Goal: Contribute content: Contribute content

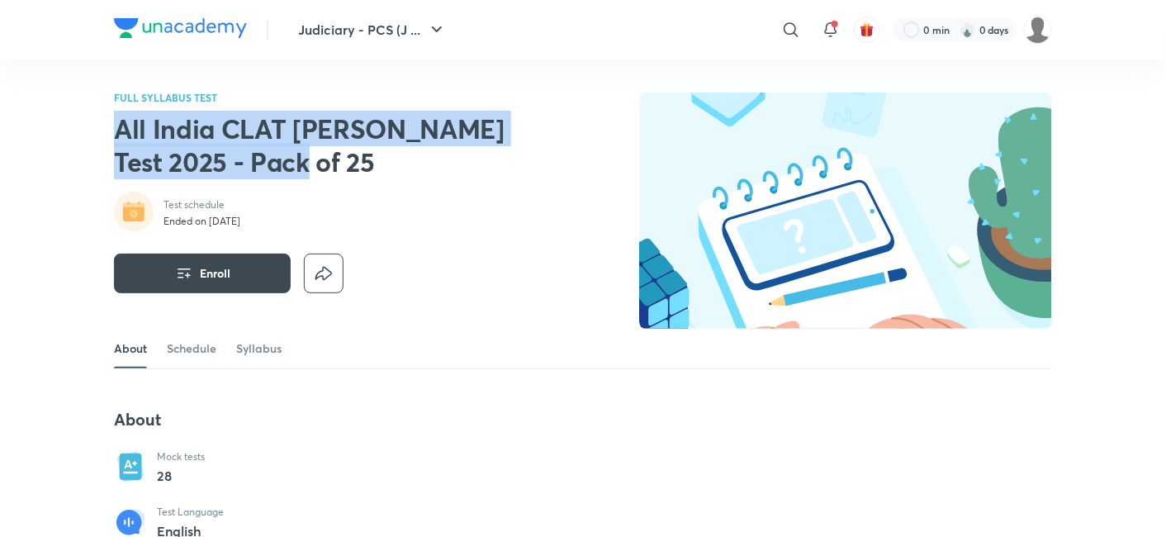
drag, startPoint x: 116, startPoint y: 130, endPoint x: 258, endPoint y: 166, distance: 146.6
copy h2 "All India CLAT [PERSON_NAME] Test 2025 - Pack of 25"
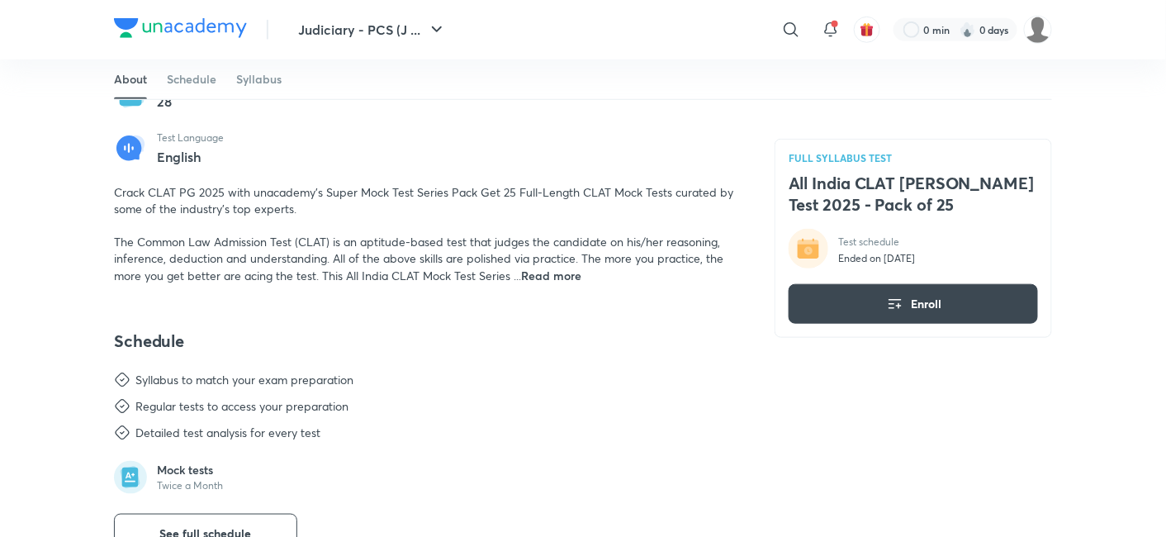
scroll to position [458, 0]
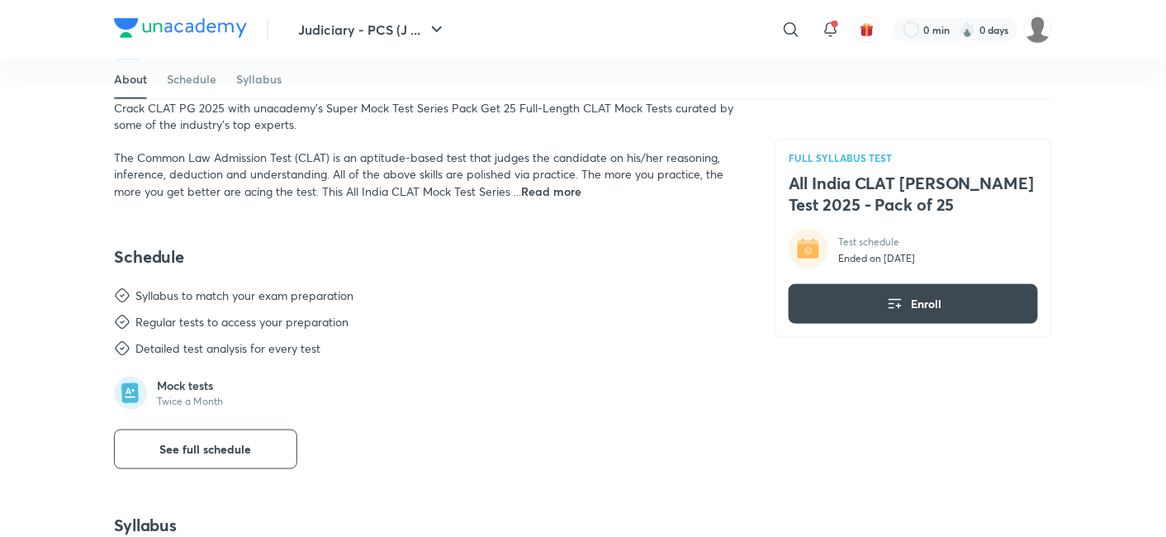
click at [551, 193] on span "Read more" at bounding box center [551, 191] width 60 height 16
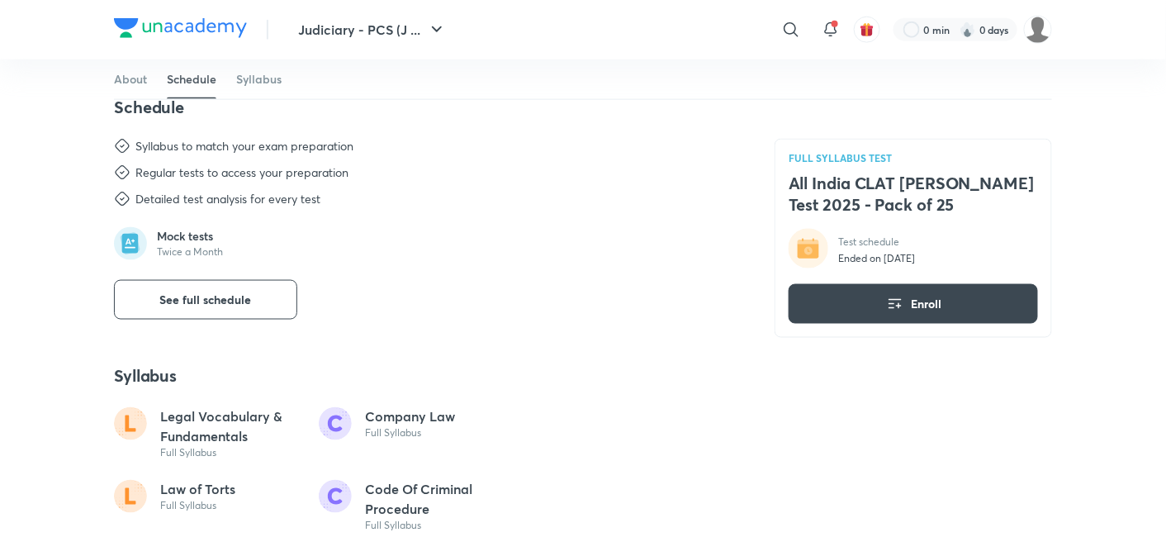
scroll to position [733, 0]
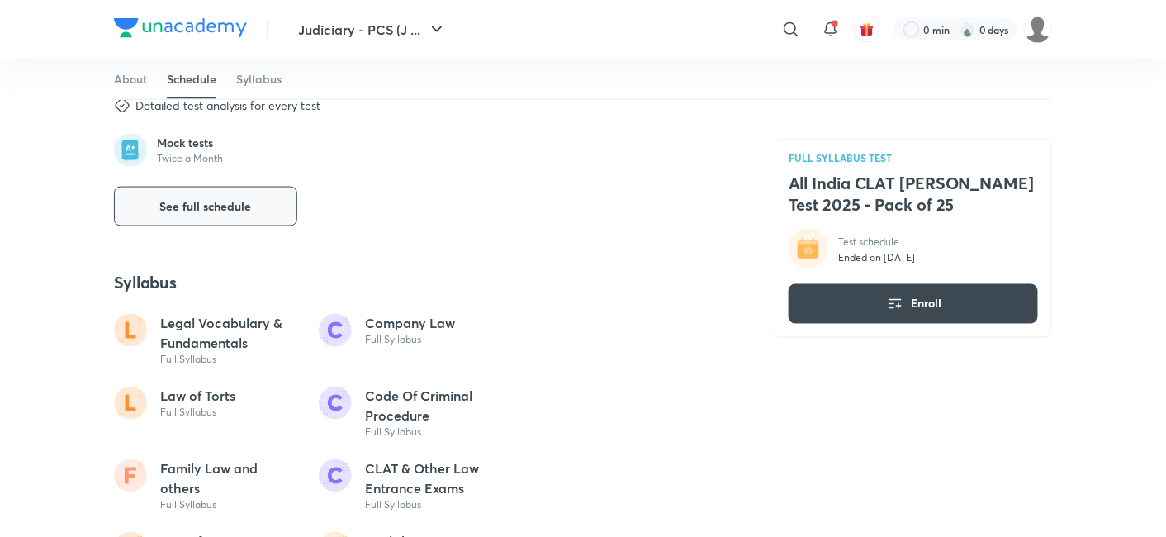
click at [237, 216] on button "See full schedule" at bounding box center [205, 207] width 183 height 40
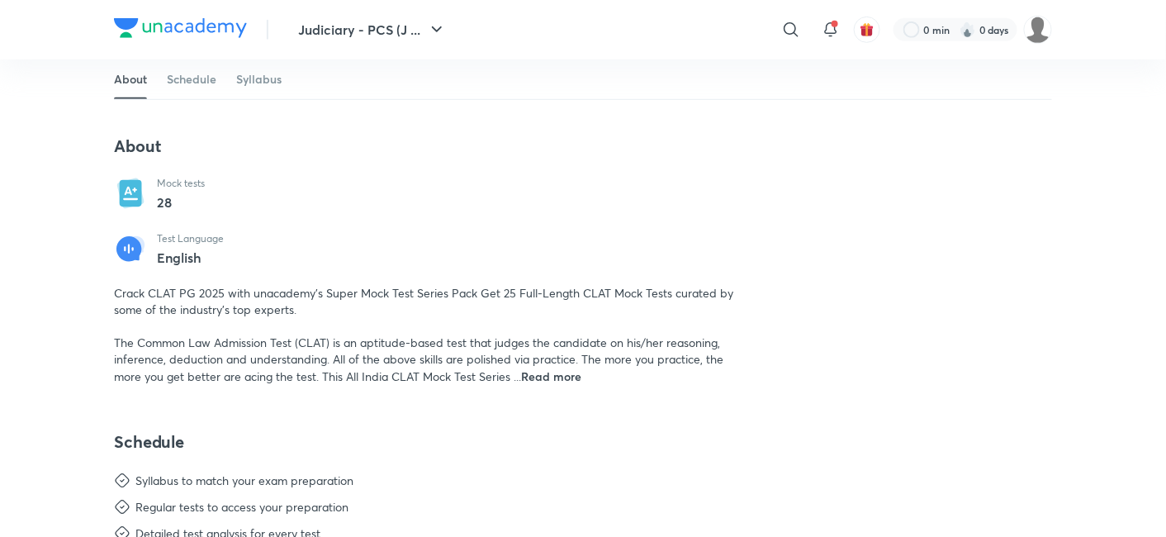
scroll to position [275, 0]
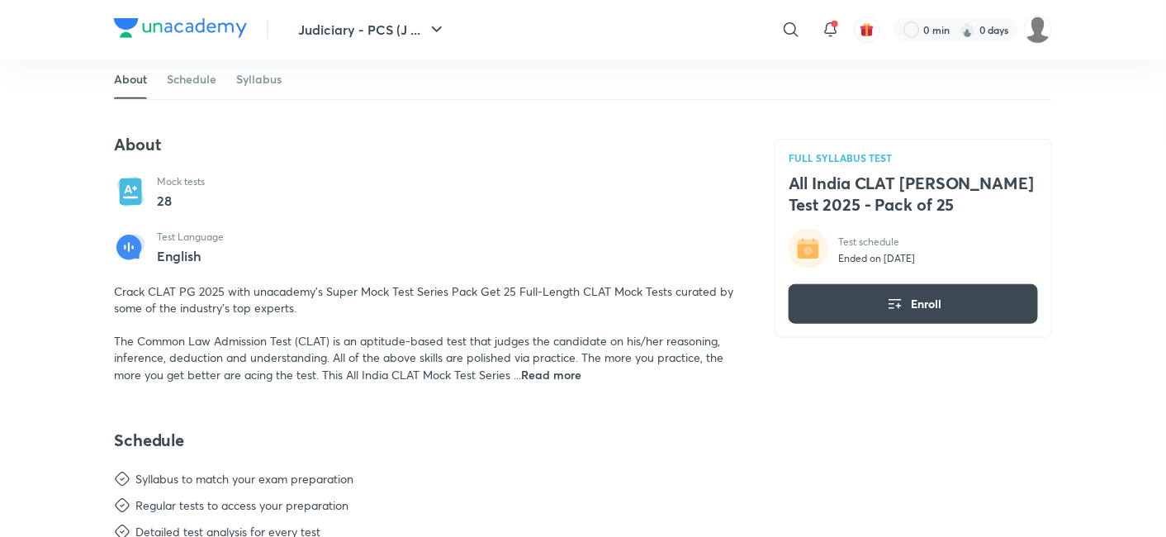
click at [575, 378] on span "Read more" at bounding box center [551, 375] width 60 height 16
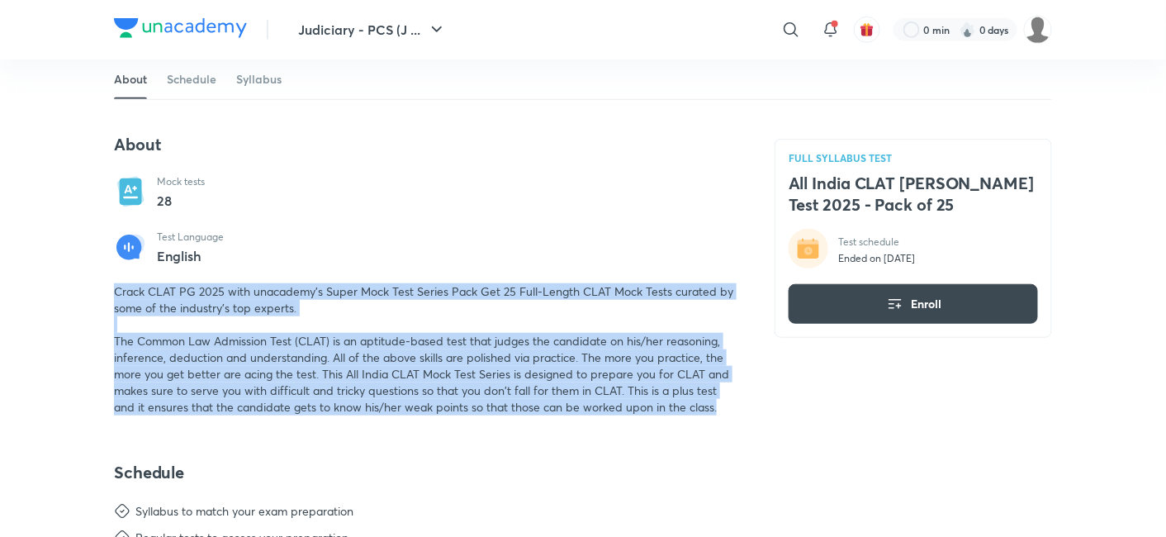
copy span "Crack CLAT PG 2025 with unacademy's Super Mock Test Series Pack Get 25 Full-Len…"
drag, startPoint x: 735, startPoint y: 410, endPoint x: 73, endPoint y: 299, distance: 671.4
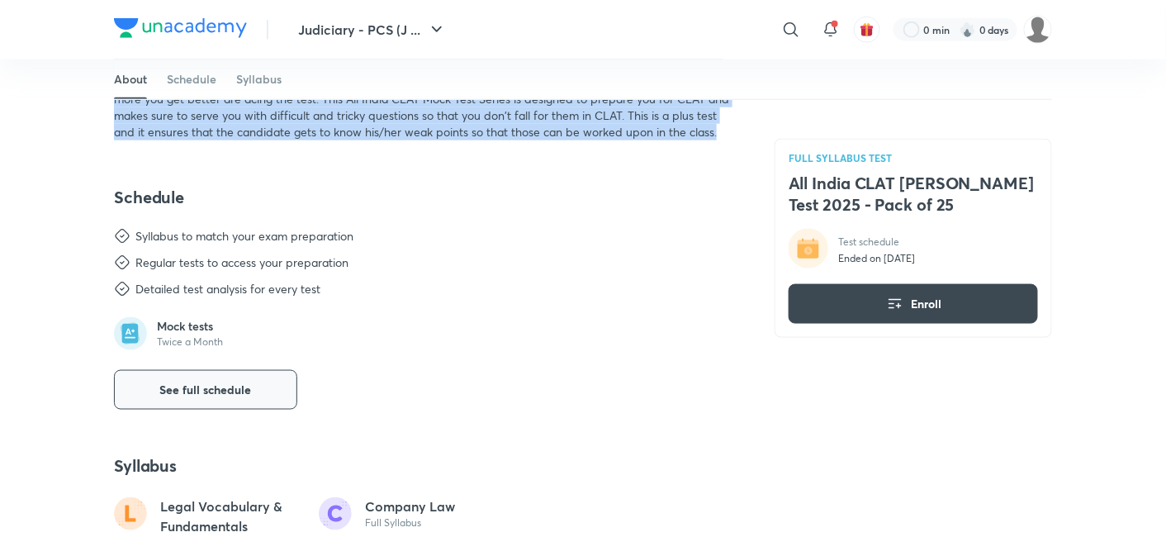
click at [207, 370] on button "See full schedule" at bounding box center [205, 390] width 183 height 40
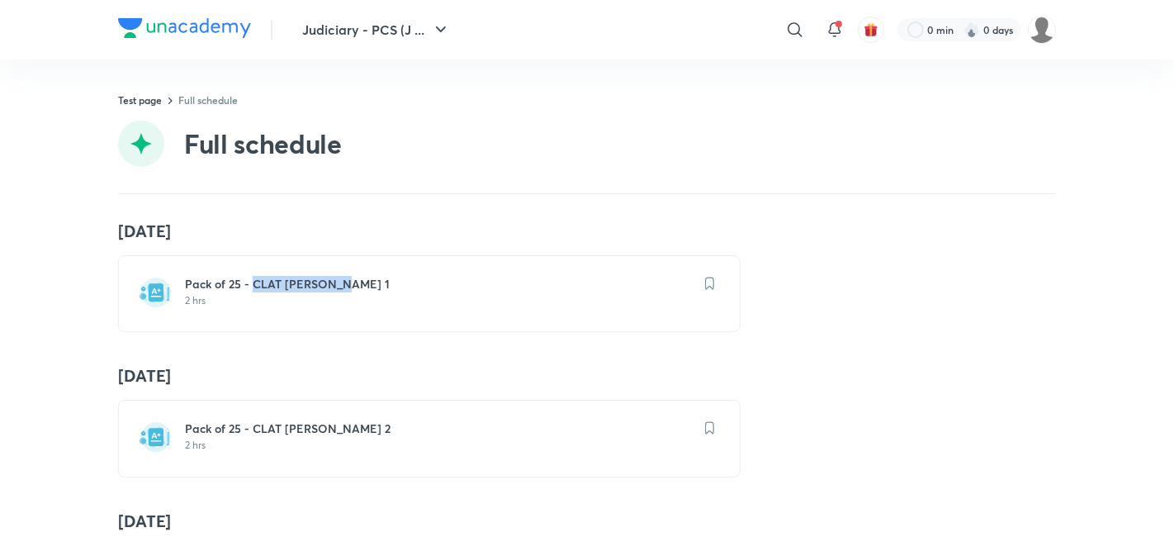
drag, startPoint x: 348, startPoint y: 284, endPoint x: 244, endPoint y: 284, distance: 104.8
click at [244, 284] on h6 "Pack of 25 - CLAT PG Mock 1" at bounding box center [439, 284] width 509 height 17
copy h6 "CLAT PG Mock 1"
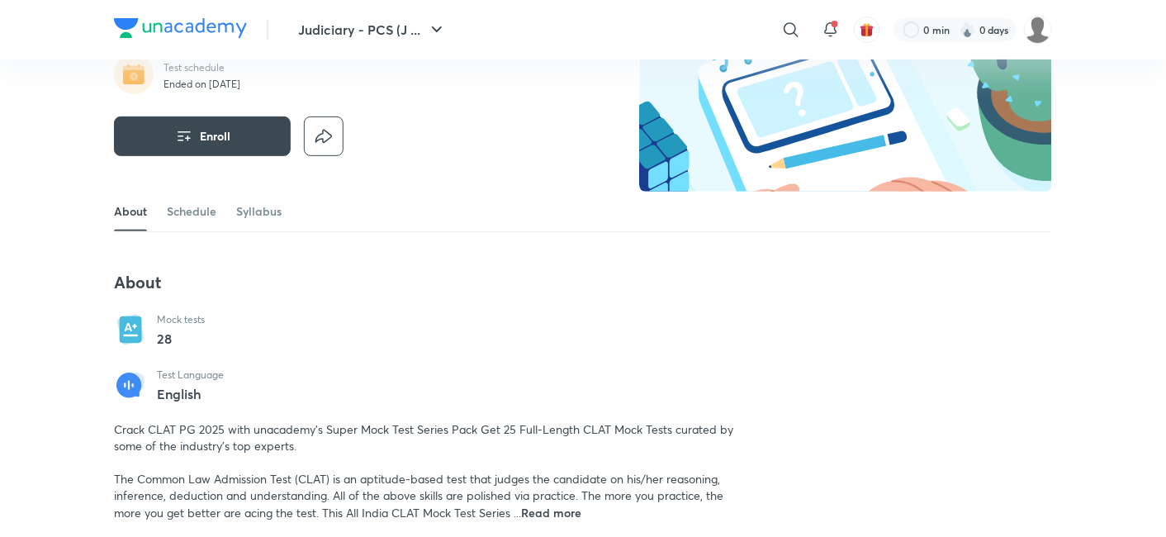
scroll to position [183, 0]
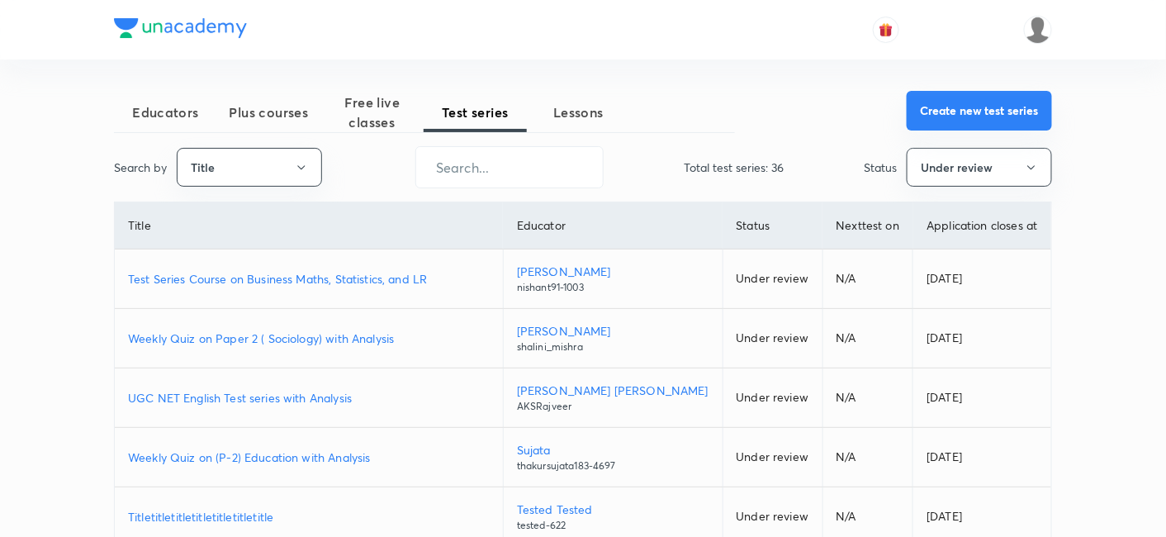
click at [1017, 116] on button "Create new test series" at bounding box center [978, 111] width 145 height 40
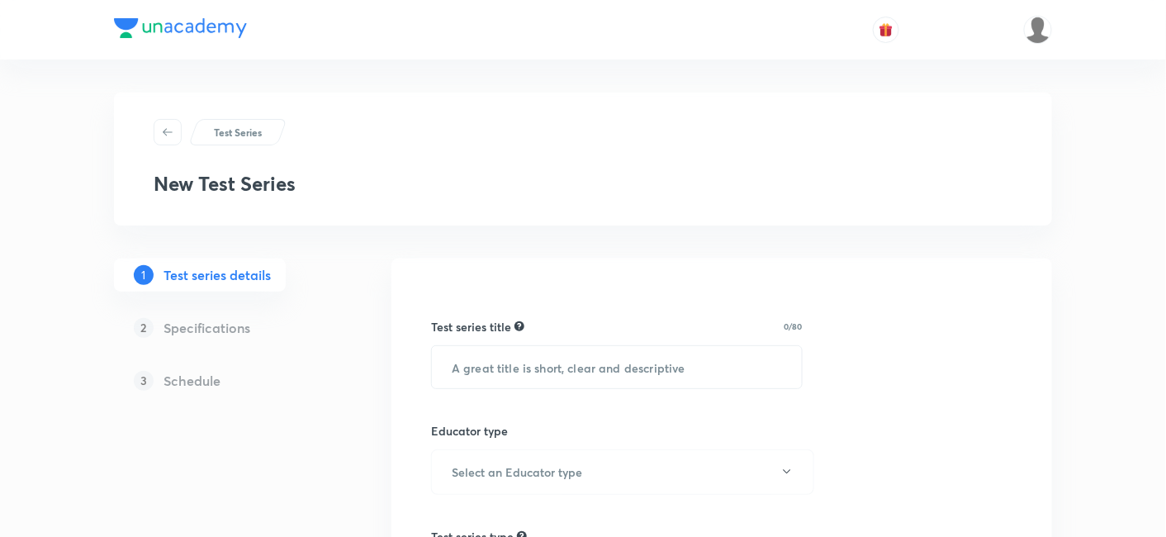
click at [650, 340] on div "Test series title 0/80 ​" at bounding box center [616, 353] width 371 height 71
click at [650, 357] on input "text" at bounding box center [617, 367] width 370 height 42
paste input "All India CLAT [PERSON_NAME] Test 2025 - Pack of 25"
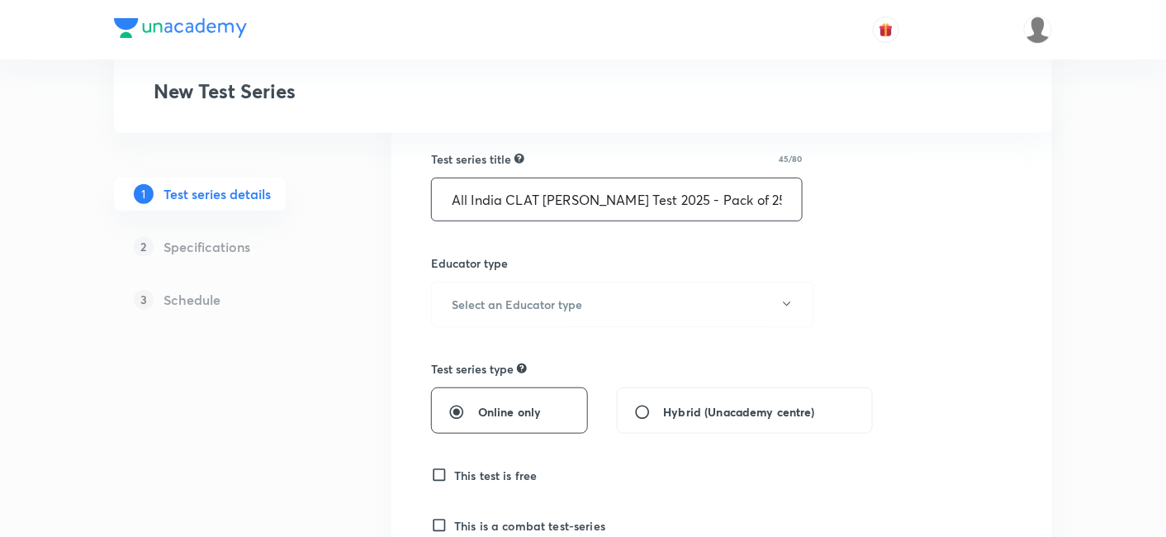
scroll to position [183, 0]
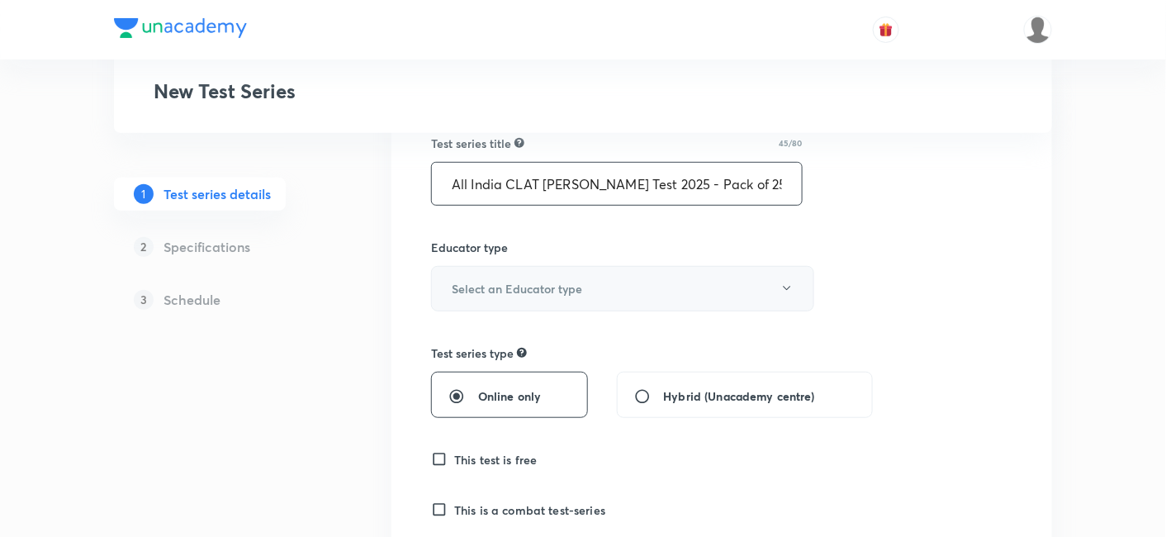
type input "All India CLAT [PERSON_NAME] Test 2025 - Pack of 25"
click at [589, 279] on button "Select an Educator type" at bounding box center [622, 288] width 383 height 45
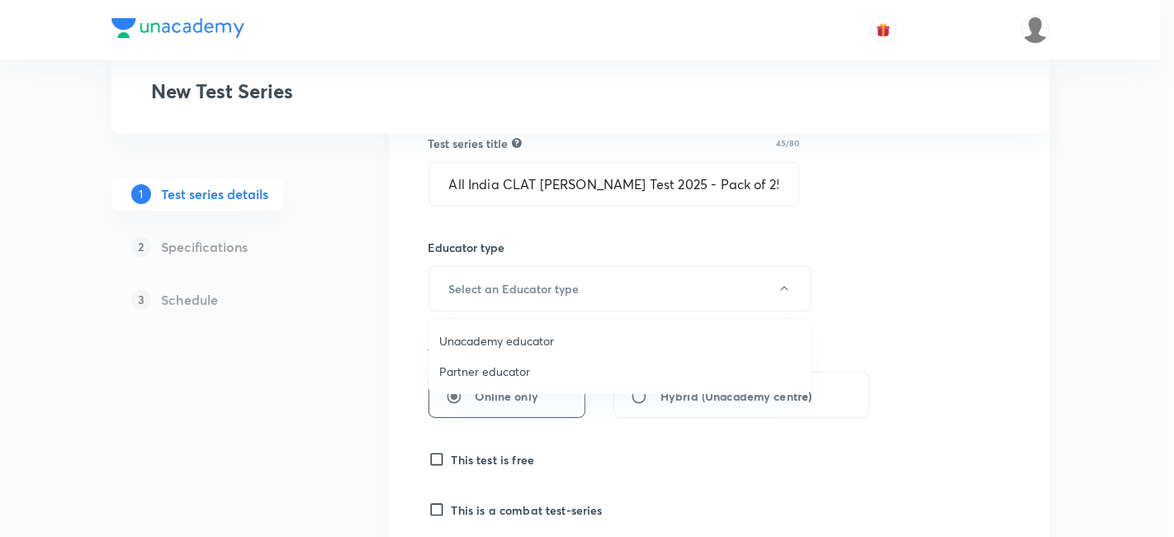
click at [559, 334] on span "Unacademy educator" at bounding box center [620, 340] width 362 height 17
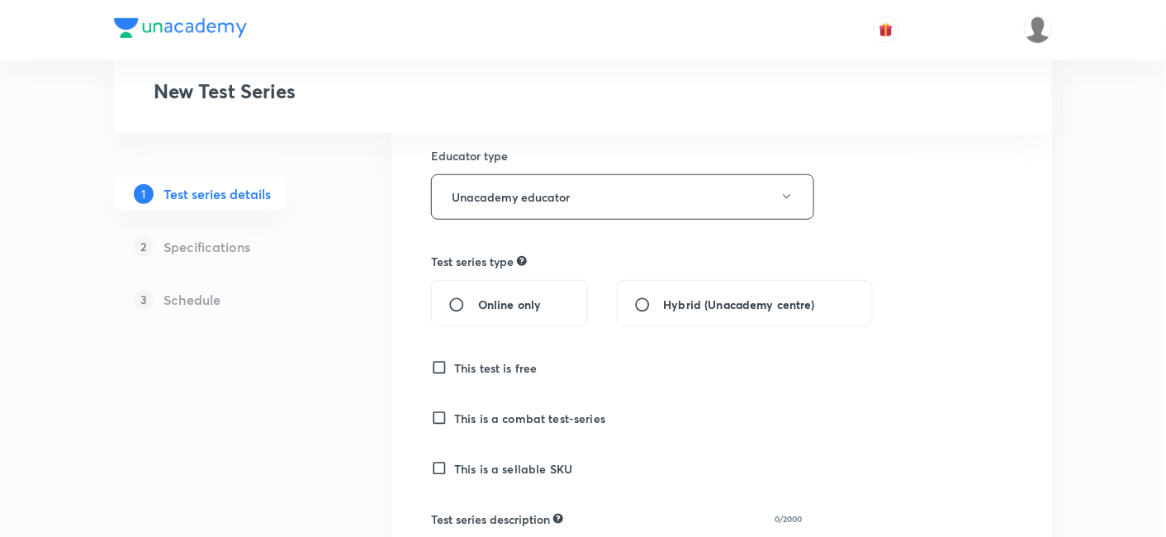
click at [517, 296] on span "Online only" at bounding box center [509, 304] width 63 height 17
click at [478, 296] on input "Online only" at bounding box center [463, 304] width 30 height 17
radio input "true"
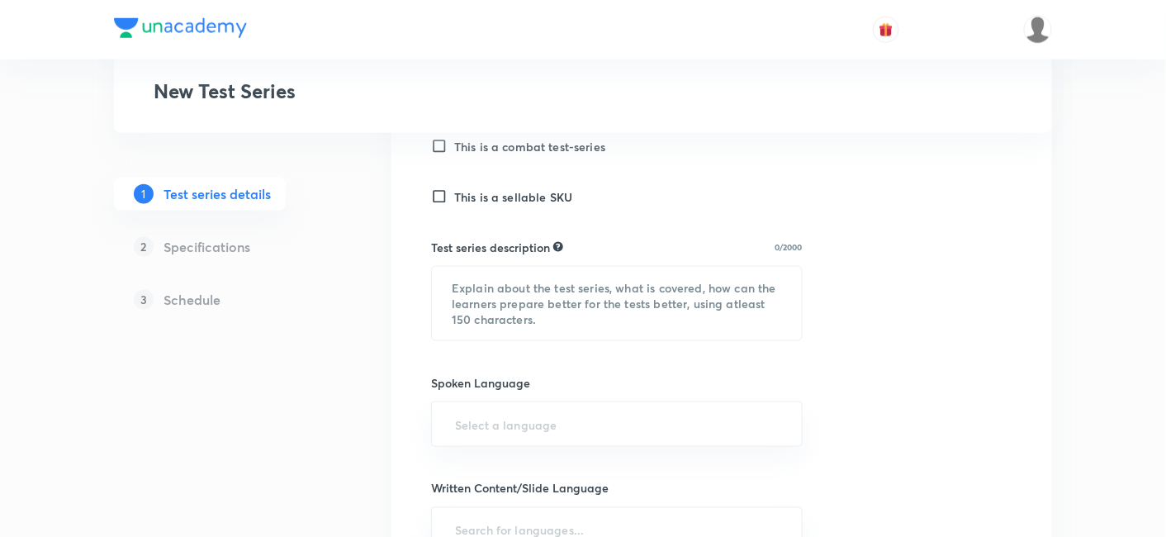
scroll to position [458, 0]
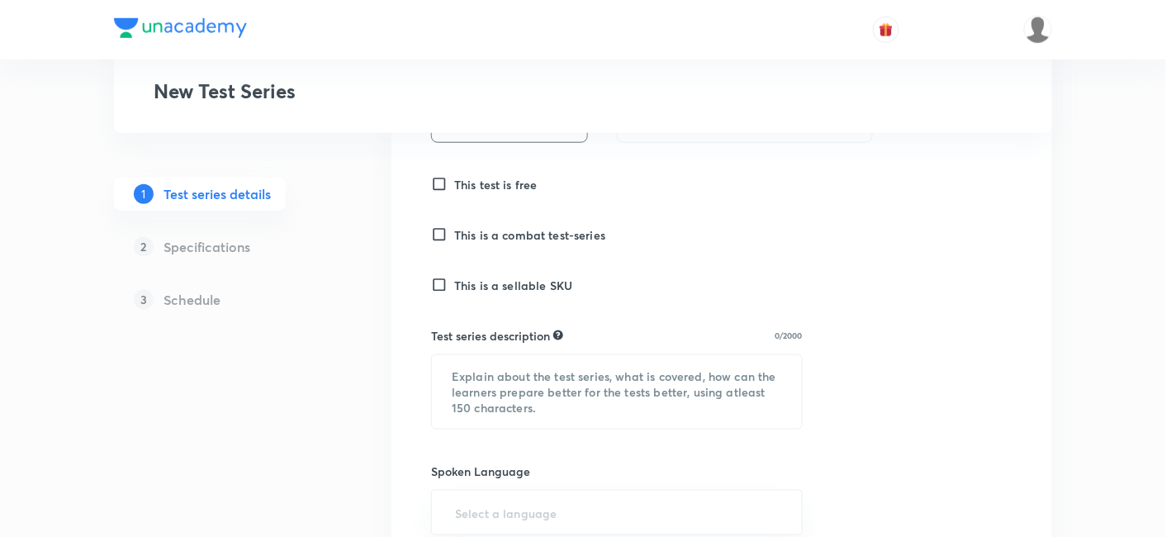
click at [530, 277] on h6 "This is a sellable SKU" at bounding box center [513, 285] width 118 height 17
click at [454, 277] on input "This is a sellable SKU" at bounding box center [442, 285] width 23 height 17
checkbox input "false"
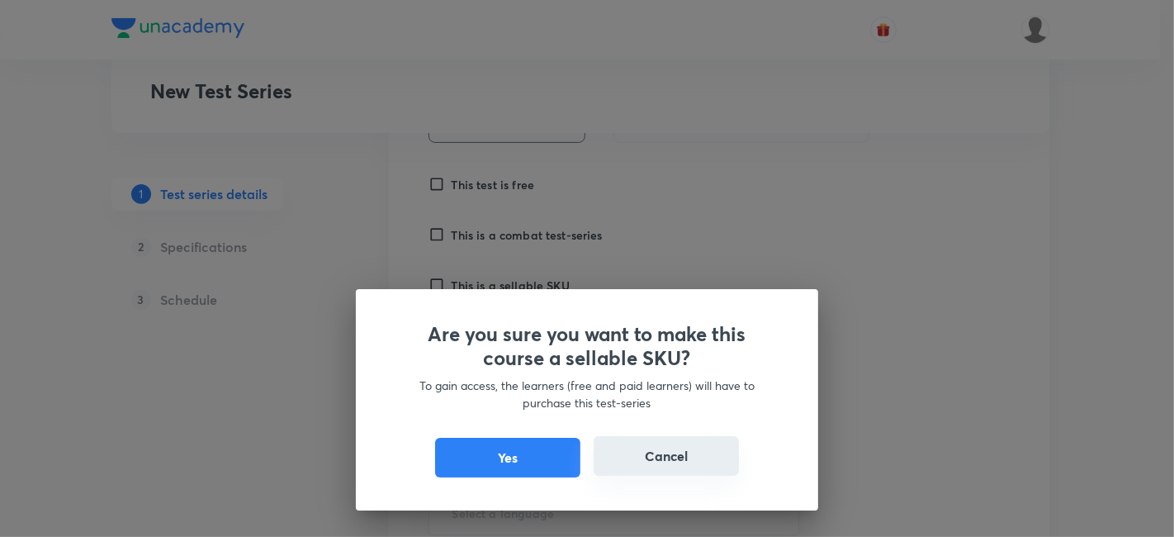
click at [650, 472] on button "Cancel" at bounding box center [666, 456] width 145 height 40
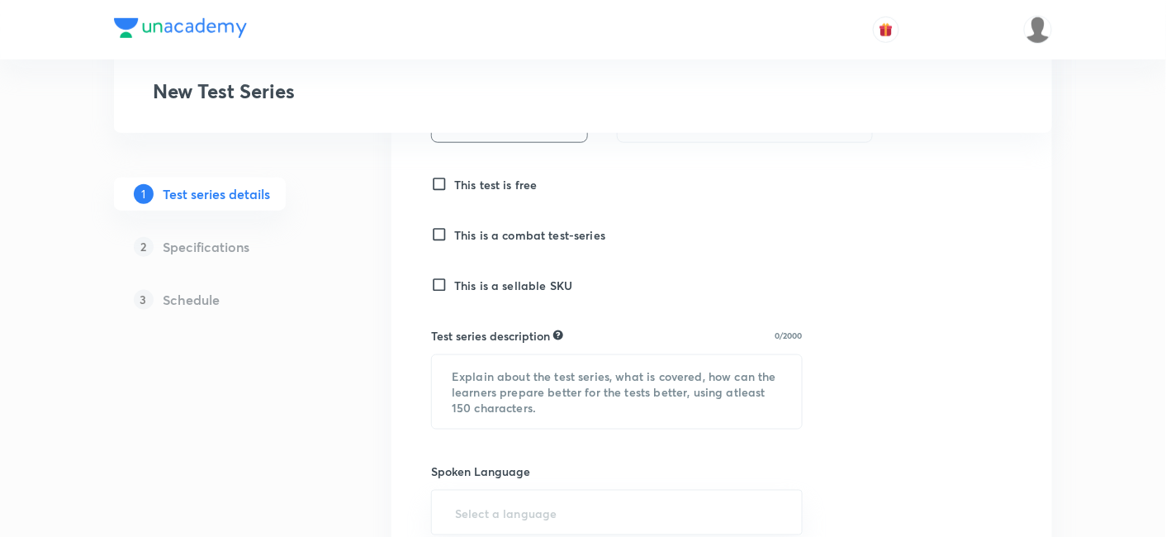
click at [513, 182] on h6 "This test is free" at bounding box center [495, 184] width 83 height 17
click at [454, 182] on input "This test is free" at bounding box center [442, 184] width 23 height 17
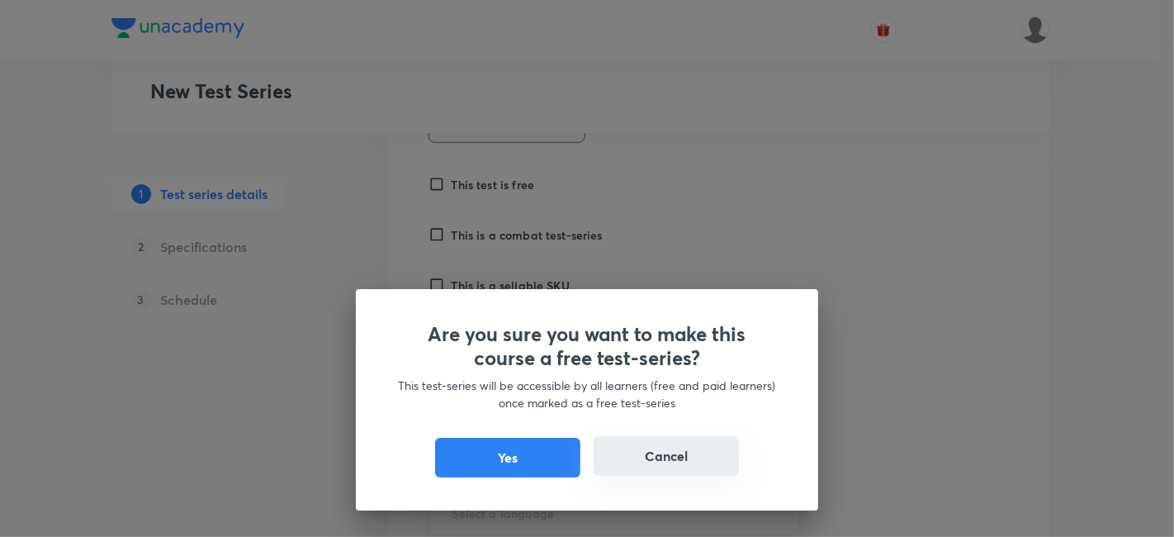
click at [646, 453] on button "Cancel" at bounding box center [666, 456] width 145 height 40
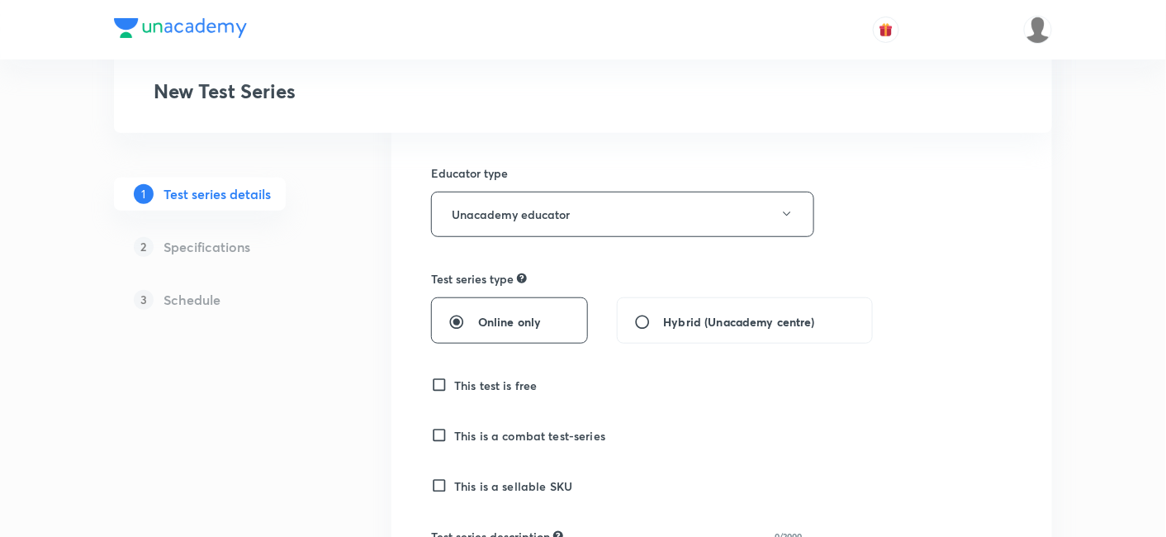
scroll to position [258, 0]
click at [509, 383] on h6 "This test is free" at bounding box center [495, 384] width 83 height 17
click at [454, 383] on input "This test is free" at bounding box center [442, 384] width 23 height 17
checkbox input "false"
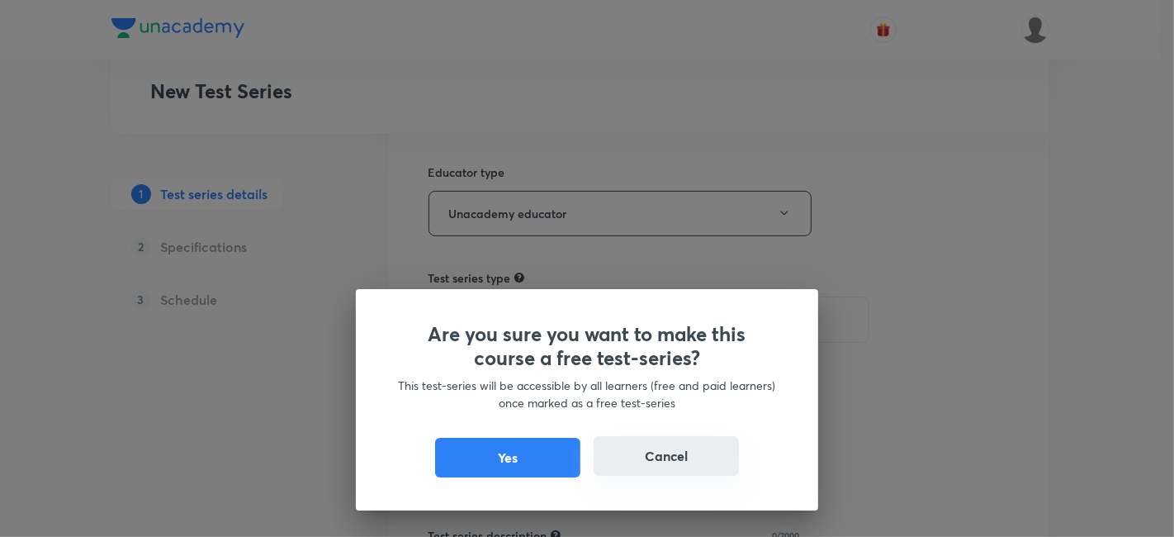
click at [680, 457] on button "Cancel" at bounding box center [666, 456] width 145 height 40
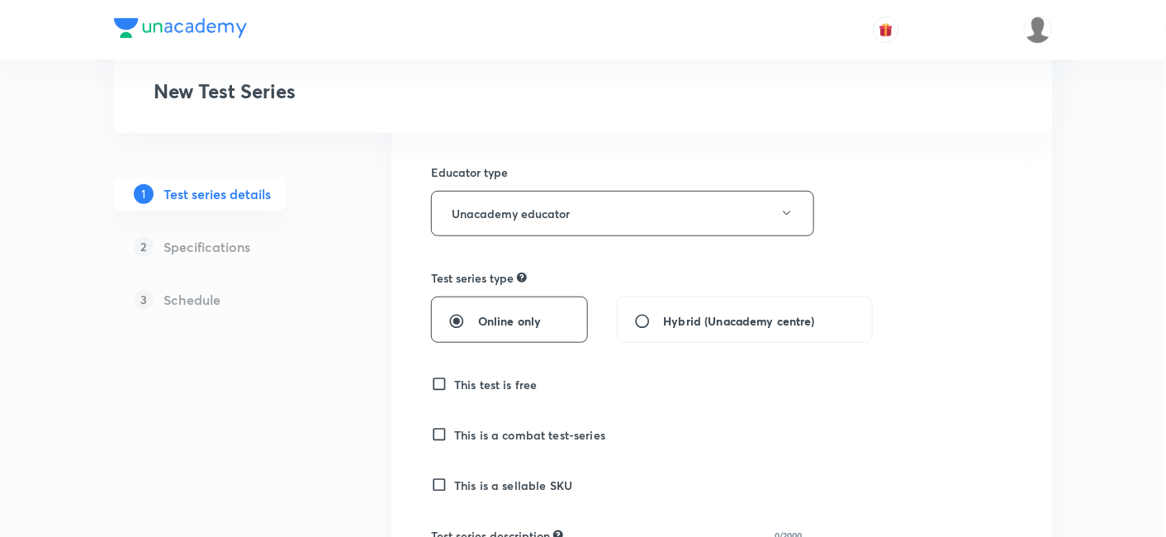
click at [527, 486] on h6 "This is a sellable SKU" at bounding box center [513, 484] width 118 height 17
click at [454, 486] on input "This is a sellable SKU" at bounding box center [442, 484] width 23 height 17
checkbox input "false"
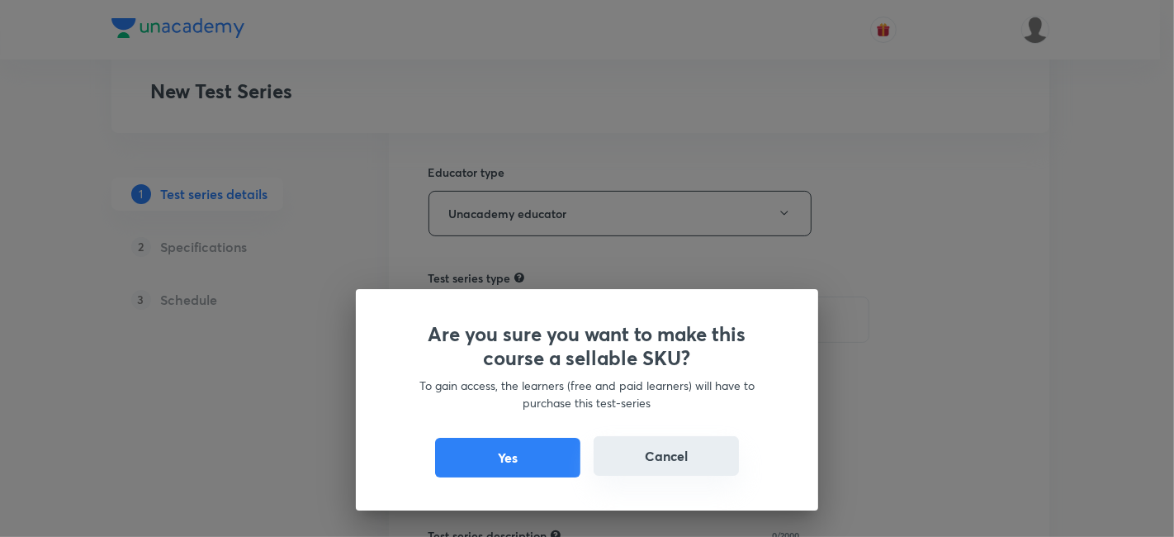
click at [644, 461] on button "Cancel" at bounding box center [666, 456] width 145 height 40
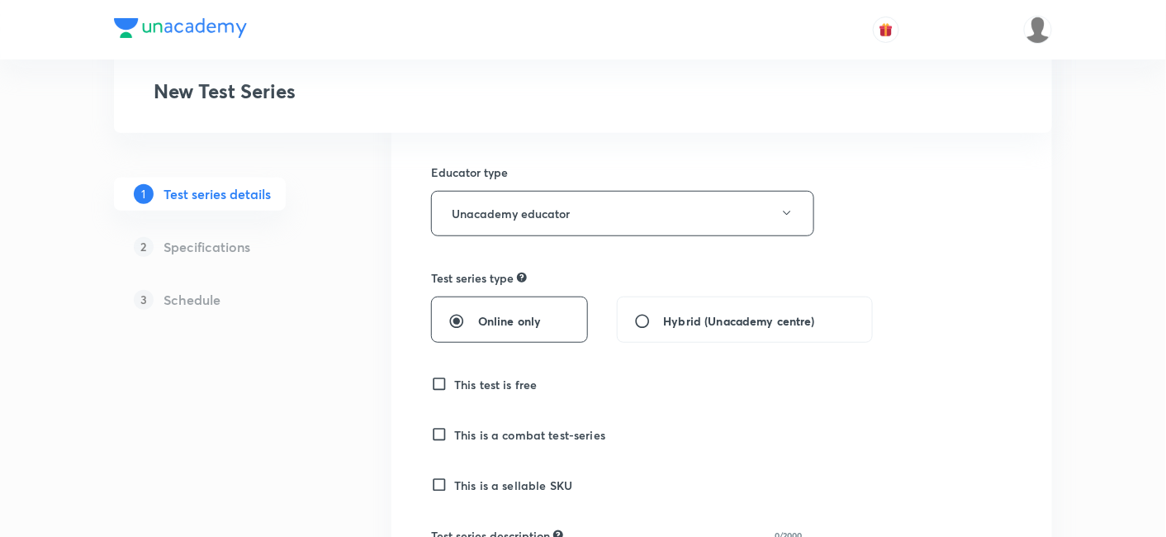
click at [485, 381] on h6 "This test is free" at bounding box center [495, 384] width 83 height 17
click at [454, 381] on input "This test is free" at bounding box center [442, 384] width 23 height 17
checkbox input "false"
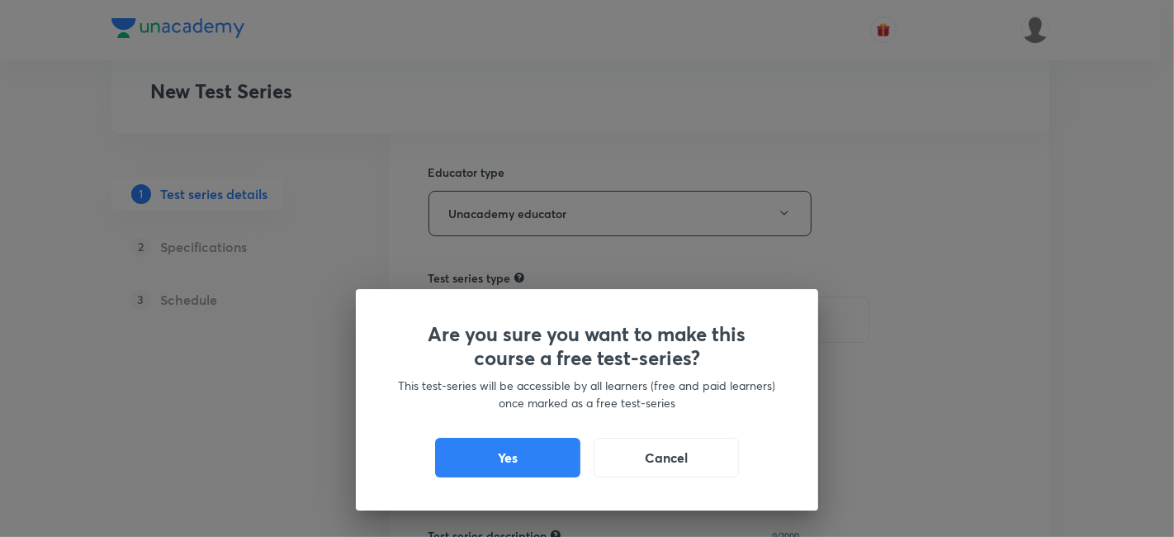
drag, startPoint x: 635, startPoint y: 457, endPoint x: 646, endPoint y: 456, distance: 10.9
click at [646, 456] on button "Cancel" at bounding box center [666, 458] width 145 height 40
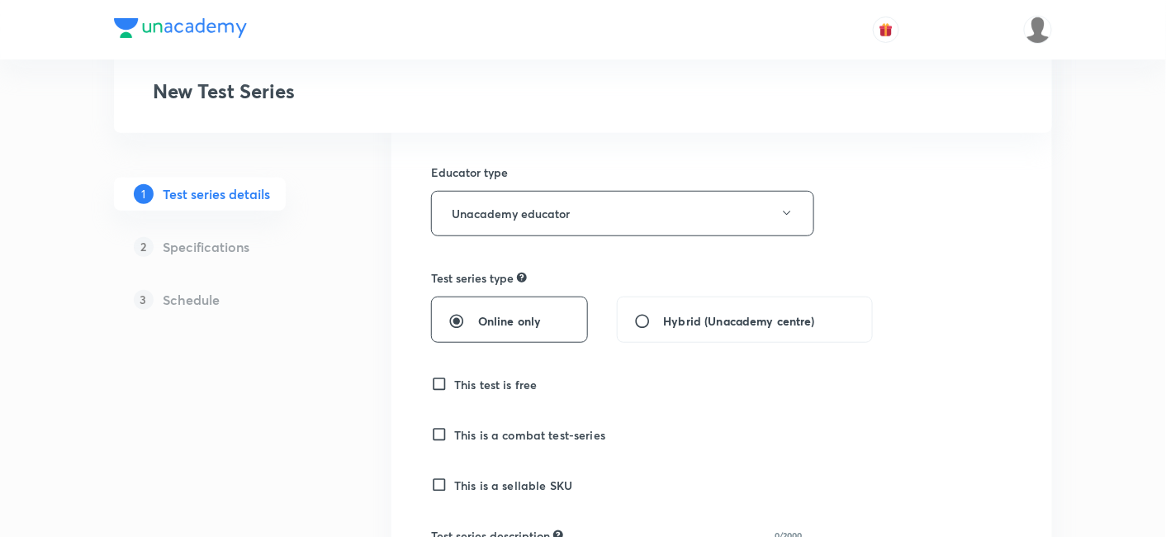
click at [527, 491] on h6 "This is a sellable SKU" at bounding box center [513, 484] width 118 height 17
click at [454, 491] on input "This is a sellable SKU" at bounding box center [442, 484] width 23 height 17
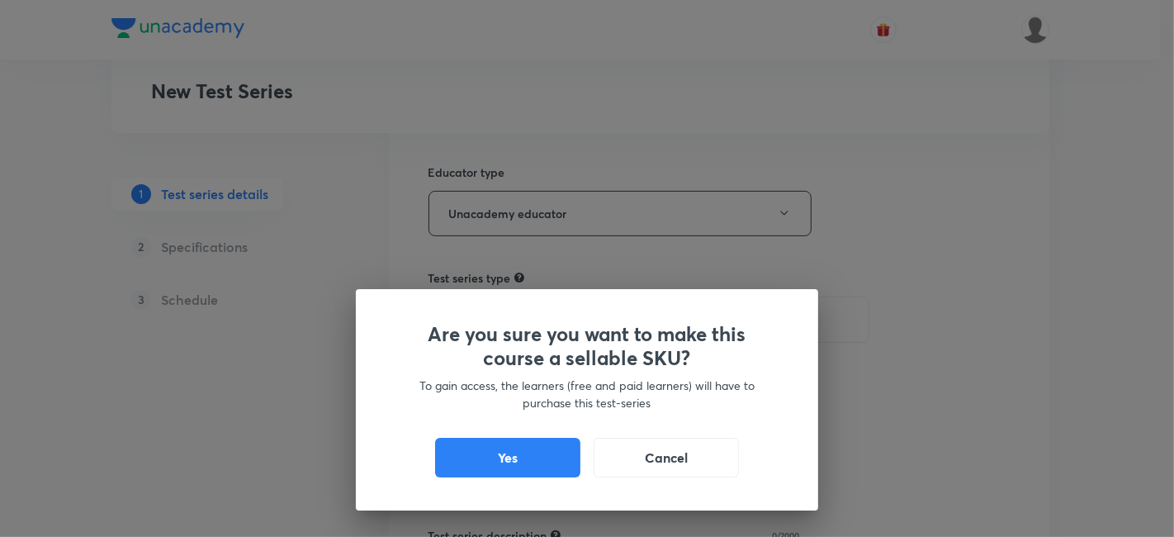
click at [527, 491] on div "Are you sure you want to make this course a sellable SKU? To gain access, the l…" at bounding box center [587, 268] width 1174 height 537
click at [535, 468] on button "Yes" at bounding box center [507, 456] width 145 height 40
checkbox input "true"
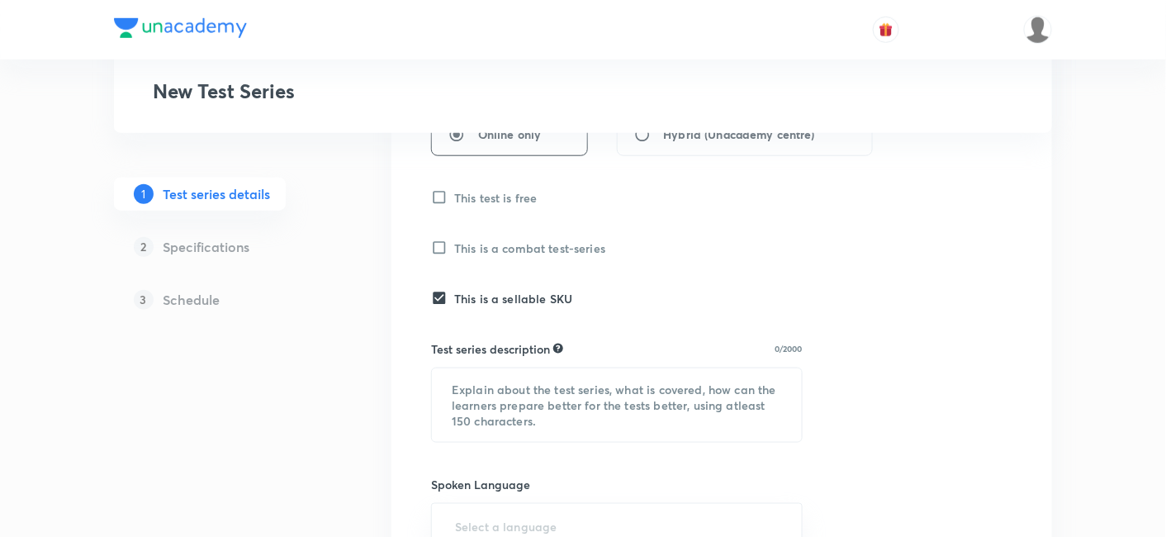
scroll to position [447, 0]
click at [535, 388] on textarea at bounding box center [617, 403] width 370 height 73
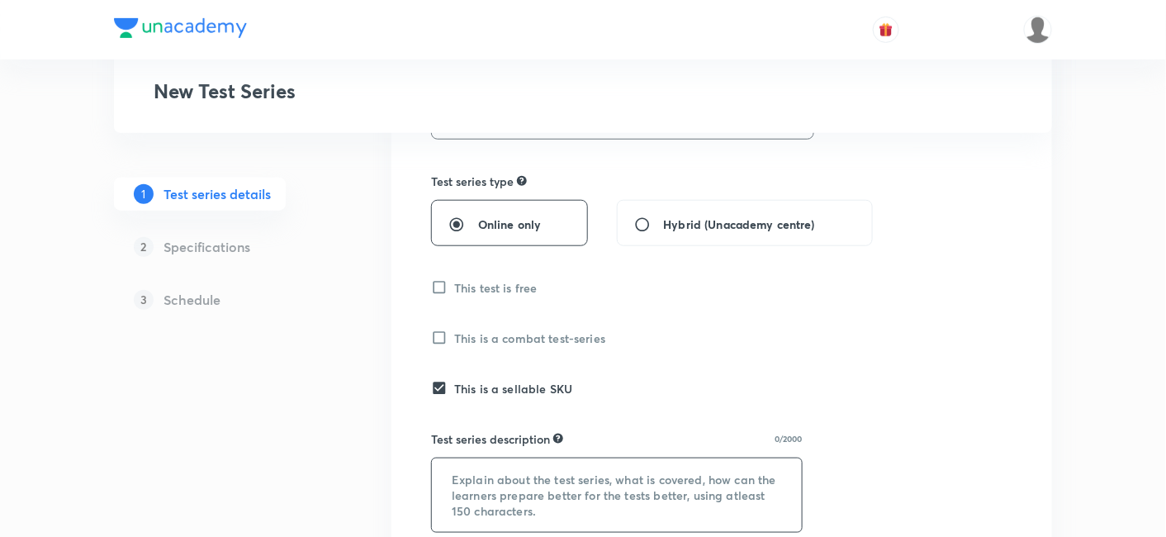
scroll to position [630, 0]
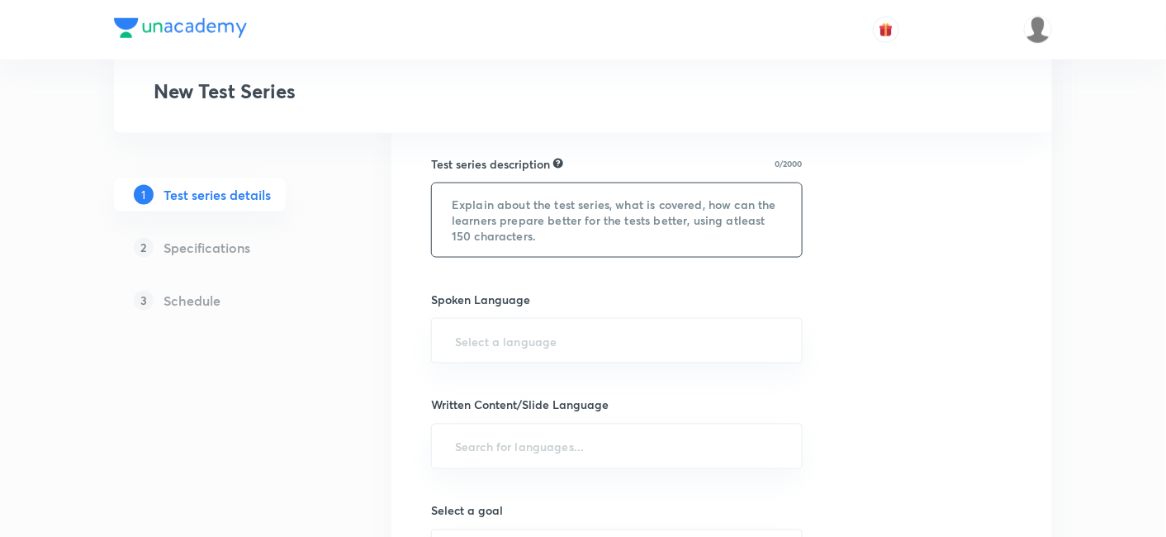
paste textarea "Crack CLAT PG 2025 with unacademy's Super Mock Test Series Pack Get 25 Full-Len…"
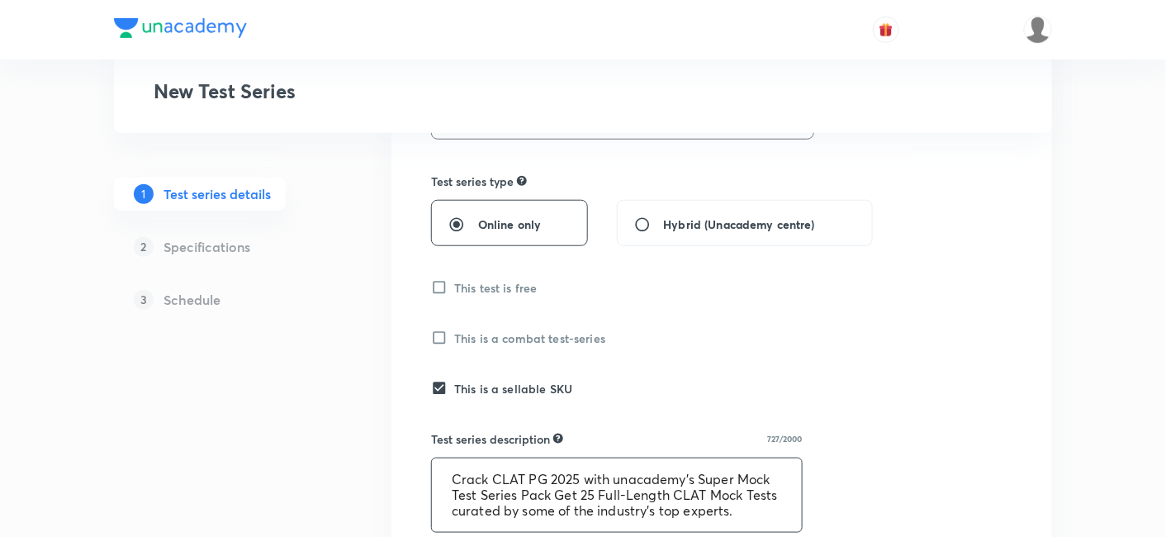
scroll to position [0, 0]
click at [582, 471] on textarea "Crack CLAT PG 2025 with unacademy's Super Mock Test Series Pack Get 25 Full-Len…" at bounding box center [617, 494] width 370 height 73
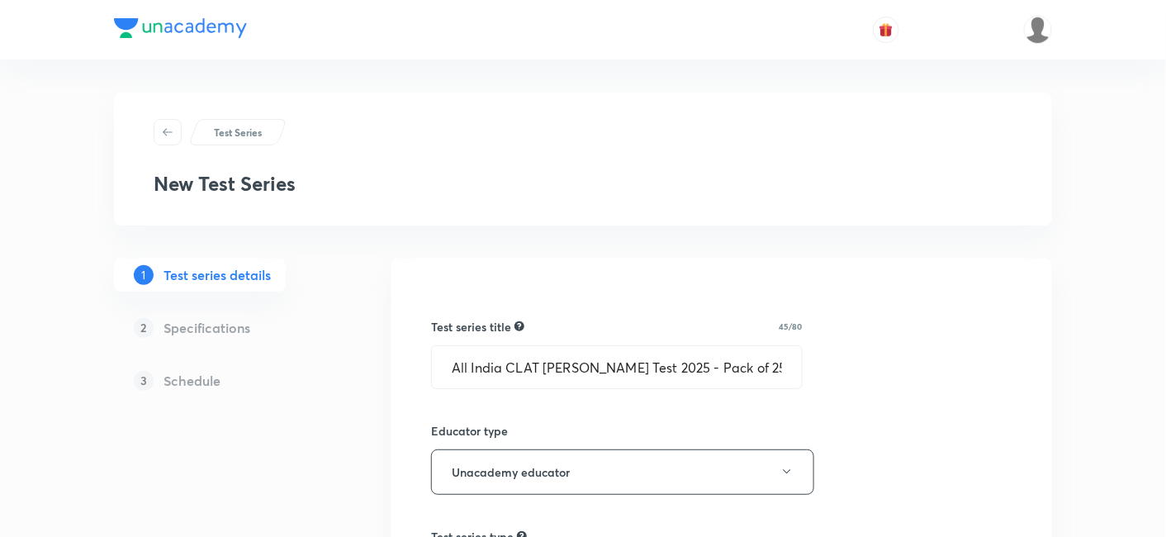
type textarea "Crack CLAT PG 2026 with unacademy's Super Mock Test Series Pack Get 25 Full-Len…"
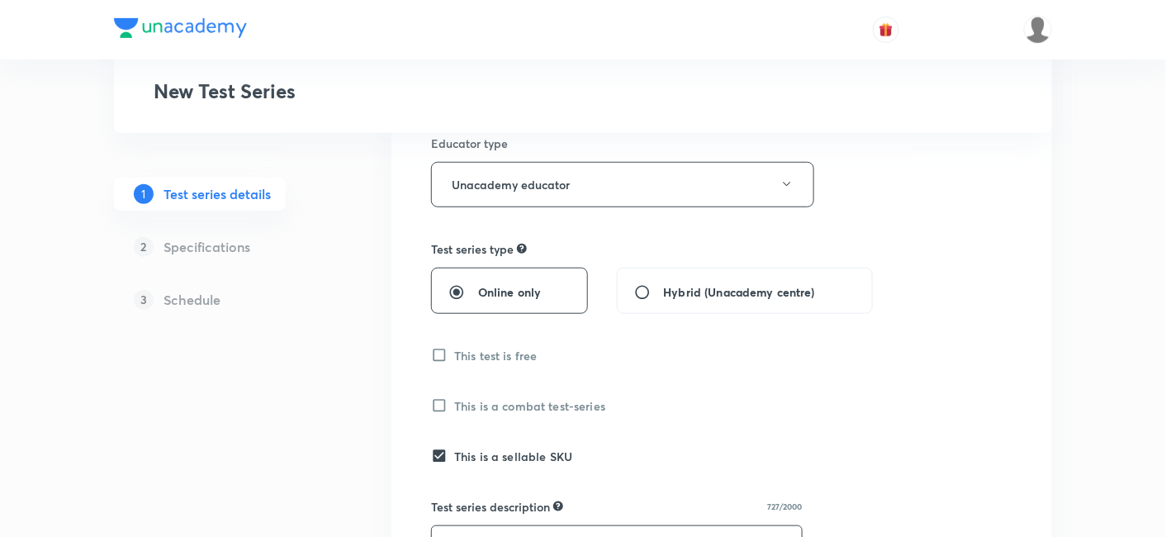
scroll to position [367, 0]
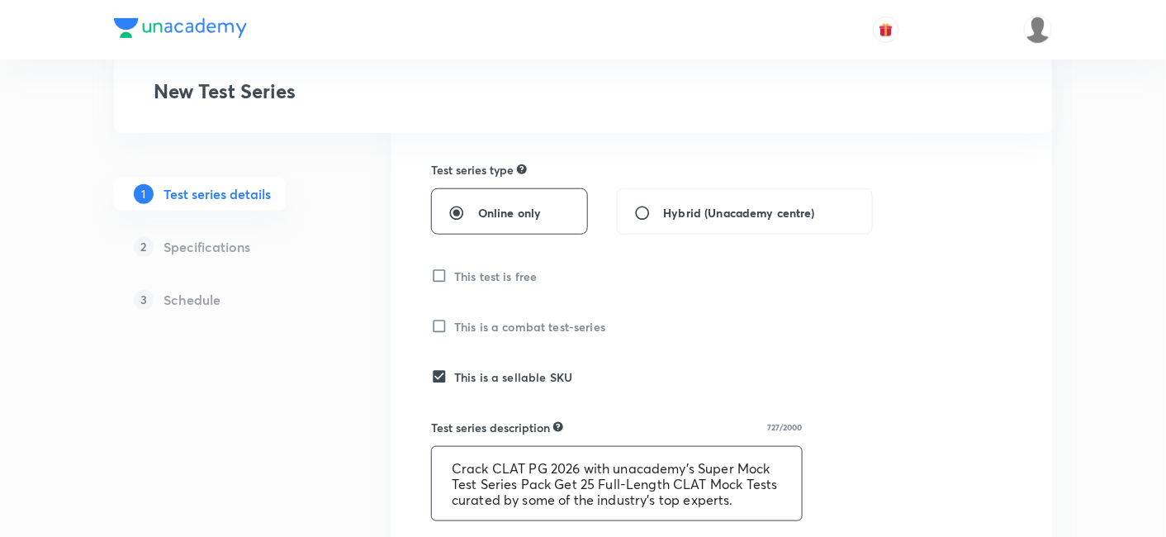
drag, startPoint x: 438, startPoint y: 358, endPoint x: 438, endPoint y: 375, distance: 16.5
click at [438, 369] on div "Test series title 45/80 All India CLAT PG Mock Test 2025 - Pack of 25 ​ Educato…" at bounding box center [721, 515] width 581 height 1195
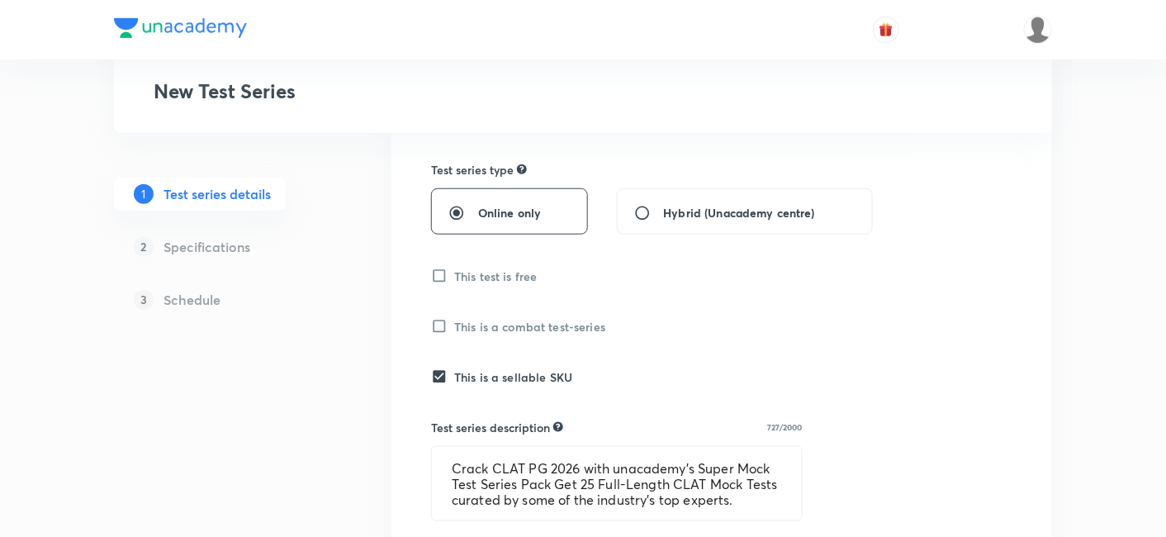
click at [441, 376] on input "This is a sellable SKU" at bounding box center [442, 376] width 23 height 17
click at [439, 376] on input "This is a sellable SKU" at bounding box center [442, 376] width 23 height 17
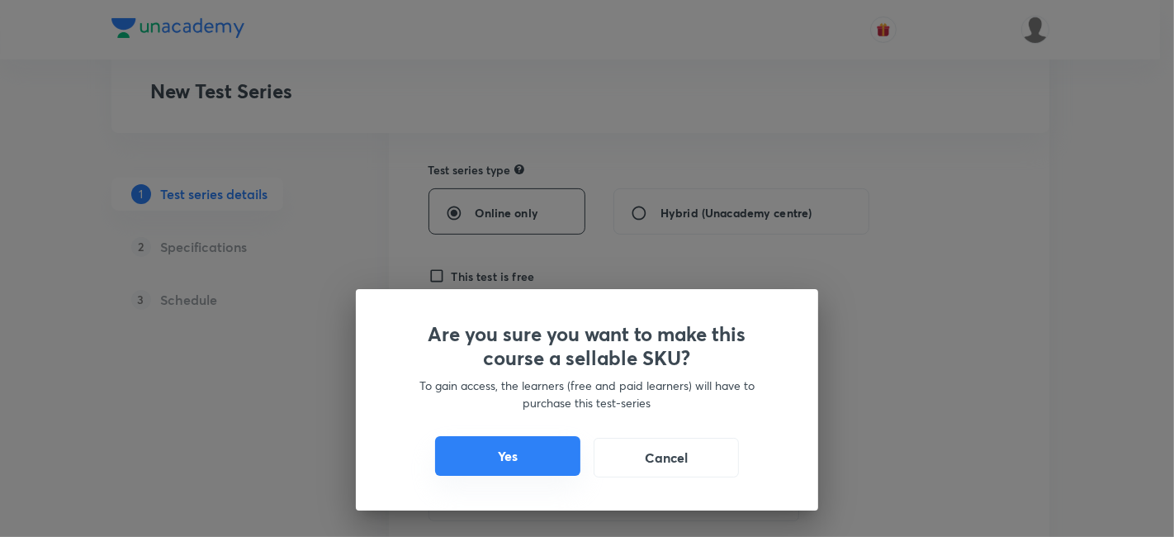
click at [477, 452] on button "Yes" at bounding box center [507, 456] width 145 height 40
checkbox input "true"
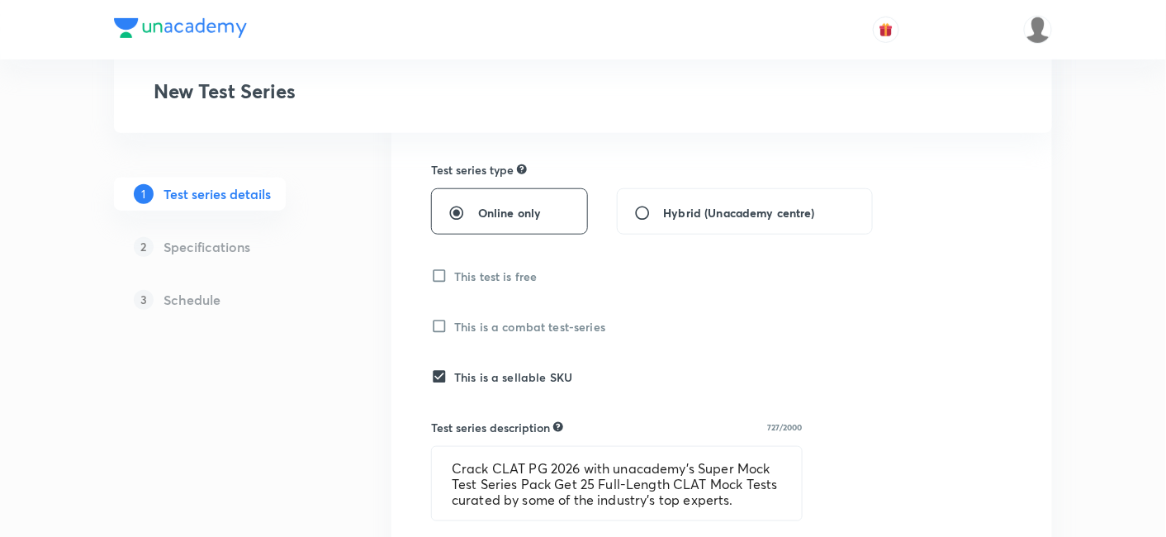
scroll to position [92, 0]
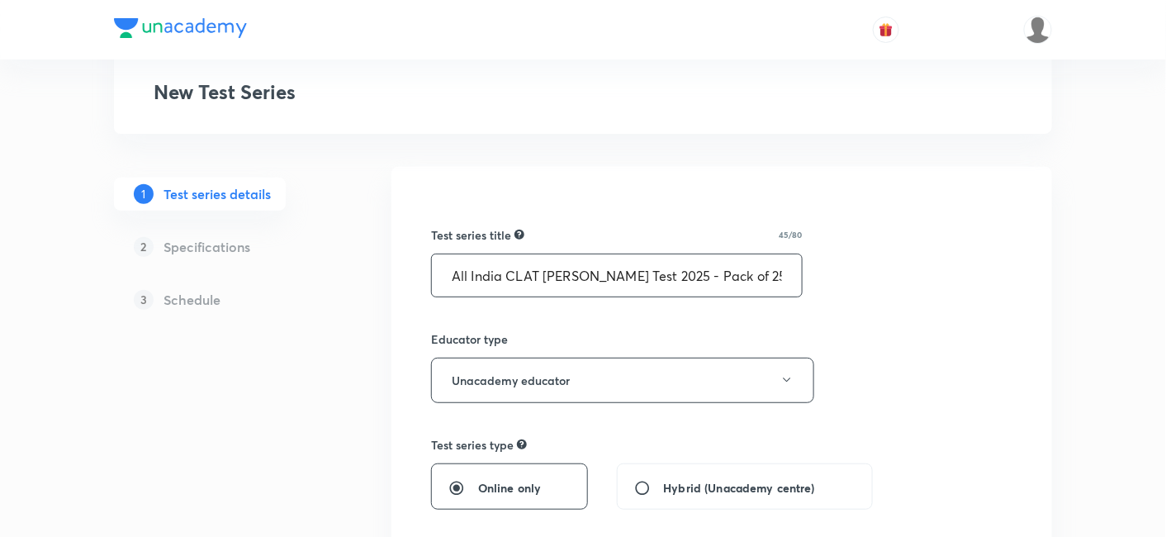
click at [589, 286] on input "All India CLAT PG Mock Test 2025 - Pack of 25" at bounding box center [617, 275] width 370 height 42
click at [669, 276] on input "All India CLAT PG Mock Test 2025 - Pack of 25" at bounding box center [617, 275] width 370 height 42
click at [657, 273] on input "All India CLAT PG Mock Test 2025 - Pack of 25" at bounding box center [617, 275] width 370 height 42
type input "All India CLAT [PERSON_NAME] Test 2026 - Pack of 25"
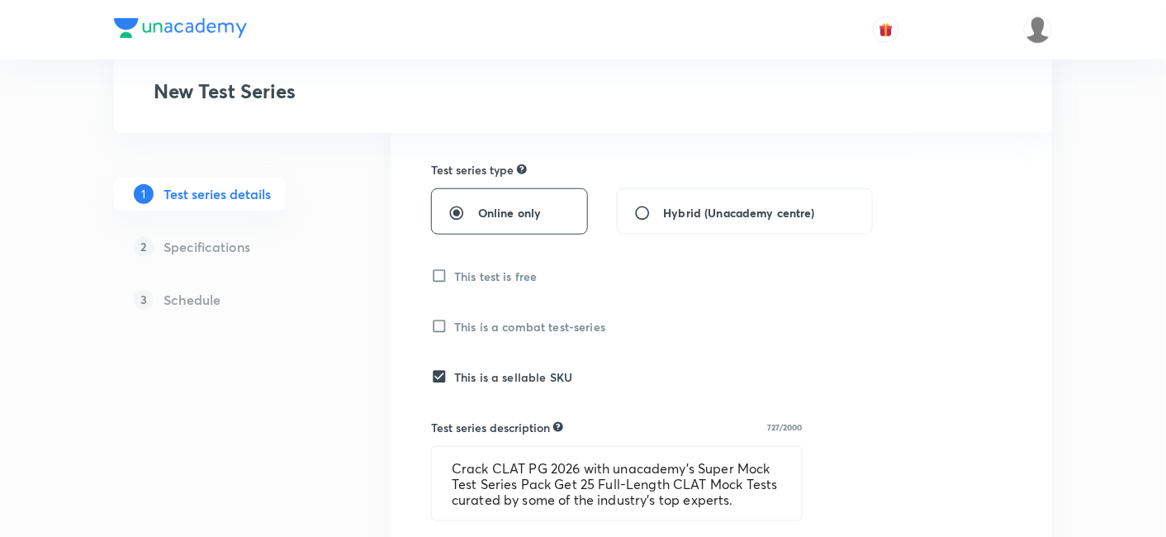
scroll to position [641, 0]
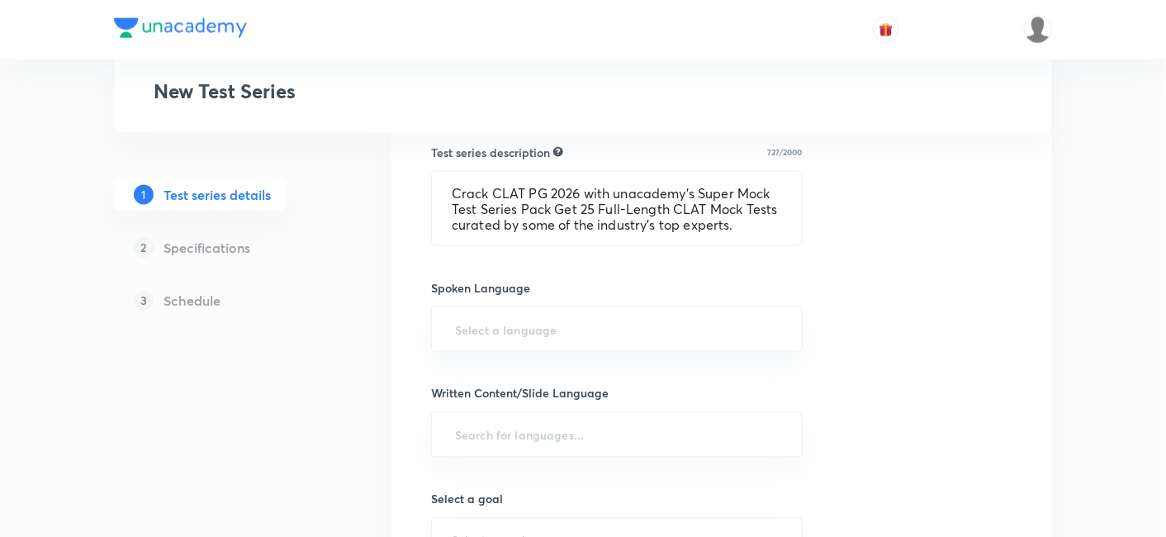
click at [534, 295] on div "Spoken Language ​" at bounding box center [616, 315] width 371 height 73
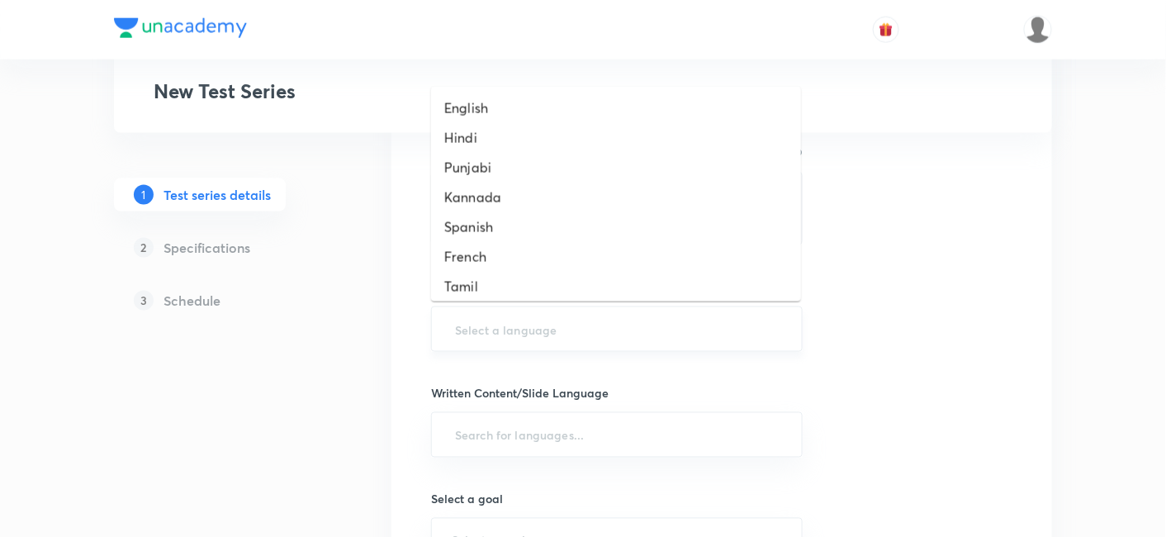
click at [551, 341] on input "text" at bounding box center [617, 329] width 330 height 31
click at [460, 107] on li "English" at bounding box center [616, 108] width 370 height 30
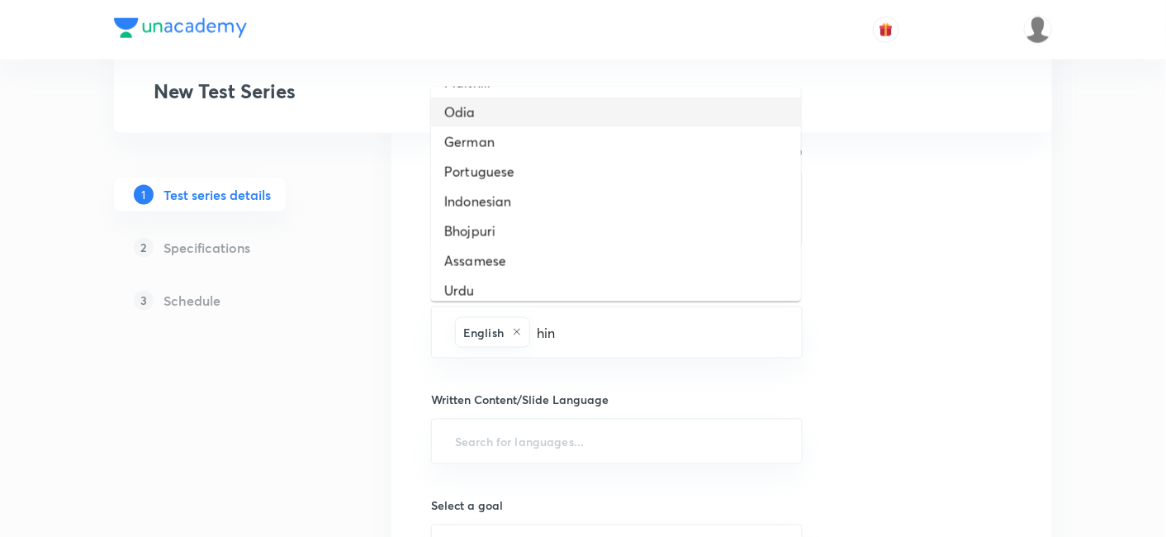
scroll to position [367, 0]
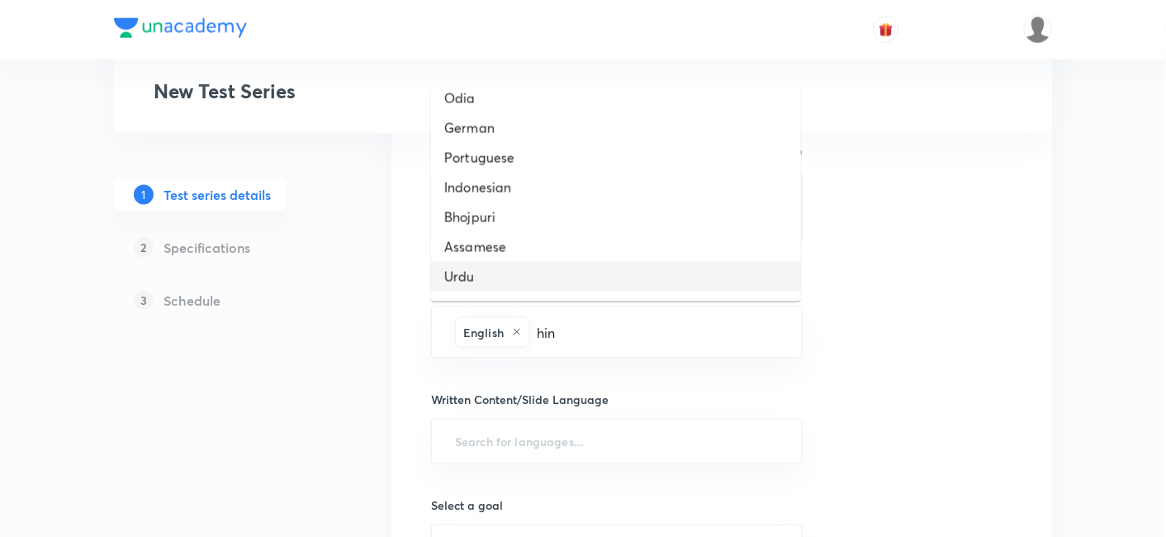
type input "hin"
click at [1007, 326] on div "Test series title 45/80 All India CLAT PG Mock Test 2026 - Pack of 25 ​ Educato…" at bounding box center [721, 244] width 581 height 1202
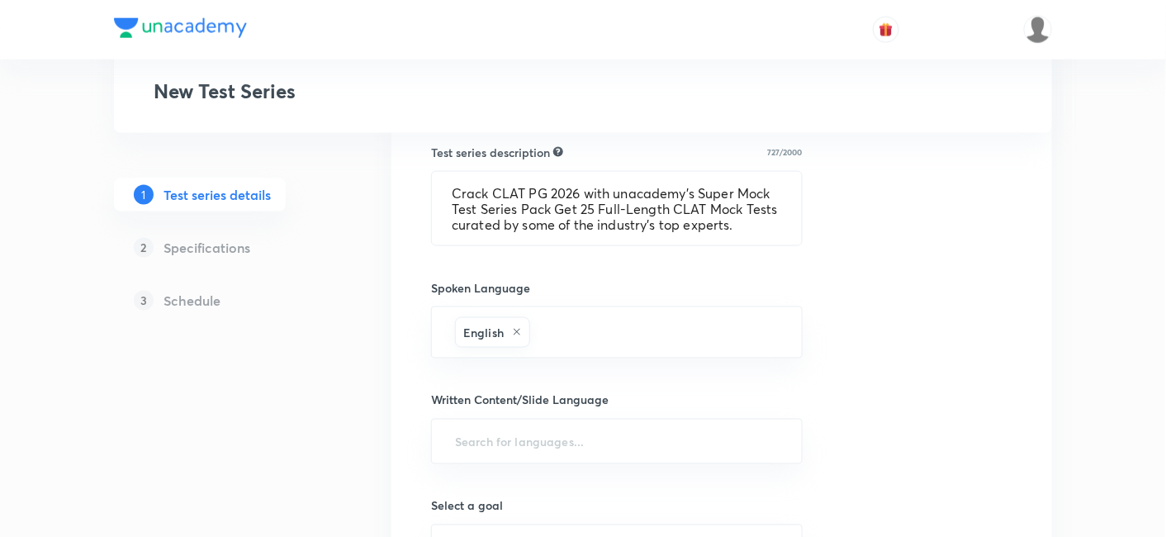
scroll to position [733, 0]
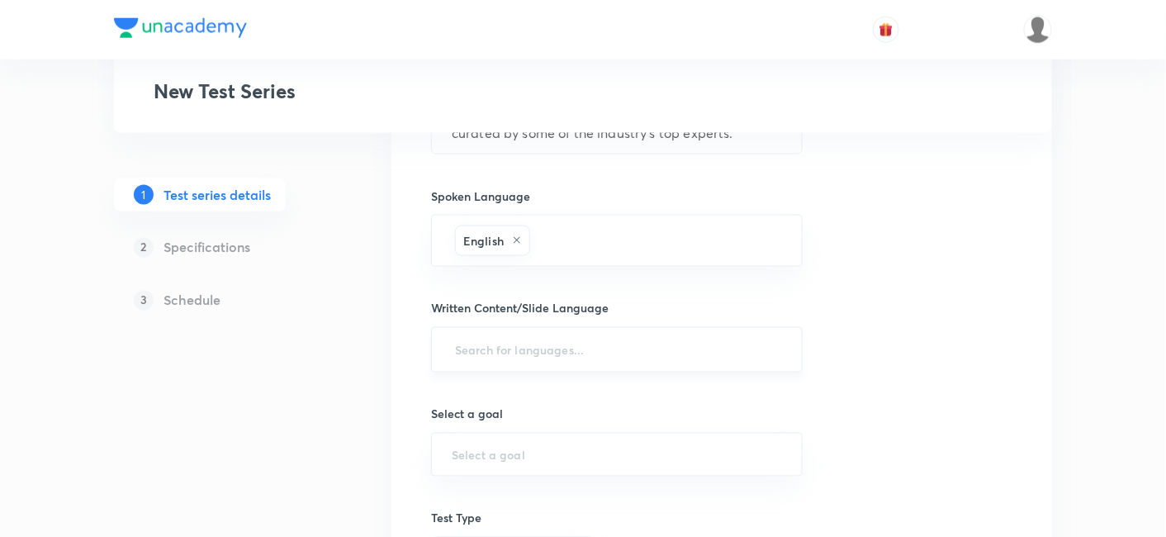
click at [567, 351] on input "text" at bounding box center [617, 349] width 330 height 31
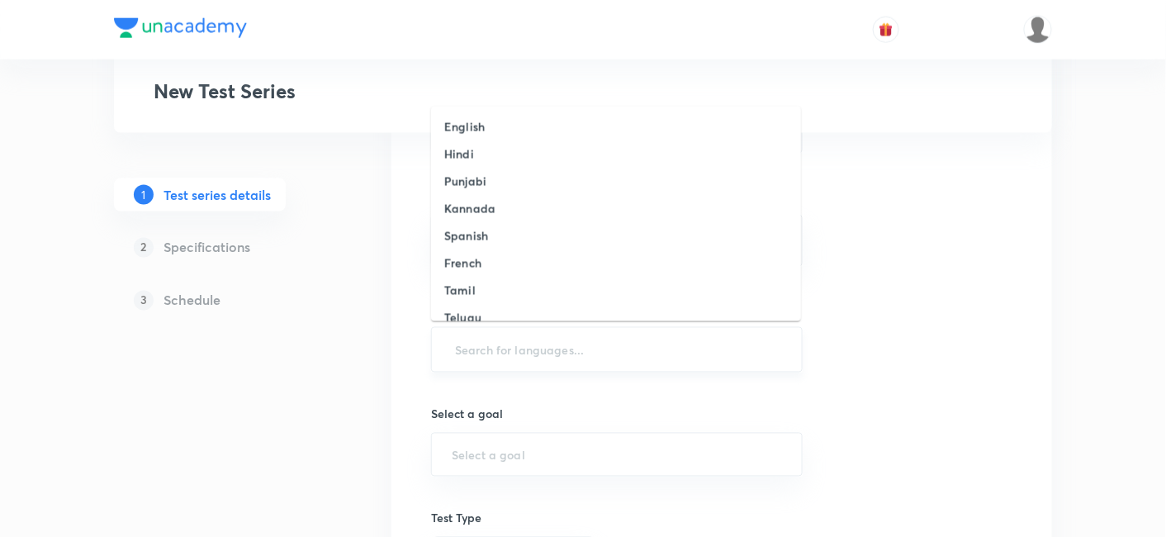
type input "e"
click at [501, 122] on li "English" at bounding box center [616, 126] width 370 height 27
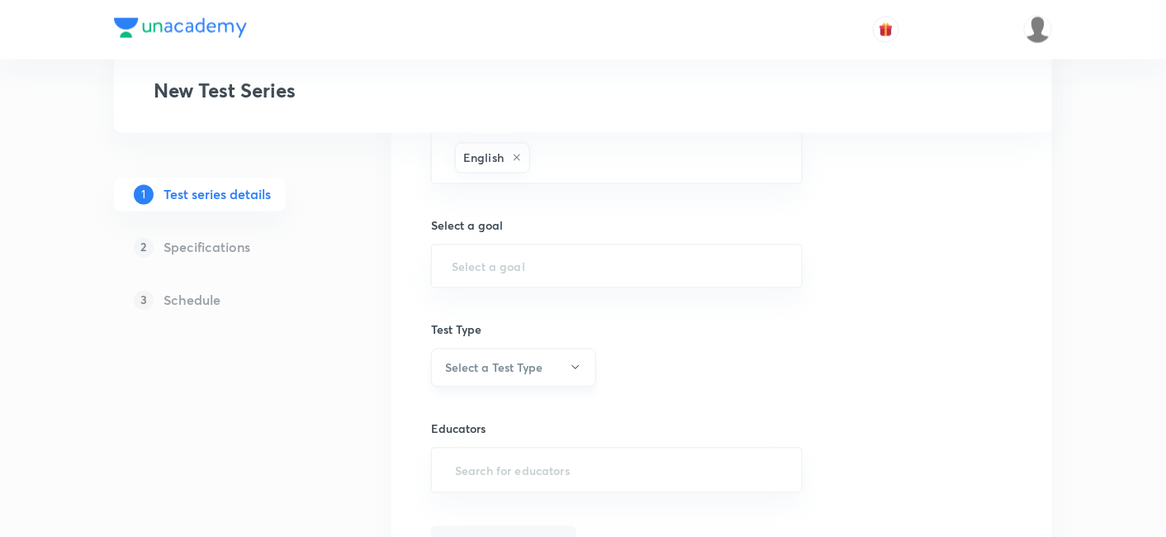
scroll to position [1009, 0]
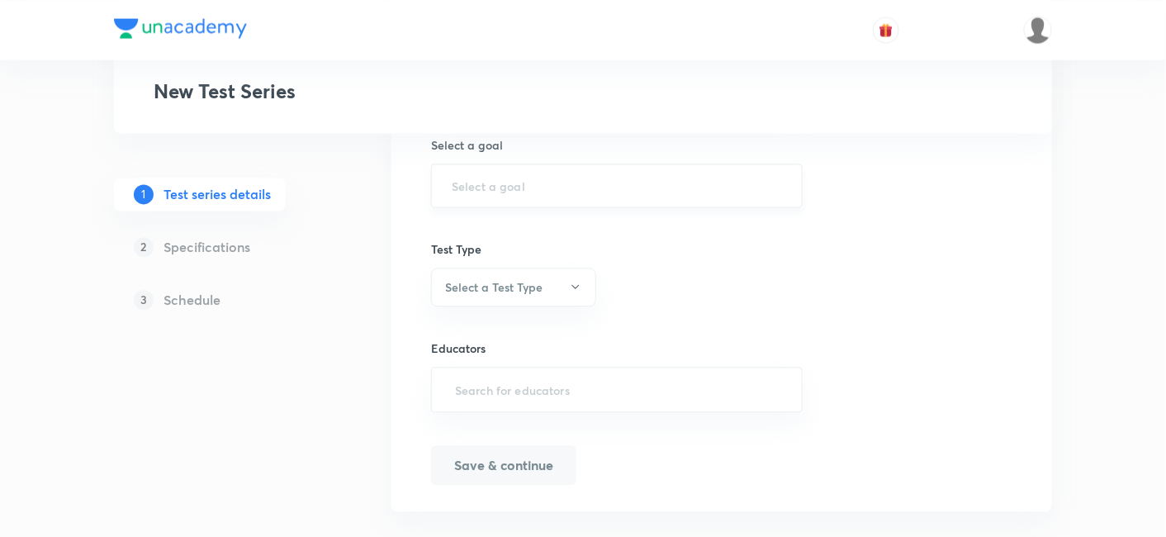
click at [495, 167] on div "​" at bounding box center [616, 185] width 371 height 44
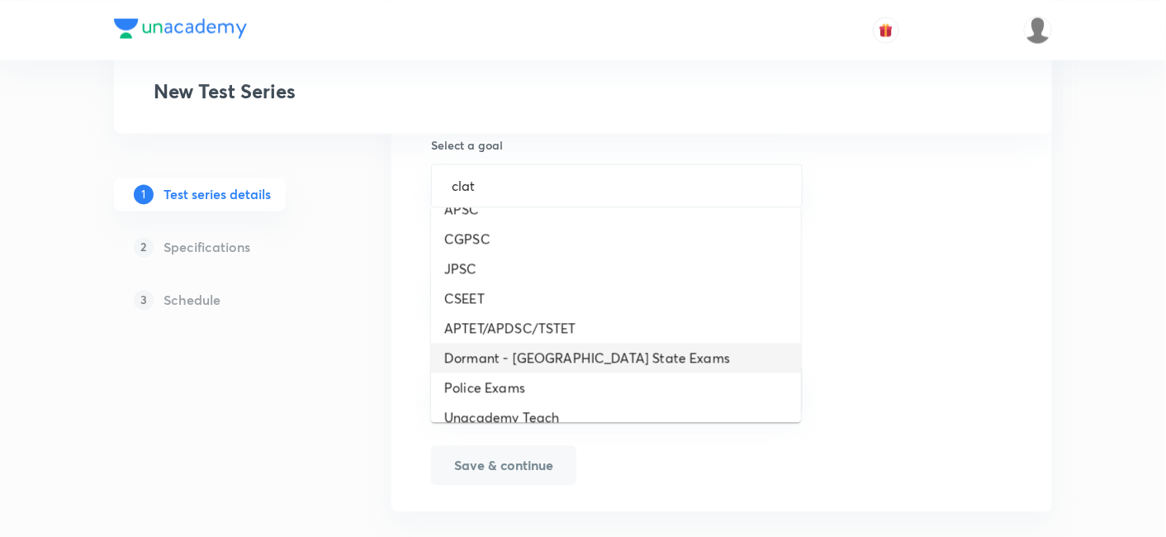
scroll to position [0, 0]
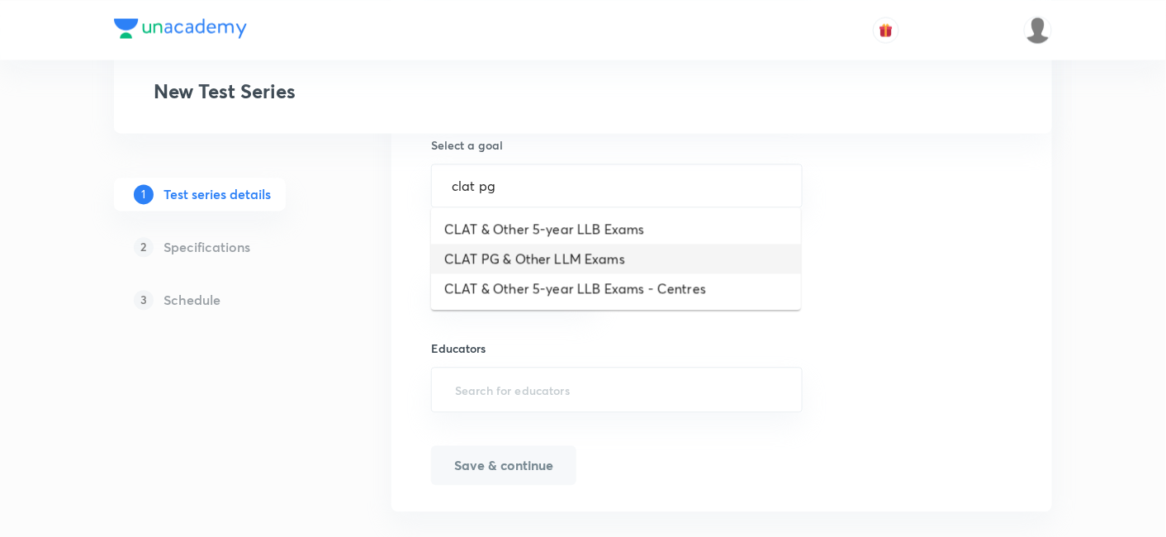
click at [541, 261] on li "CLAT PG & Other LLM Exams" at bounding box center [616, 259] width 370 height 30
type input "CLAT PG & Other LLM Exams"
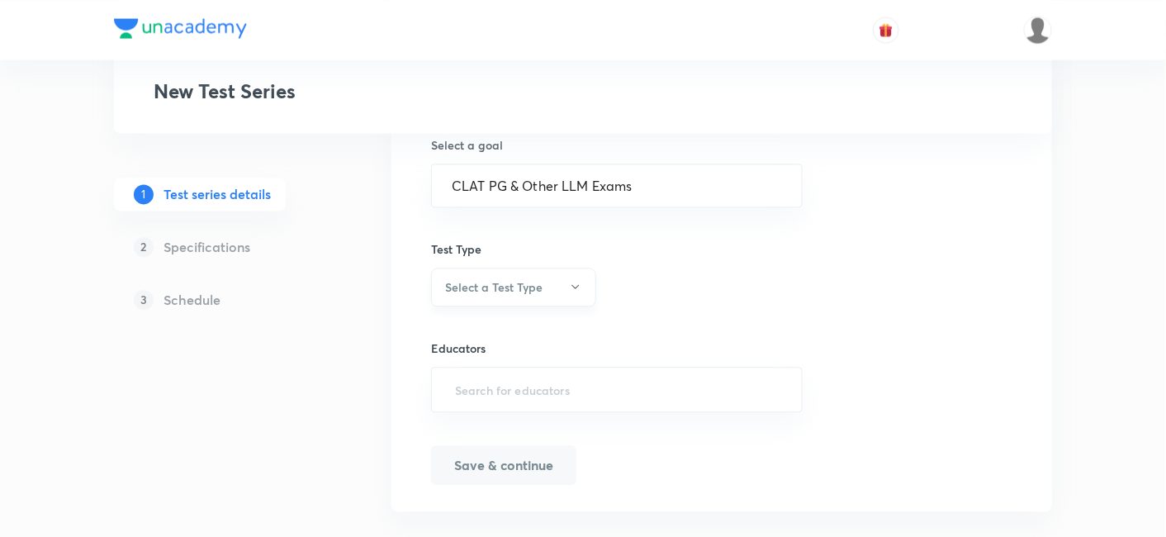
click at [509, 281] on h6 "Select a Test Type" at bounding box center [493, 286] width 97 height 17
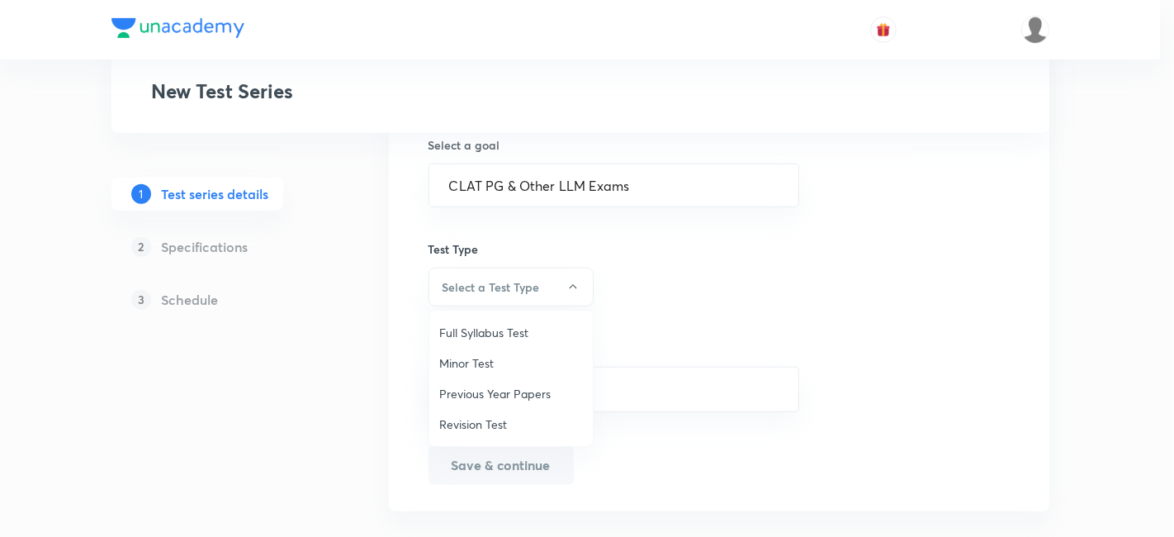
click at [509, 343] on li "Full Syllabus Test" at bounding box center [510, 332] width 163 height 31
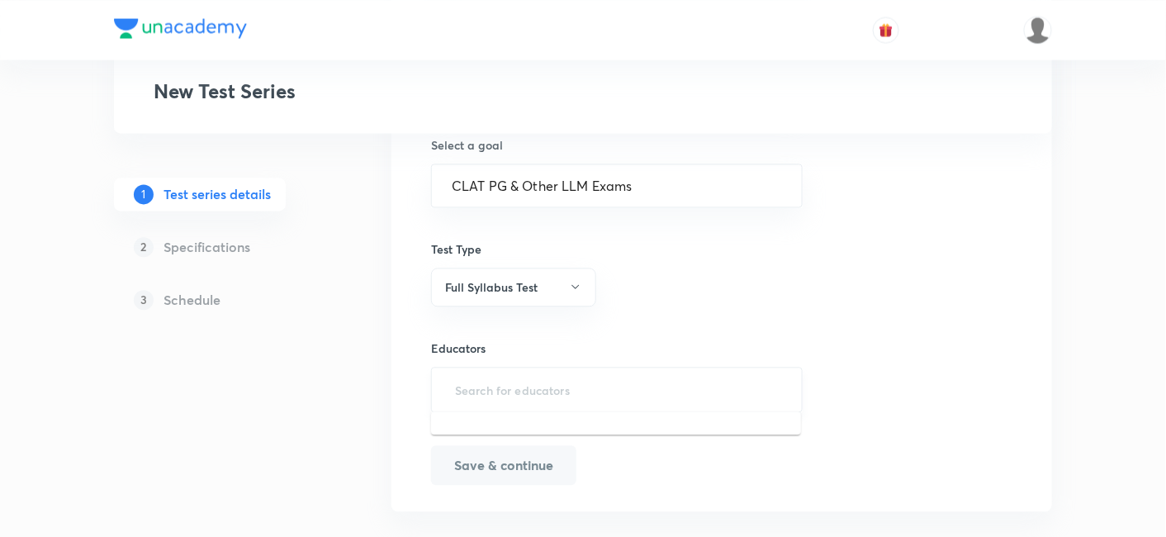
click at [525, 397] on input "text" at bounding box center [617, 389] width 330 height 31
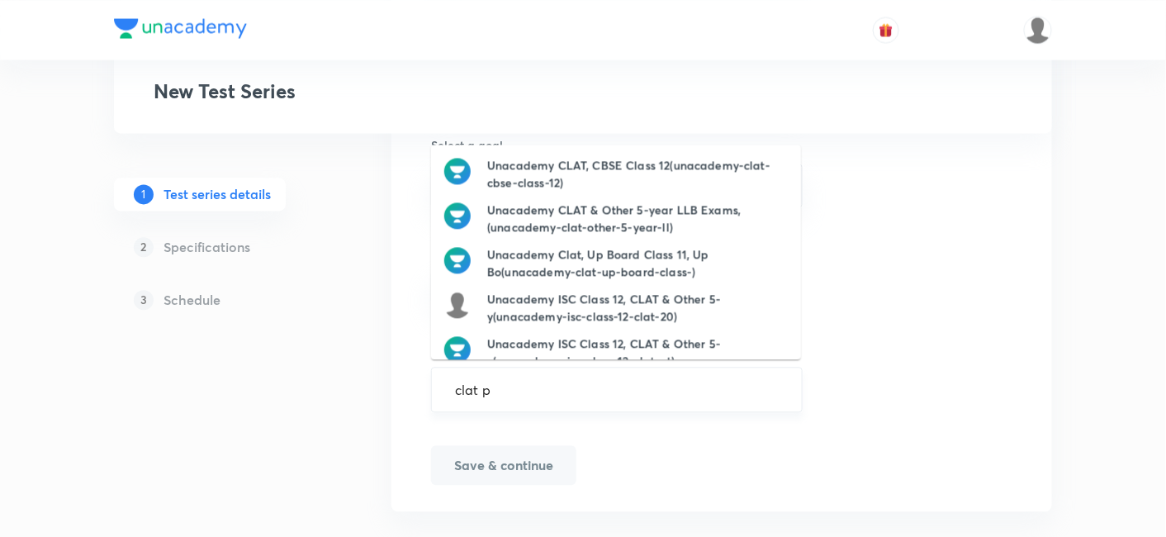
type input "clat pg"
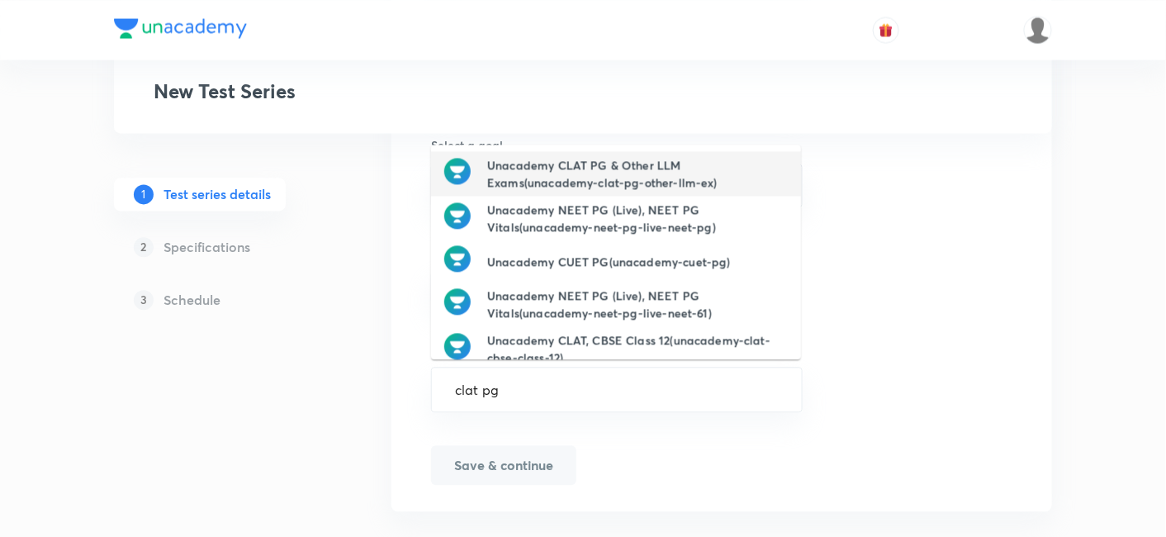
click at [599, 166] on h6 "Unacademy CLAT PG & Other LLM Exams(unacademy-clat-pg-other-llm-ex)" at bounding box center [637, 173] width 300 height 35
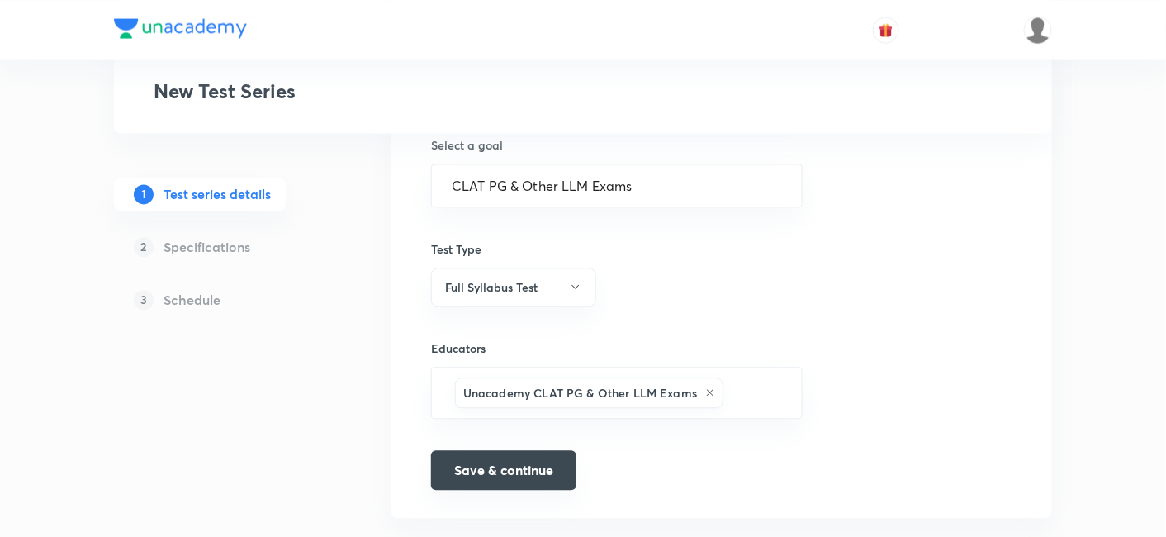
click at [516, 463] on button "Save & continue" at bounding box center [503, 470] width 145 height 40
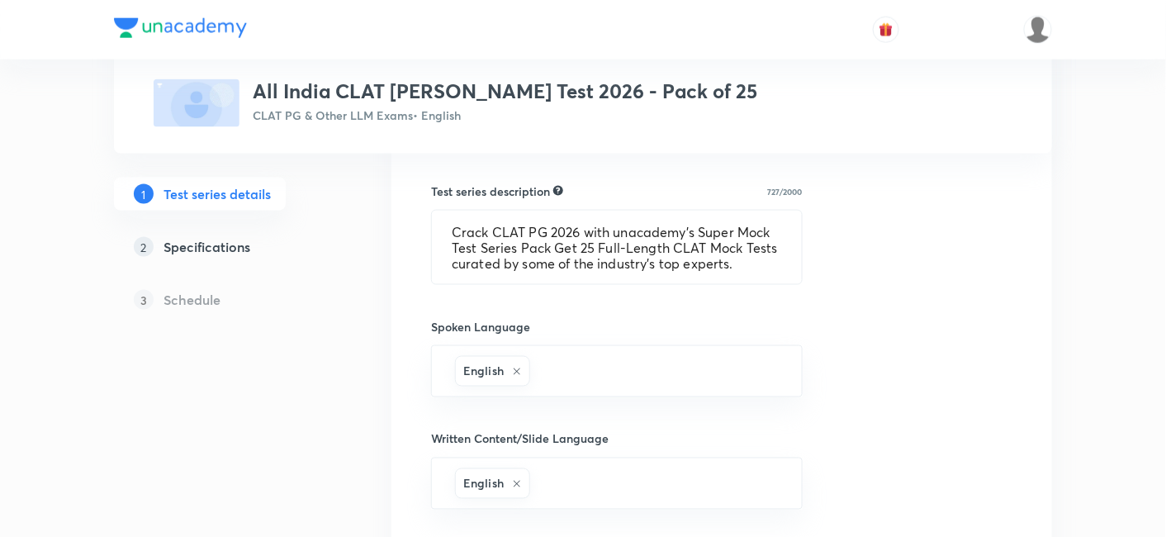
scroll to position [662, 0]
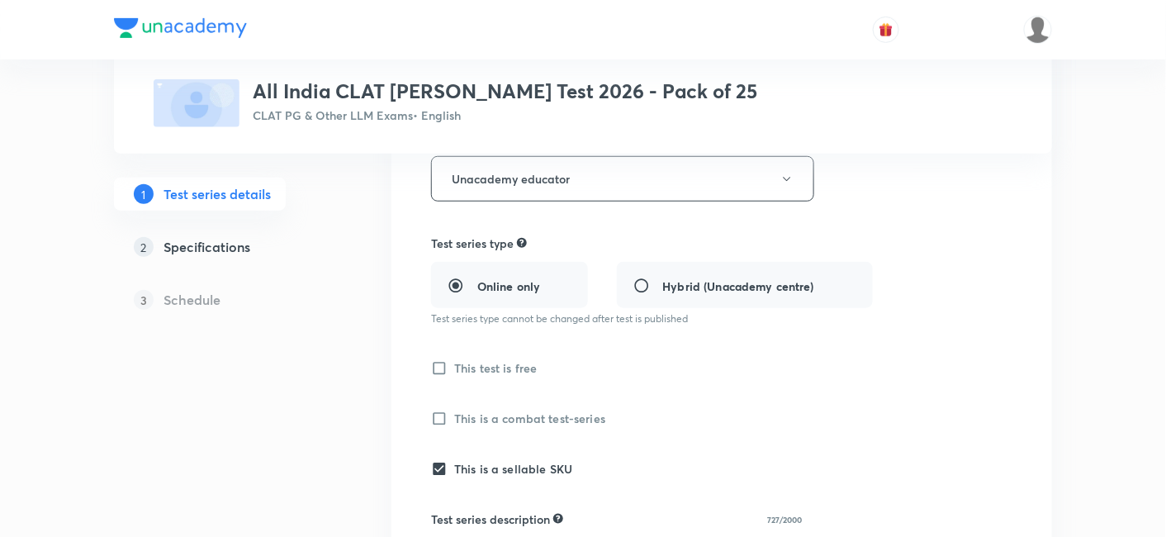
scroll to position [367, 0]
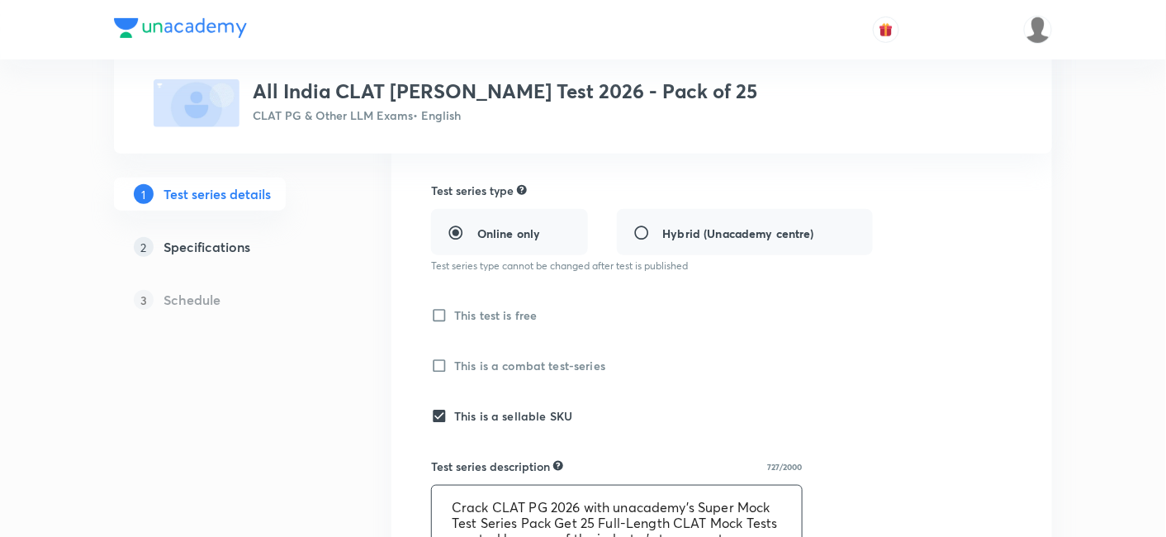
click at [674, 508] on textarea "Crack CLAT PG 2026 with unacademy's Super Mock Test Series Pack Get 25 Full-Len…" at bounding box center [617, 521] width 370 height 73
paste textarea "Get exam-ready with the All India CLAT PG Mock Test 2026 – Pack of 25. Designed…"
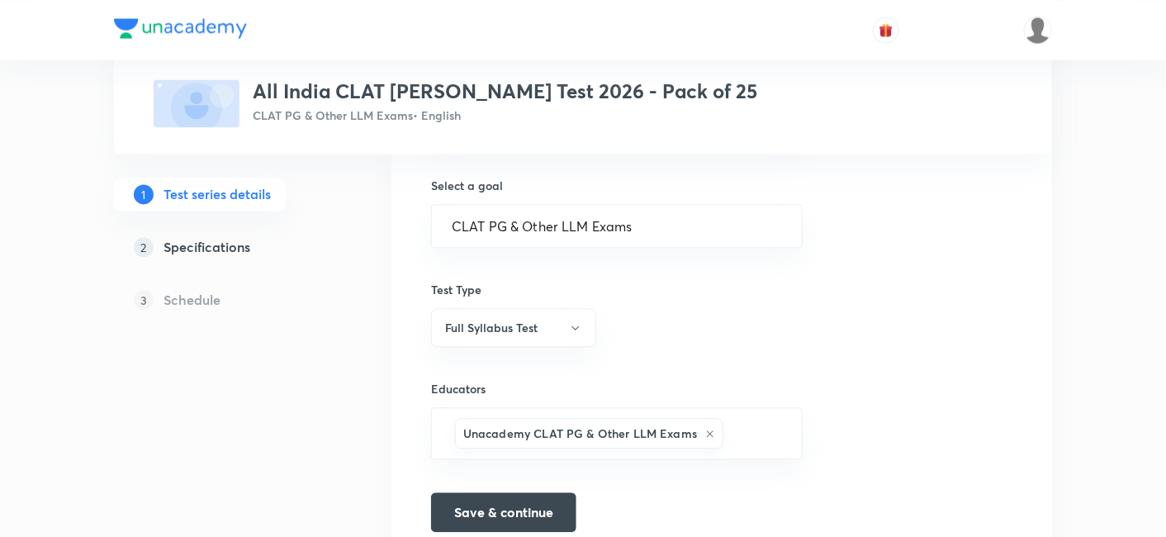
scroll to position [1075, 0]
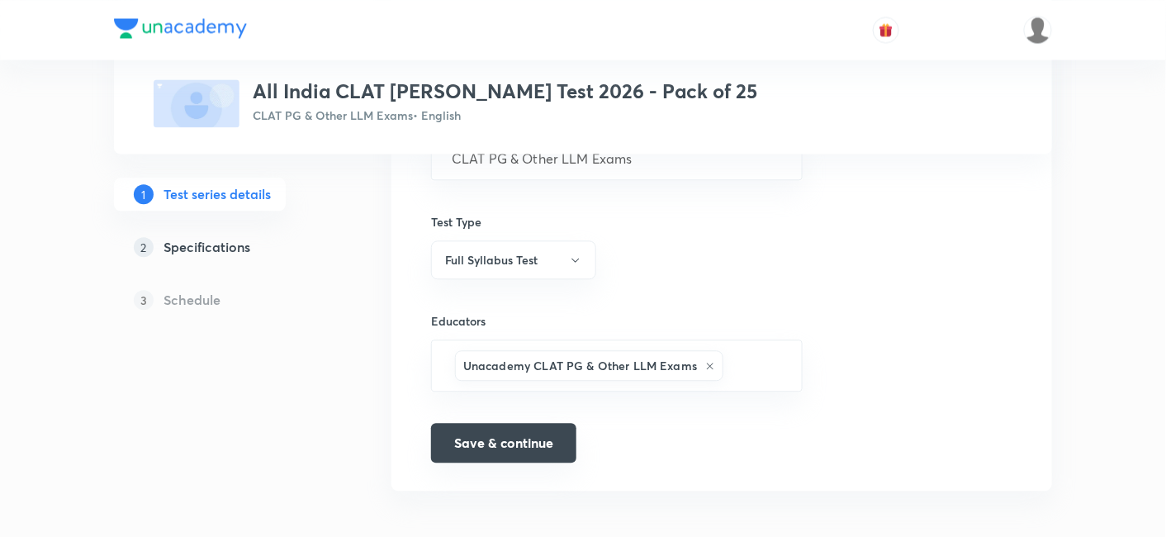
type textarea "Get exam-ready with the All India CLAT PG Mock Test 2026 – Pack of 25. Designed…"
click at [559, 450] on button "Save & continue" at bounding box center [503, 443] width 145 height 40
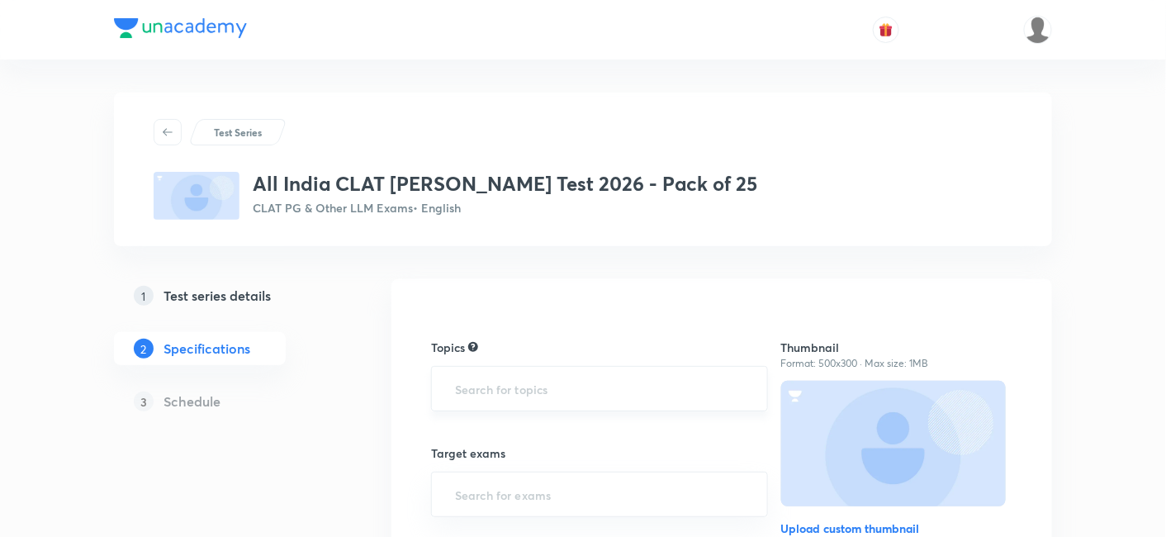
scroll to position [183, 0]
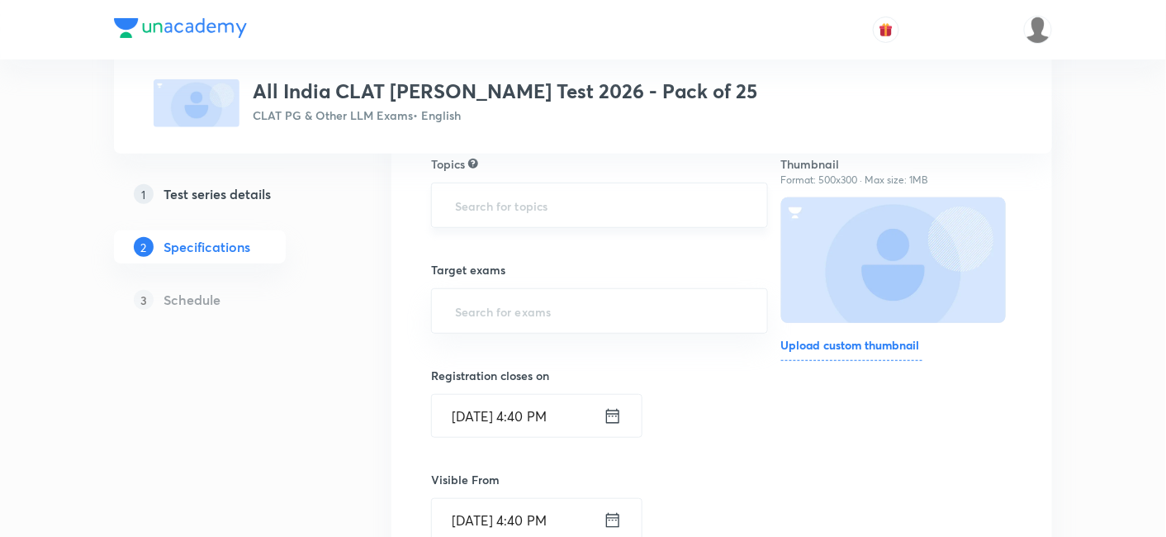
click at [500, 187] on div "​" at bounding box center [599, 204] width 337 height 45
type input "c"
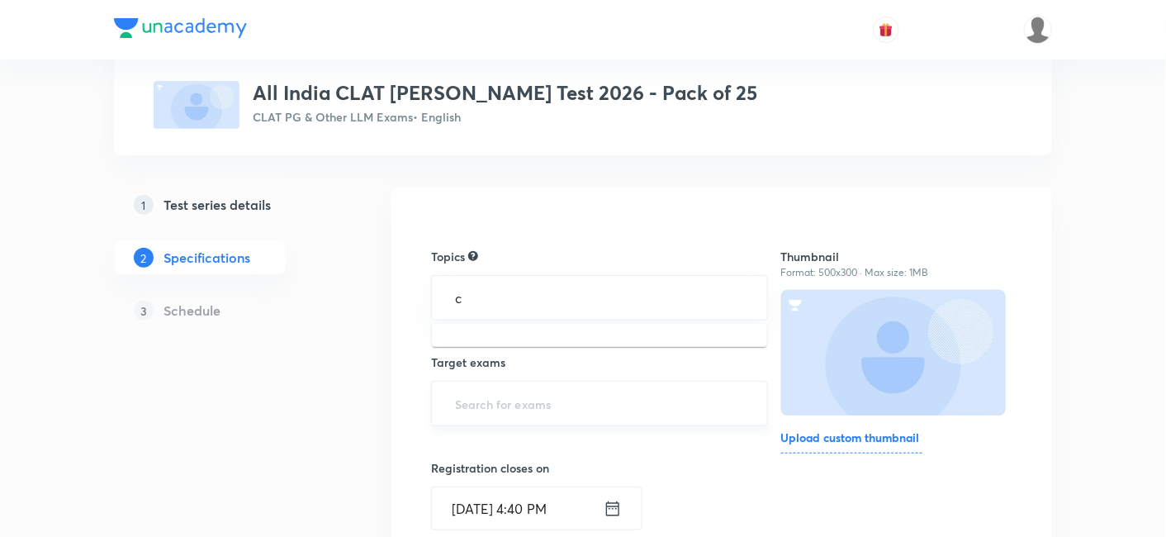
scroll to position [0, 0]
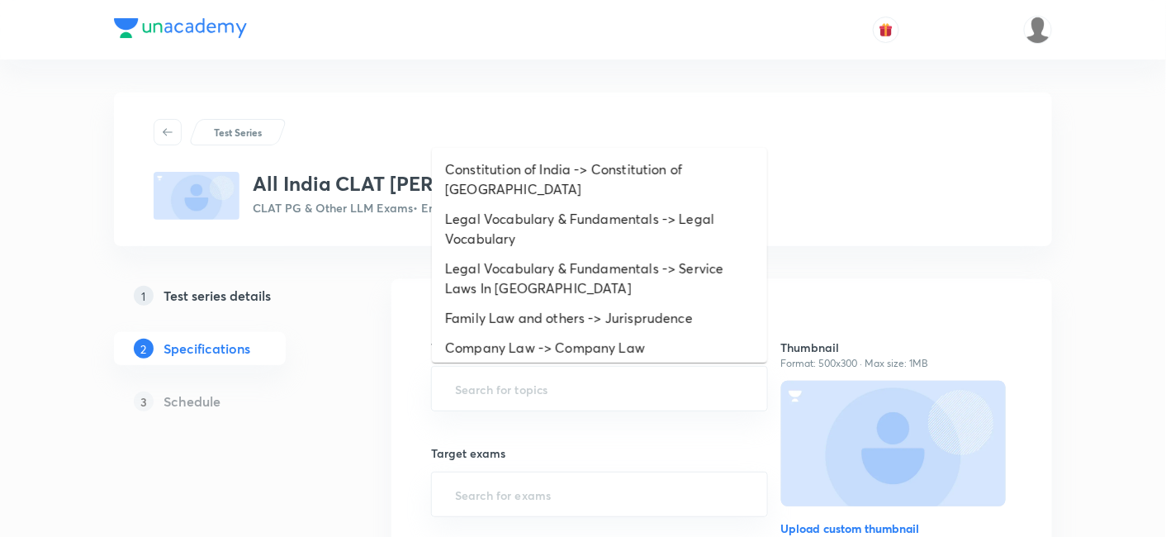
type input "a"
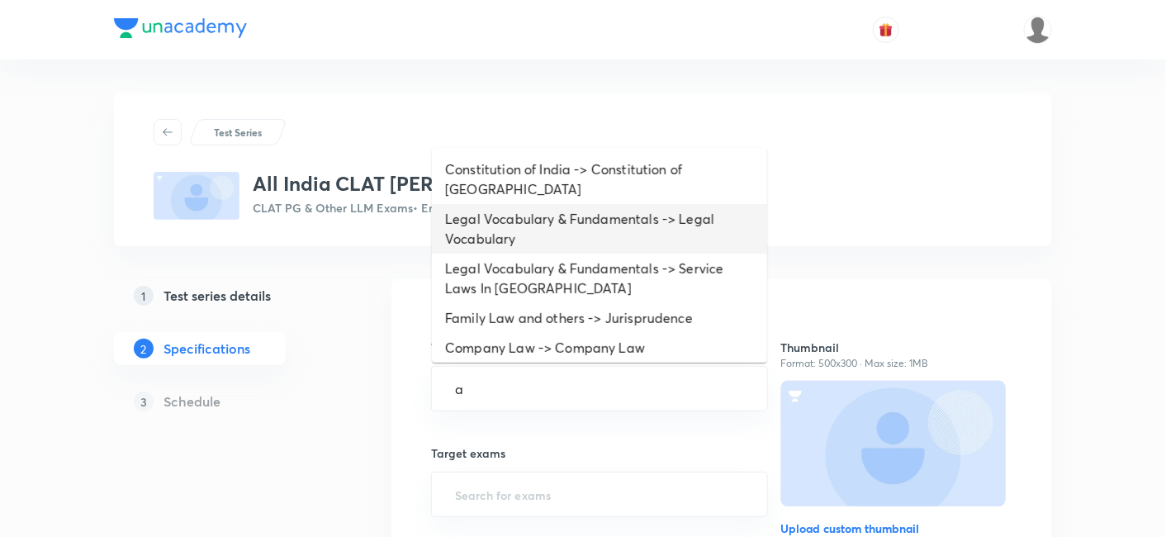
click at [526, 204] on li "Legal Vocabulary & Fundamentals -> Legal Vocabulary" at bounding box center [599, 229] width 335 height 50
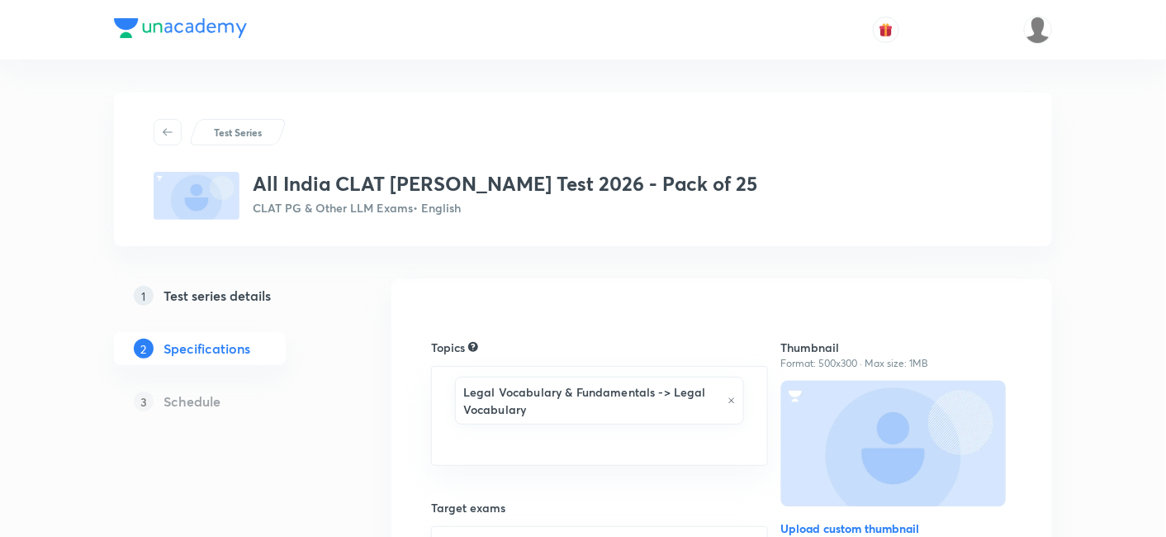
type input "a"
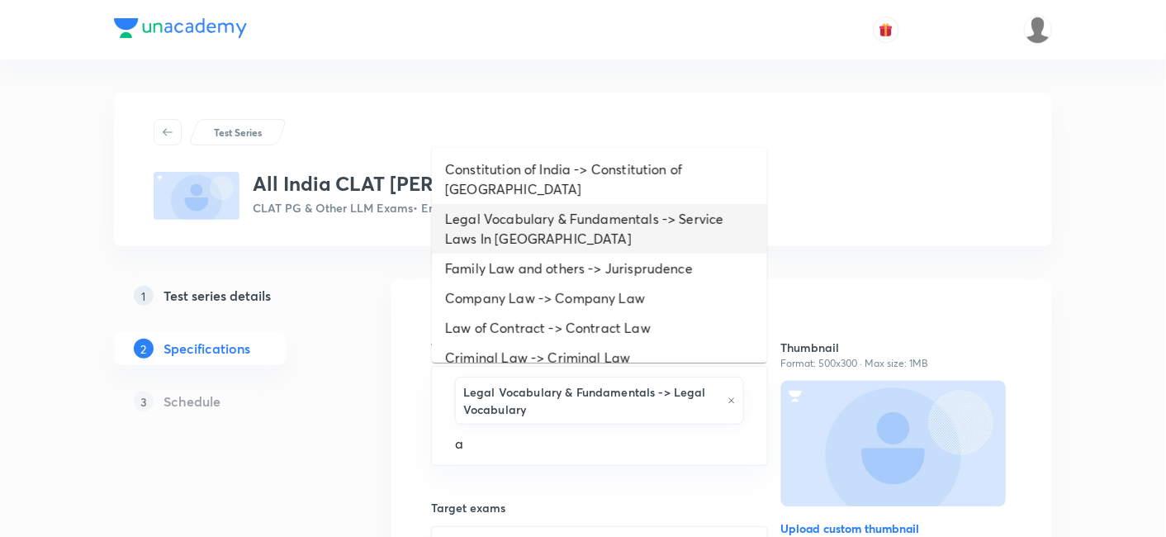
click at [499, 204] on li "Legal Vocabulary & Fundamentals -> Service Laws In India" at bounding box center [599, 229] width 335 height 50
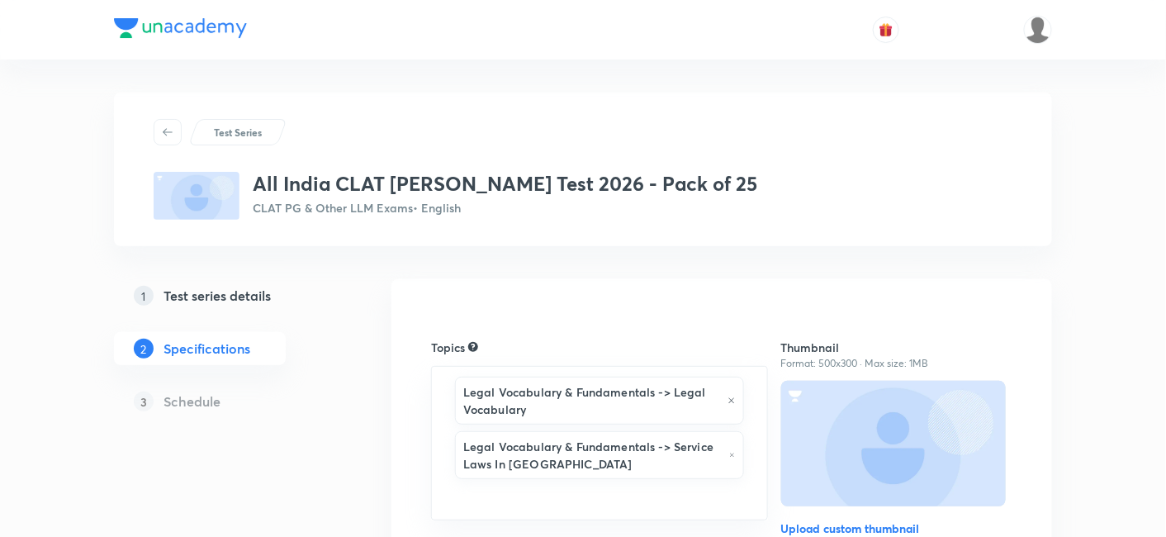
type input "a"
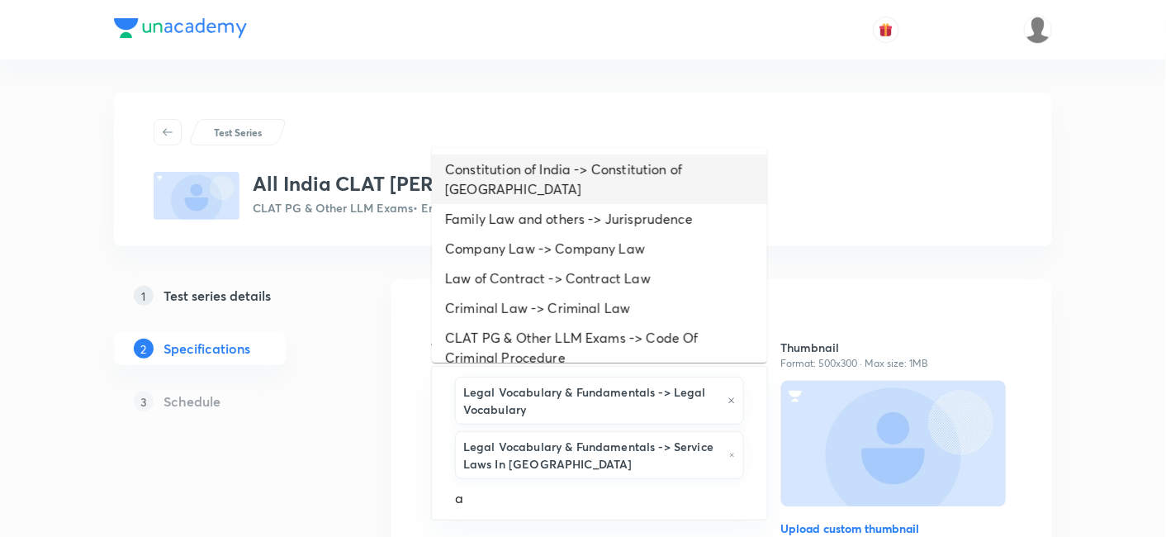
click at [515, 168] on li "Constitution of India -> Constitution of India" at bounding box center [599, 179] width 335 height 50
type input "a"
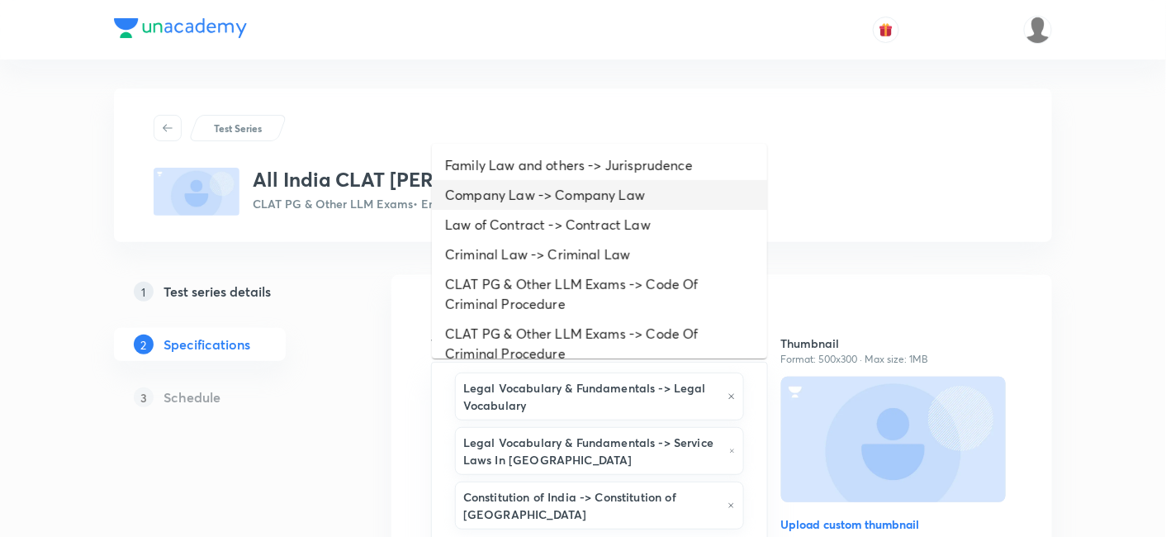
click at [517, 192] on li "Company Law -> Company Law" at bounding box center [599, 195] width 335 height 30
type input "a"
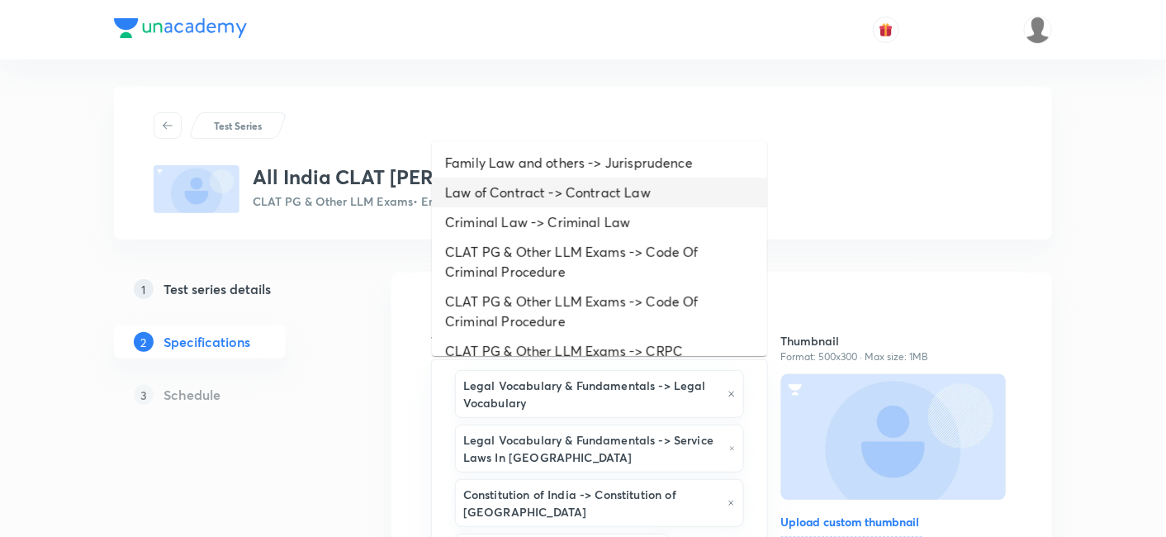
click at [517, 192] on li "Law of Contract -> Contract Law" at bounding box center [599, 192] width 335 height 30
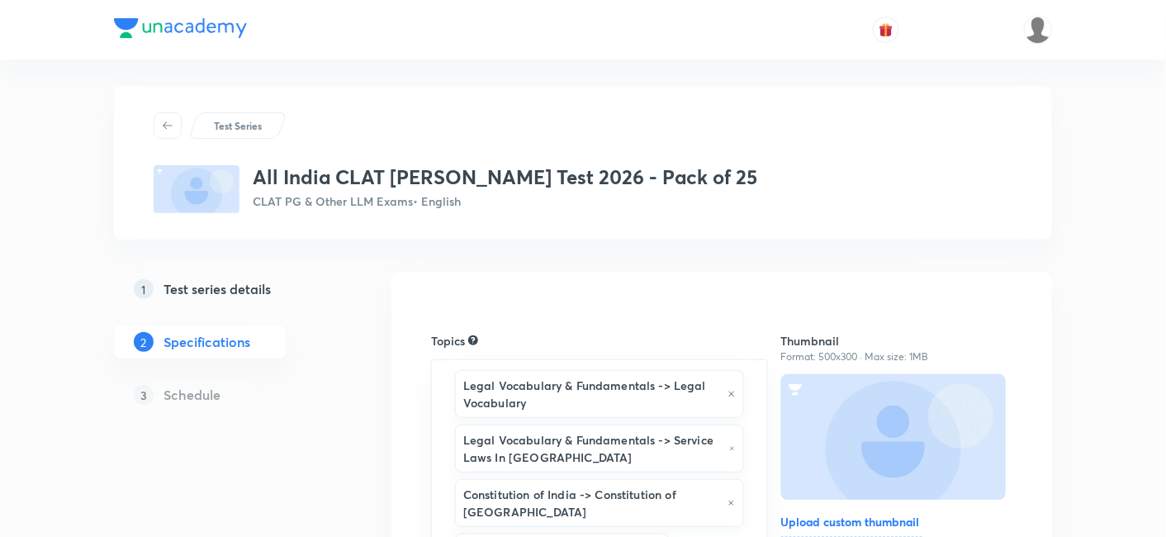
type input "a"
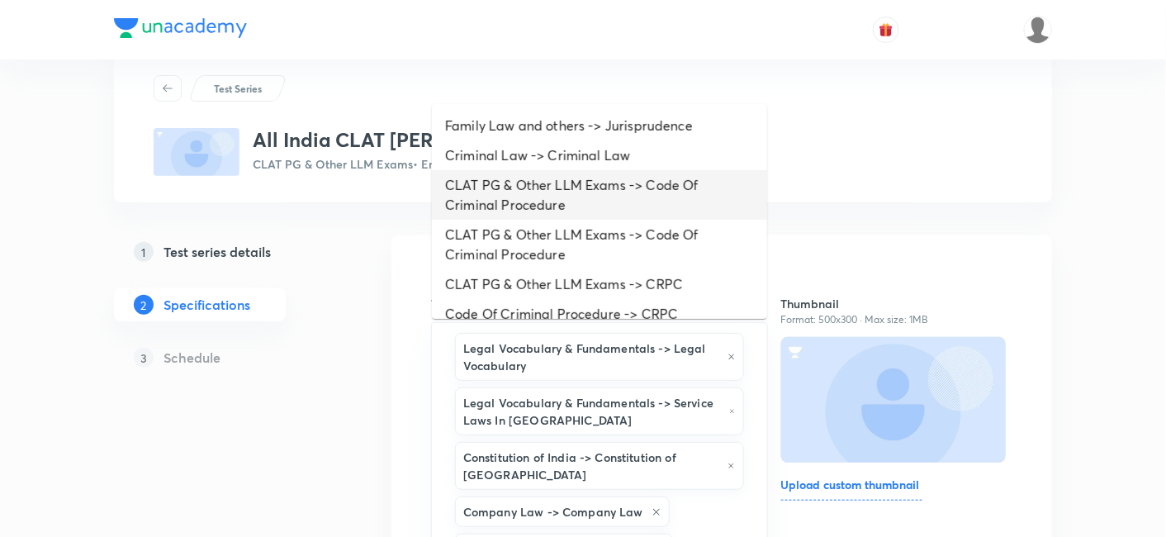
click at [517, 192] on li "CLAT PG & Other LLM Exams -> Code Of Criminal Procedure" at bounding box center [599, 195] width 335 height 50
type input "a"
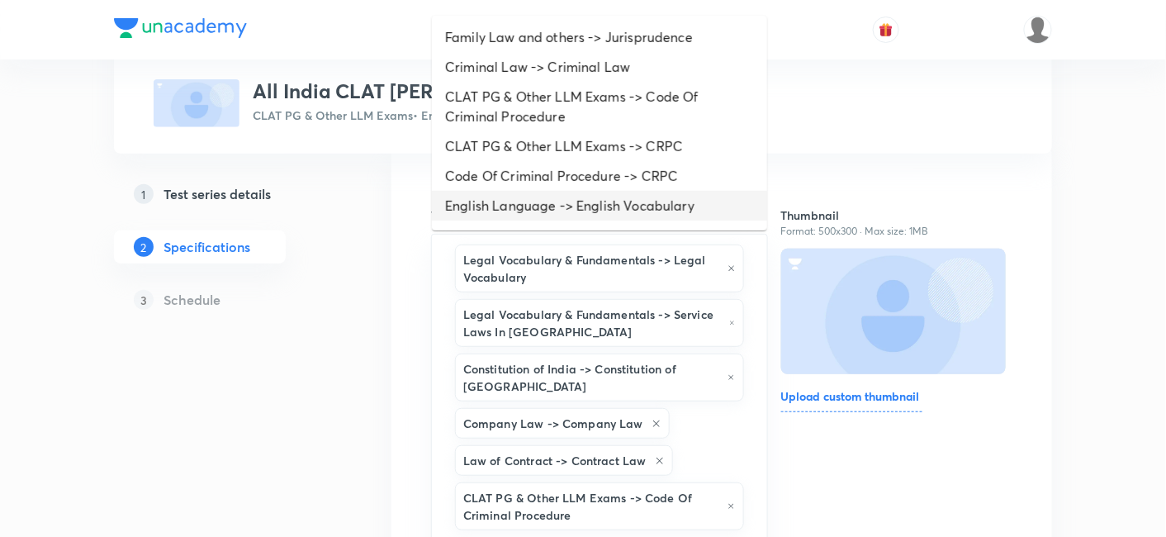
click at [517, 192] on li "English Language -> English Vocabulary" at bounding box center [599, 206] width 335 height 30
type input "a"
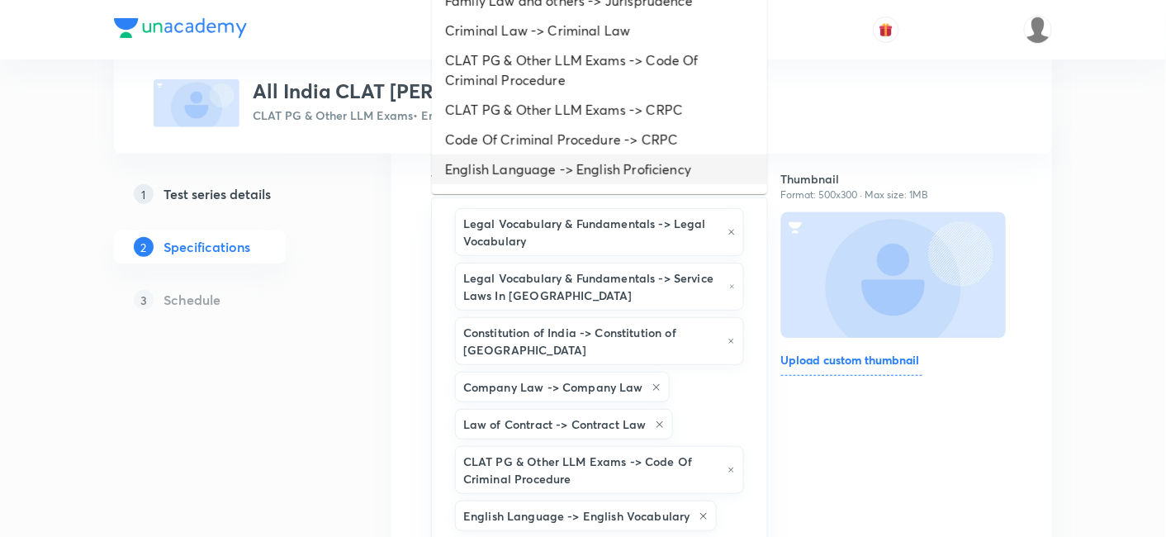
click at [516, 180] on li "English Language -> English Proficiency" at bounding box center [599, 169] width 335 height 30
type input "a"
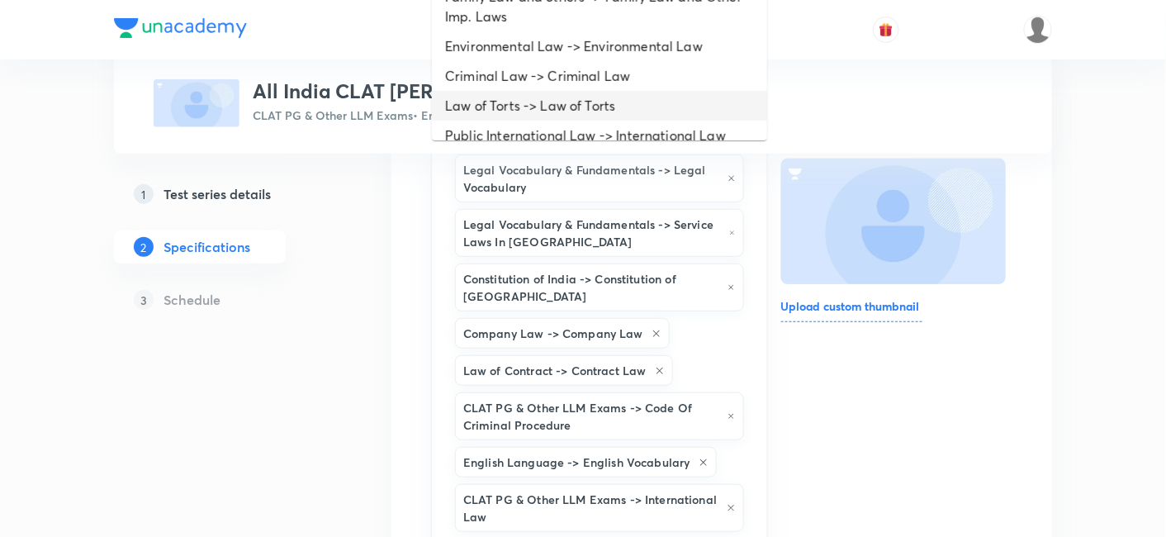
click at [532, 106] on li "Law of Torts -> Law of Torts" at bounding box center [599, 106] width 335 height 30
type input "a"
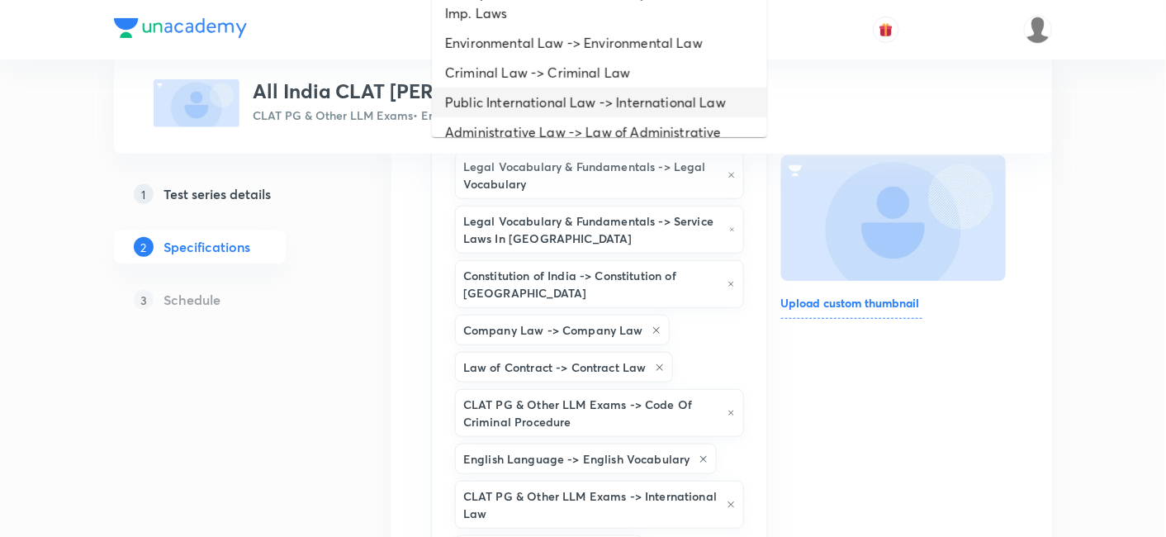
click at [534, 91] on li "Public International Law -> International Law" at bounding box center [599, 103] width 335 height 30
type input "a"
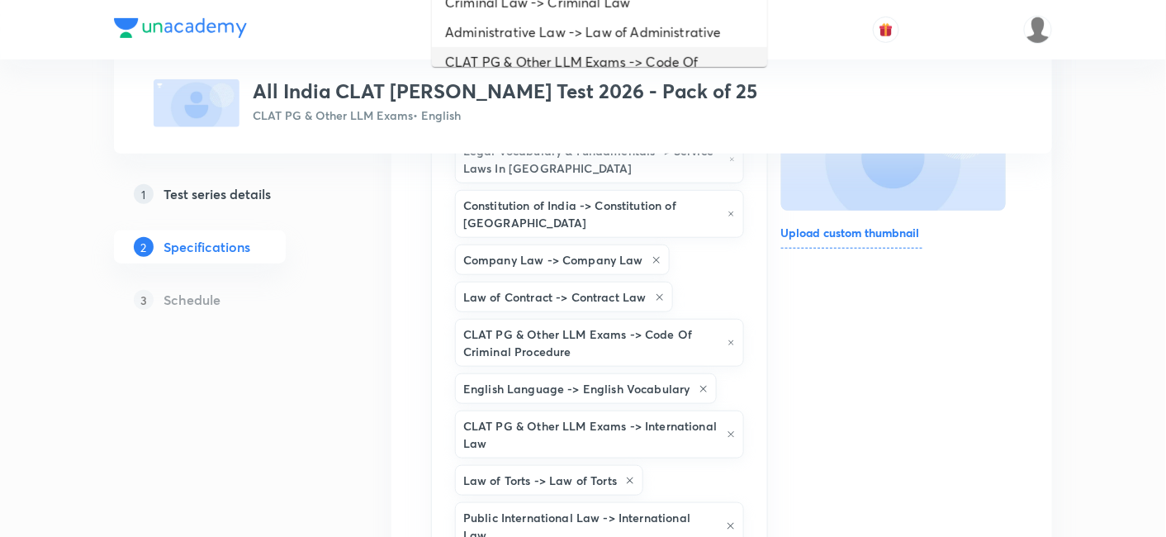
click at [533, 51] on li "CLAT PG & Other LLM Exams -> Code Of Criminal Procedure" at bounding box center [599, 72] width 335 height 50
type input "a"
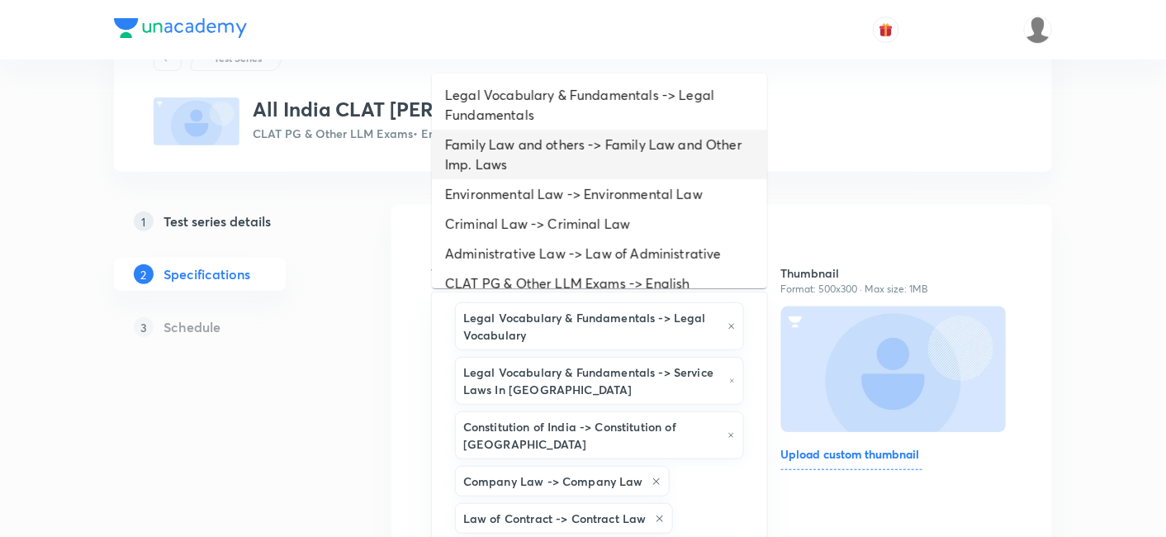
click at [580, 154] on li "Family Law and others -> Family Law and Other Imp. Laws" at bounding box center [599, 155] width 335 height 50
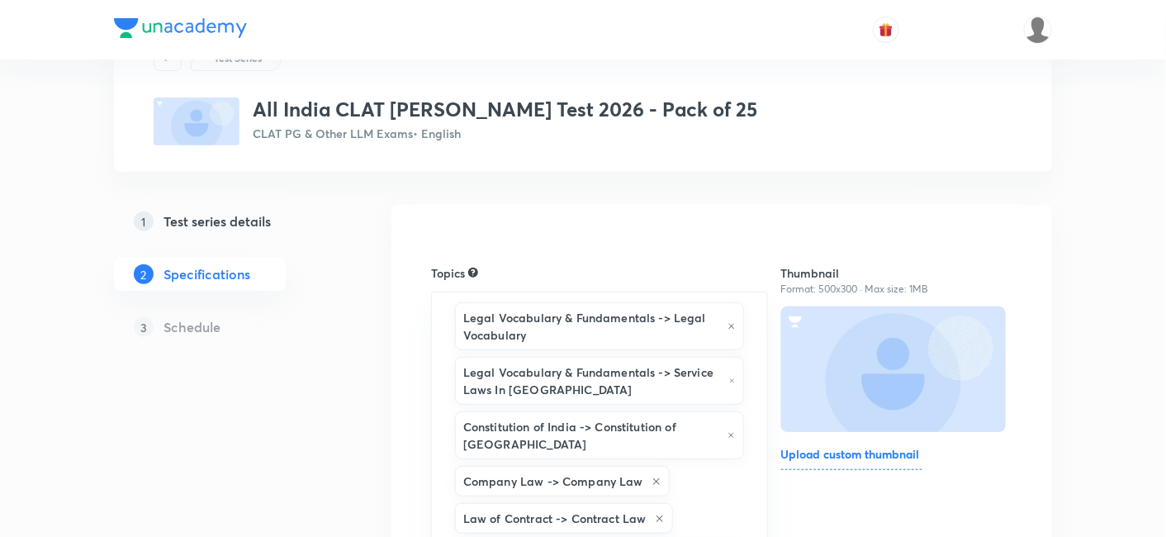
type input "a"
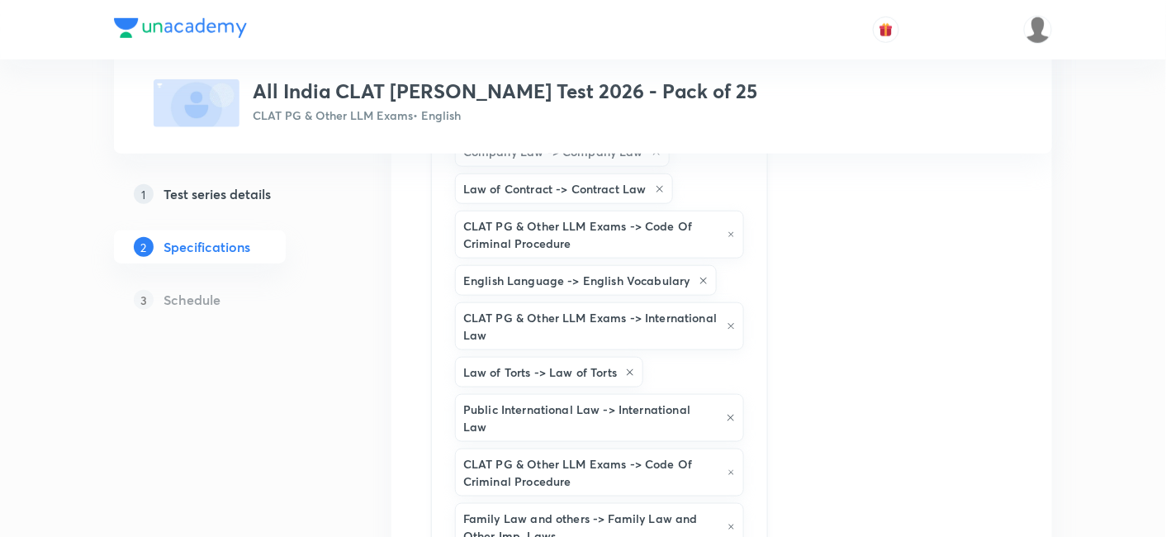
click at [578, 180] on h6 "Law of Contract -> Contract Law" at bounding box center [554, 188] width 183 height 17
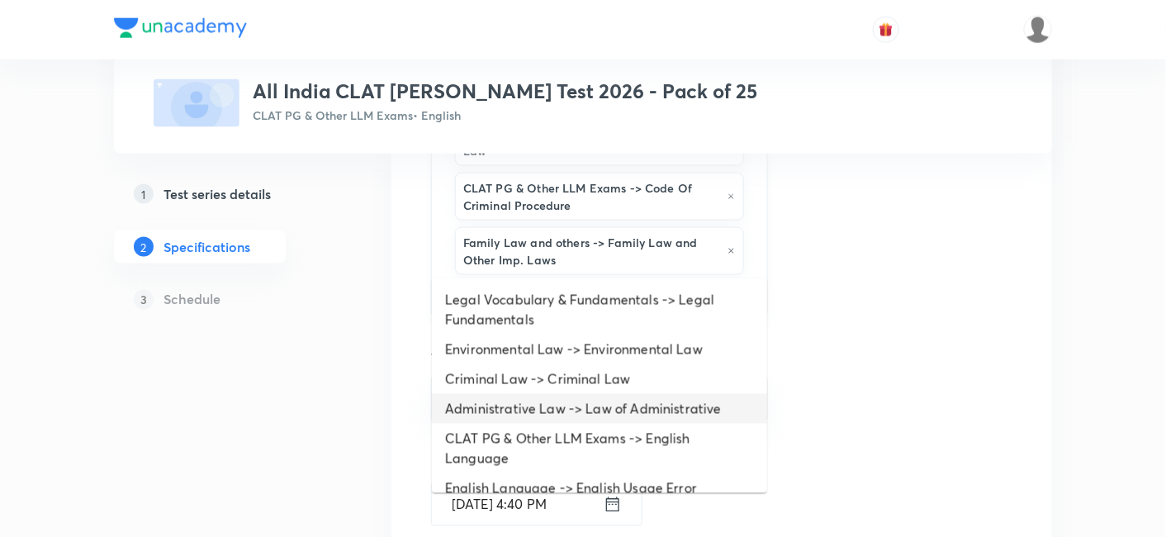
scroll to position [771, 0]
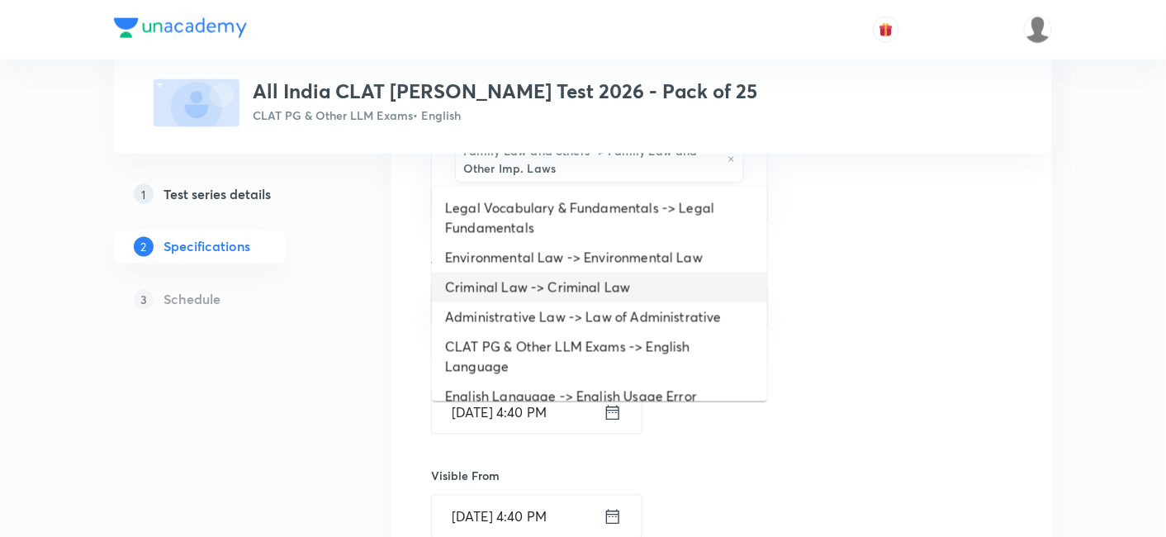
click at [516, 280] on li "Criminal Law -> Criminal Law" at bounding box center [599, 287] width 335 height 30
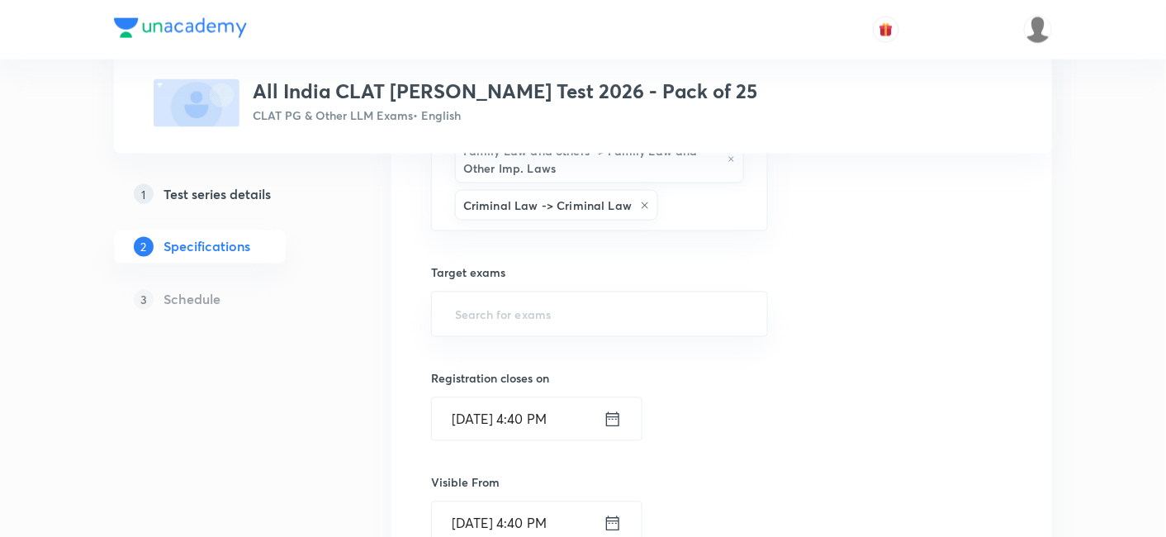
type input "a"
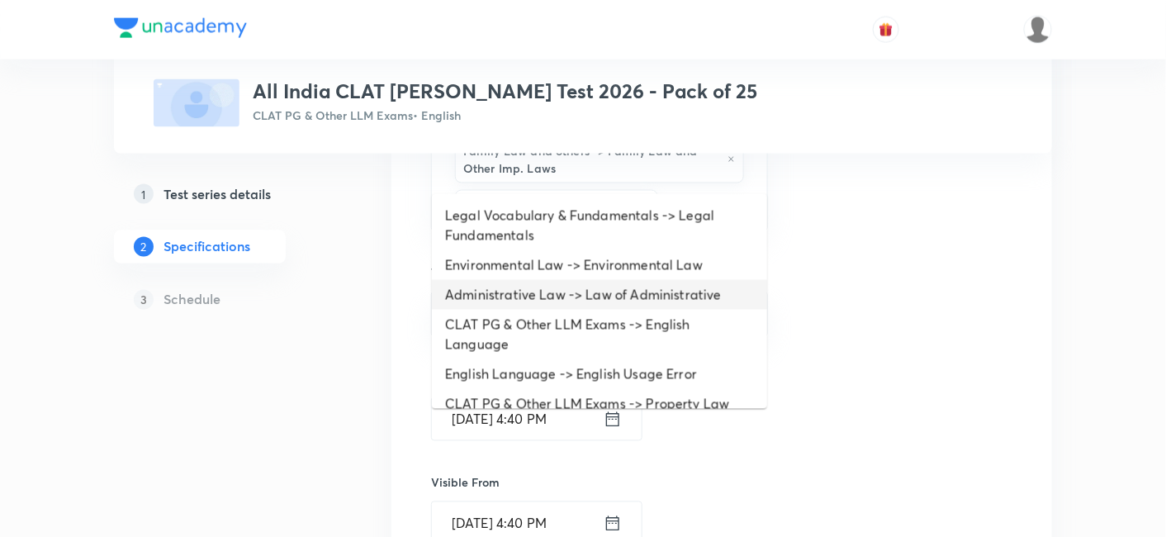
click at [517, 287] on li "Administrative Law -> Law of Administrative" at bounding box center [599, 295] width 335 height 30
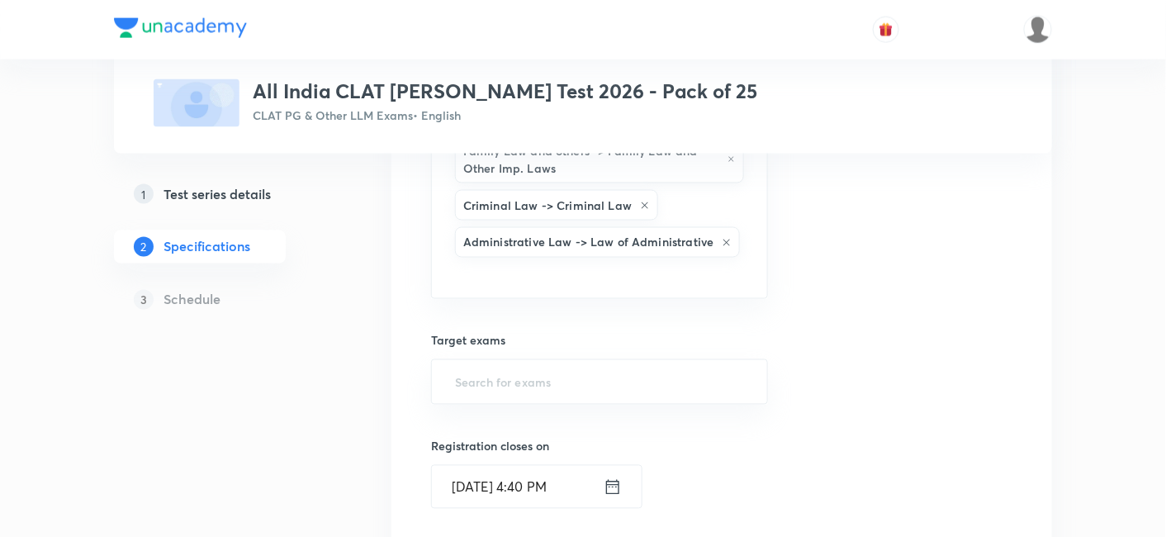
type input "a"
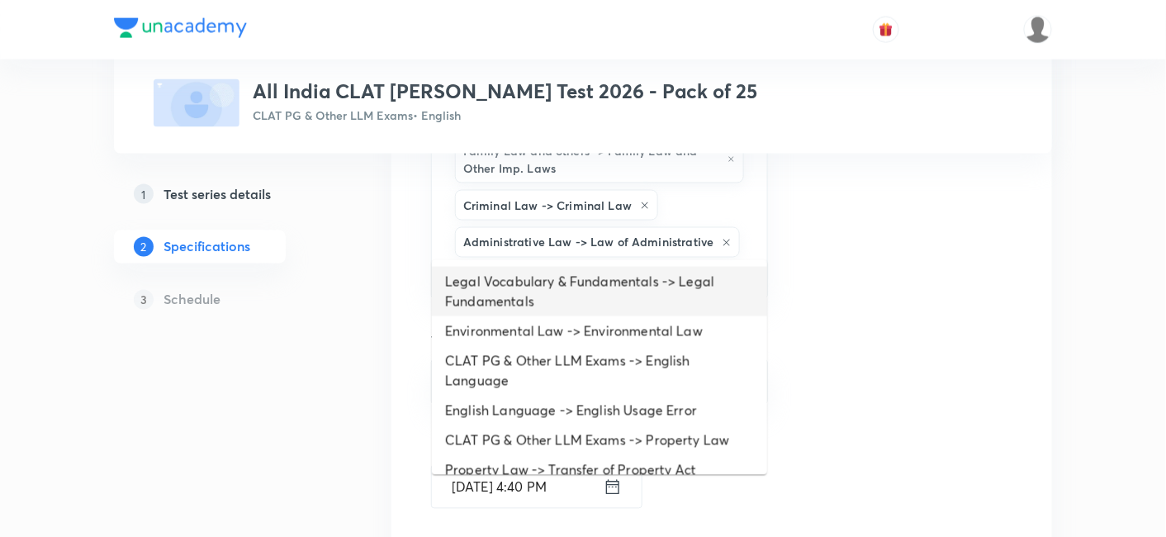
click at [516, 325] on li "Environmental Law -> Environmental Law" at bounding box center [599, 331] width 335 height 30
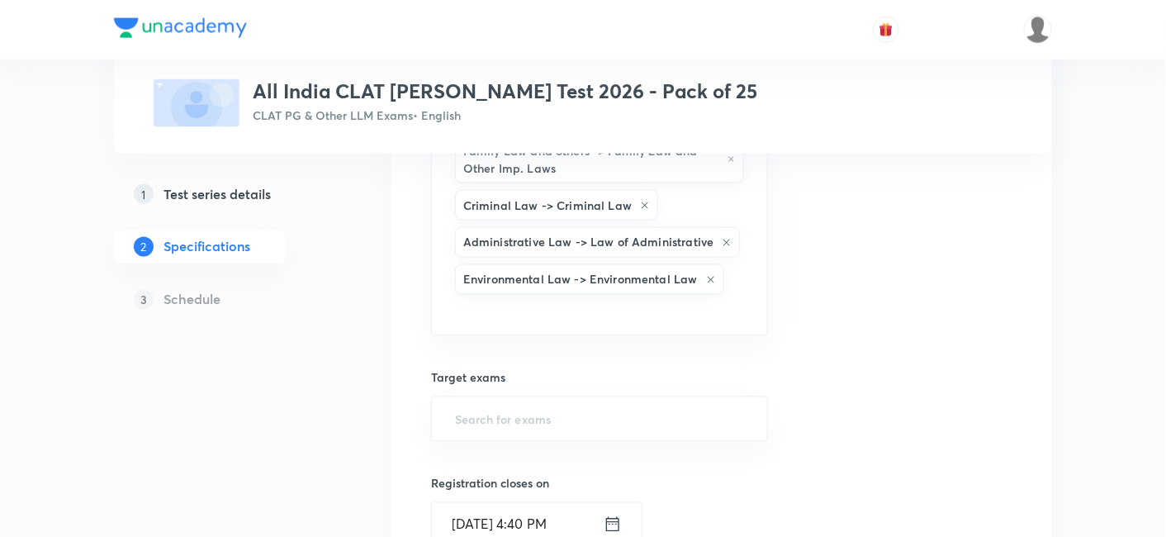
type input "a"
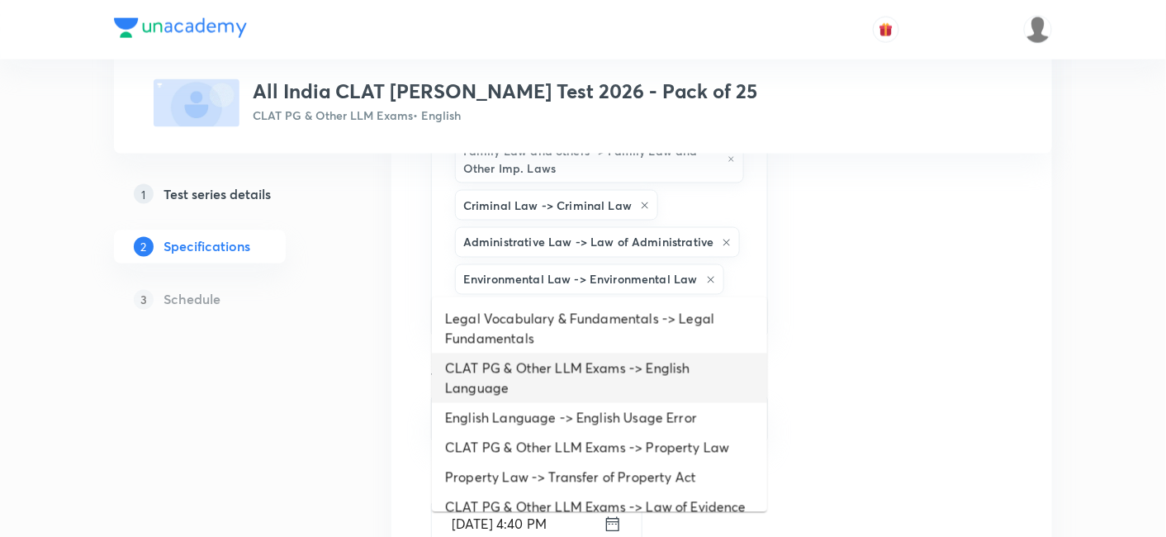
click at [516, 353] on li "CLAT PG & Other LLM Exams -> English Language" at bounding box center [599, 378] width 335 height 50
type input "a"
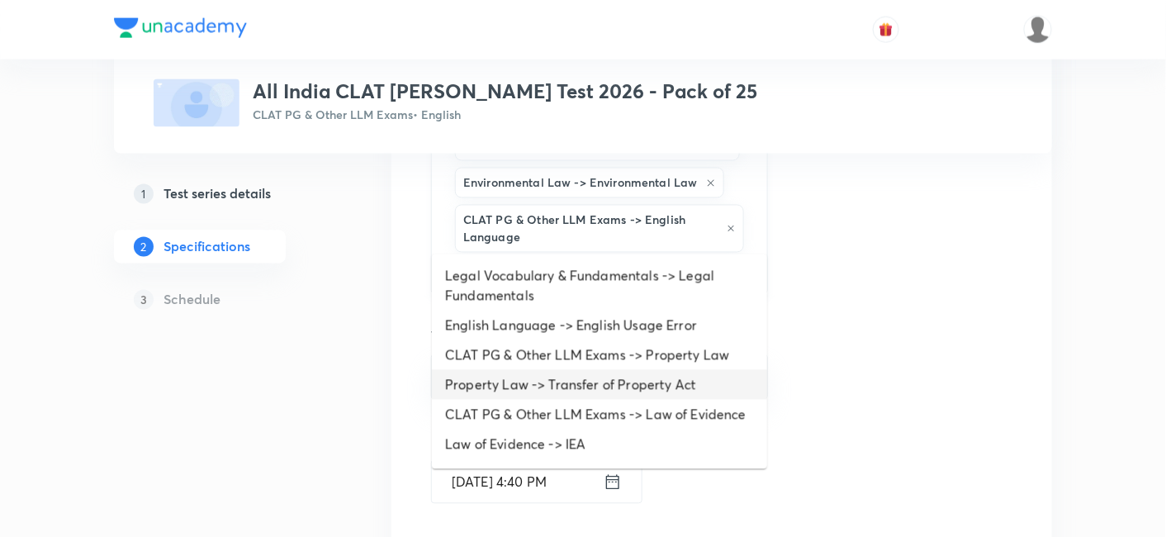
scroll to position [954, 0]
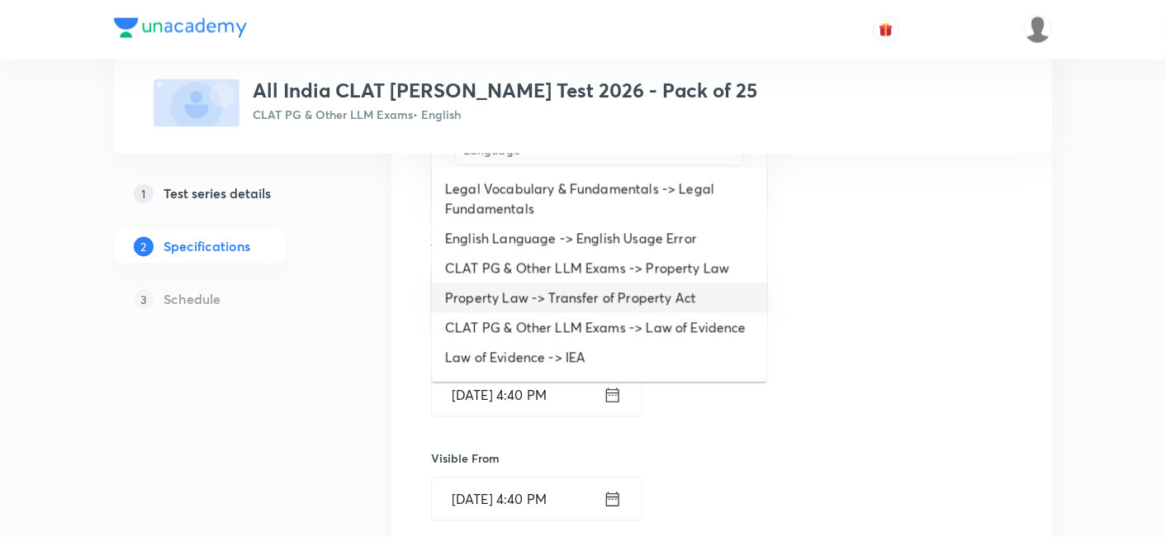
click at [502, 284] on li "Property Law -> Transfer of Property Act" at bounding box center [599, 298] width 335 height 30
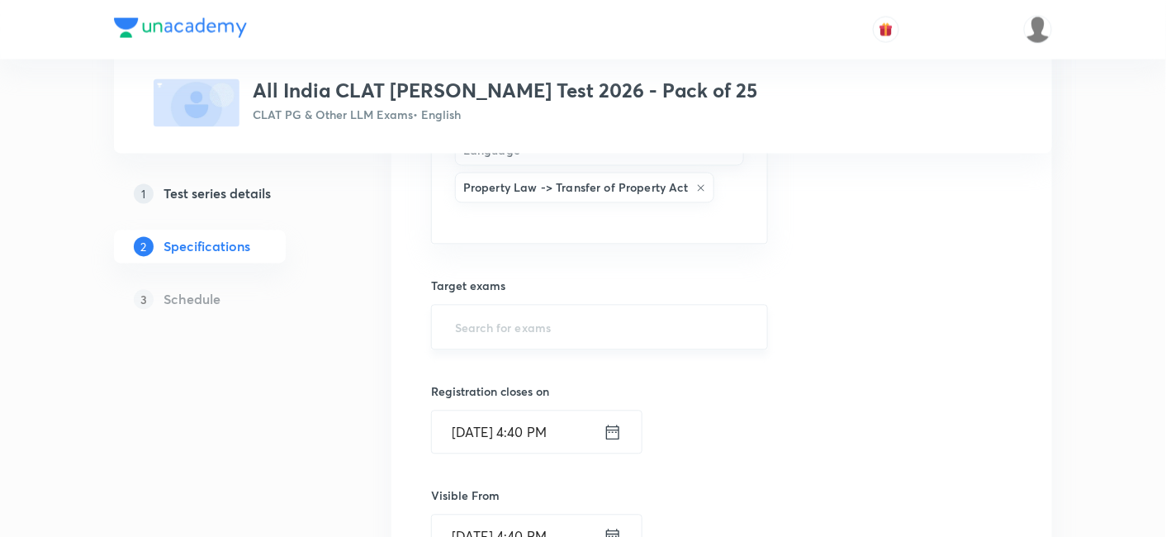
type input "a"
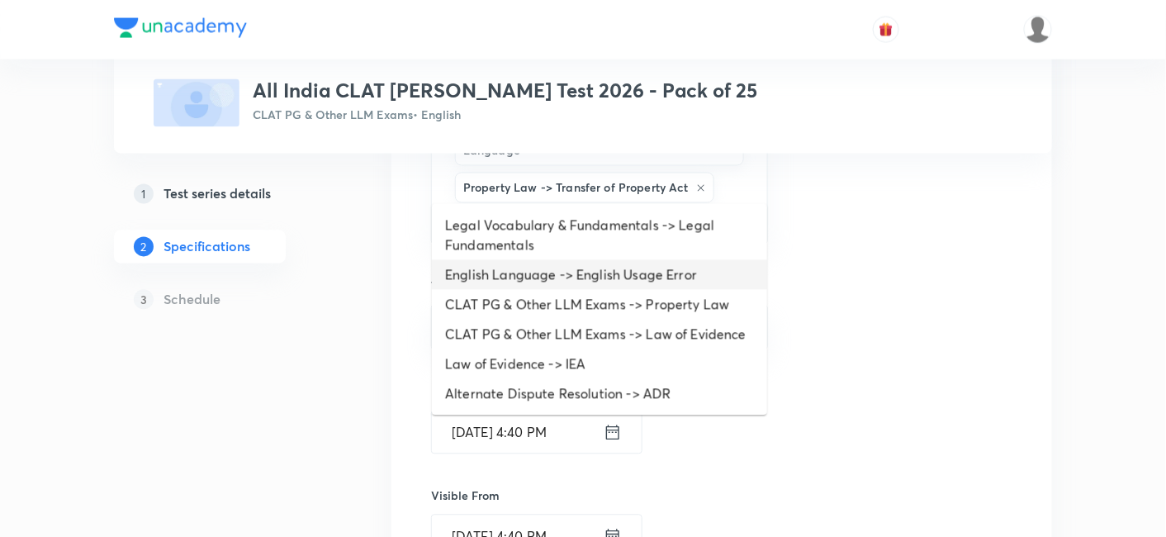
click at [518, 260] on li "English Language -> English Usage Error" at bounding box center [599, 275] width 335 height 30
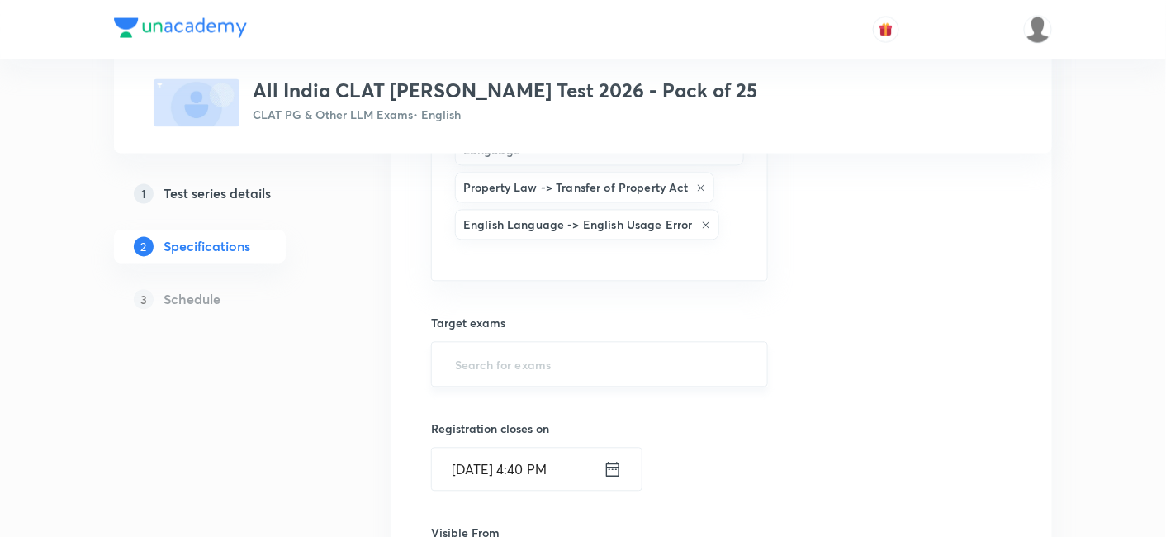
type input "a"
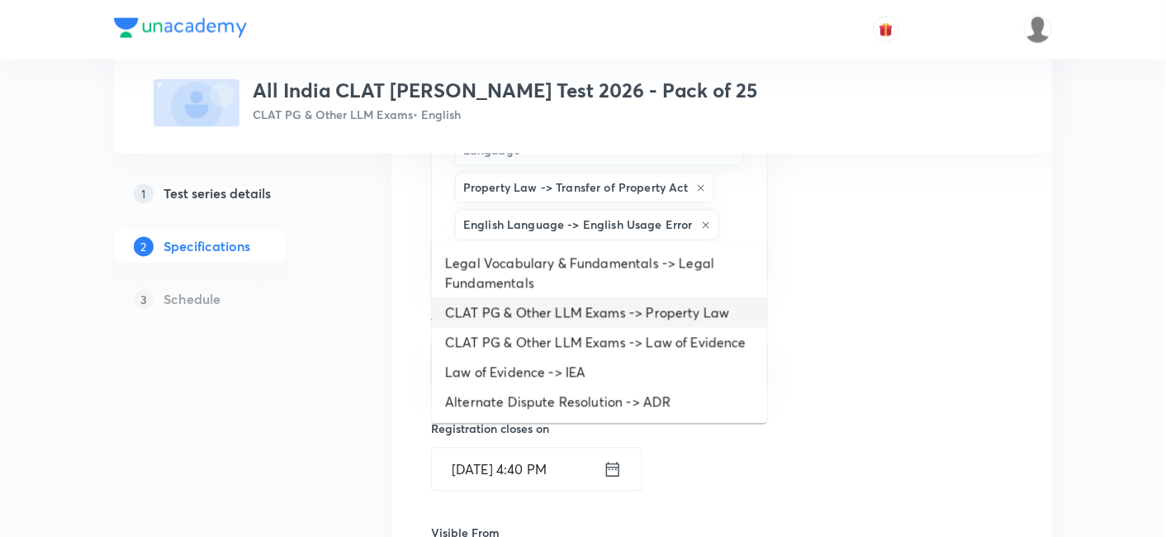
drag, startPoint x: 523, startPoint y: 310, endPoint x: 525, endPoint y: 323, distance: 13.3
click at [525, 323] on li "CLAT PG & Other LLM Exams -> Property Law" at bounding box center [599, 313] width 335 height 30
type input "a"
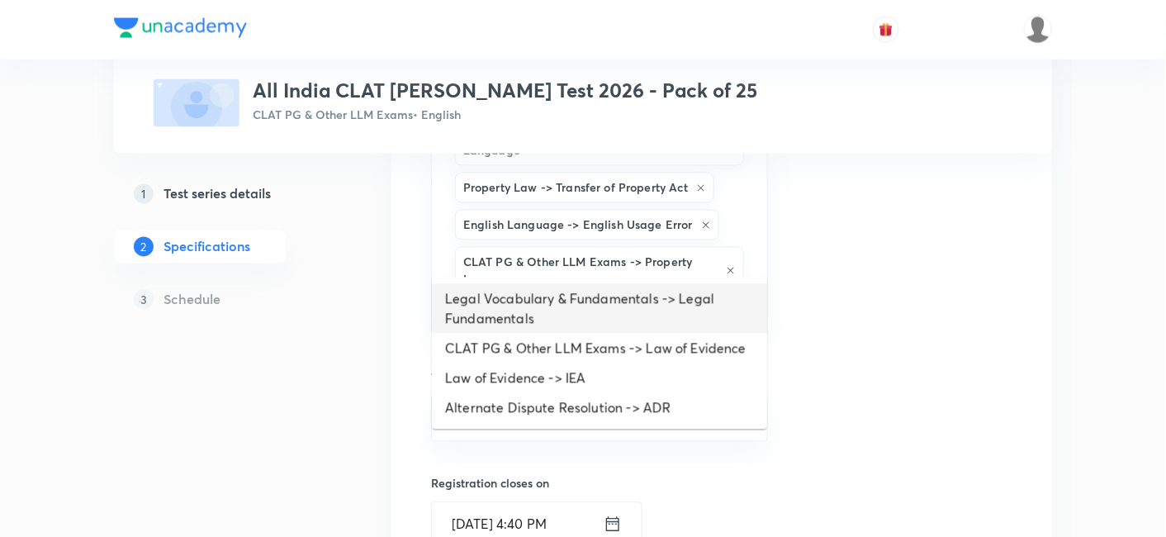
click at [523, 330] on li "Legal Vocabulary & Fundamentals -> Legal Fundamentals" at bounding box center [599, 309] width 335 height 50
type input "a"
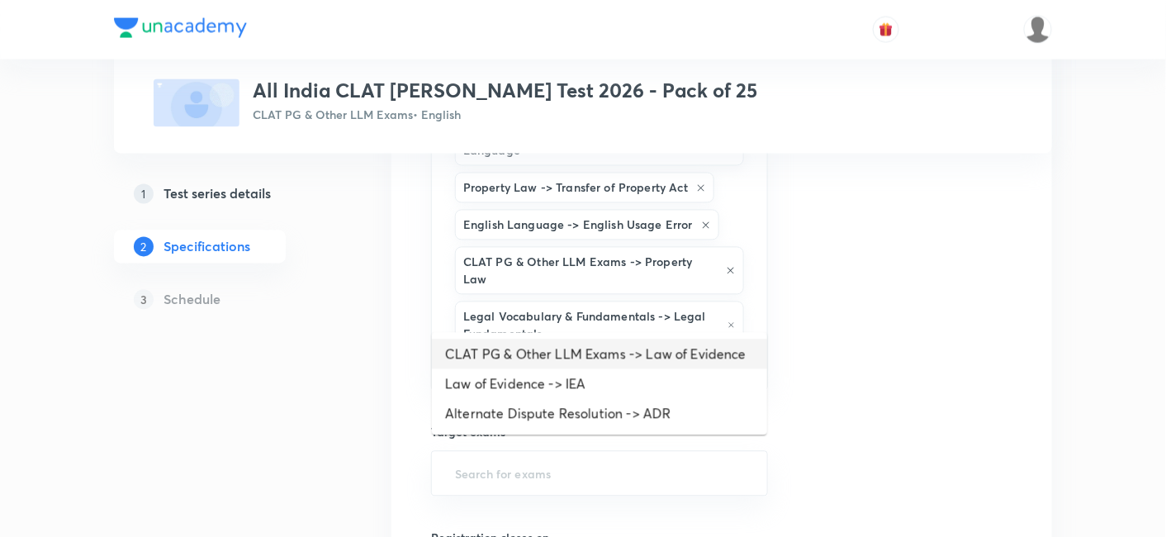
click at [525, 350] on li "CLAT PG & Other LLM Exams -> Law of Evidence" at bounding box center [599, 354] width 335 height 30
type input "a"
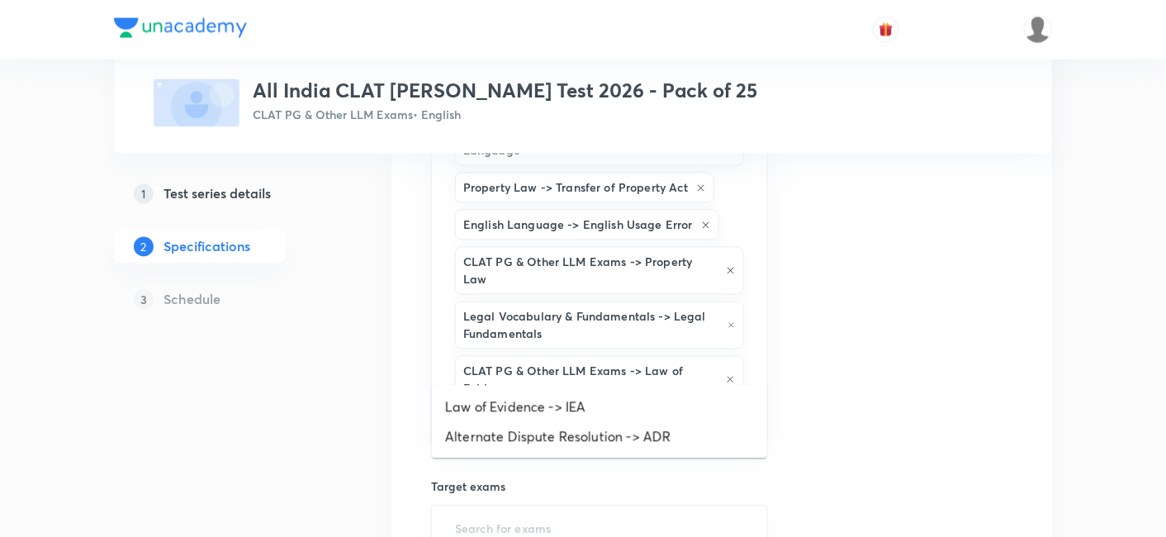
click at [525, 407] on input "a" at bounding box center [600, 422] width 296 height 31
click at [523, 409] on li "Law of Evidence -> IEA" at bounding box center [599, 407] width 335 height 30
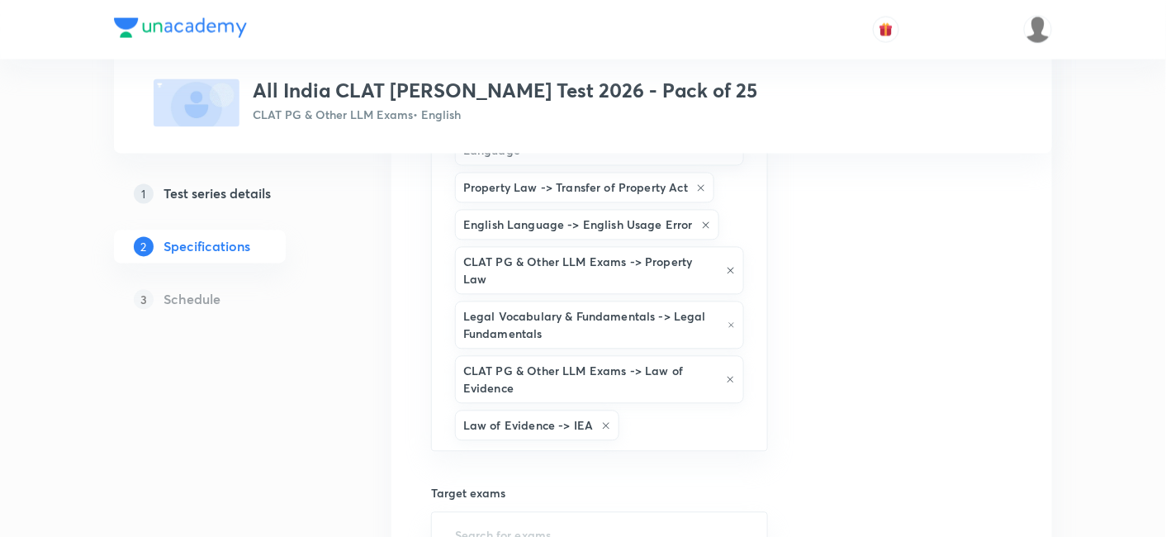
type input "a"
click at [523, 411] on li "Alternate Dispute Resolution -> ADR" at bounding box center [599, 415] width 335 height 30
type input "d"
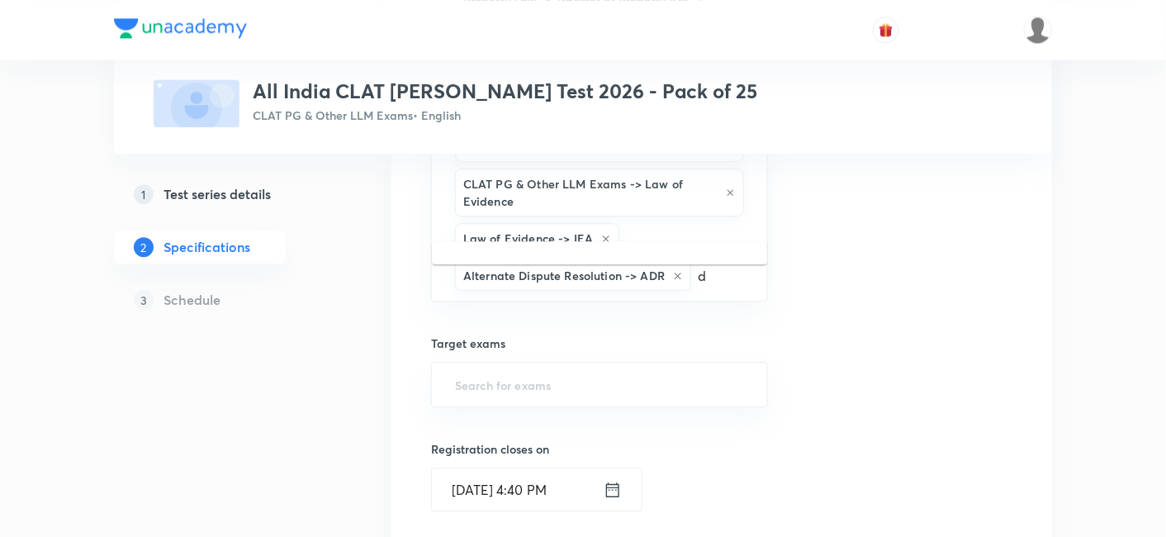
scroll to position [1138, 0]
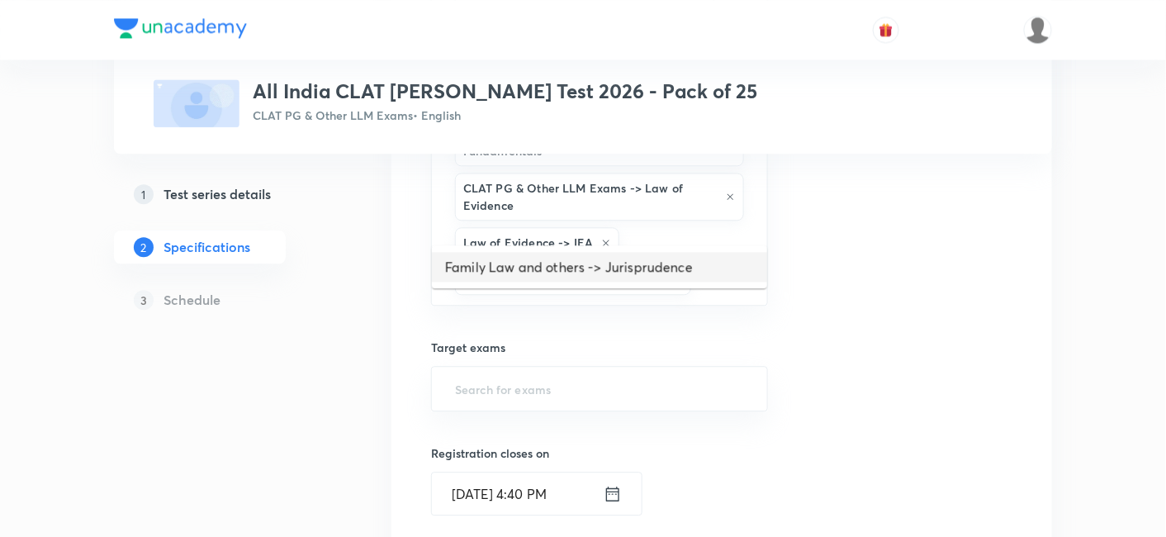
click at [629, 272] on li "Family Law and others -> Jurisprudence" at bounding box center [599, 267] width 335 height 30
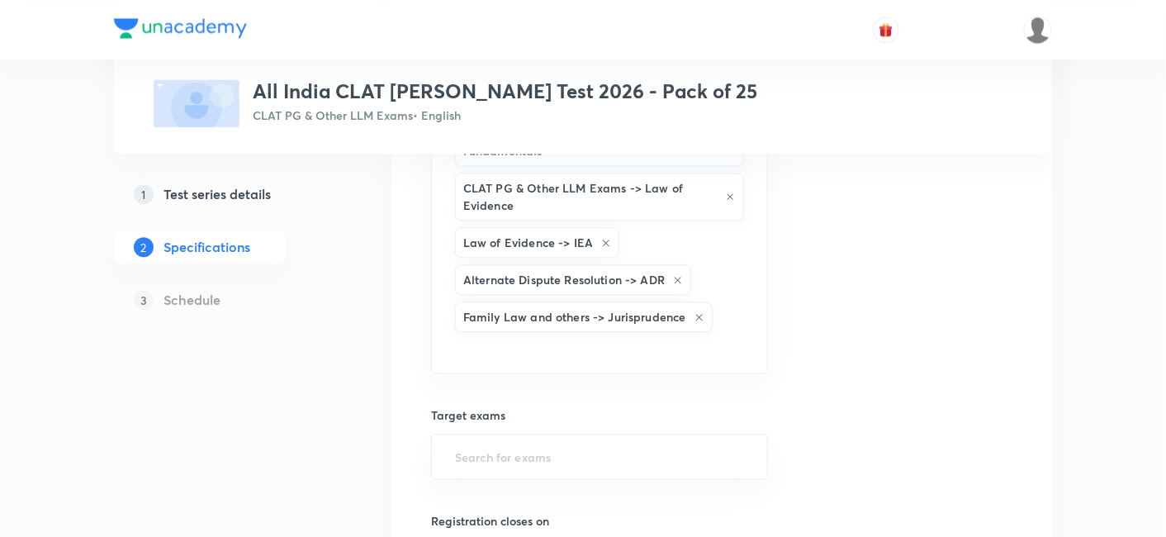
type input "e"
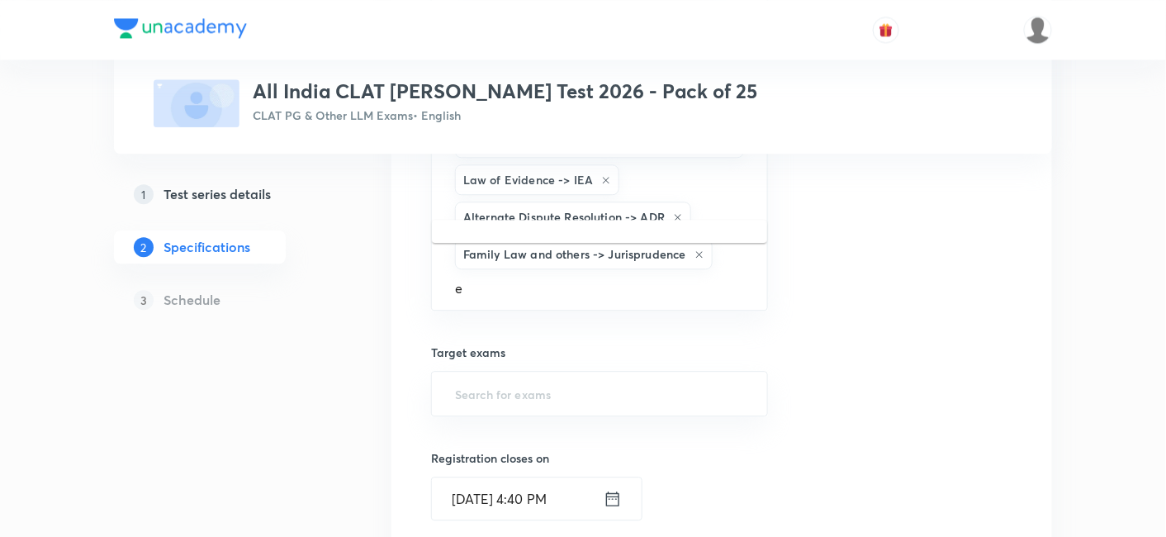
scroll to position [1229, 0]
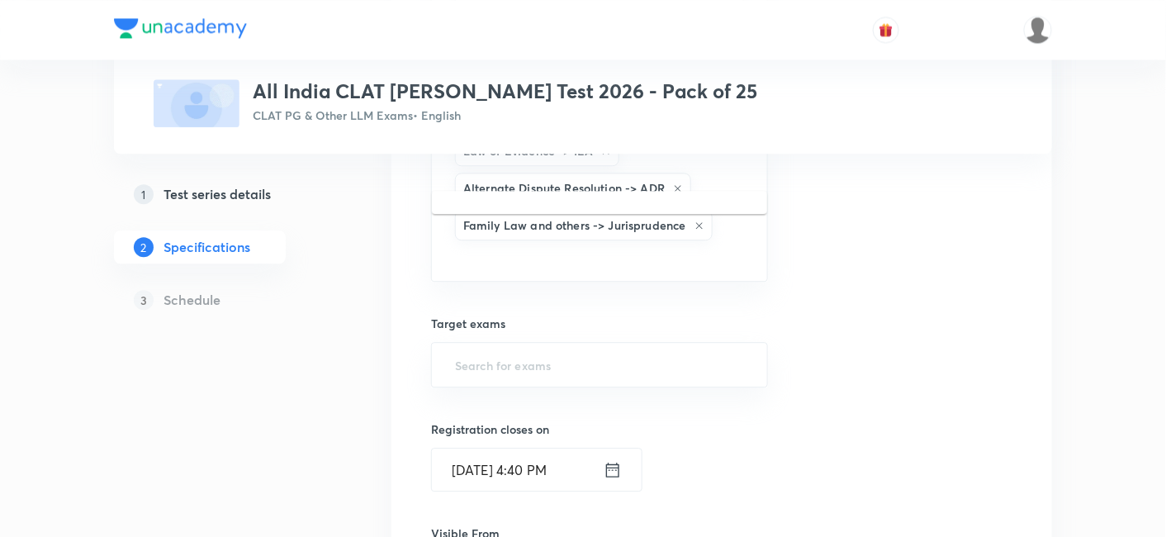
type input "v"
type input "b"
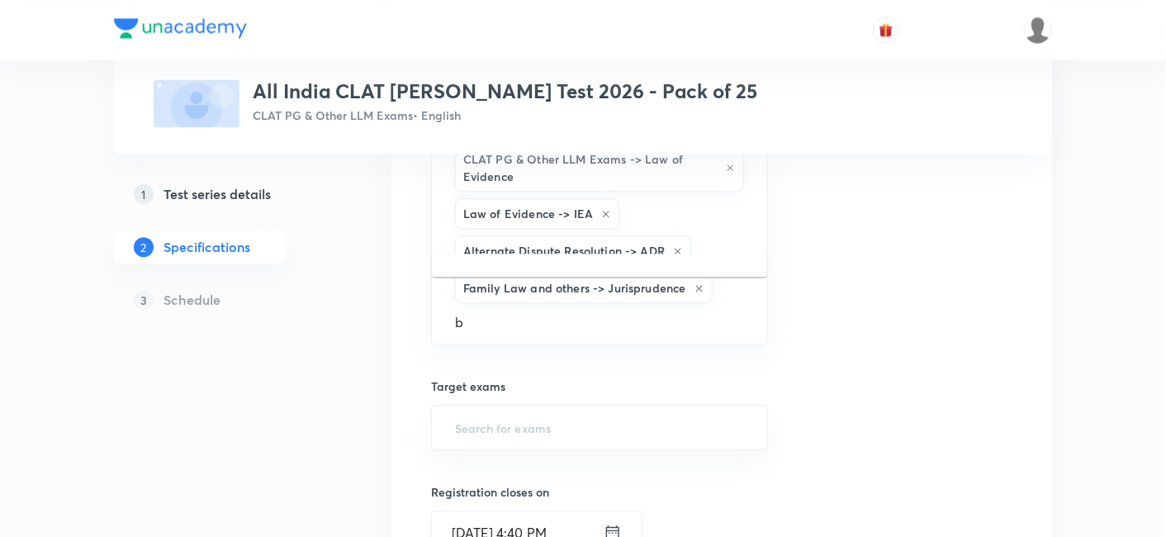
scroll to position [1138, 0]
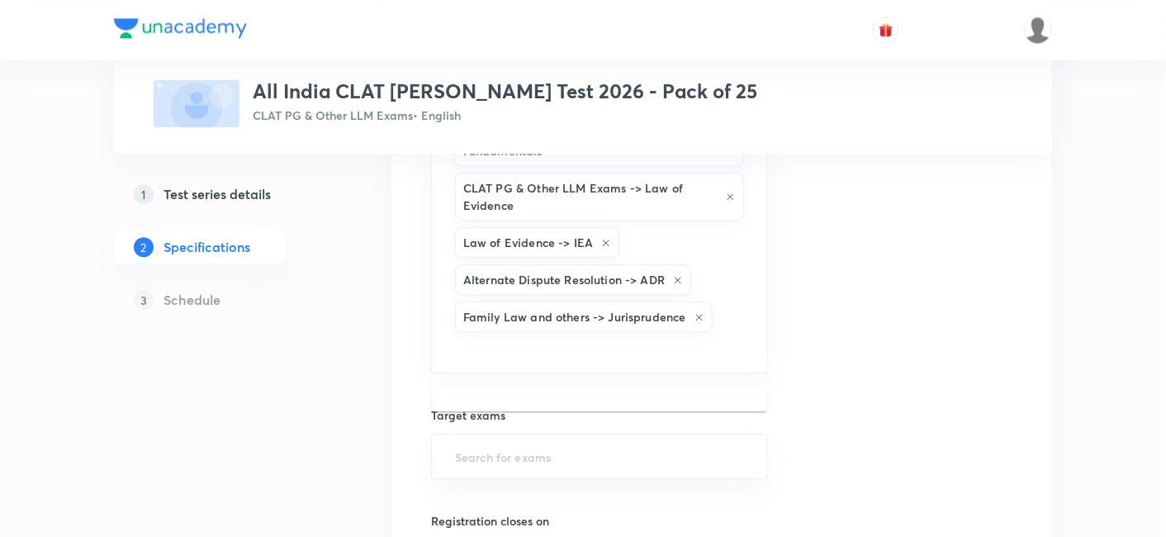
click at [632, 441] on input "text" at bounding box center [600, 456] width 296 height 31
type input "n"
click at [632, 441] on input "n" at bounding box center [600, 456] width 296 height 31
type input "cla"
click at [641, 424] on ul "CLAT PG & Other LLM Exams" at bounding box center [599, 409] width 335 height 43
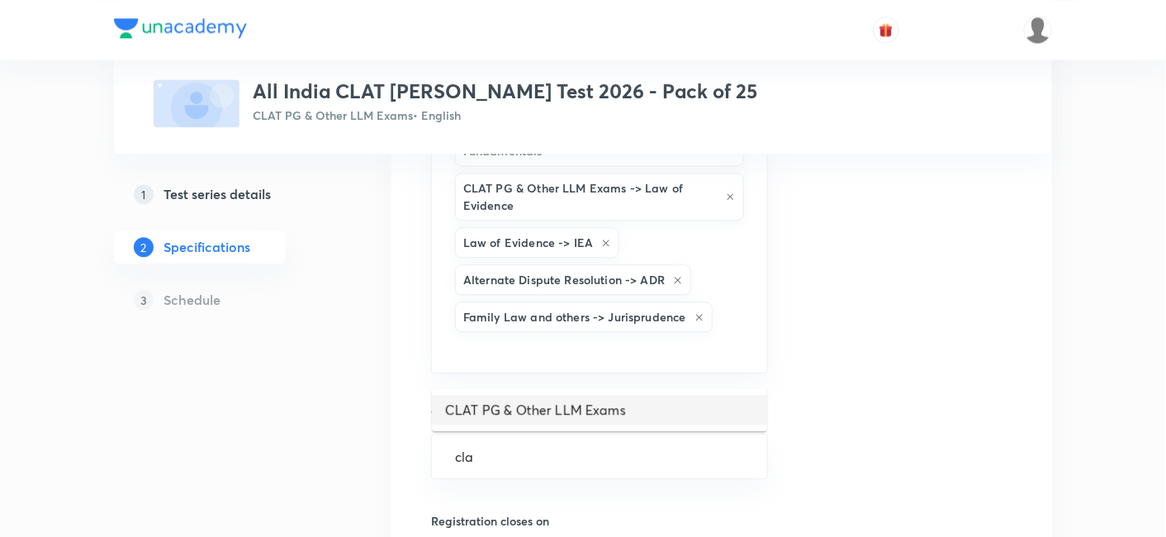
click at [636, 410] on li "CLAT PG & Other LLM Exams" at bounding box center [599, 410] width 335 height 30
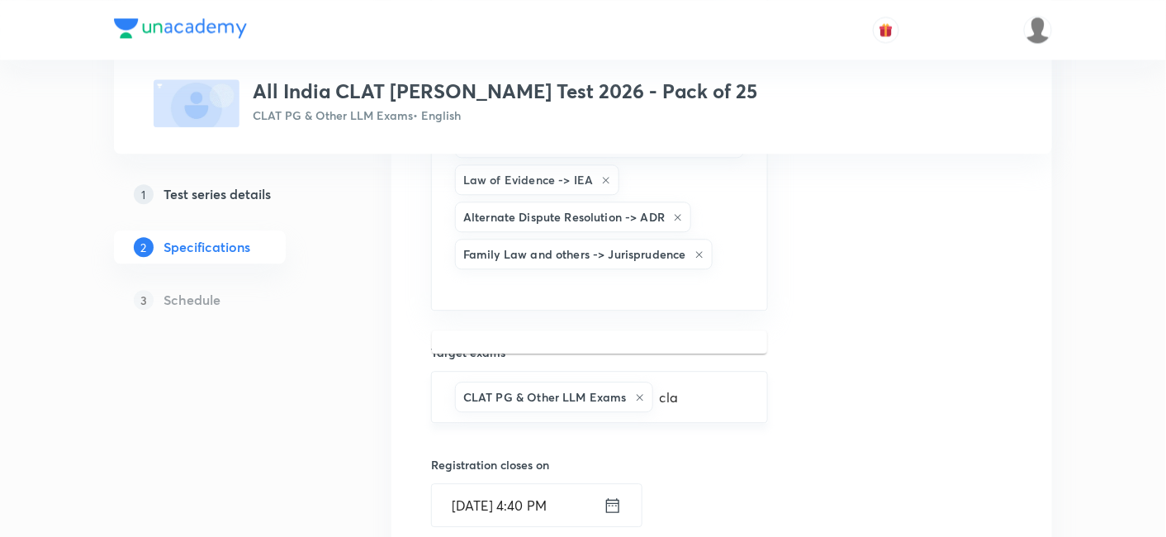
scroll to position [1229, 0]
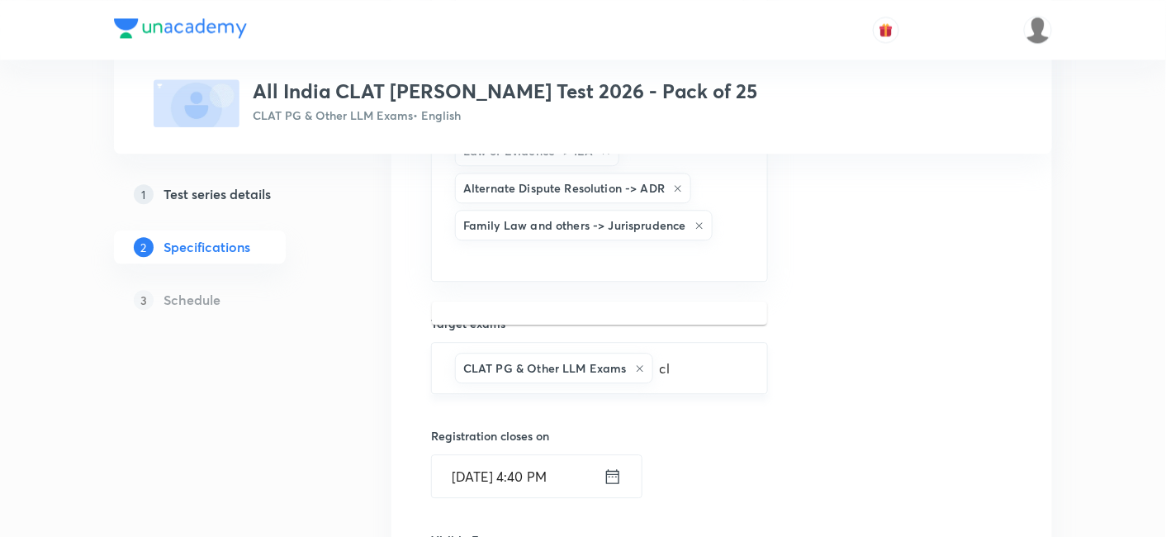
type input "c"
type input "a"
click at [740, 416] on div "Topics Legal Vocabulary & Fundamentals -> Legal Vocabulary Legal Vocabulary & F…" at bounding box center [599, 29] width 337 height 1906
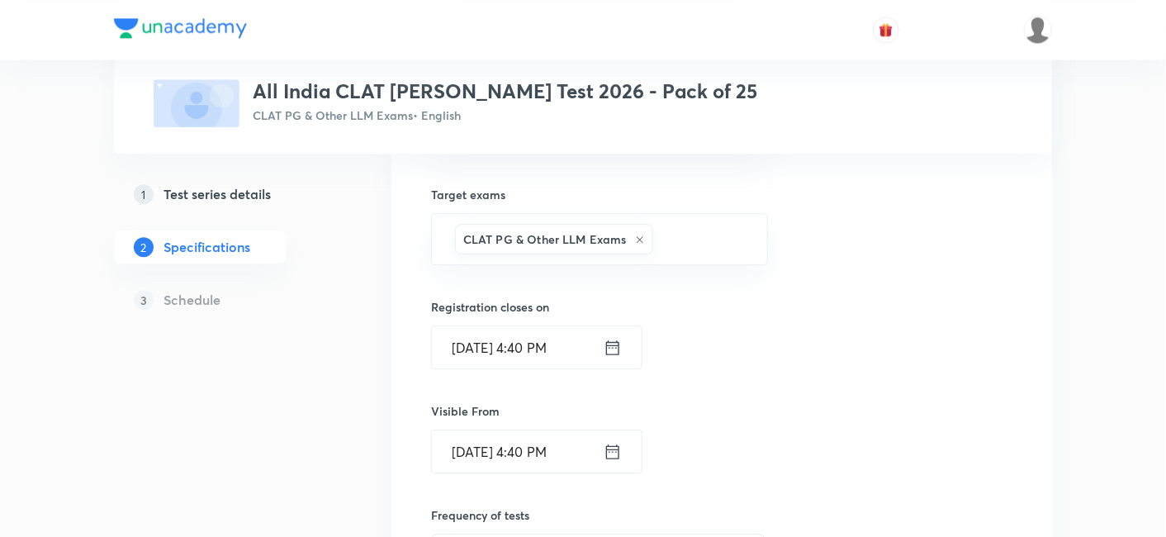
scroll to position [1412, 0]
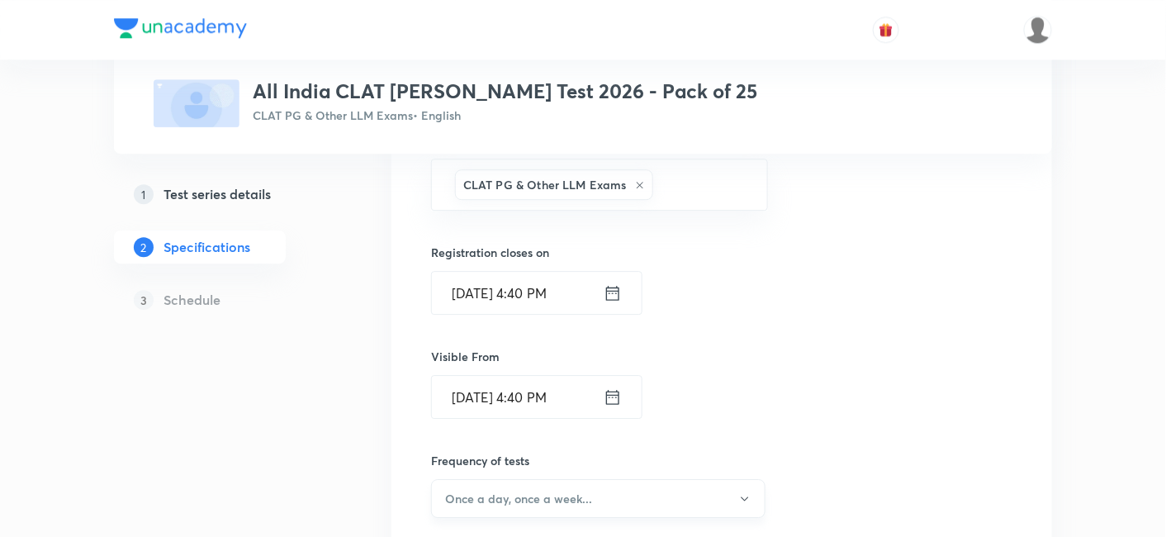
click at [592, 479] on button "Once a day, once a week..." at bounding box center [598, 498] width 334 height 39
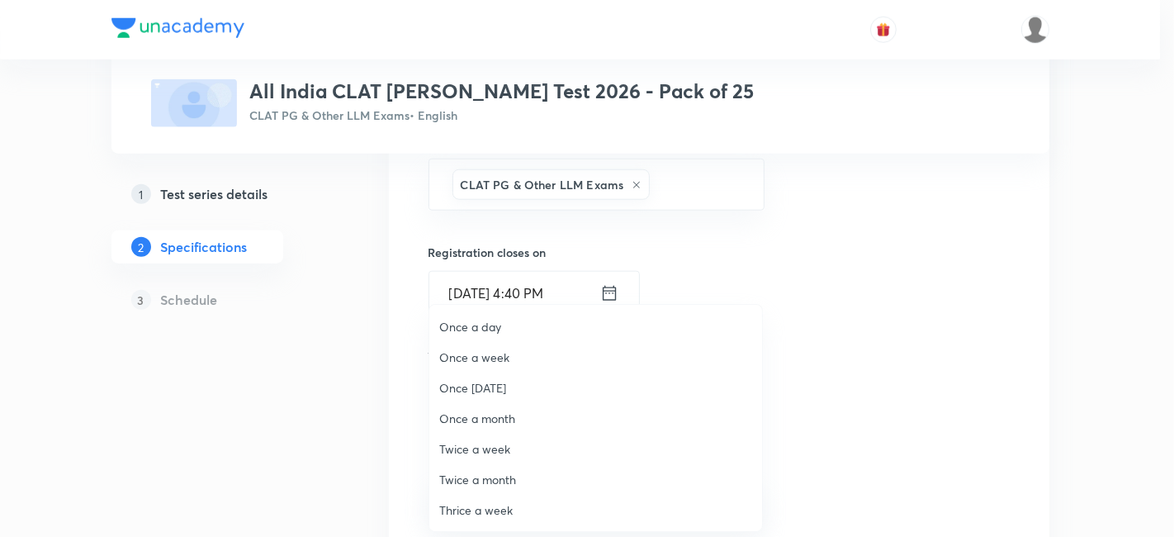
click at [496, 453] on span "Twice a week" at bounding box center [595, 448] width 313 height 17
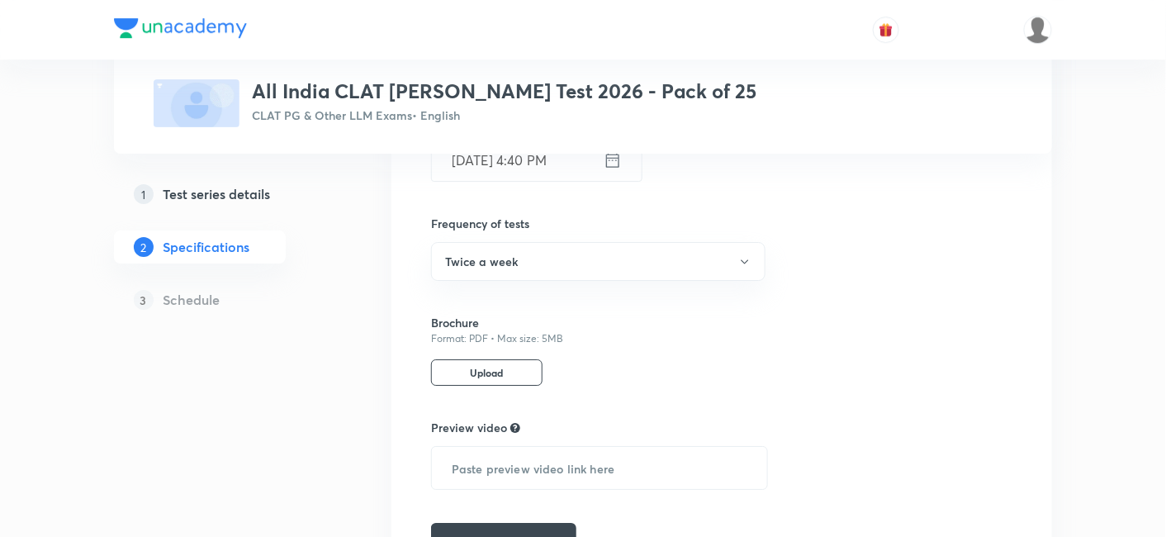
scroll to position [1657, 0]
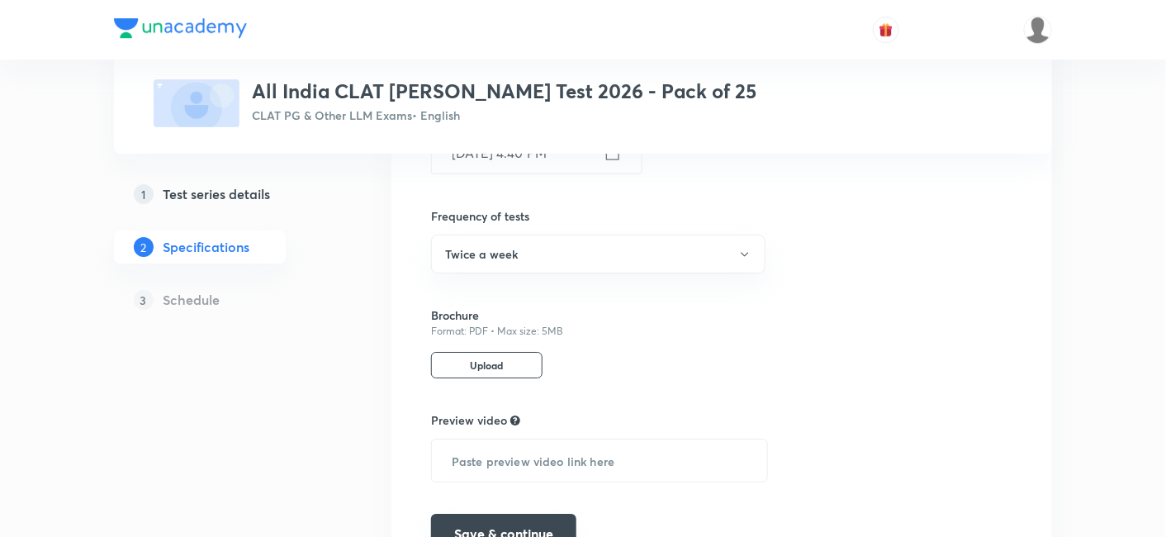
click at [516, 513] on button "Save & continue" at bounding box center [503, 533] width 145 height 40
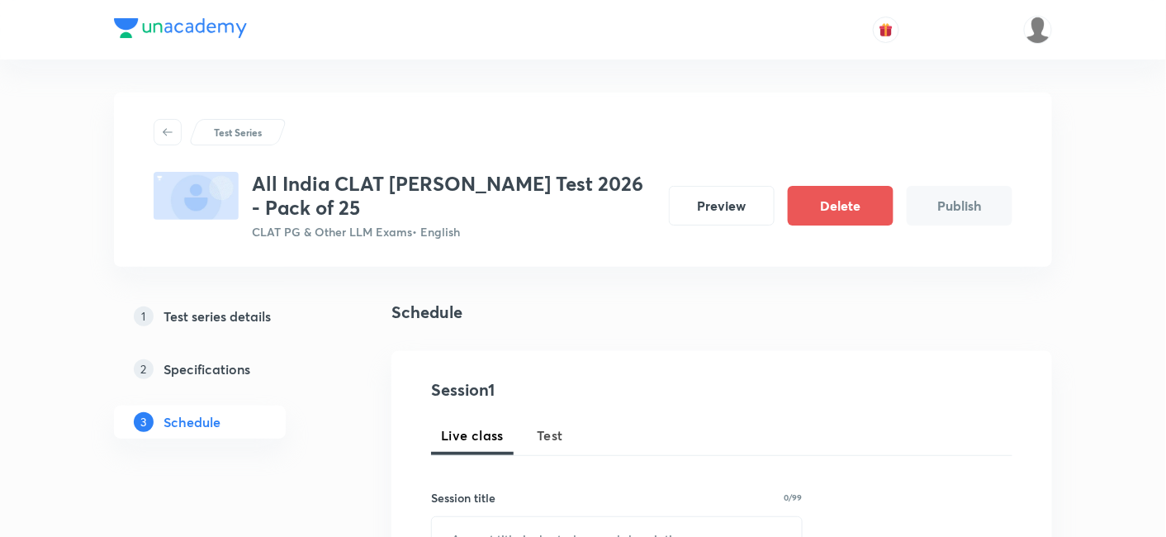
click at [632, 431] on div "Live class Test" at bounding box center [721, 435] width 581 height 40
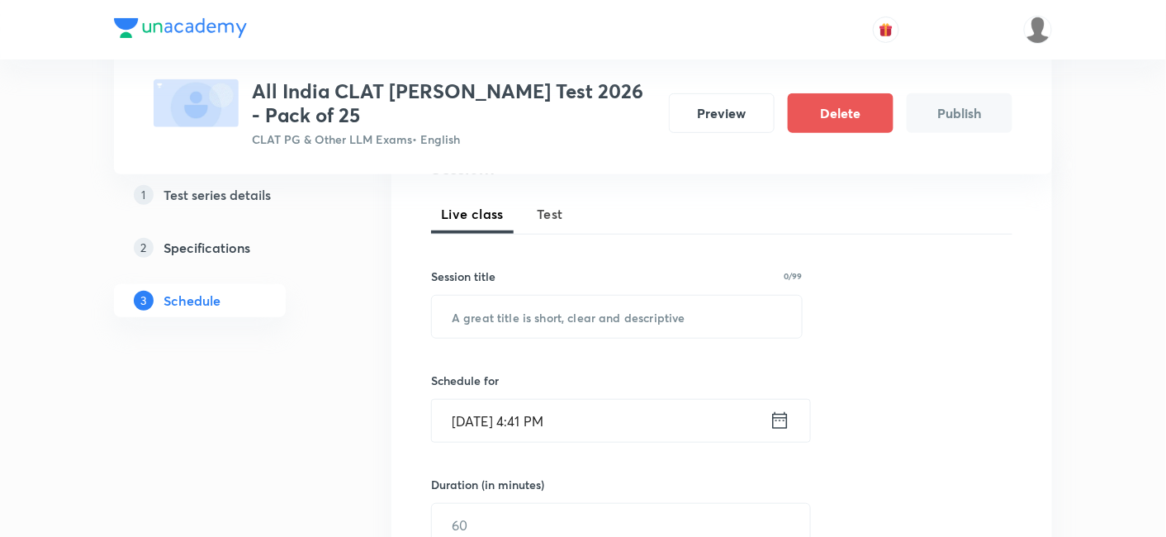
scroll to position [183, 0]
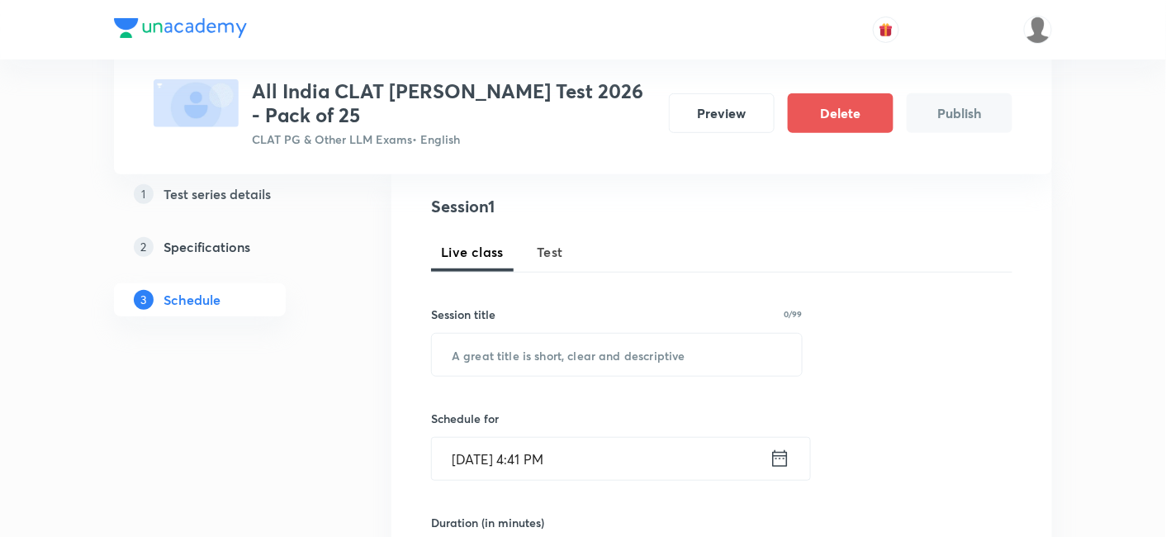
click at [552, 263] on button "Test" at bounding box center [550, 252] width 46 height 40
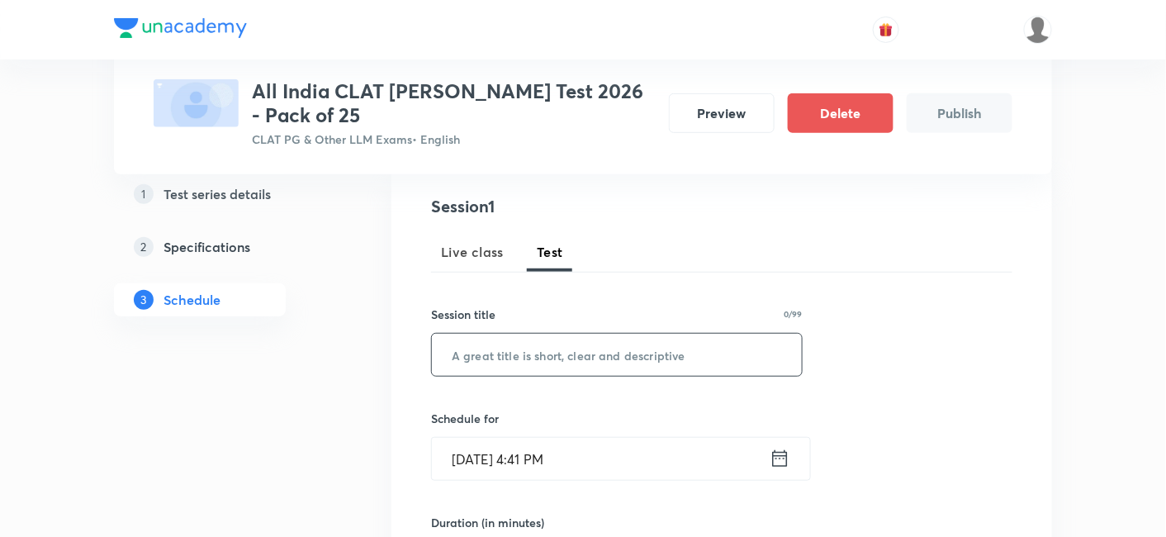
click at [532, 350] on input "text" at bounding box center [617, 355] width 370 height 42
paste input "CLAT PG Mock 1"
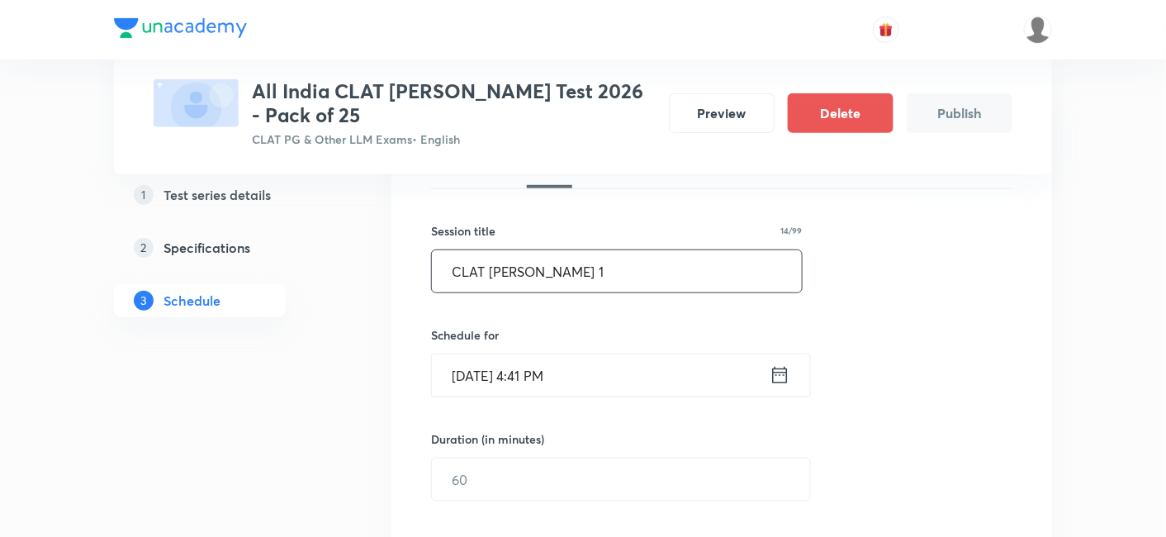
scroll to position [367, 0]
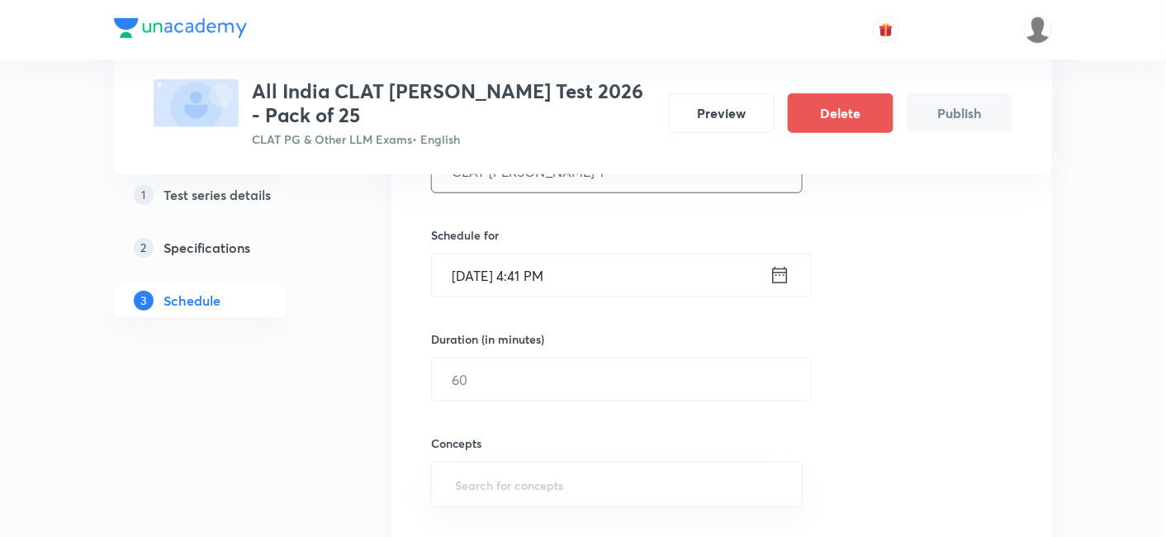
type input "CLAT PG Mock 1"
click at [795, 284] on div "Sep 1, 2025, 4:41 PM ​" at bounding box center [621, 275] width 380 height 44
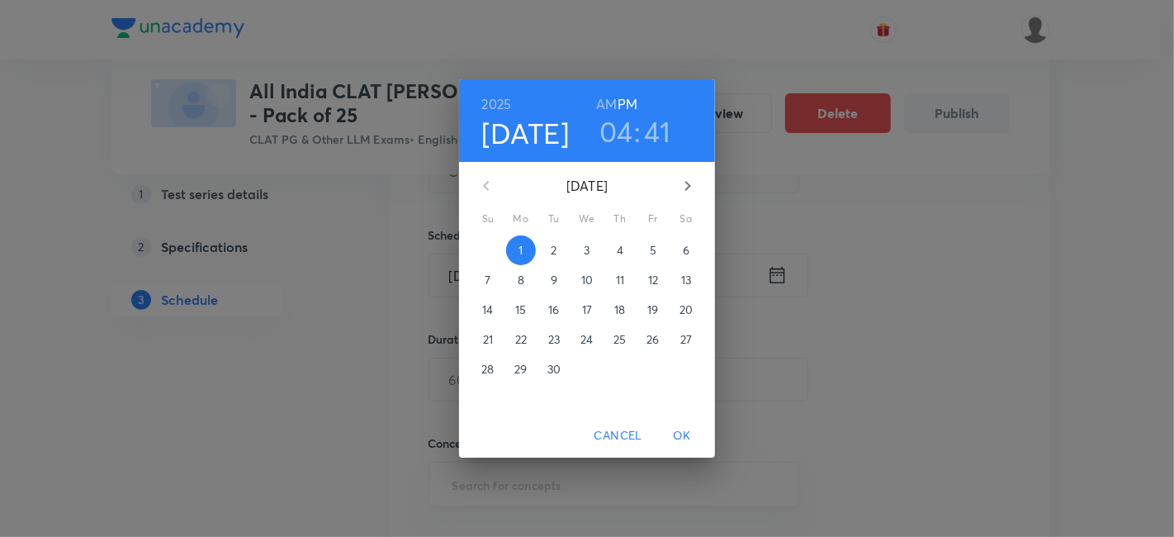
click at [777, 277] on div "2025 Sep 1 04 : 41 AM PM September 2025 Su Mo Tu We Th Fr Sa 31 1 2 3 4 5 6 7 8…" at bounding box center [587, 268] width 1174 height 537
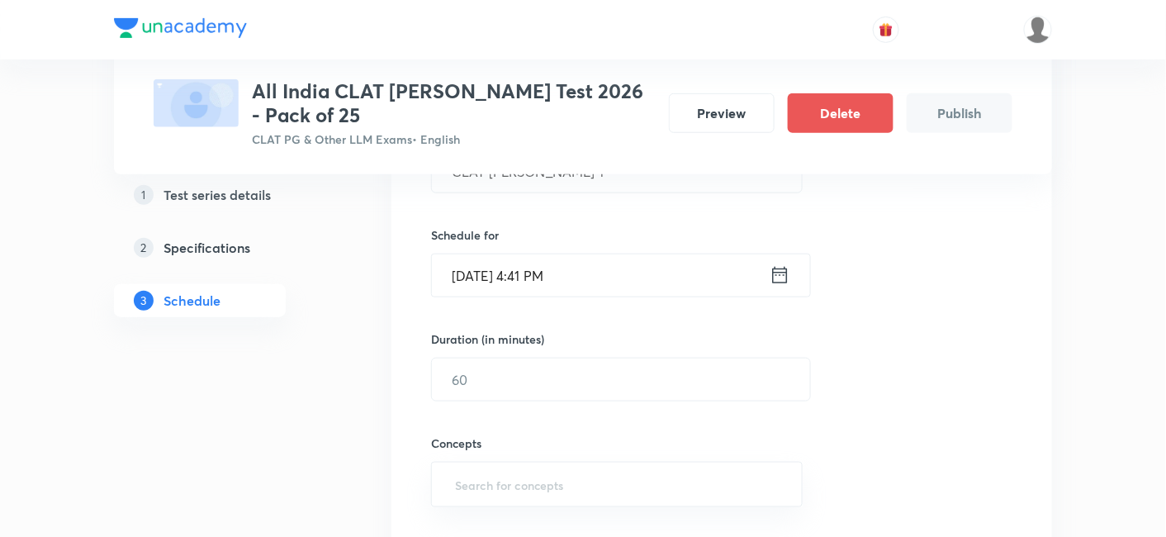
click at [777, 277] on icon at bounding box center [779, 274] width 21 height 23
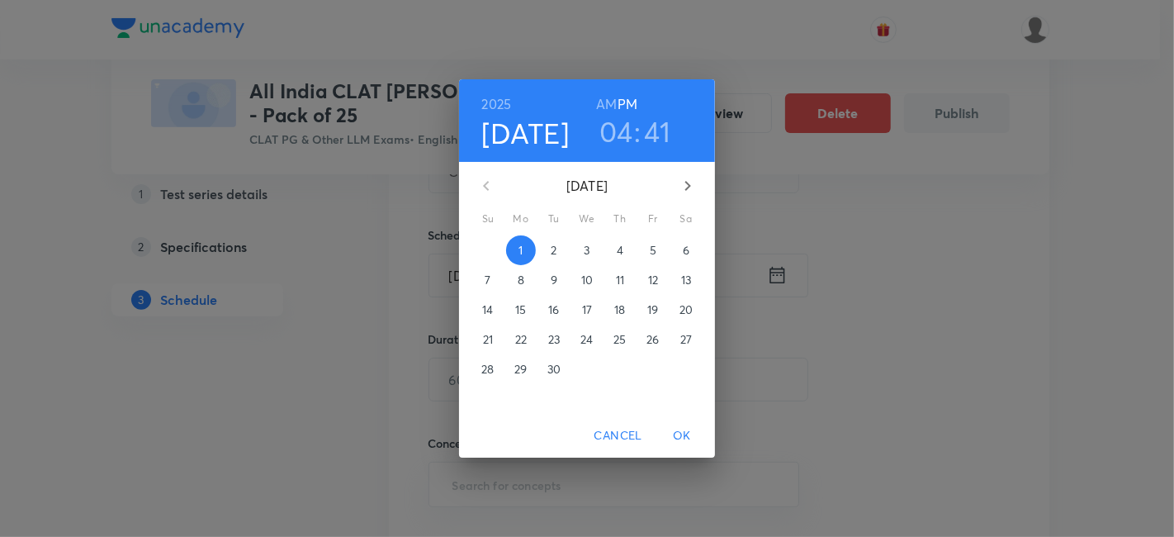
click at [677, 251] on span "6" at bounding box center [686, 250] width 30 height 17
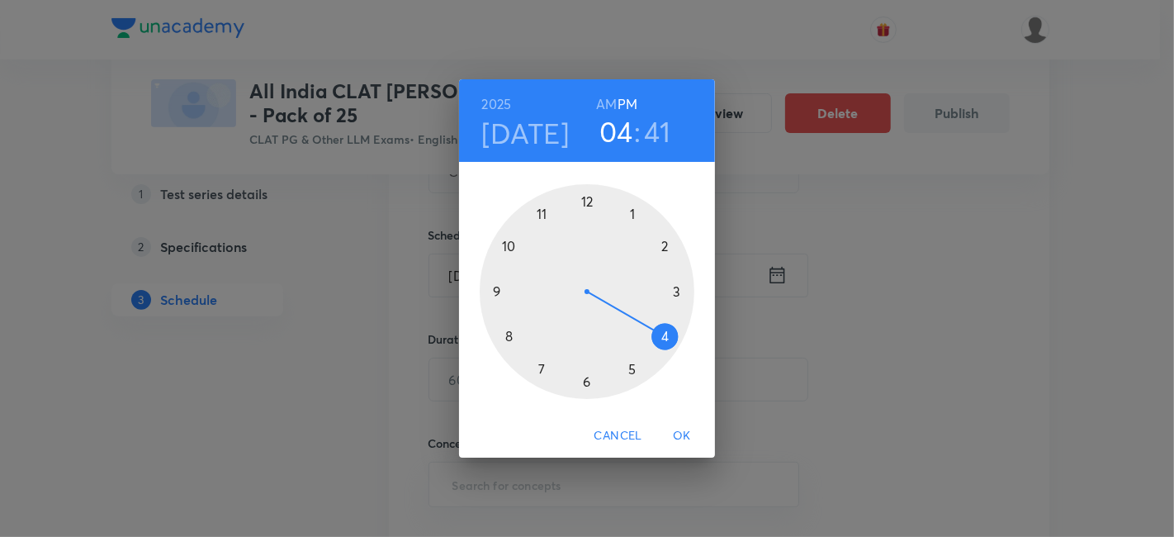
click at [661, 247] on div at bounding box center [587, 291] width 215 height 215
click at [588, 196] on div at bounding box center [587, 291] width 215 height 215
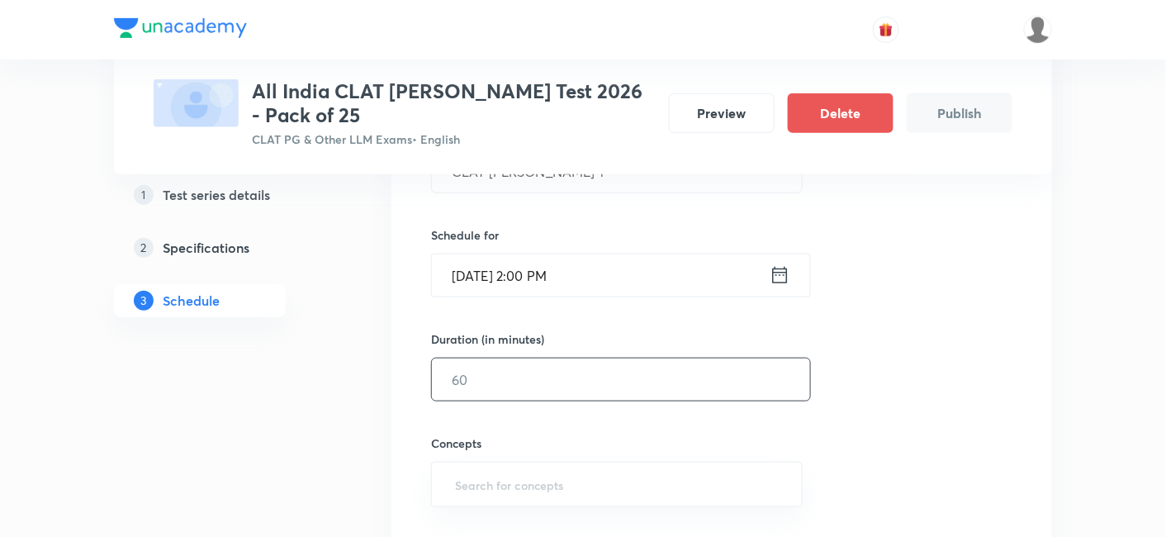
click at [514, 375] on input "text" at bounding box center [621, 379] width 378 height 42
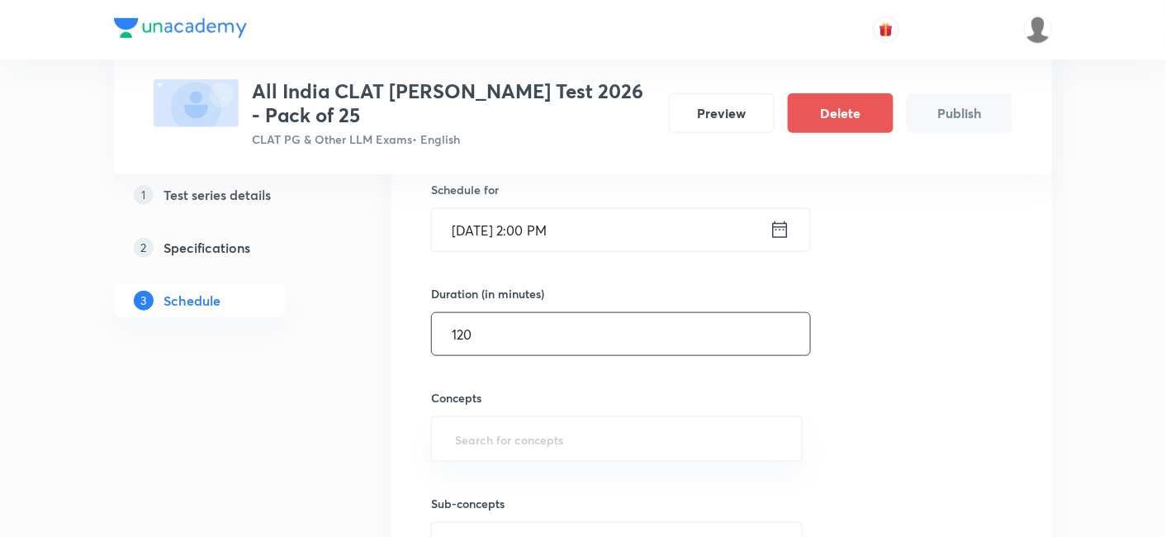
scroll to position [550, 0]
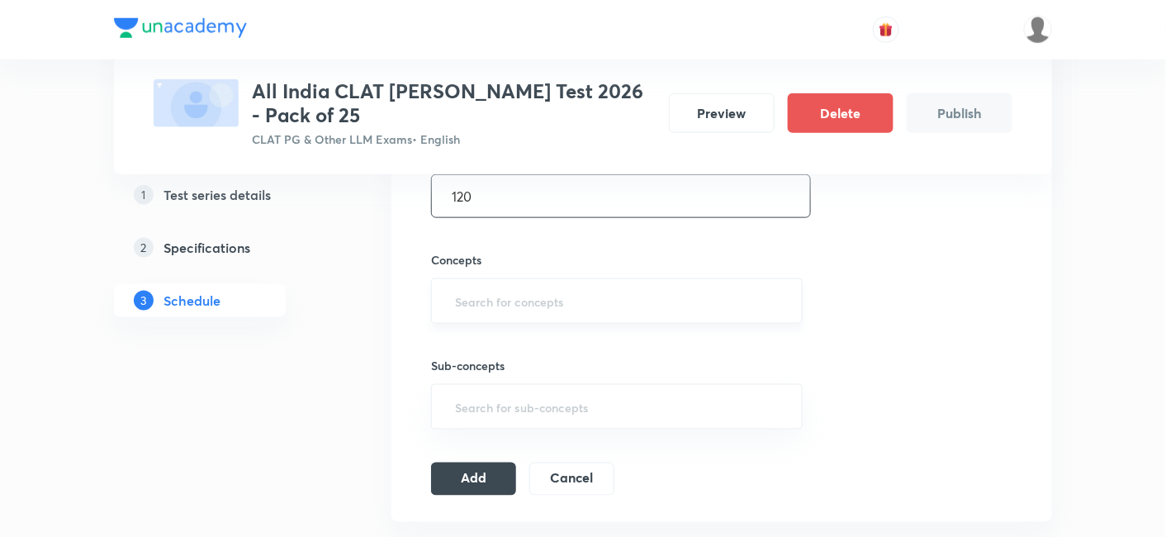
type input "120"
click at [575, 294] on input "text" at bounding box center [617, 301] width 330 height 31
type input "a"
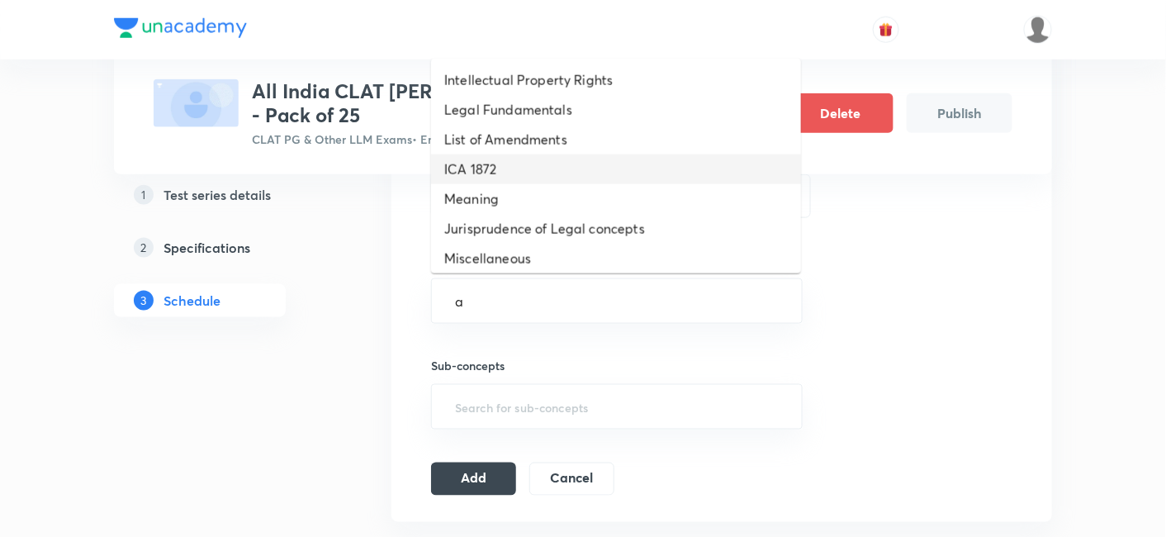
click at [530, 166] on li "ICA 1872" at bounding box center [616, 169] width 370 height 30
type input "a"
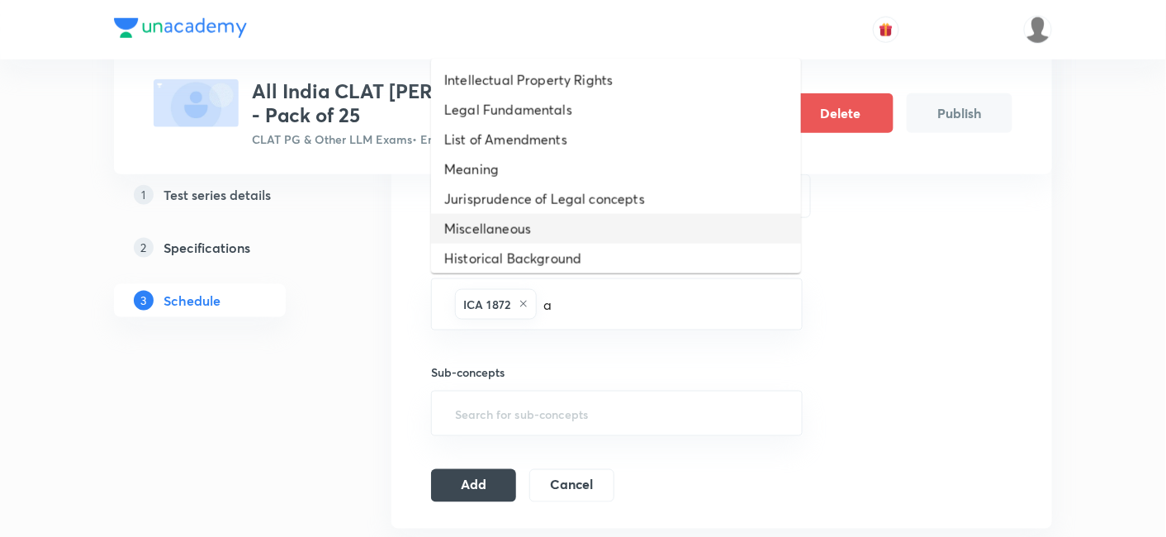
click at [521, 229] on li "Miscellaneous" at bounding box center [616, 229] width 370 height 30
type input "a"
click at [521, 229] on li "Historical Background" at bounding box center [616, 229] width 370 height 30
type input "a"
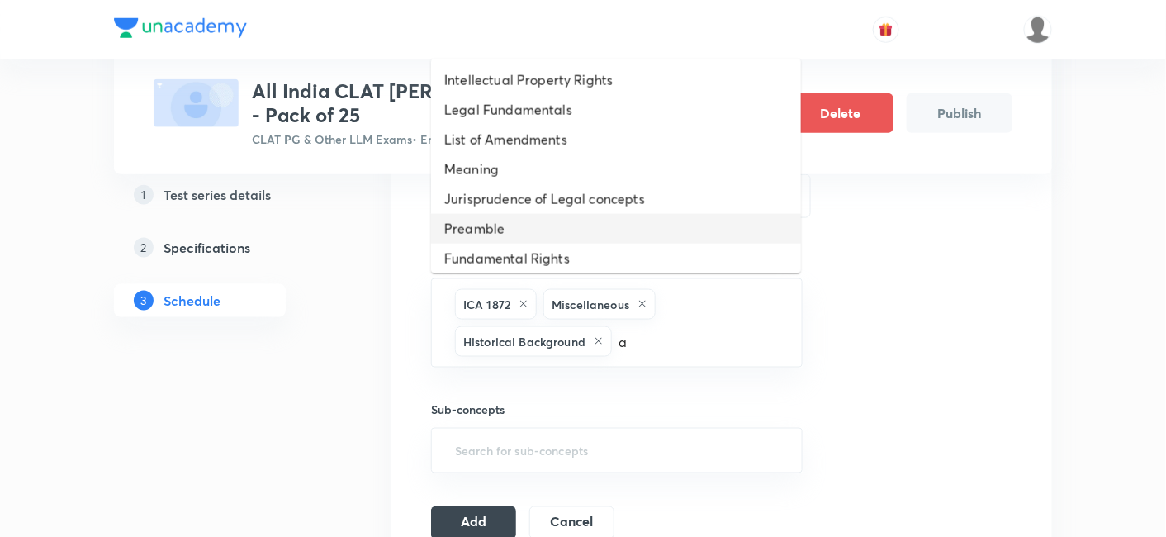
click at [521, 229] on li "Preamble" at bounding box center [616, 229] width 370 height 30
type input "a"
click at [521, 229] on li "Fundamental Rights" at bounding box center [616, 229] width 370 height 30
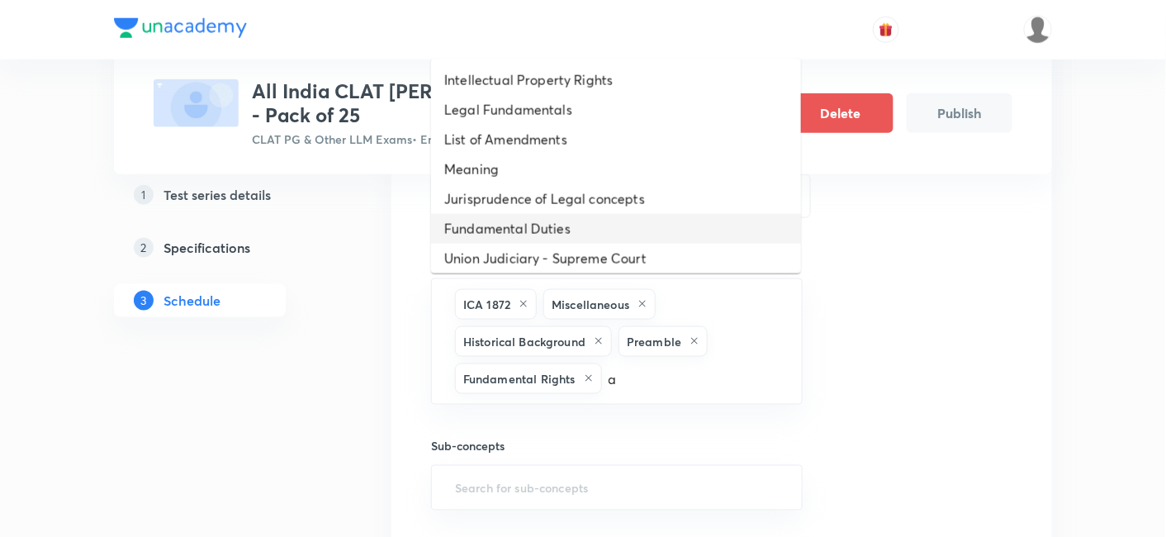
type input "aa"
click at [521, 229] on li "Fundamental Duties" at bounding box center [616, 229] width 370 height 30
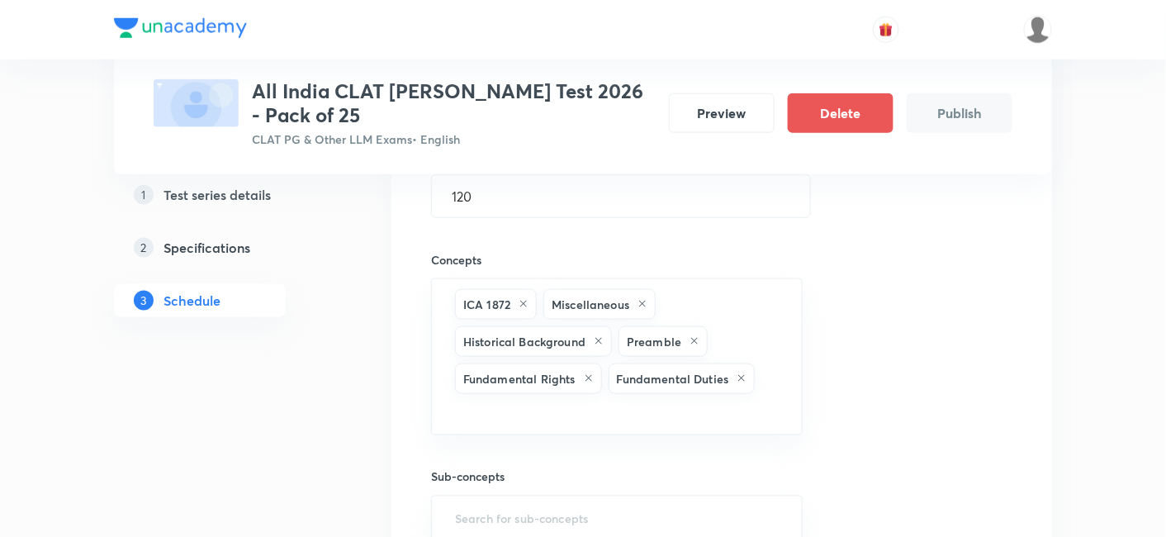
type input "a"
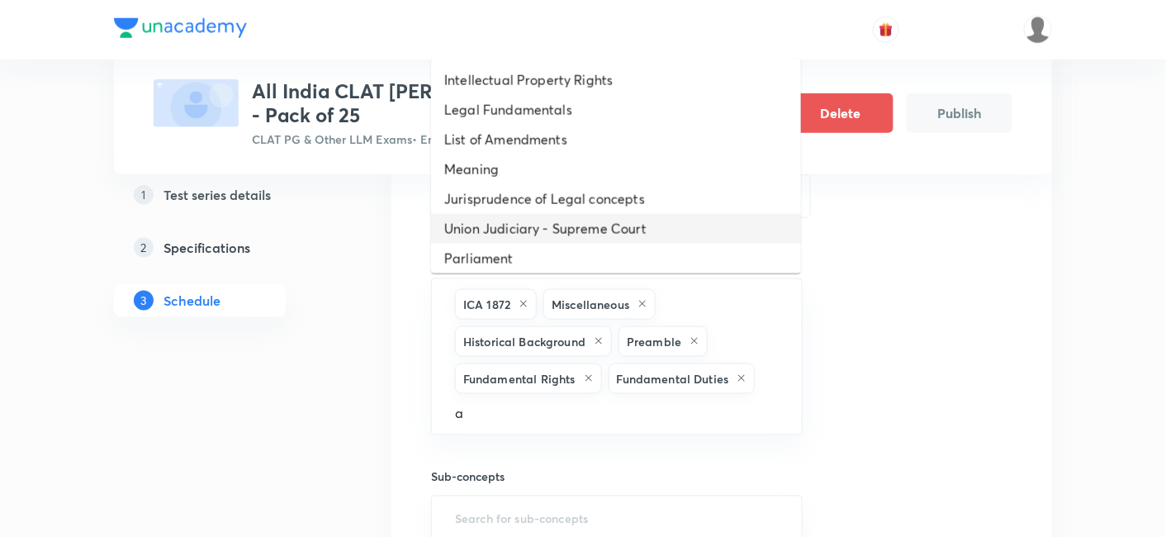
click at [521, 229] on li "Union Judiciary - Supreme Court" at bounding box center [616, 229] width 370 height 30
type input "a"
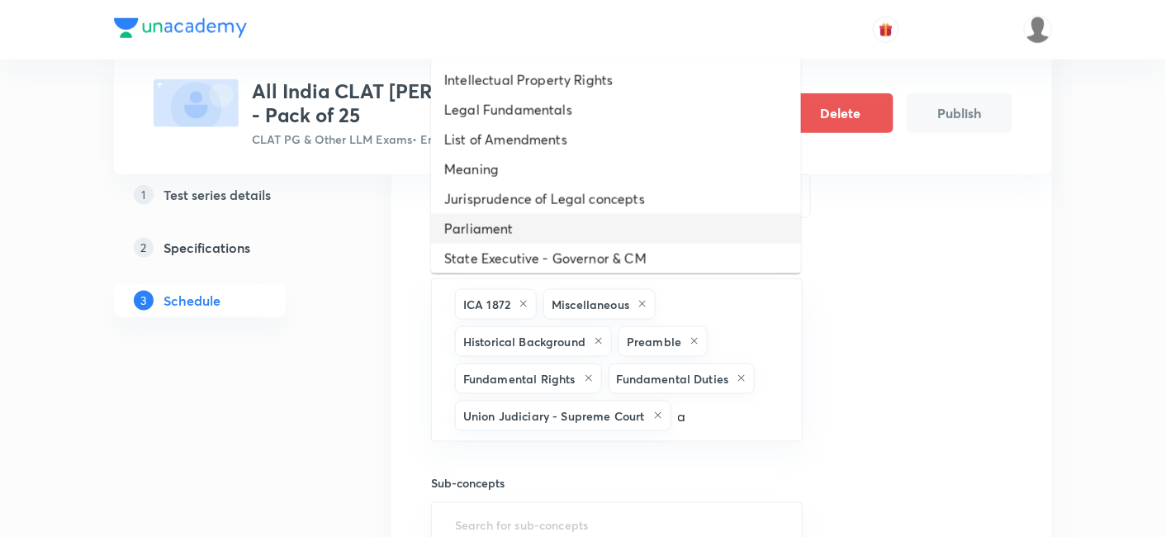
click at [521, 229] on li "Parliament" at bounding box center [616, 229] width 370 height 30
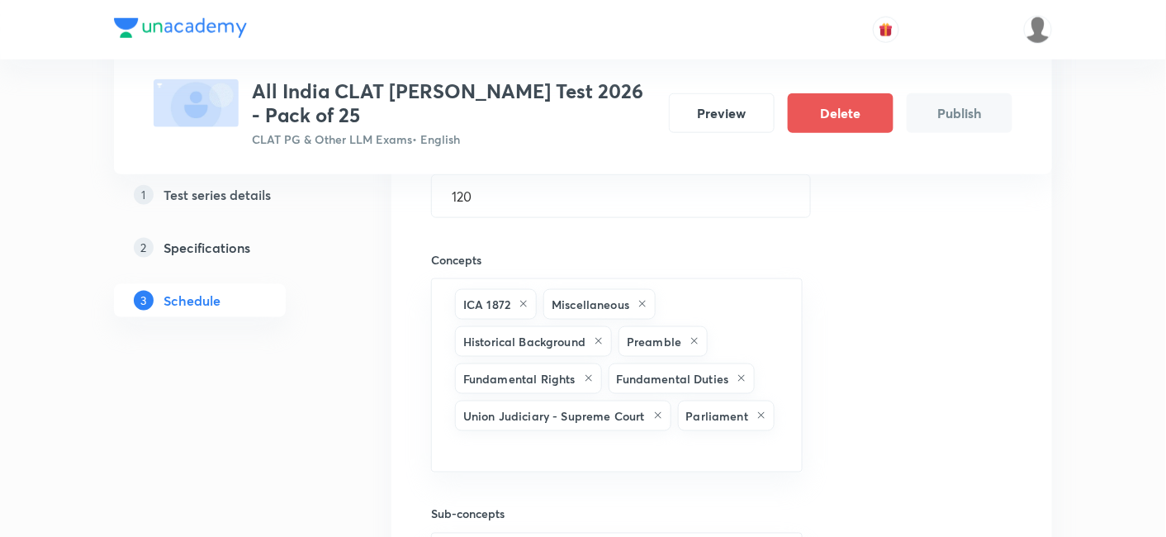
type input "a"
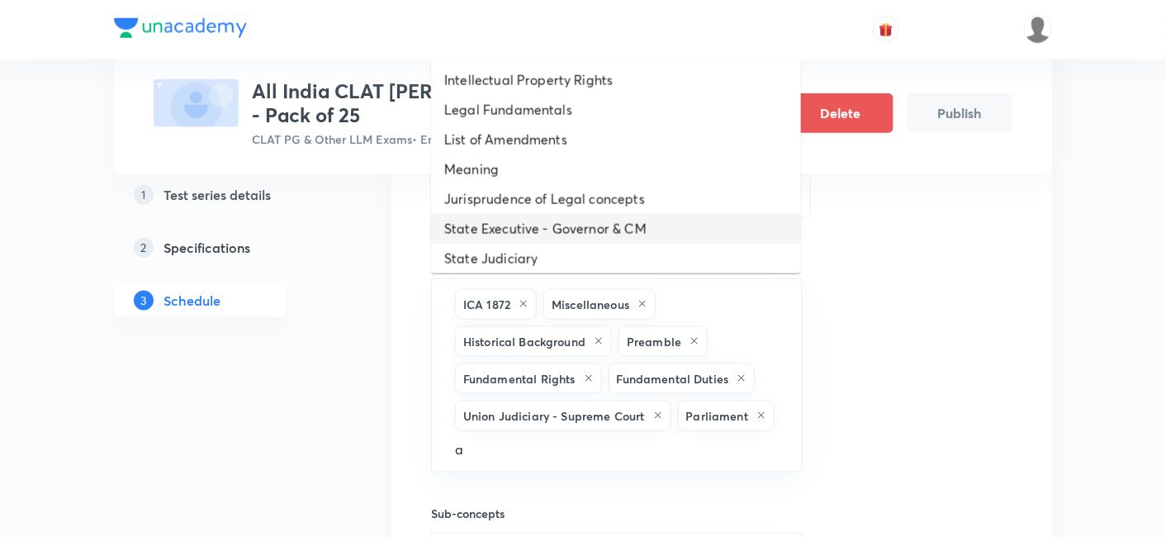
click at [521, 229] on li "State Executive - Governor & CM" at bounding box center [616, 229] width 370 height 30
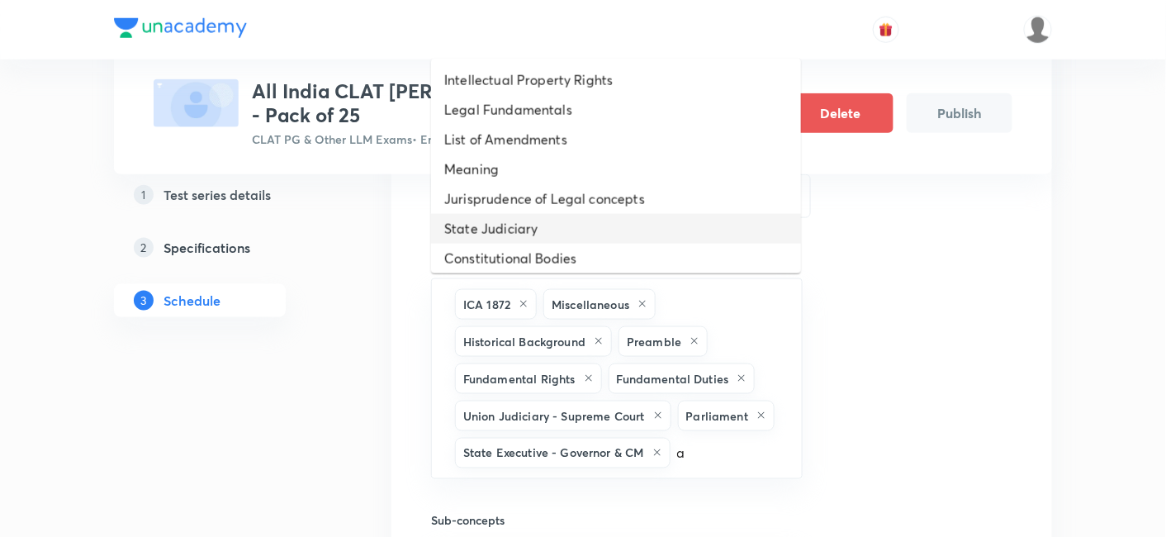
type input "aa"
click at [521, 229] on li "State Judiciary" at bounding box center [616, 229] width 370 height 30
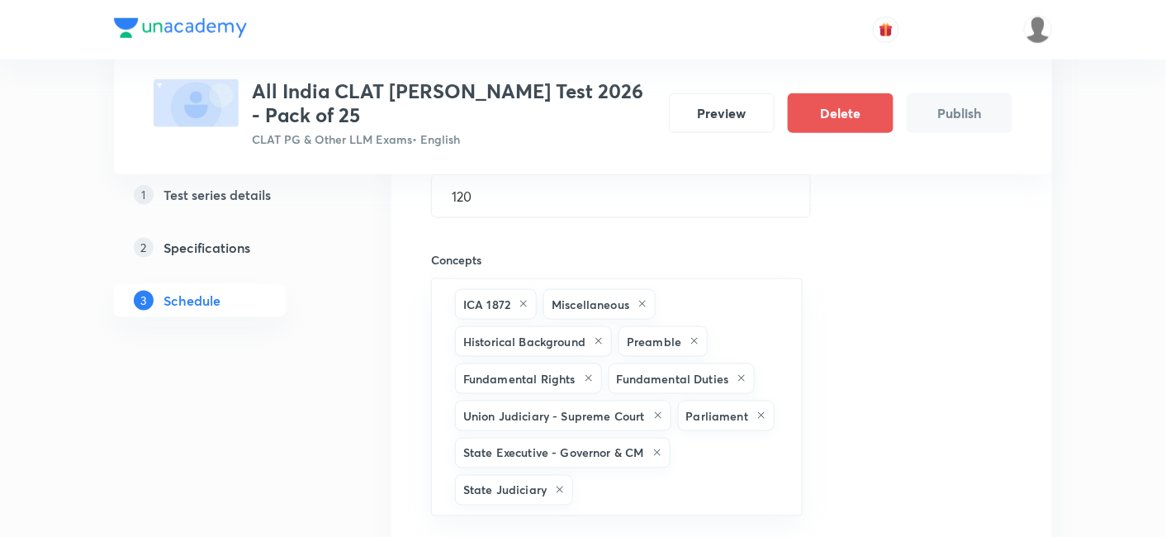
type input "a"
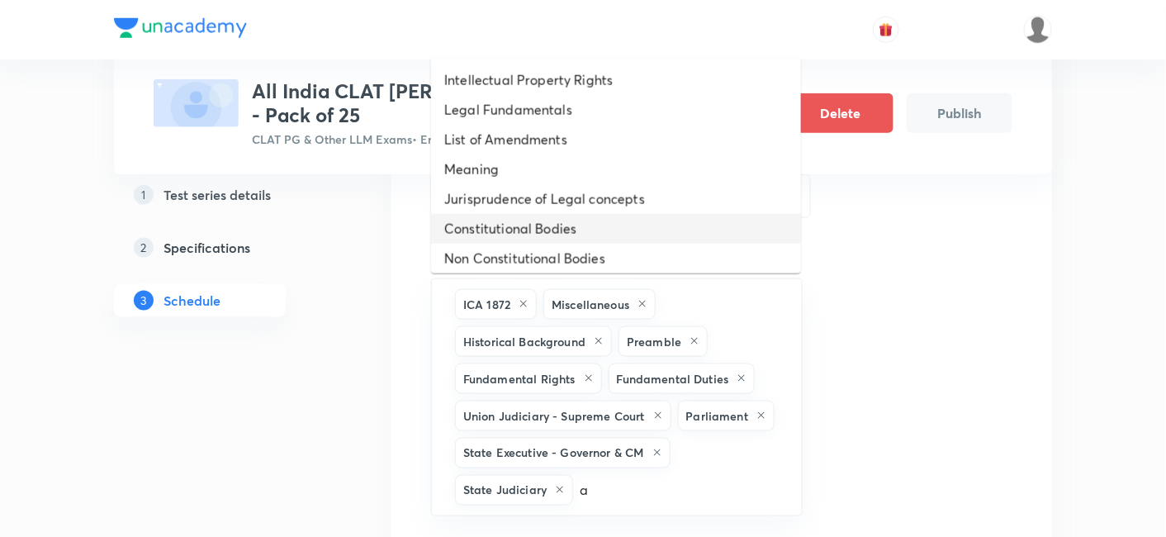
click at [521, 229] on li "Constitutional Bodies" at bounding box center [616, 229] width 370 height 30
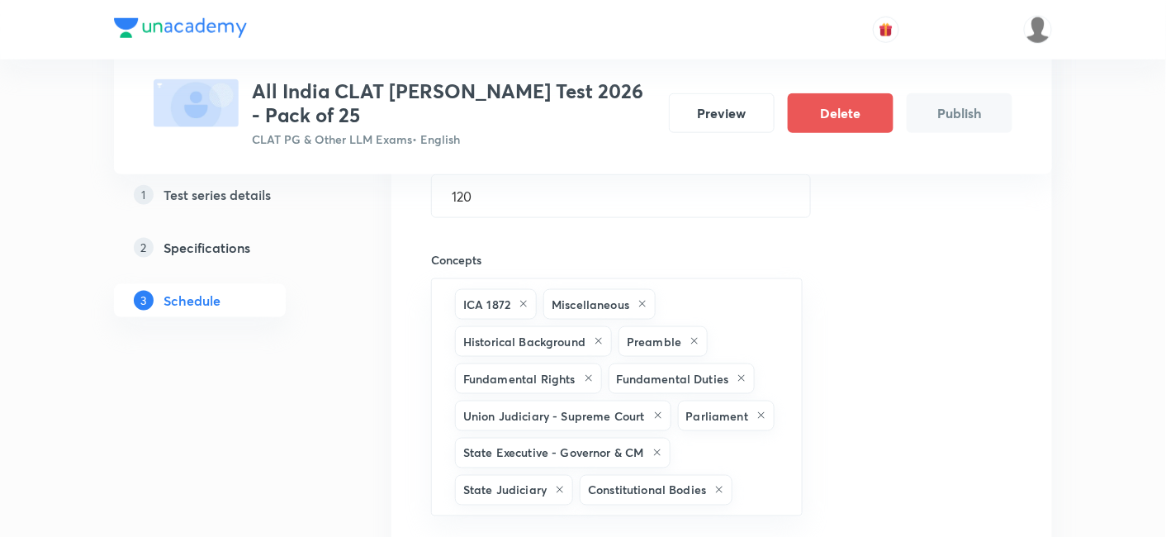
type input "a"
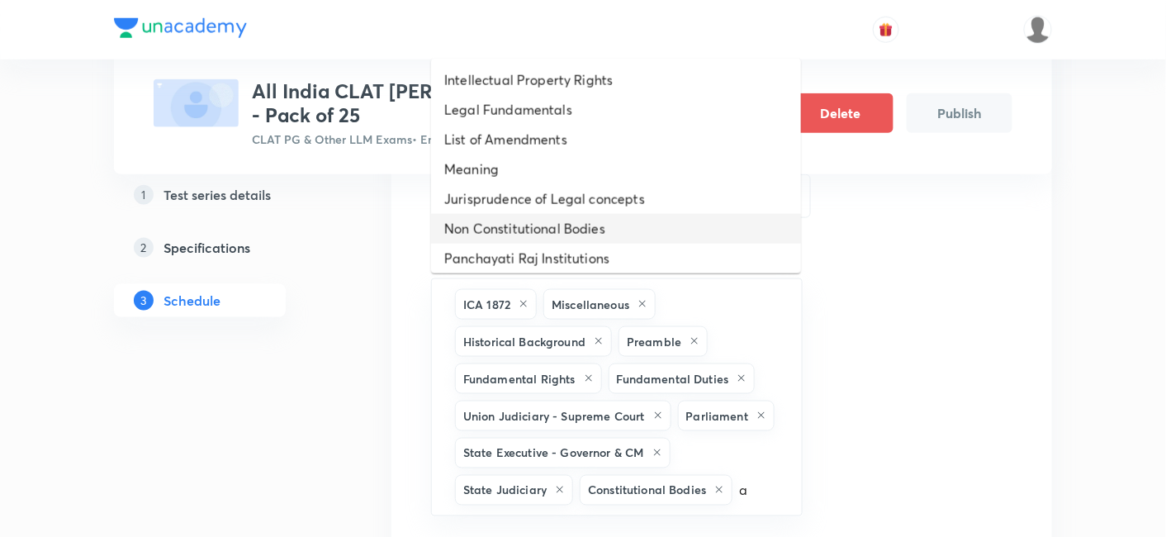
click at [521, 229] on li "Non Constitutional Bodies" at bounding box center [616, 229] width 370 height 30
type input "a"
click at [521, 229] on li "Panchayati Raj Institutions" at bounding box center [616, 229] width 370 height 30
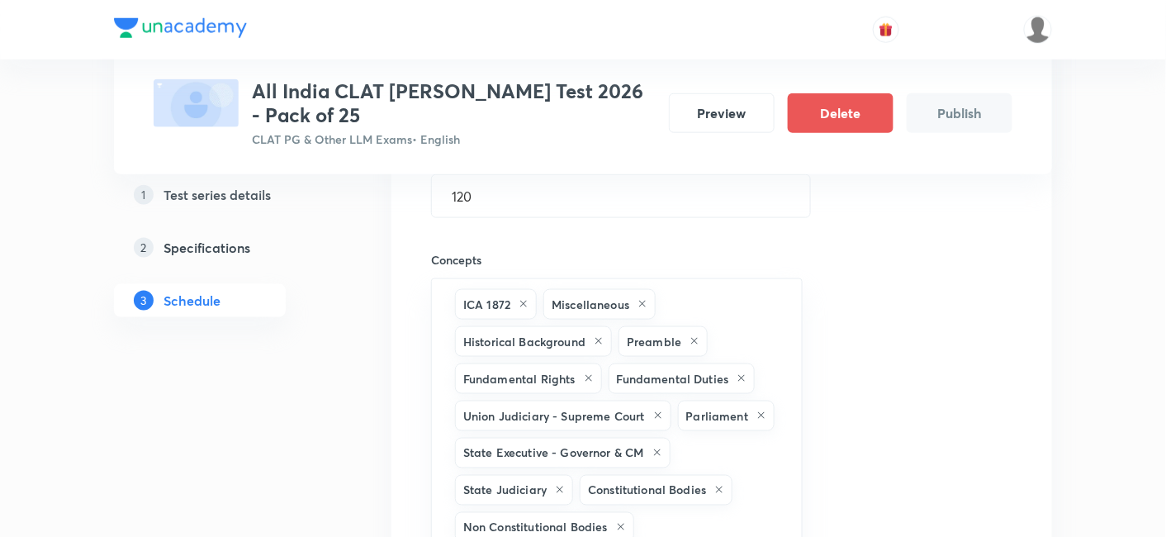
type input "a"
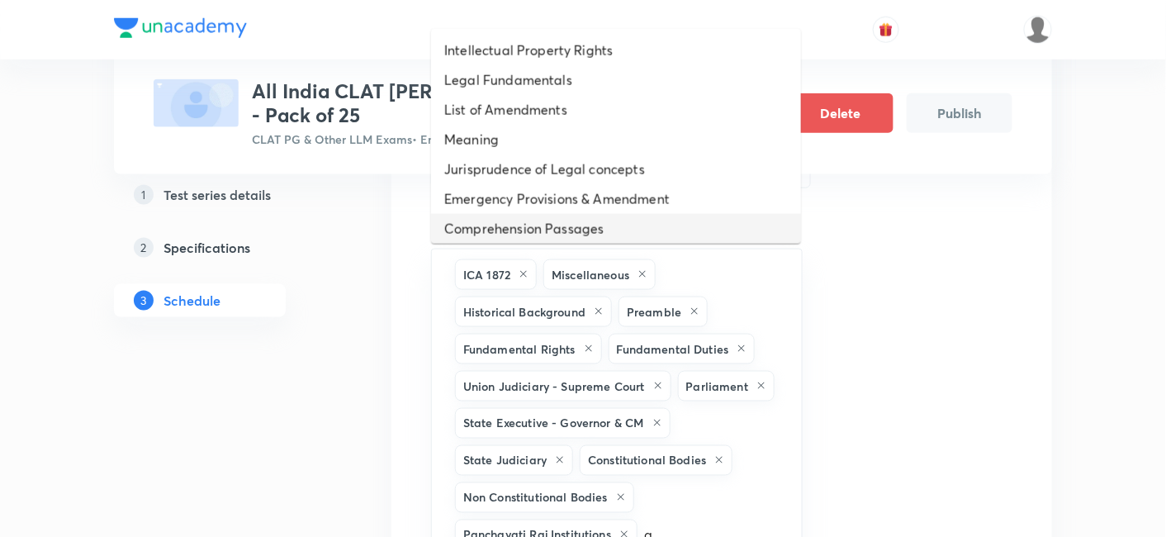
click at [521, 229] on li "Comprehension Passages" at bounding box center [616, 229] width 370 height 30
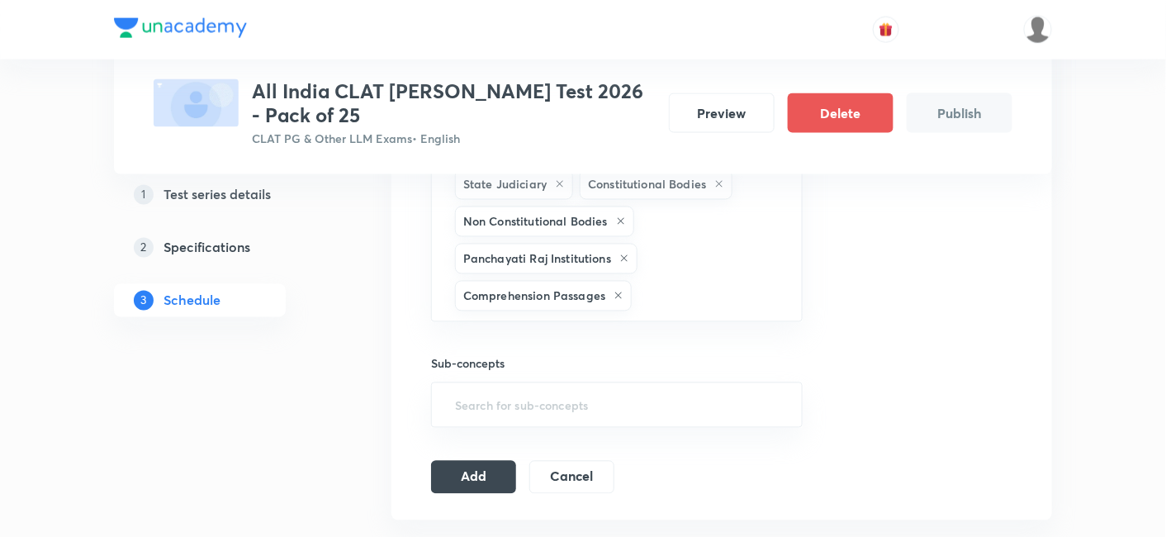
type input "a"
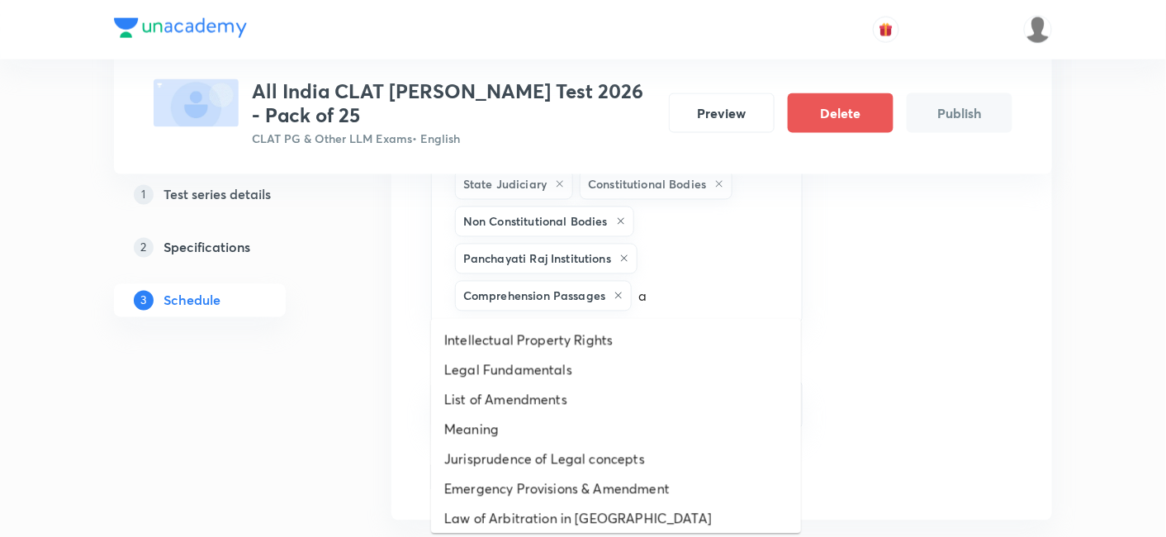
scroll to position [1038, 0]
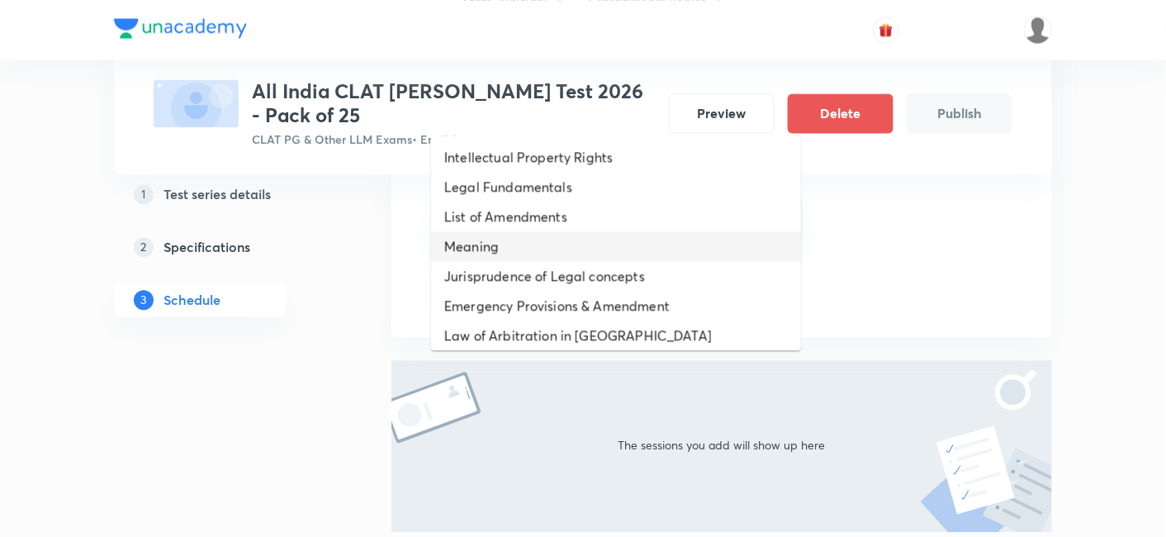
click at [521, 231] on li "Meaning" at bounding box center [616, 246] width 370 height 30
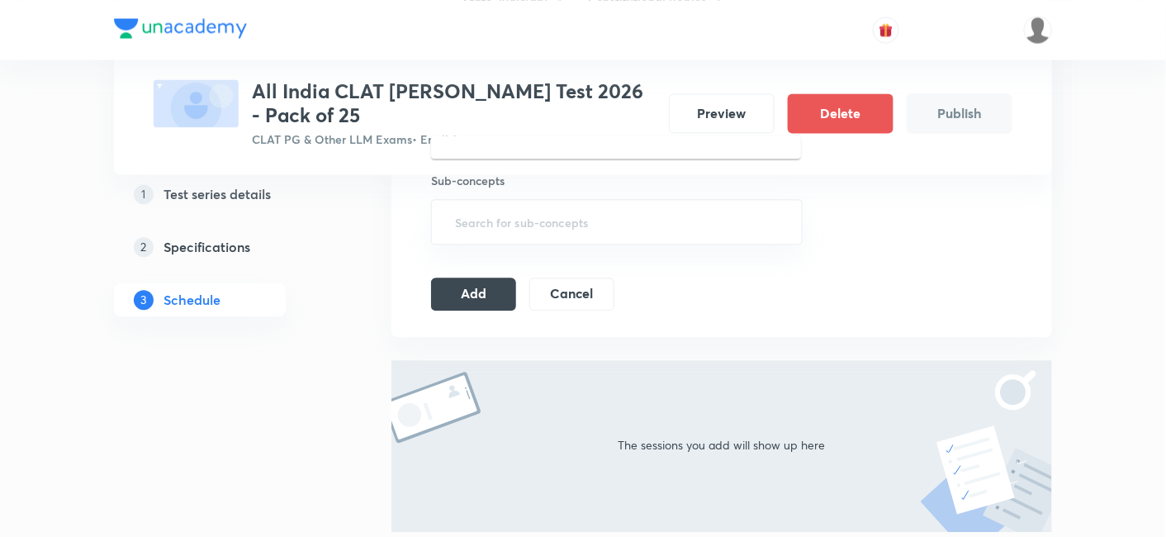
scroll to position [947, 0]
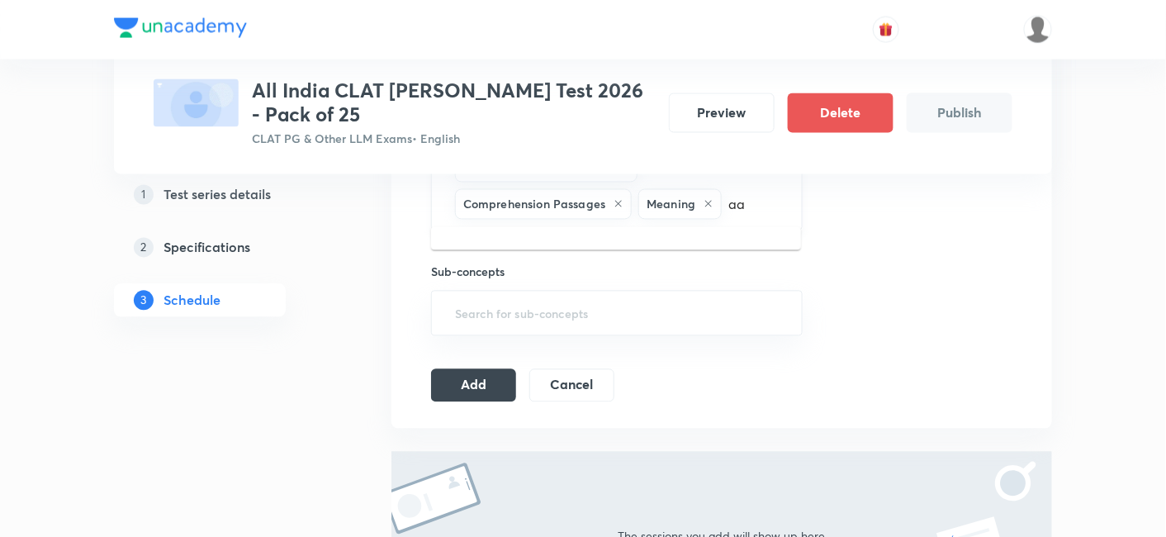
type input "a"
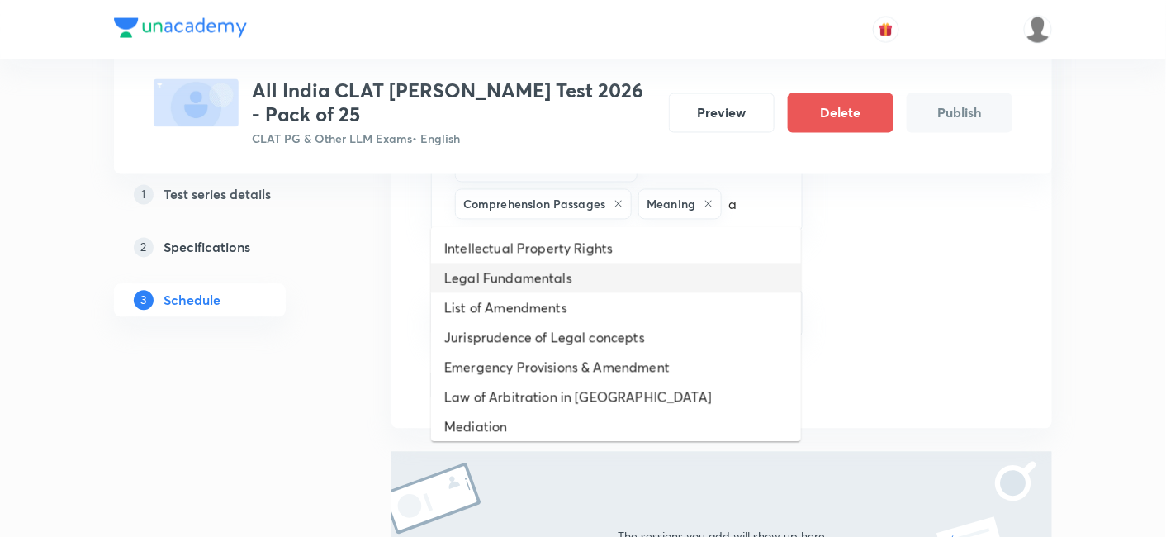
click at [684, 276] on li "Legal Fundamentals" at bounding box center [616, 278] width 370 height 30
type input "a"
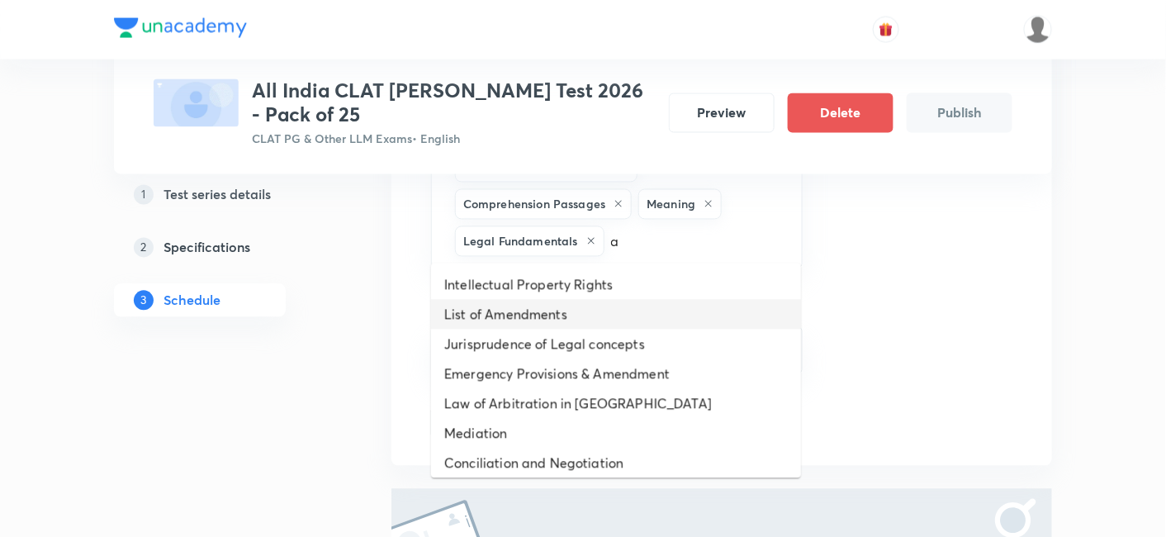
click at [655, 300] on li "List of Amendments" at bounding box center [616, 315] width 370 height 30
type input "a"
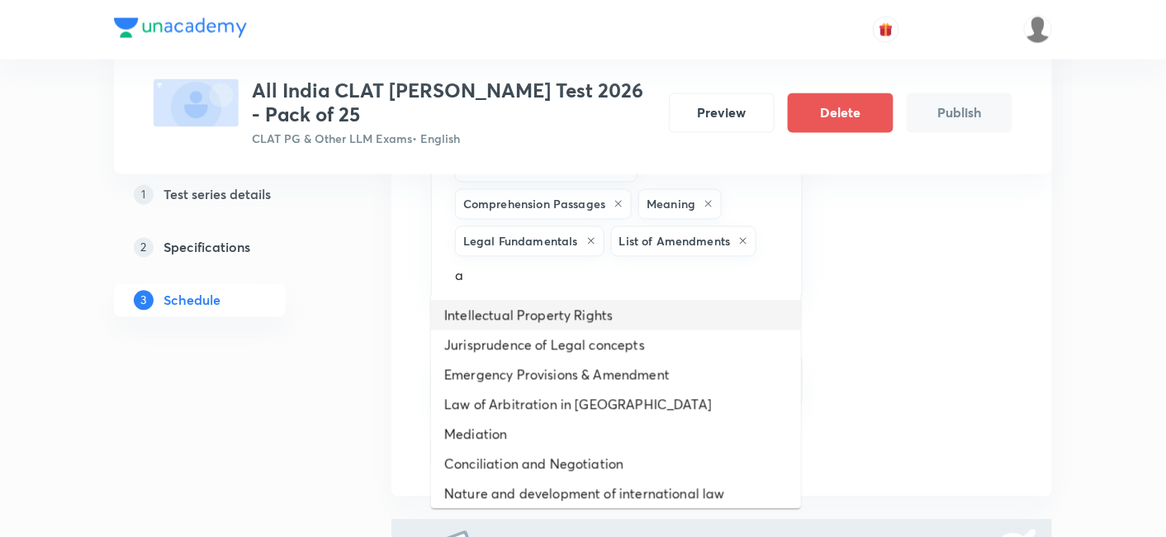
click at [652, 322] on li "Intellectual Property Rights" at bounding box center [616, 315] width 370 height 30
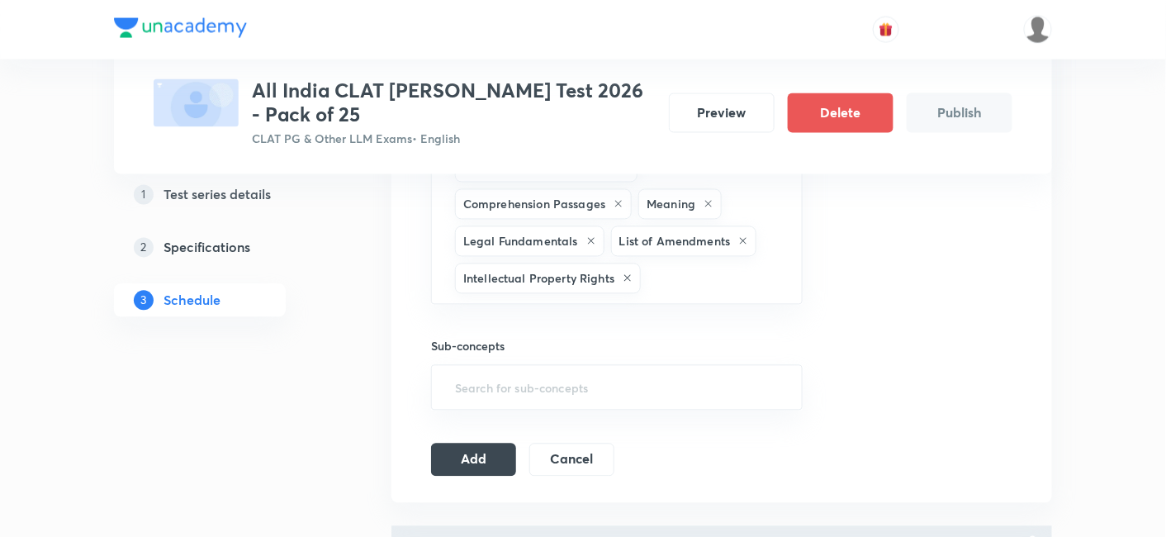
type input "a"
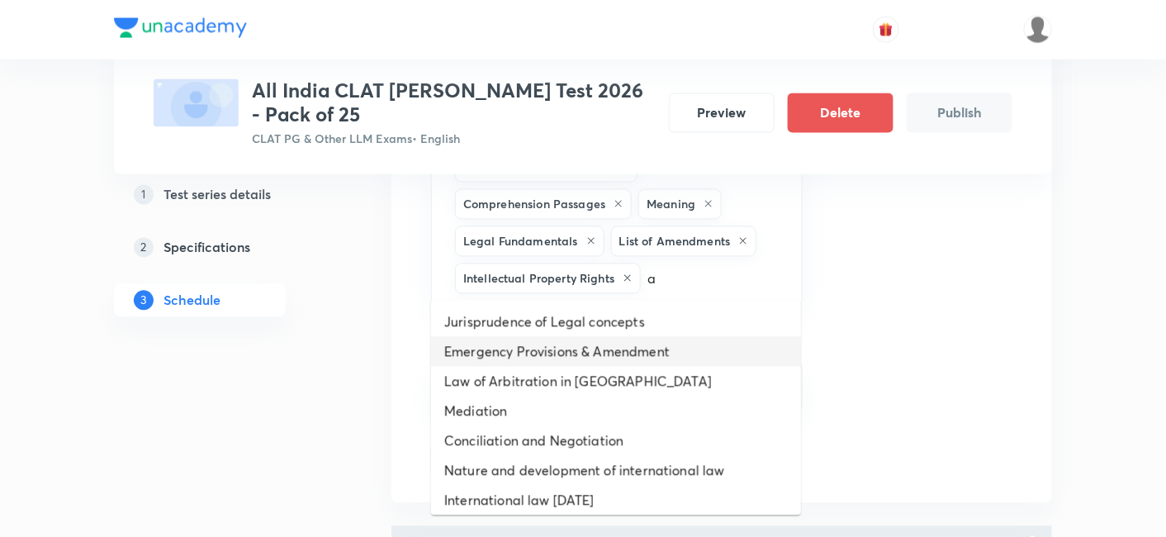
click at [646, 341] on li "Emergency Provisions & Amendment" at bounding box center [616, 352] width 370 height 30
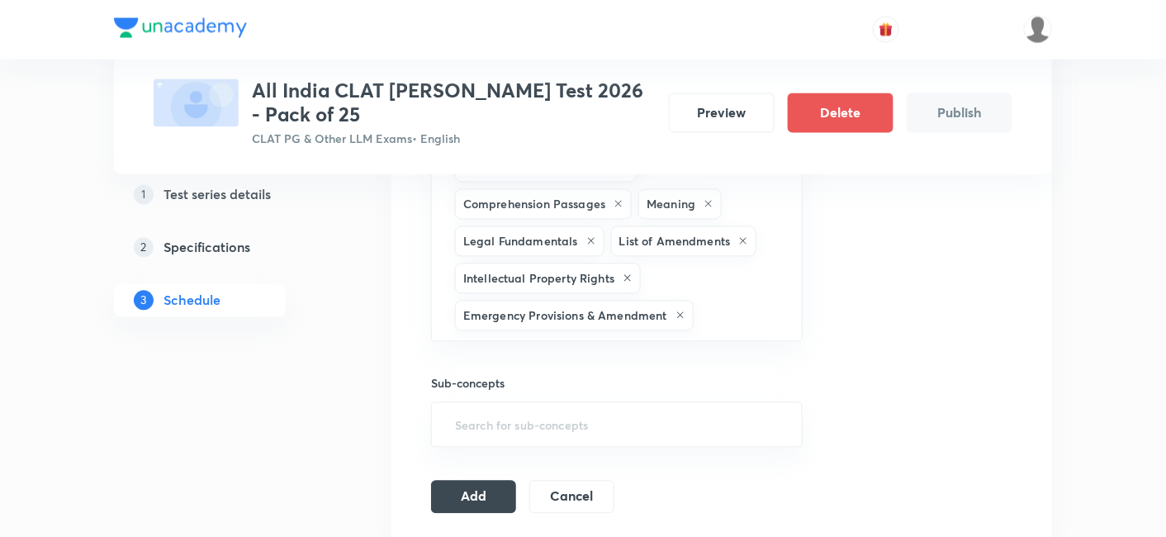
type input "a"
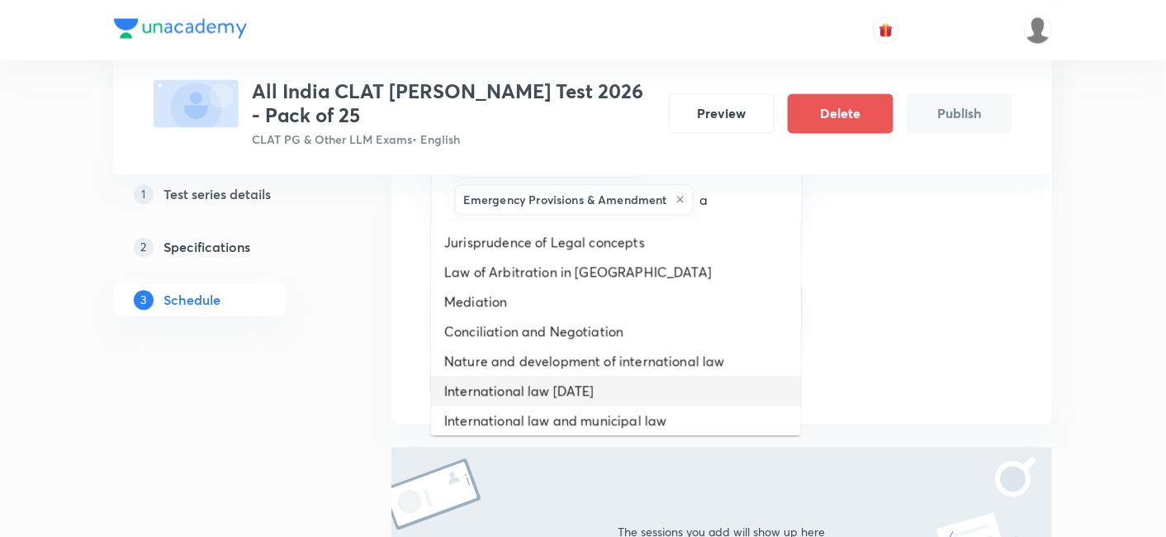
scroll to position [1130, 0]
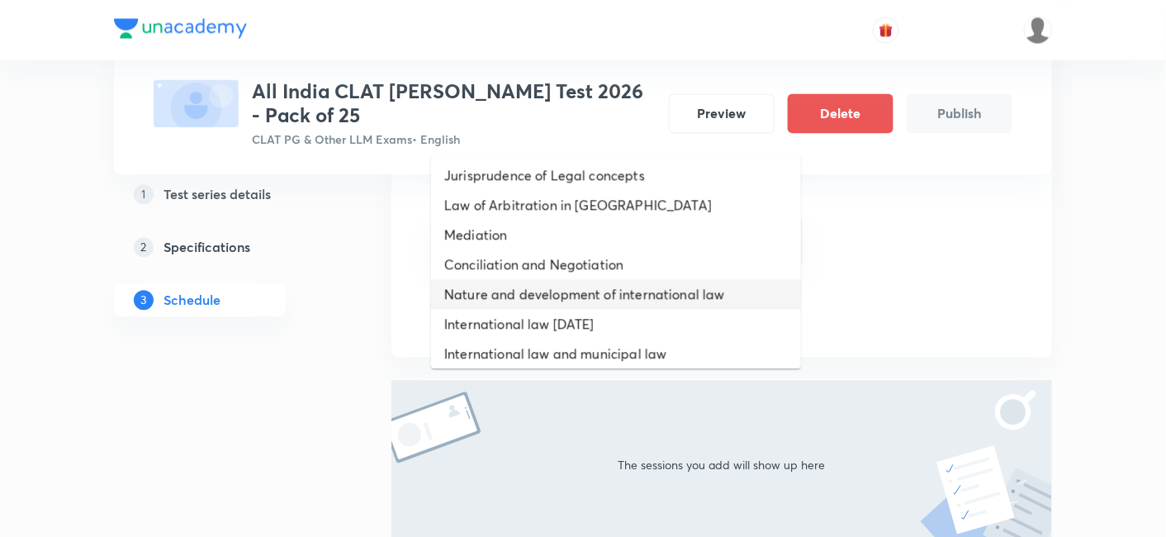
click at [622, 287] on li "Nature and development of international law" at bounding box center [616, 294] width 370 height 30
type input "a"
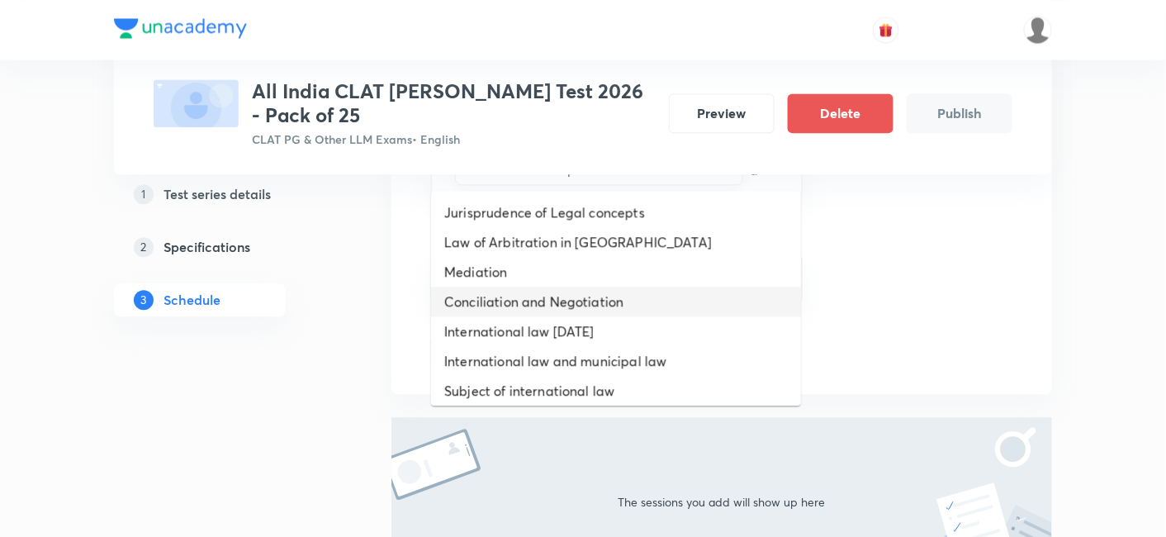
click at [625, 290] on li "Conciliation and Negotiation" at bounding box center [616, 301] width 370 height 30
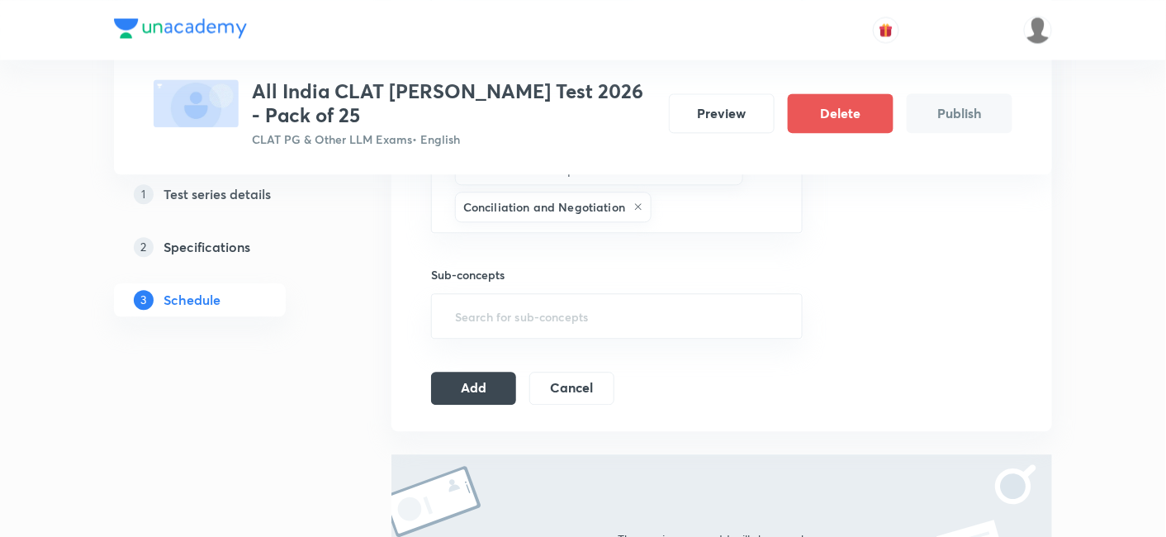
type input "a"
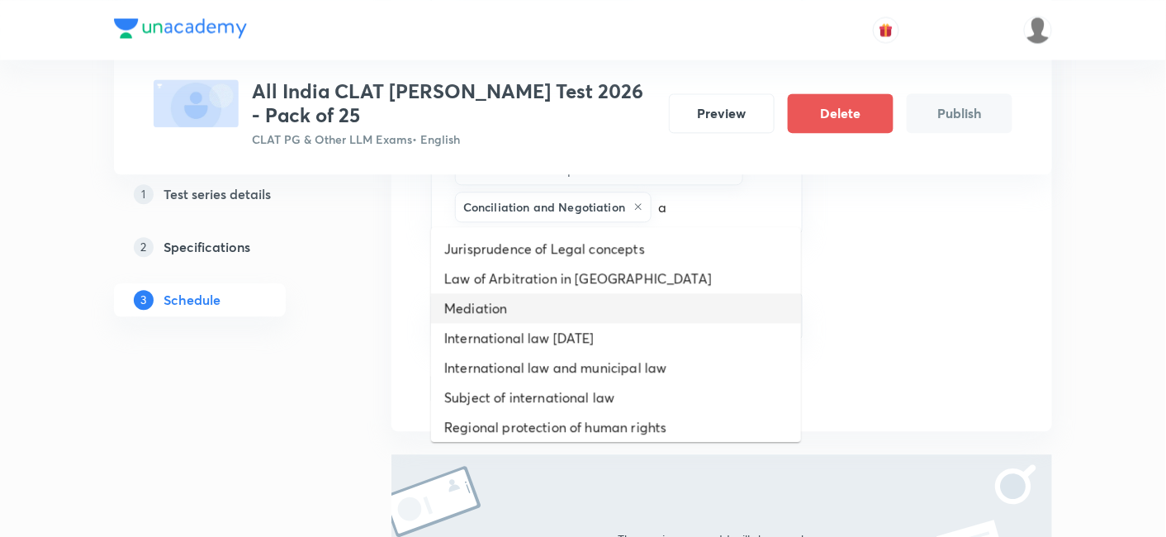
click at [631, 299] on li "Mediation" at bounding box center [616, 308] width 370 height 30
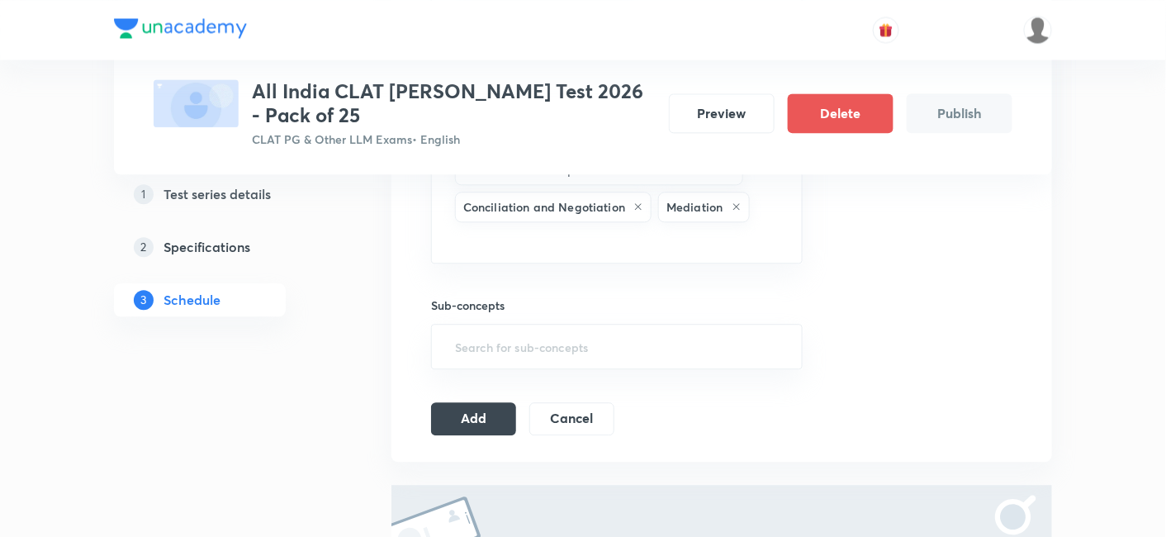
type input "a"
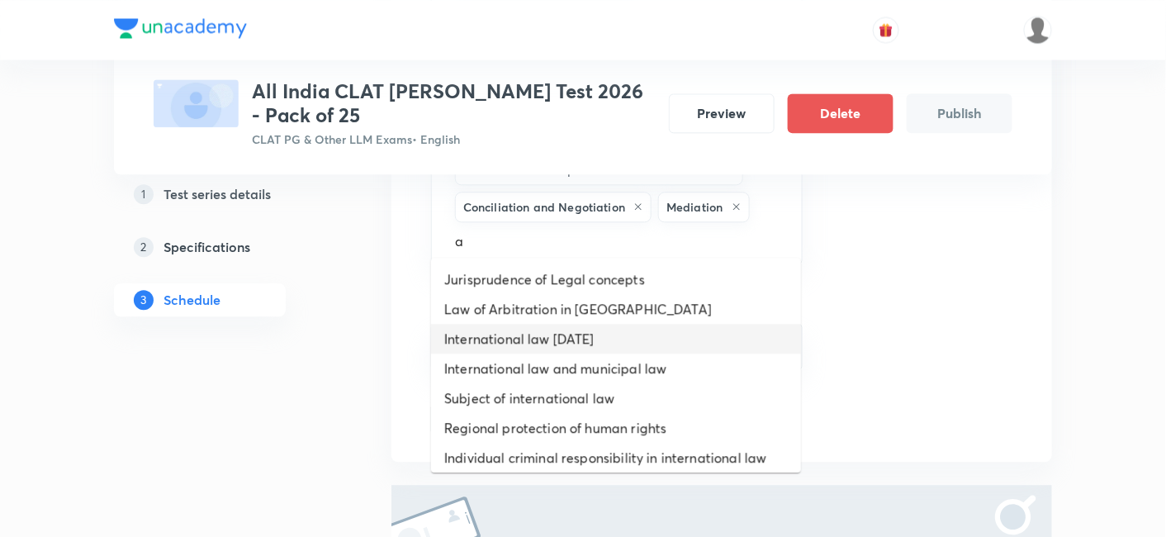
click at [638, 338] on li "International law today" at bounding box center [616, 339] width 370 height 30
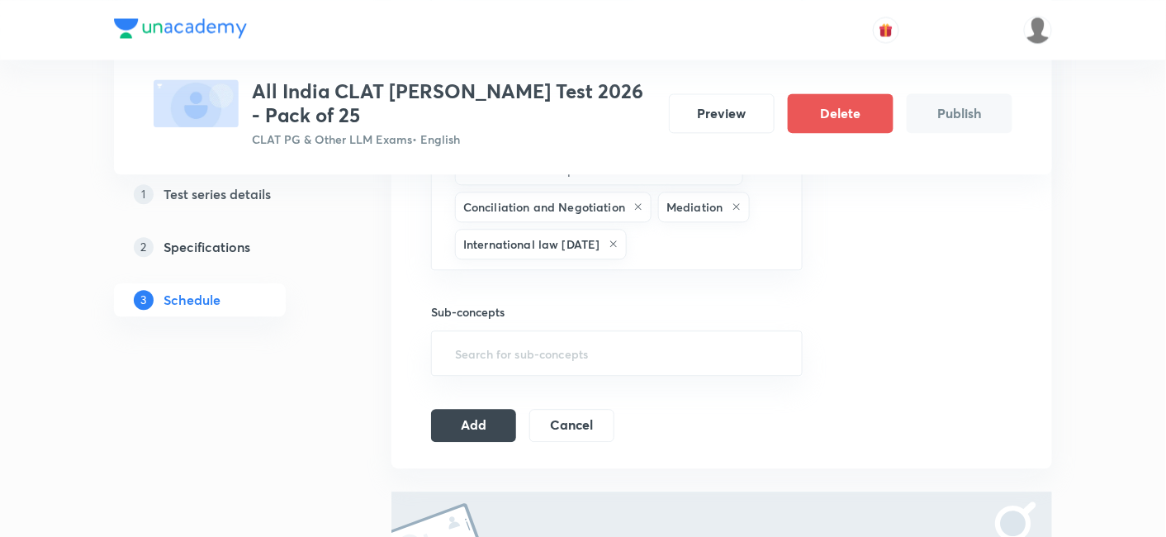
type input "a"
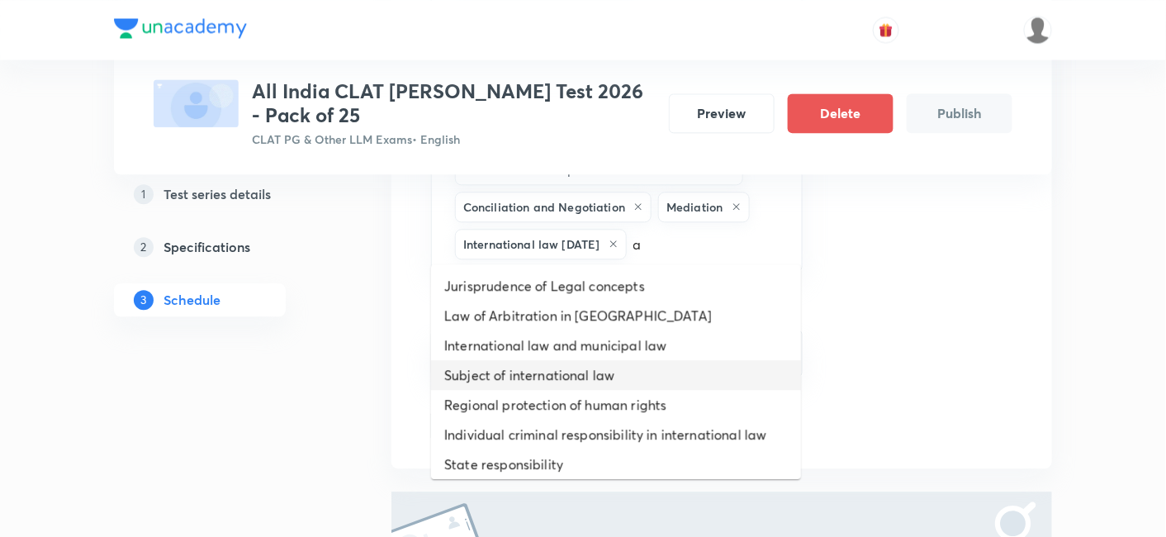
click at [636, 367] on li "Subject of international law" at bounding box center [616, 375] width 370 height 30
type input "a"
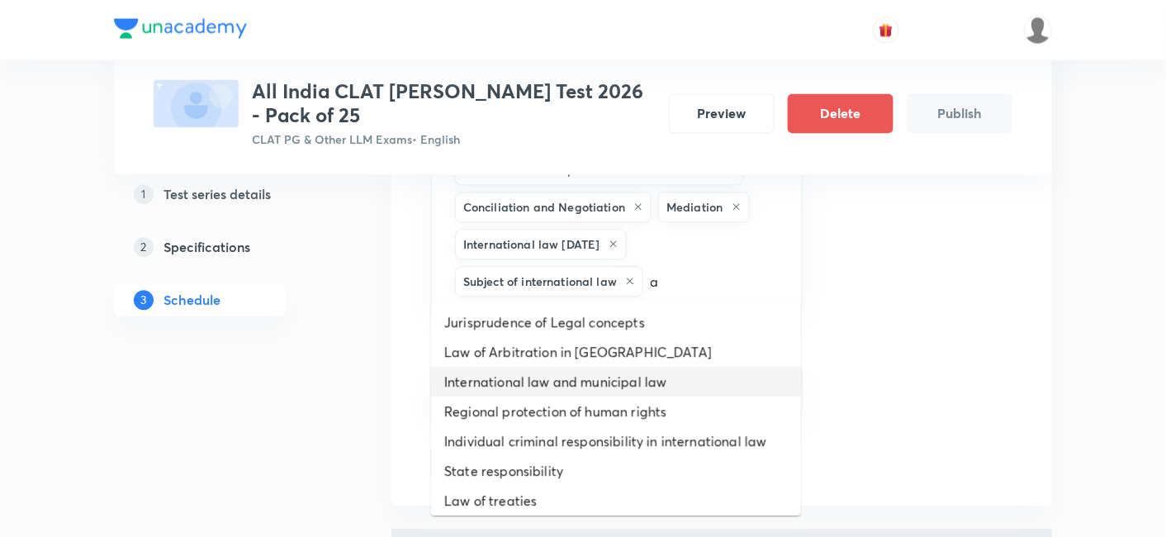
click at [636, 367] on li "International law and municipal law" at bounding box center [616, 382] width 370 height 30
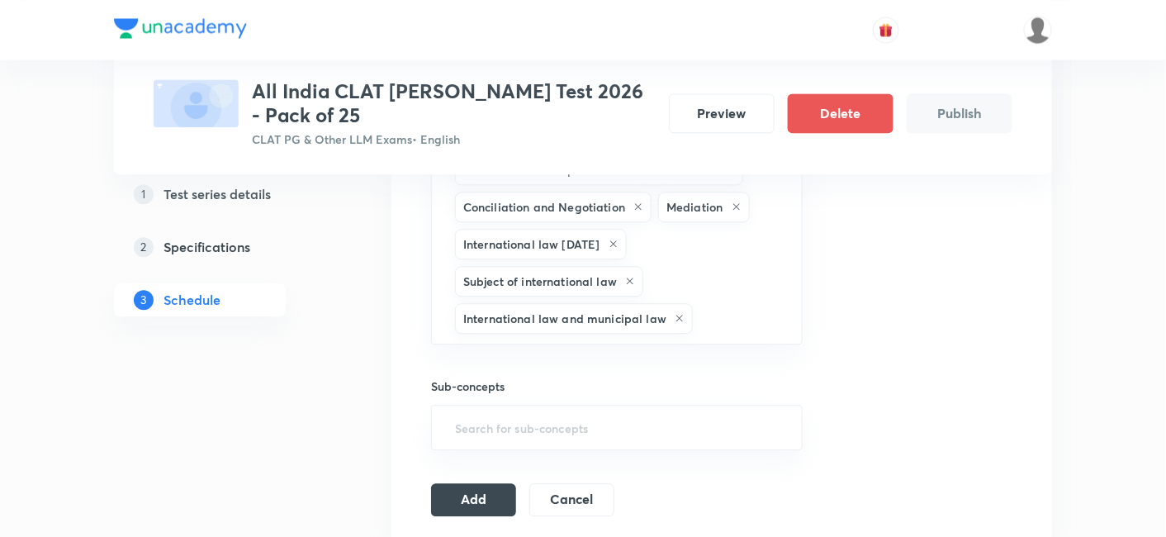
type input "a"
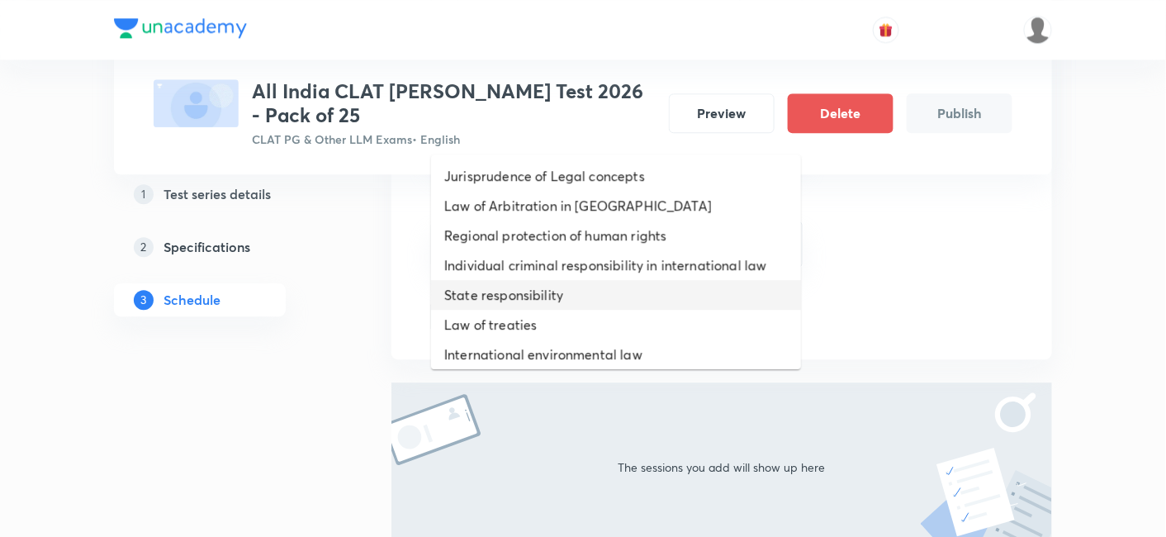
click at [611, 298] on li "State responsibility" at bounding box center [616, 295] width 370 height 30
type input "a"
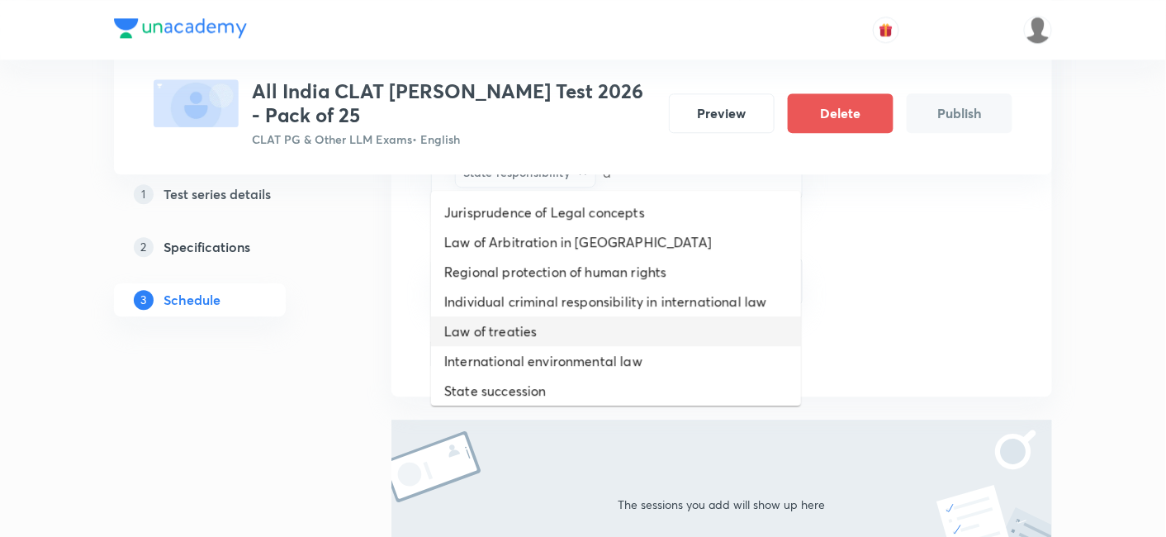
click at [607, 319] on li "Law of treaties" at bounding box center [616, 331] width 370 height 30
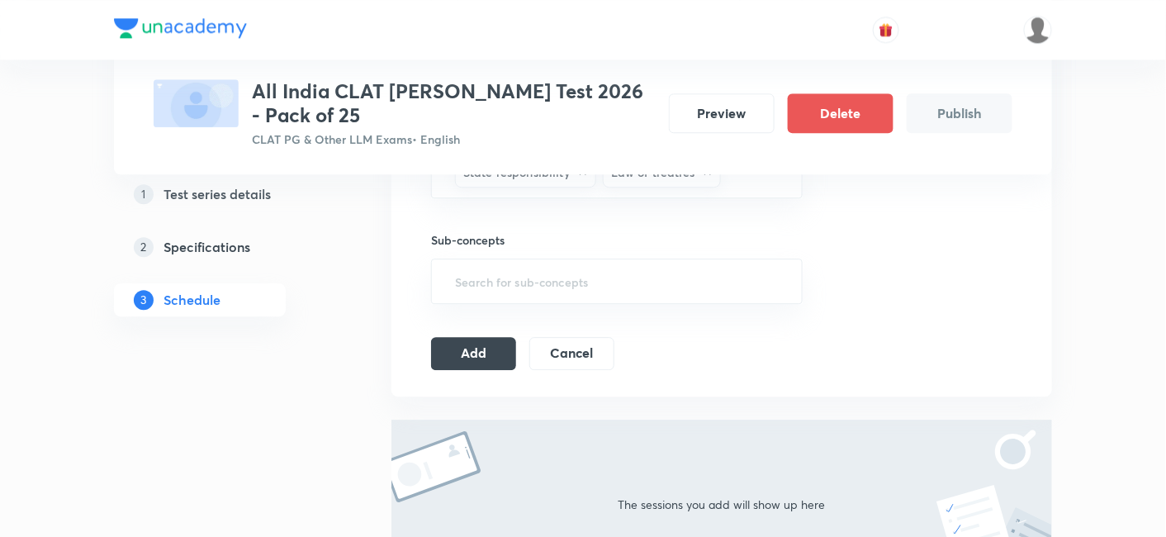
type input "a"
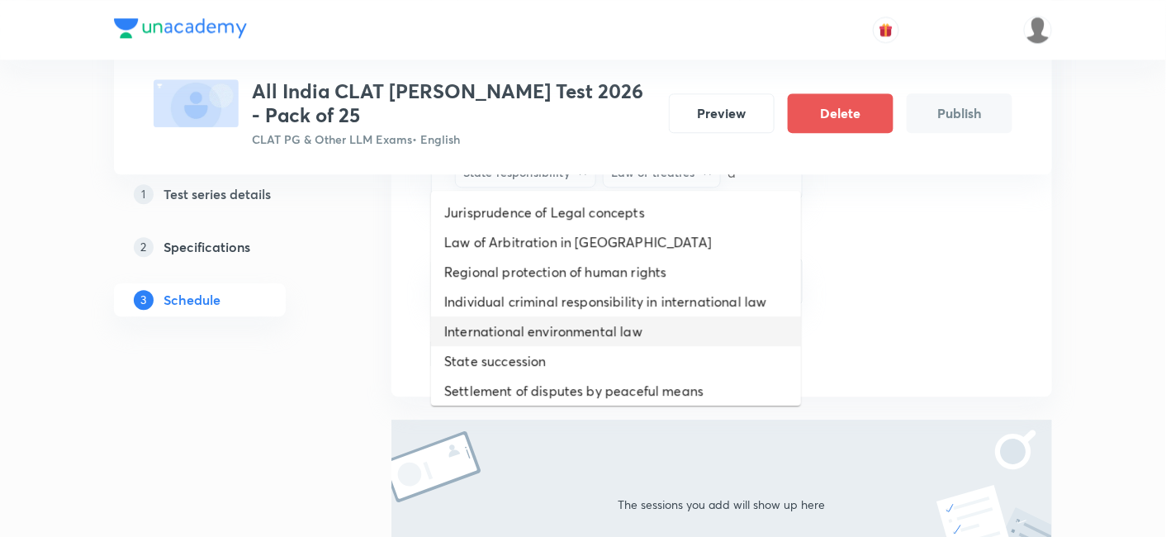
click at [608, 319] on li "International environmental law" at bounding box center [616, 331] width 370 height 30
type input "a"
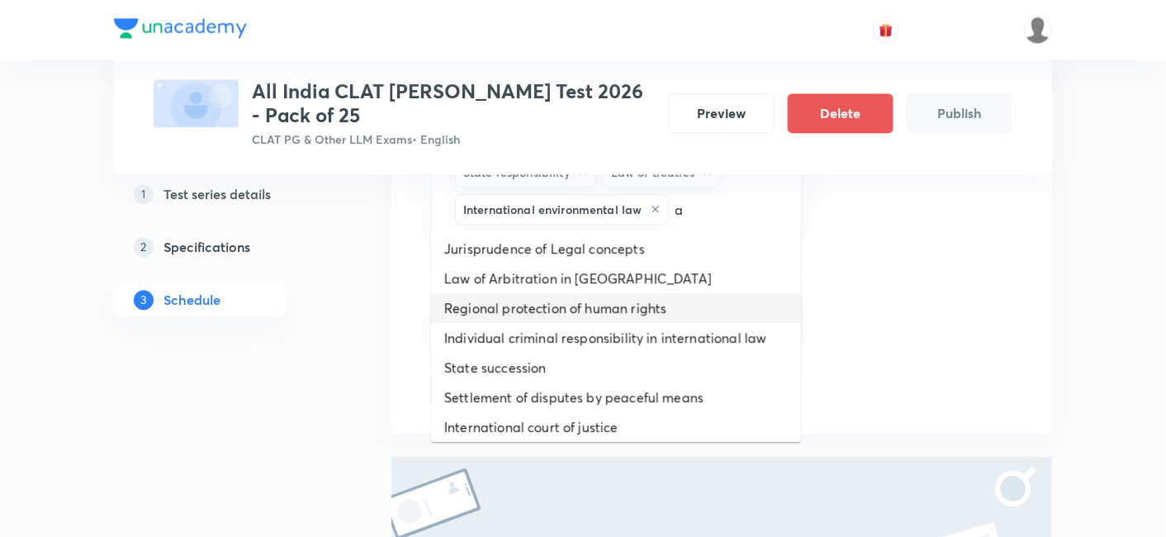
click at [610, 315] on li "Regional protection of human rights" at bounding box center [616, 308] width 370 height 30
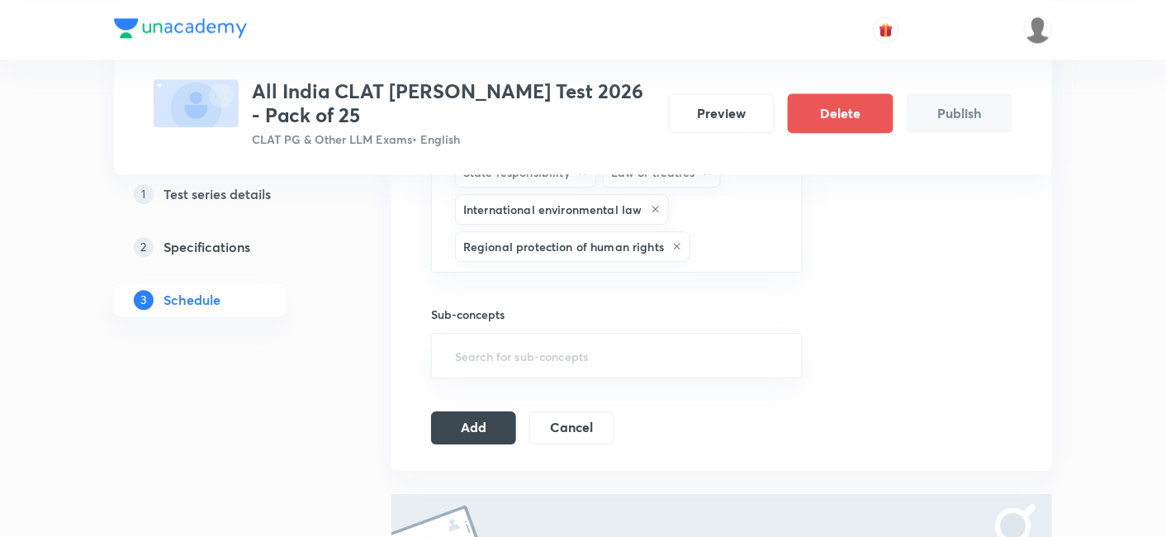
type input "a"
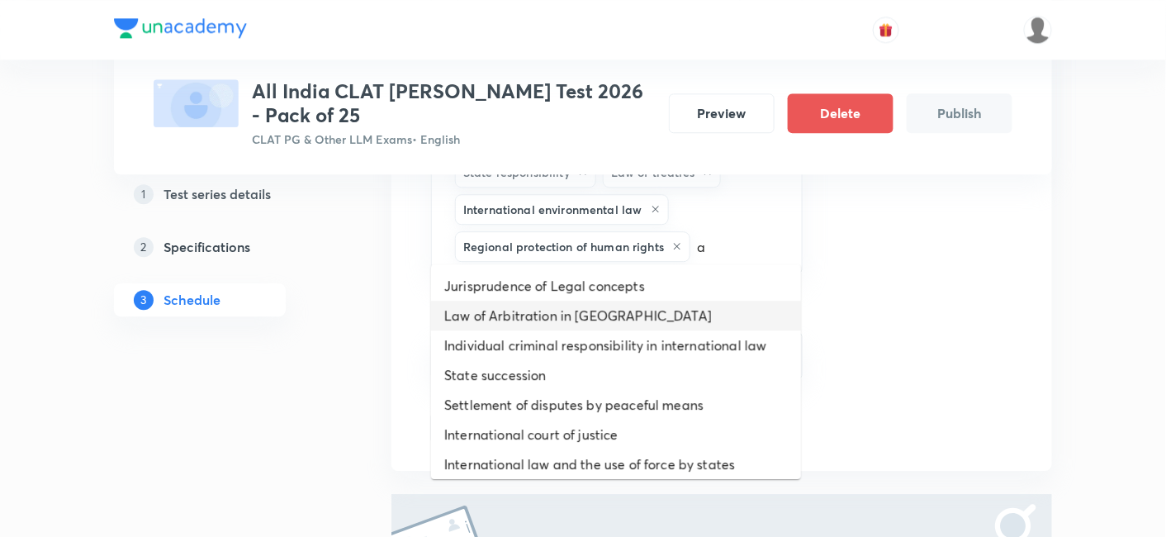
click at [610, 322] on li "Law of Arbitration in India" at bounding box center [616, 315] width 370 height 30
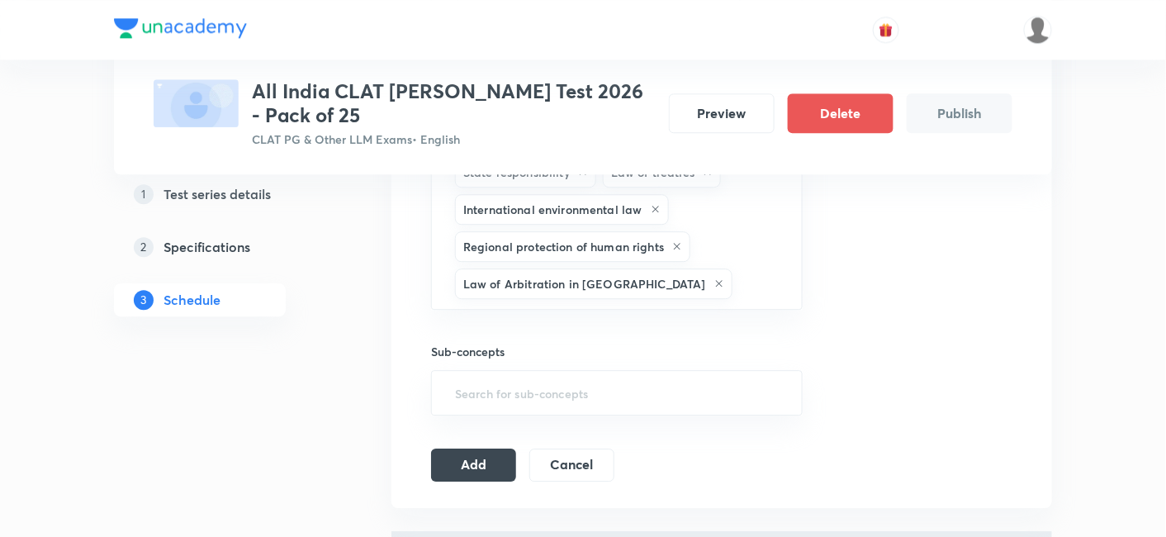
type input "a"
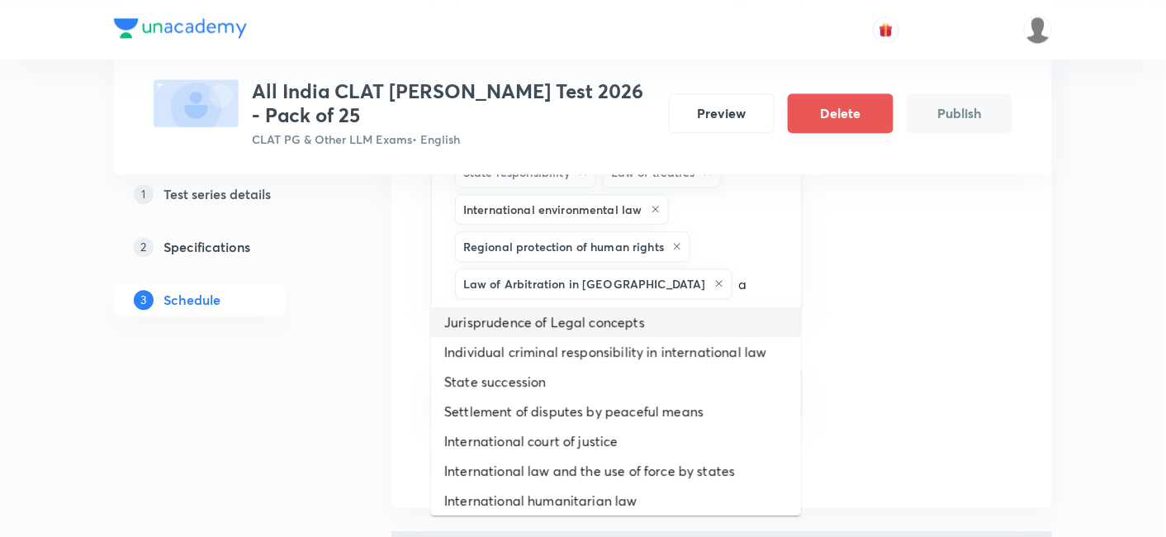
click at [611, 329] on li "Jurisprudence of Legal concepts" at bounding box center [616, 322] width 370 height 30
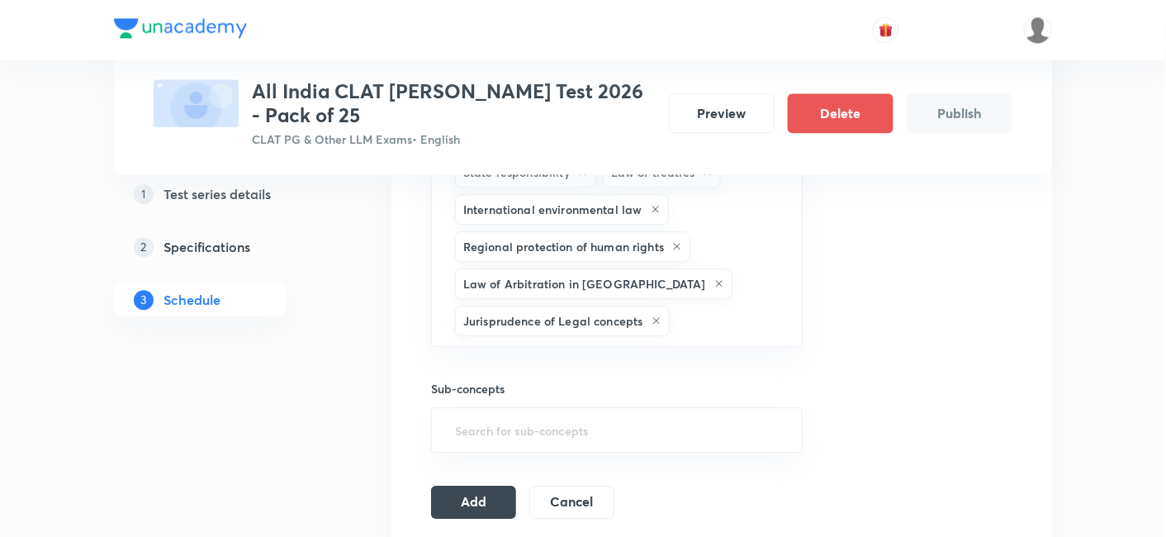
click at [611, 347] on div "Sub-concepts ​" at bounding box center [616, 400] width 371 height 106
click at [739, 308] on input "text" at bounding box center [727, 320] width 109 height 31
type input "a"
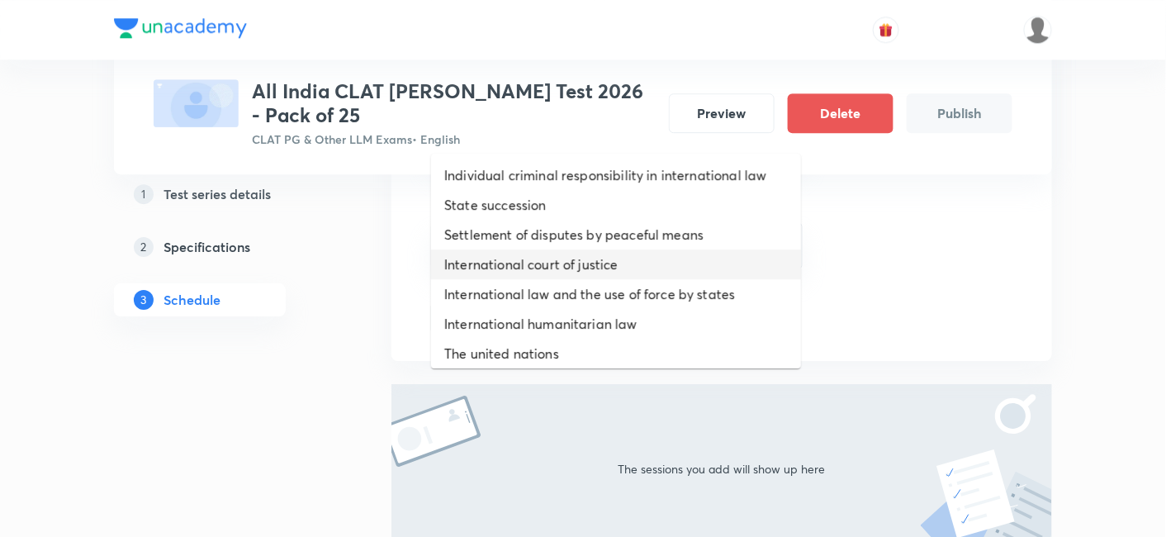
click at [650, 277] on li "International court of justice" at bounding box center [616, 264] width 370 height 30
type input "a"
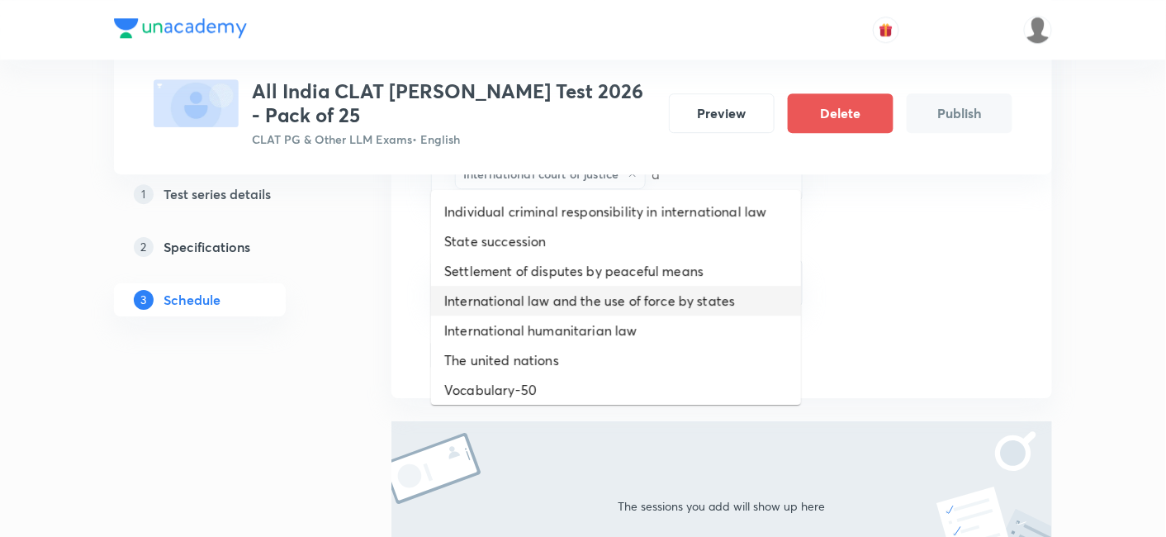
click at [646, 300] on li "International law and the use of force by states" at bounding box center [616, 301] width 370 height 30
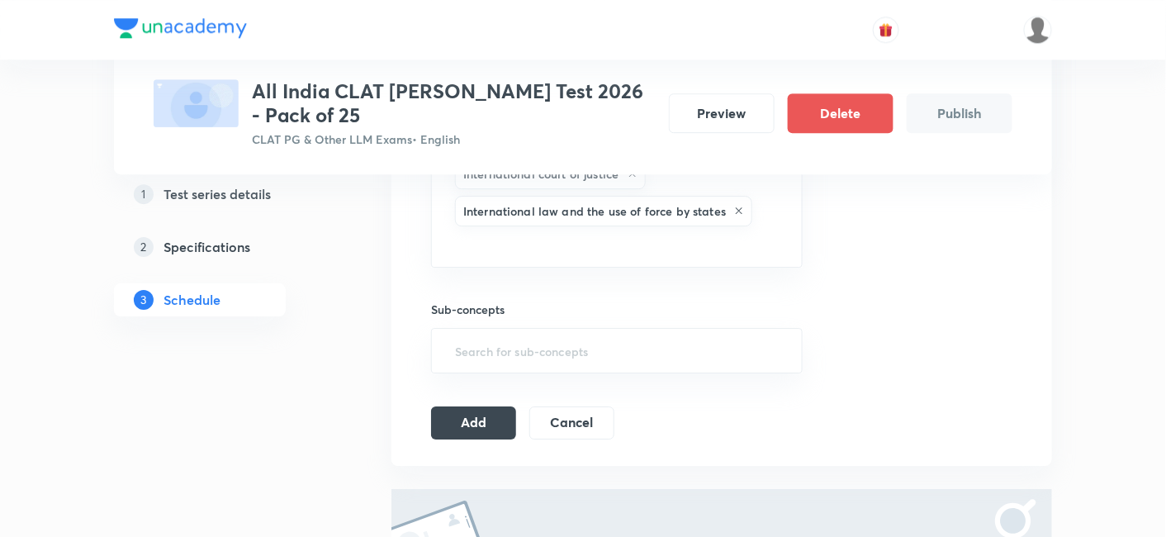
type input "a"
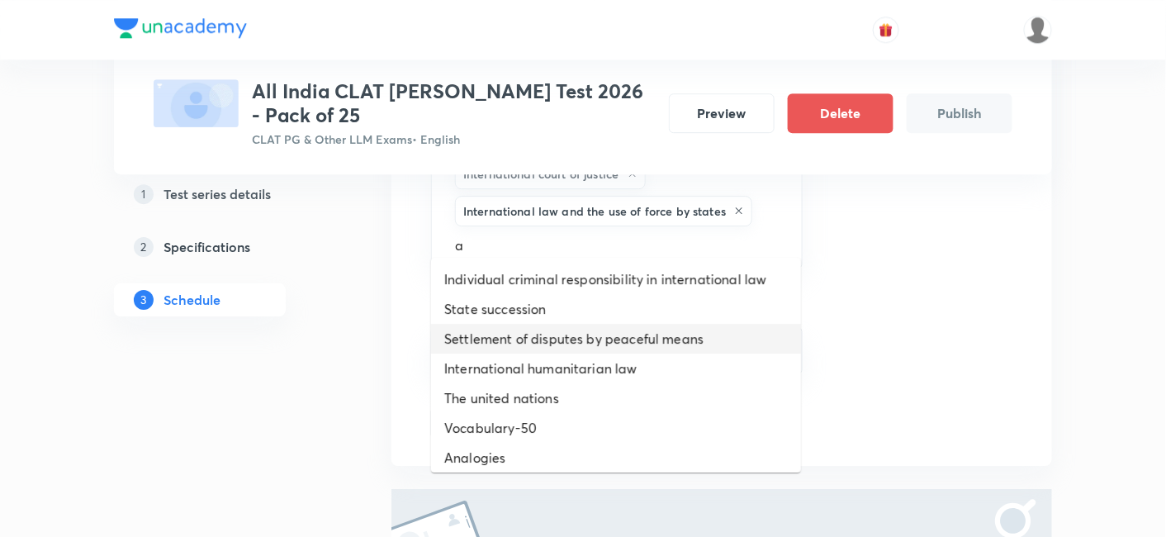
click at [636, 333] on li "Settlement of disputes by peaceful means" at bounding box center [616, 339] width 370 height 30
type input "a"
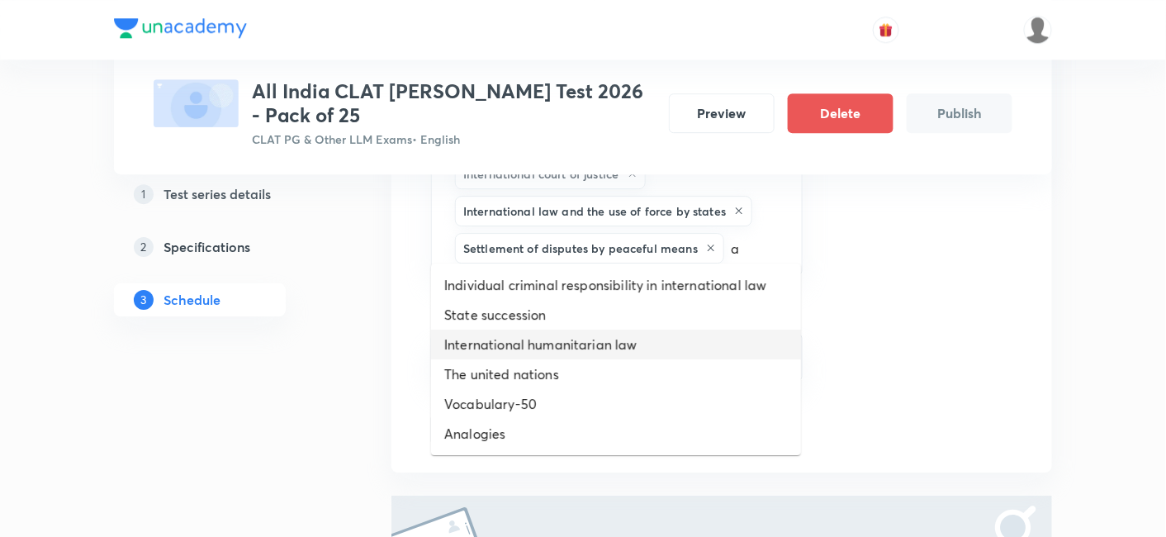
click at [635, 349] on li "International humanitarian law" at bounding box center [616, 344] width 370 height 30
type input "a"
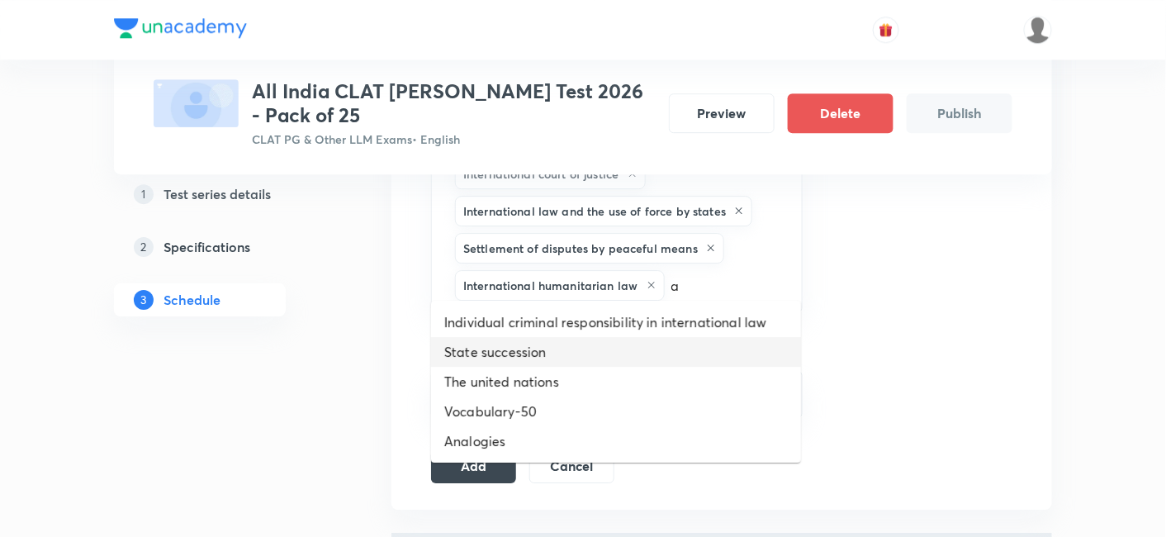
click at [635, 360] on li "State succession" at bounding box center [616, 352] width 370 height 30
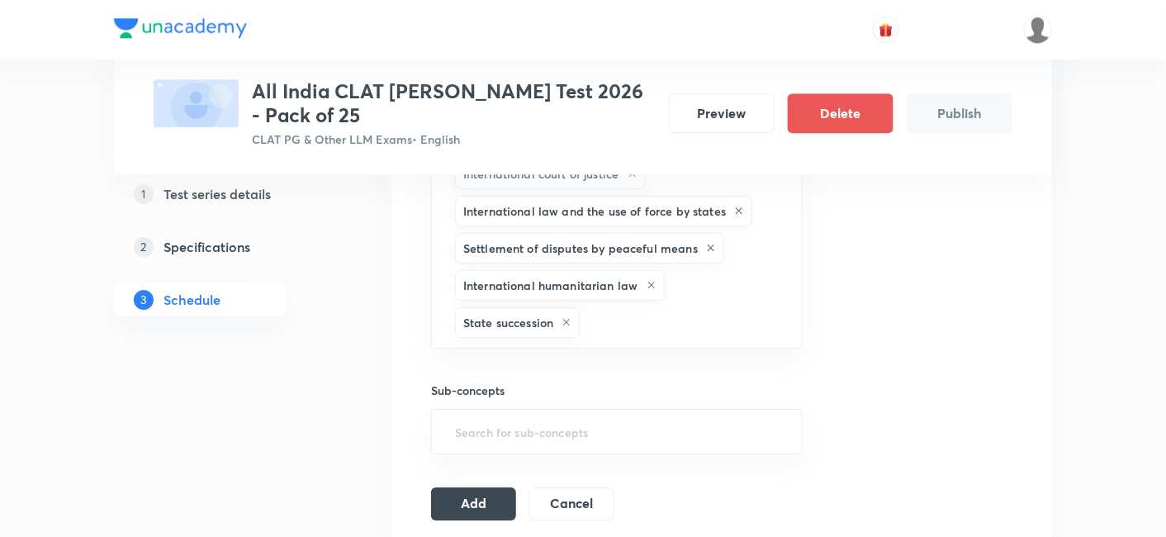
type input "a"
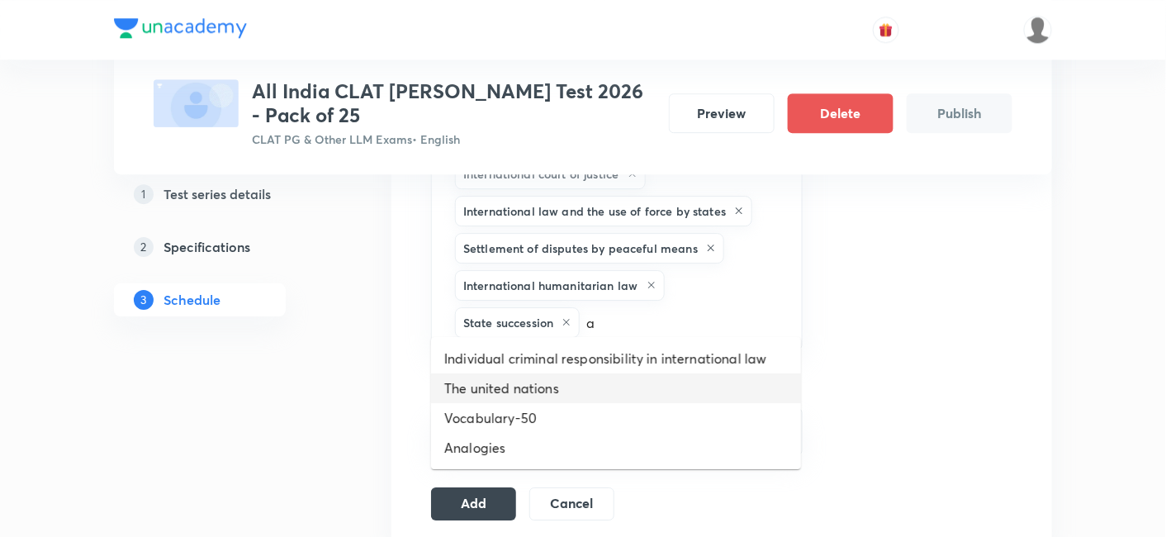
click at [633, 381] on li "The united nations" at bounding box center [616, 388] width 370 height 30
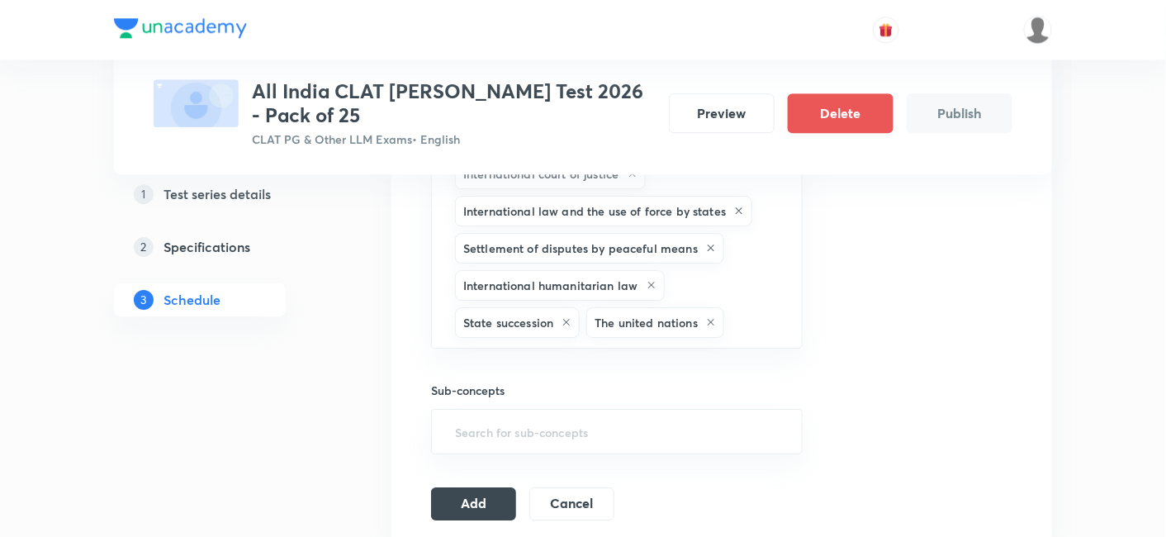
type input "a"
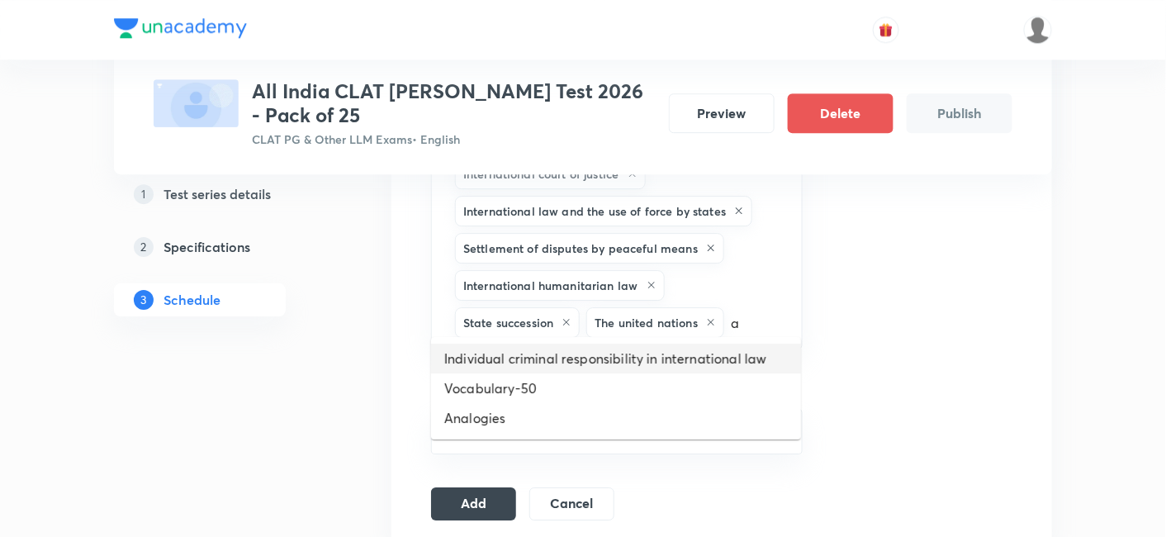
click at [632, 363] on li "Individual criminal responsibility in international law" at bounding box center [616, 358] width 370 height 30
type input "a"
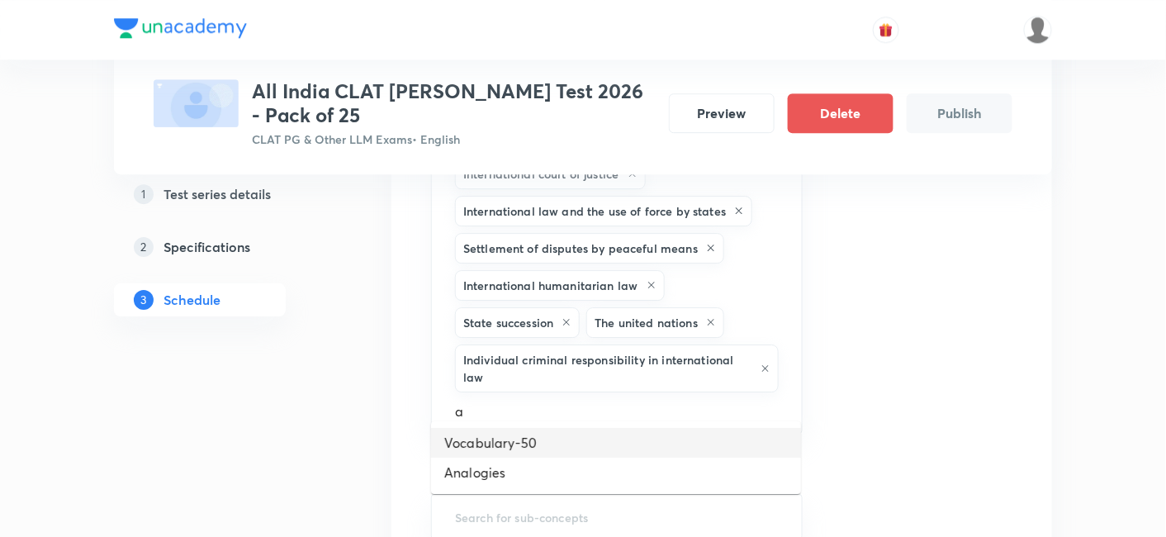
click at [613, 444] on li "Vocabulary-50" at bounding box center [616, 443] width 370 height 30
type input "a"
click at [611, 432] on ul "Analogies" at bounding box center [616, 449] width 370 height 43
click at [611, 440] on li "Analogies" at bounding box center [616, 449] width 370 height 30
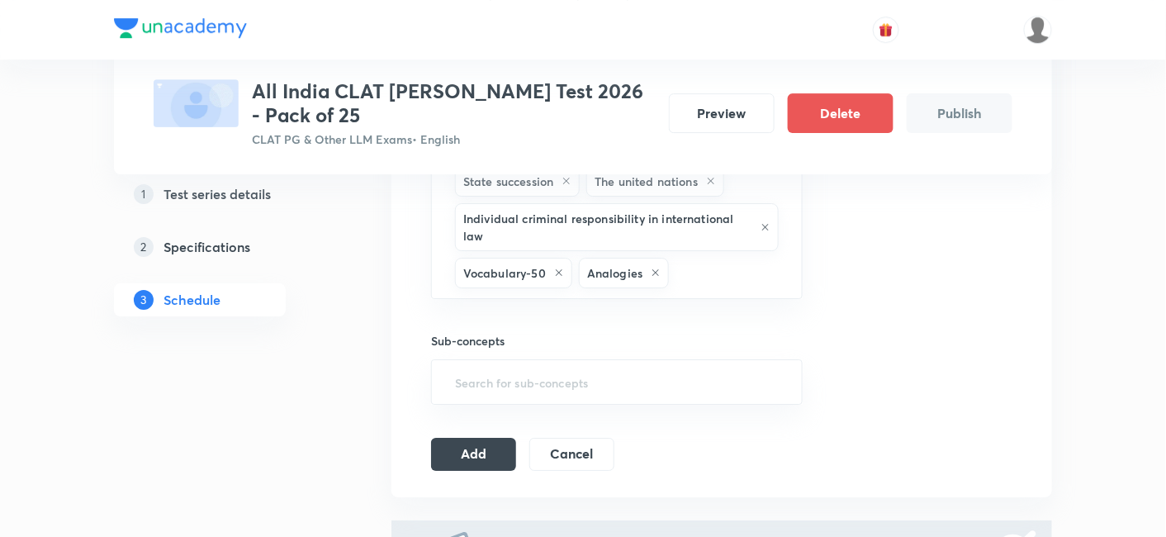
scroll to position [1681, 0]
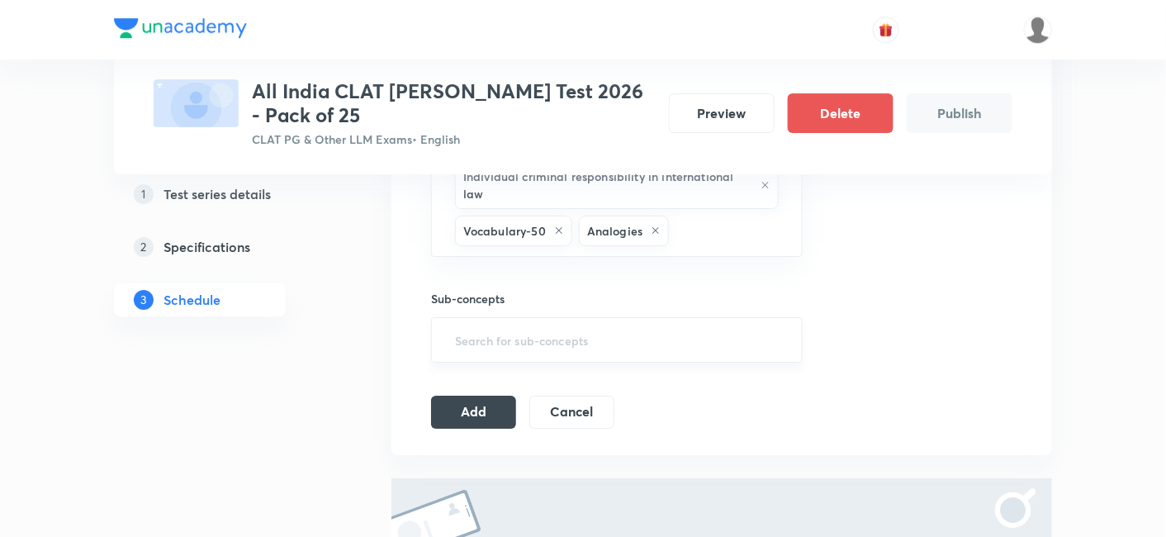
click at [597, 324] on input "text" at bounding box center [617, 339] width 330 height 31
type input "a"
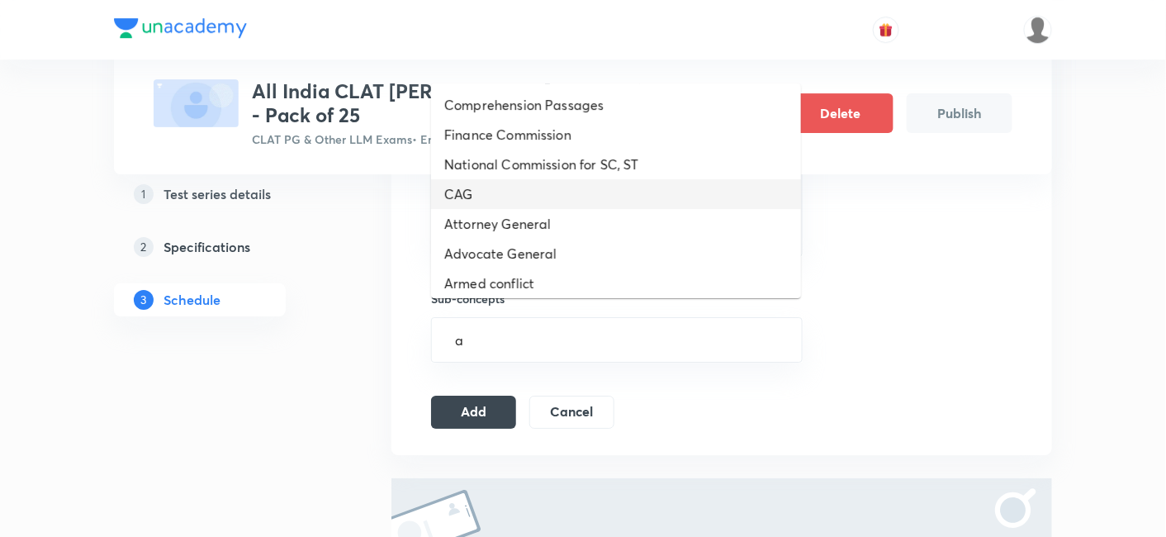
click at [542, 190] on li "CAG" at bounding box center [616, 194] width 370 height 30
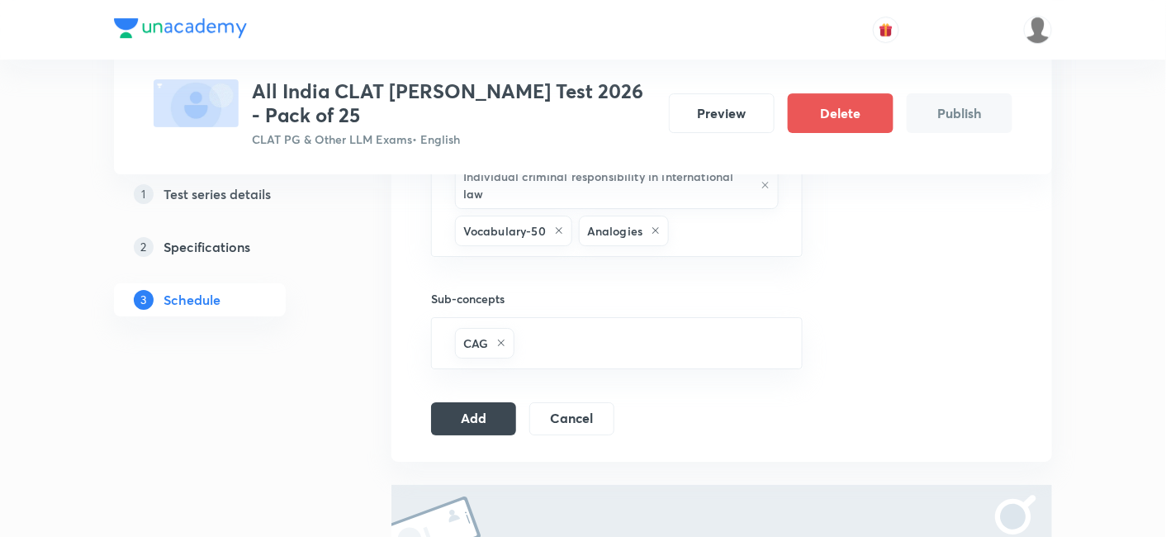
type input "a"
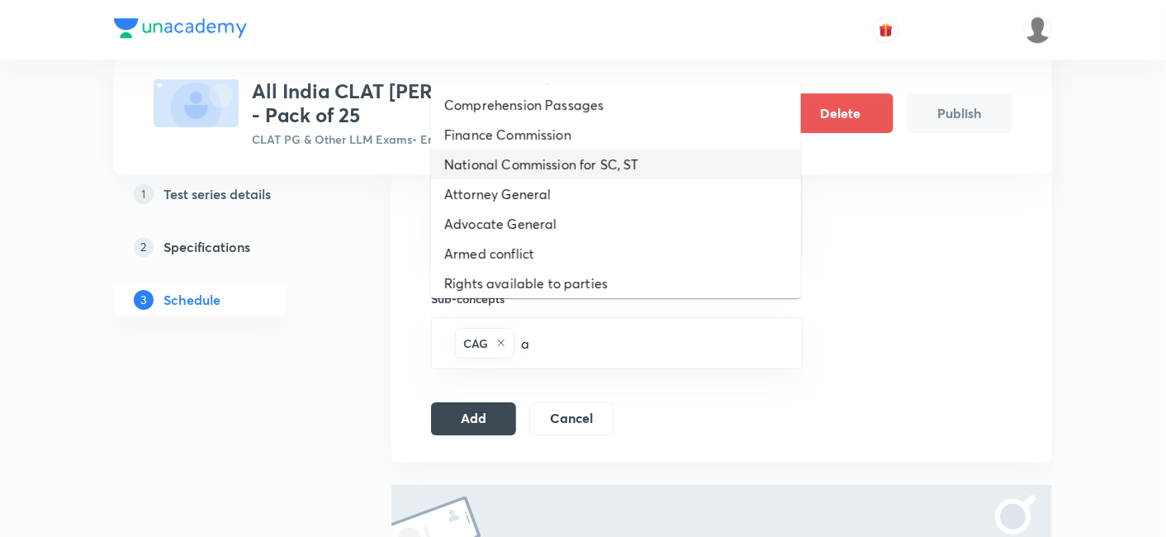
click at [546, 166] on li "National Commission for SC, ST" at bounding box center [616, 164] width 370 height 30
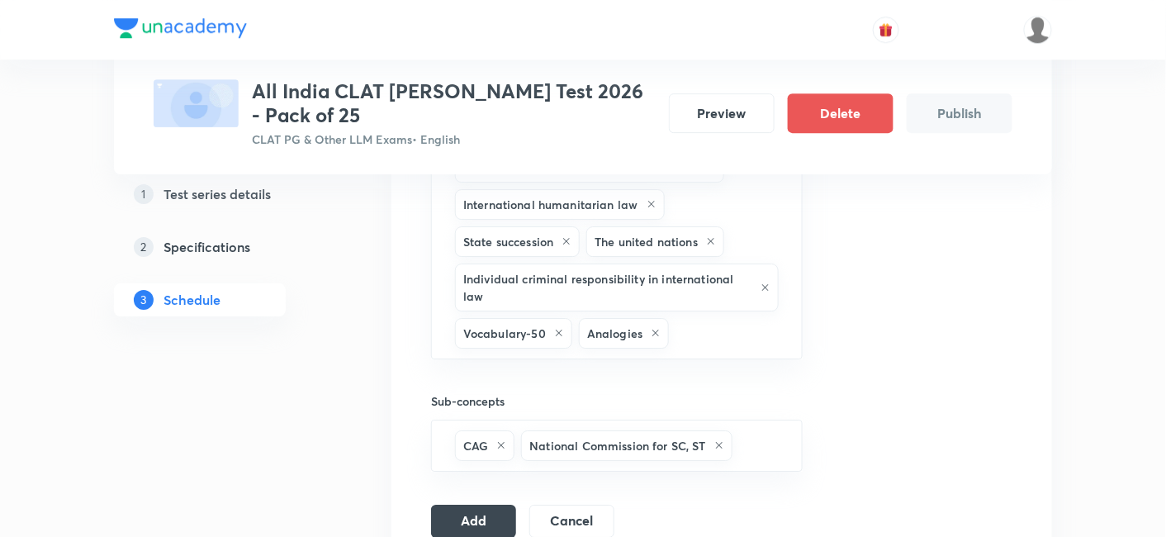
scroll to position [1497, 0]
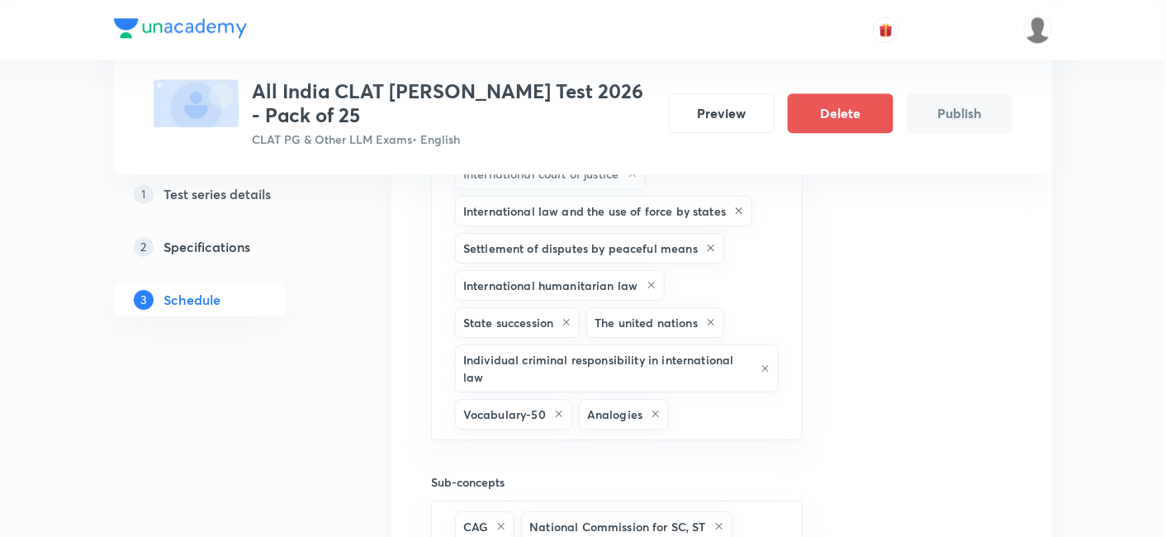
type input "a"
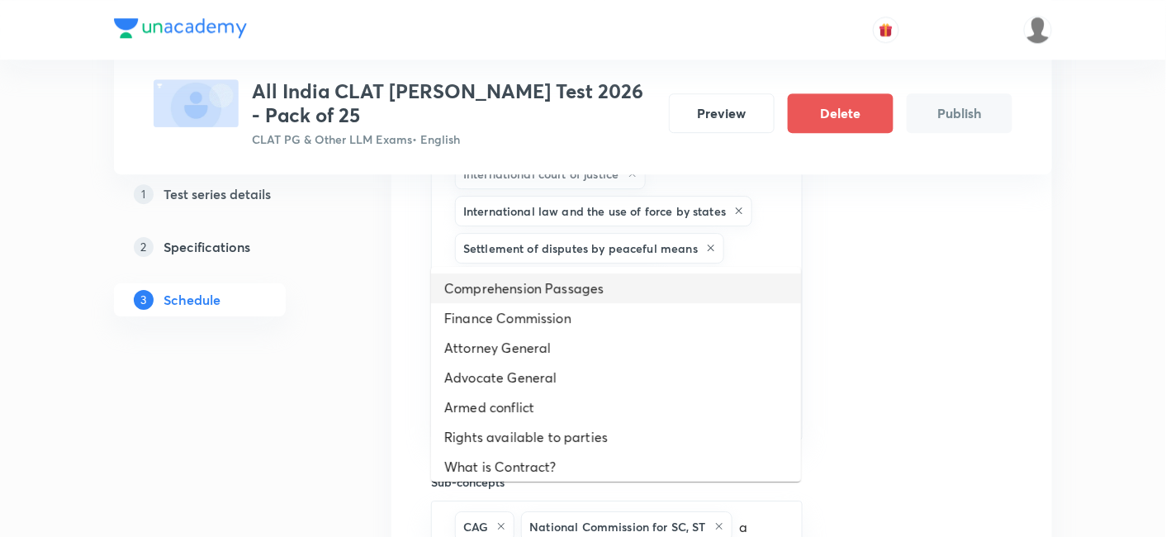
click at [591, 286] on li "Comprehension Passages" at bounding box center [616, 288] width 370 height 30
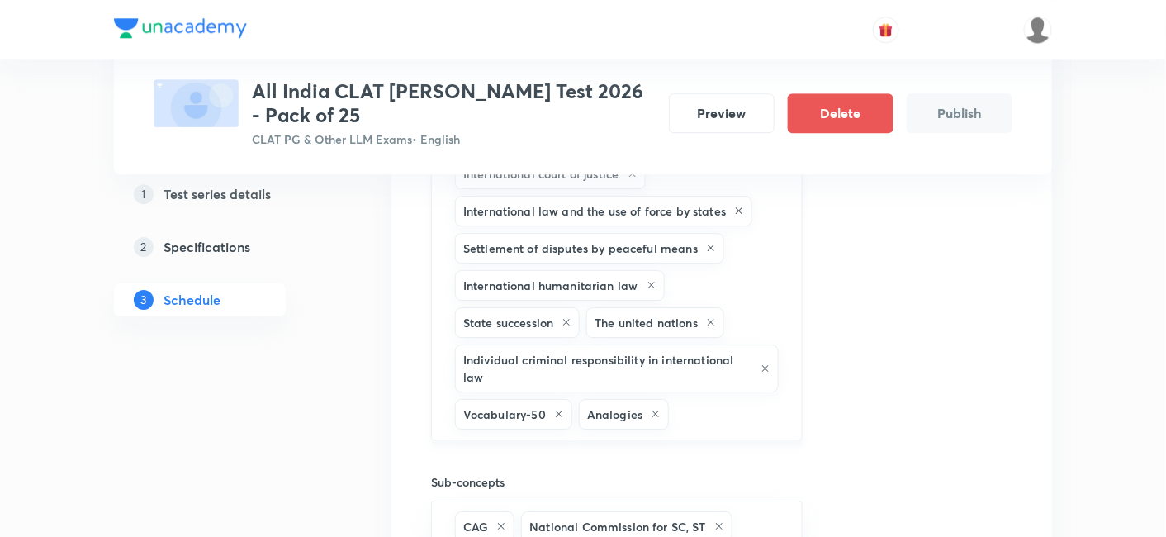
type input "a"
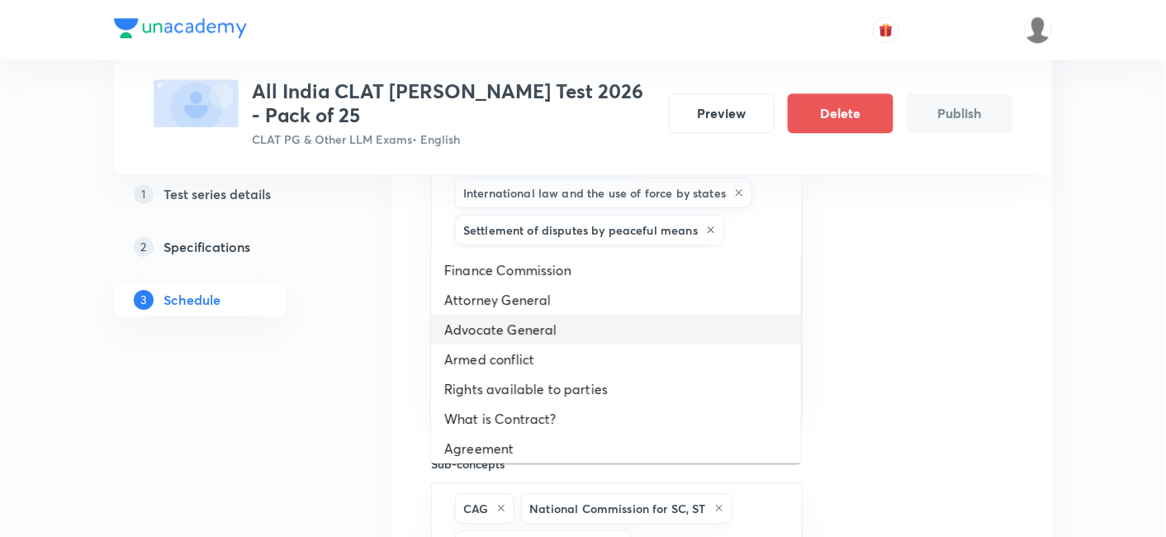
click at [606, 324] on li "Advocate General" at bounding box center [616, 330] width 370 height 30
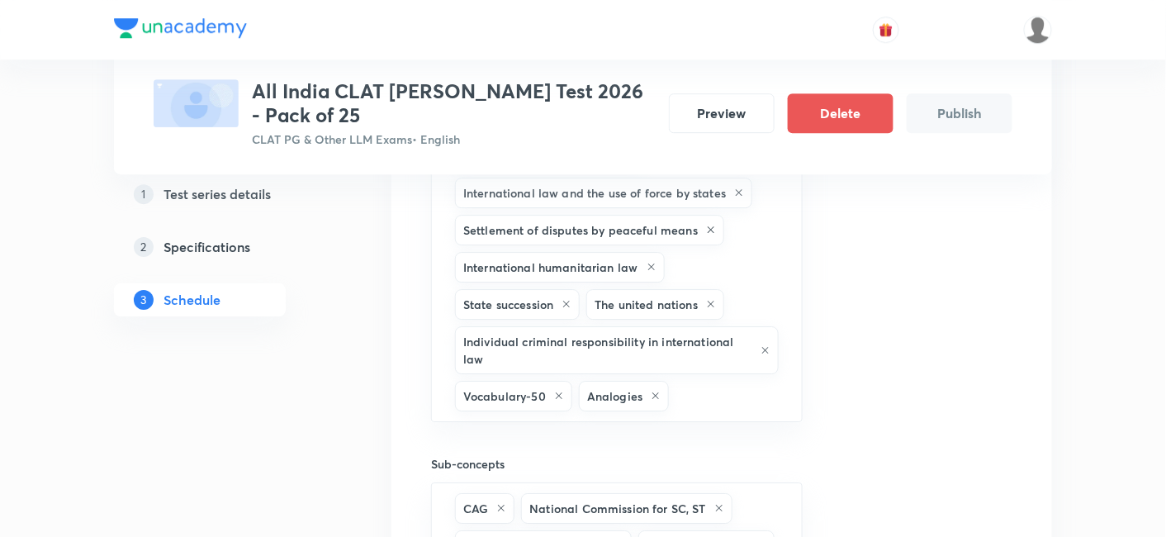
type input "a"
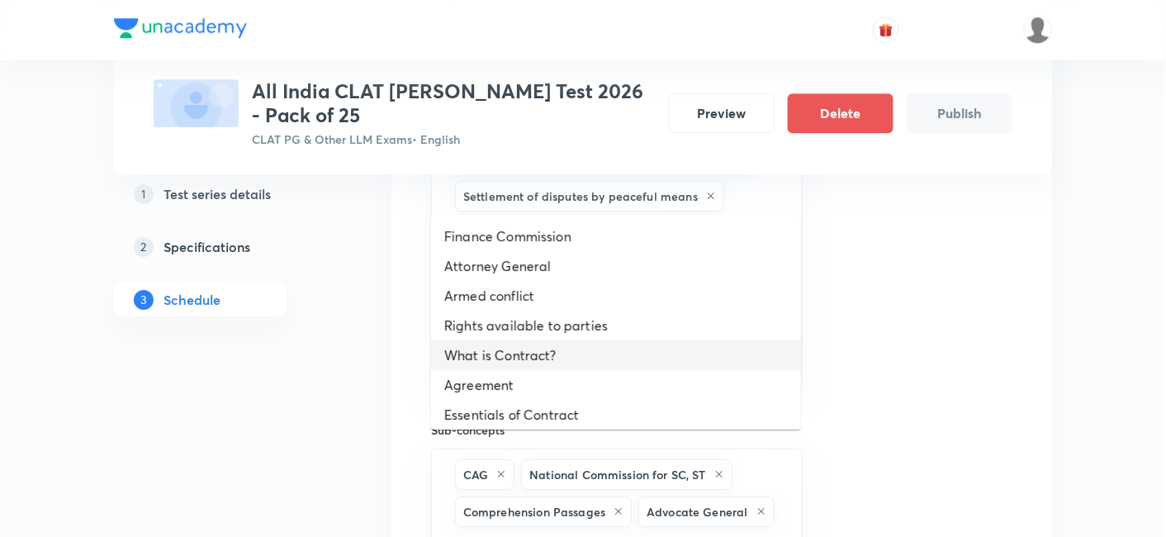
scroll to position [92, 0]
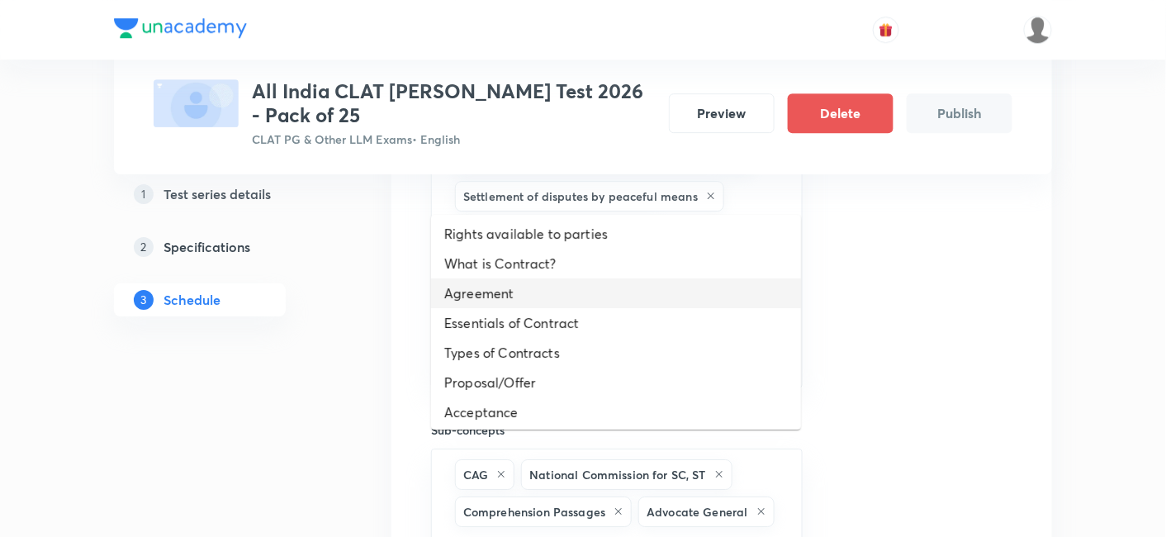
click at [594, 288] on li "Agreement" at bounding box center [616, 293] width 370 height 30
type input "a"
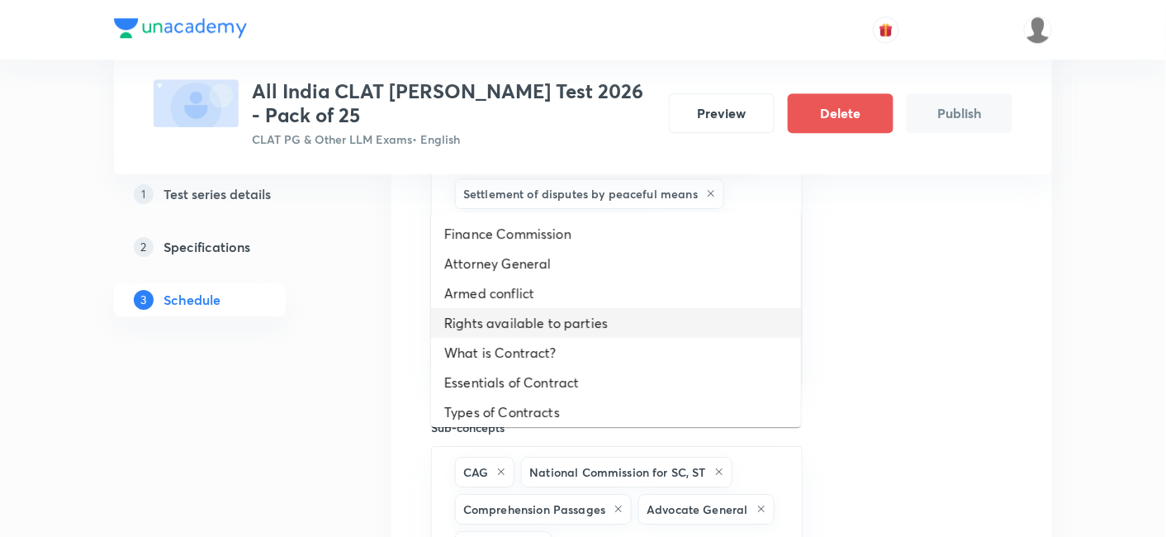
click at [592, 319] on li "Rights available to parties" at bounding box center [616, 323] width 370 height 30
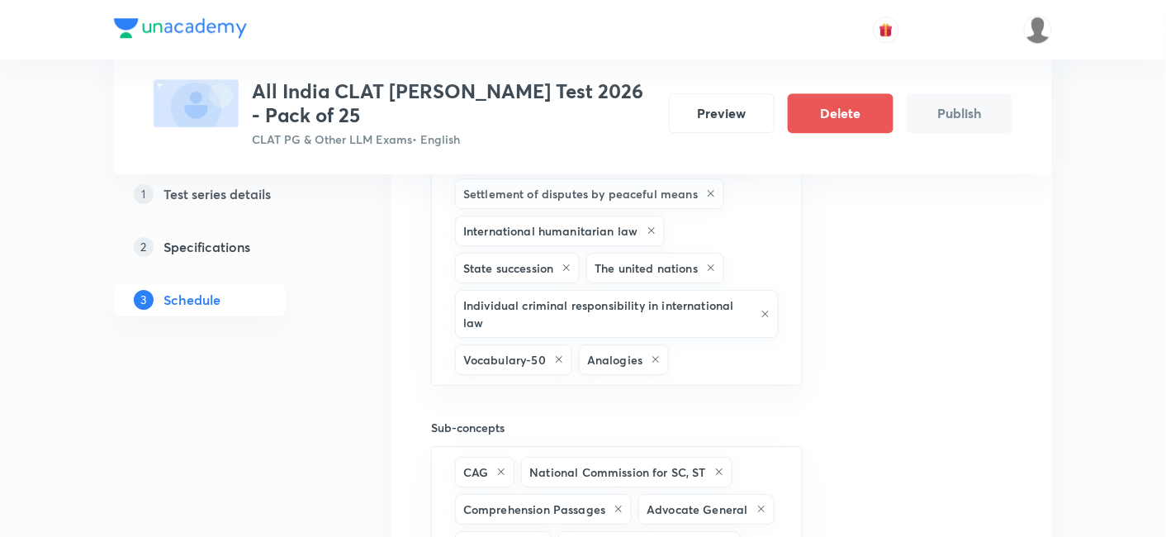
type input "a"
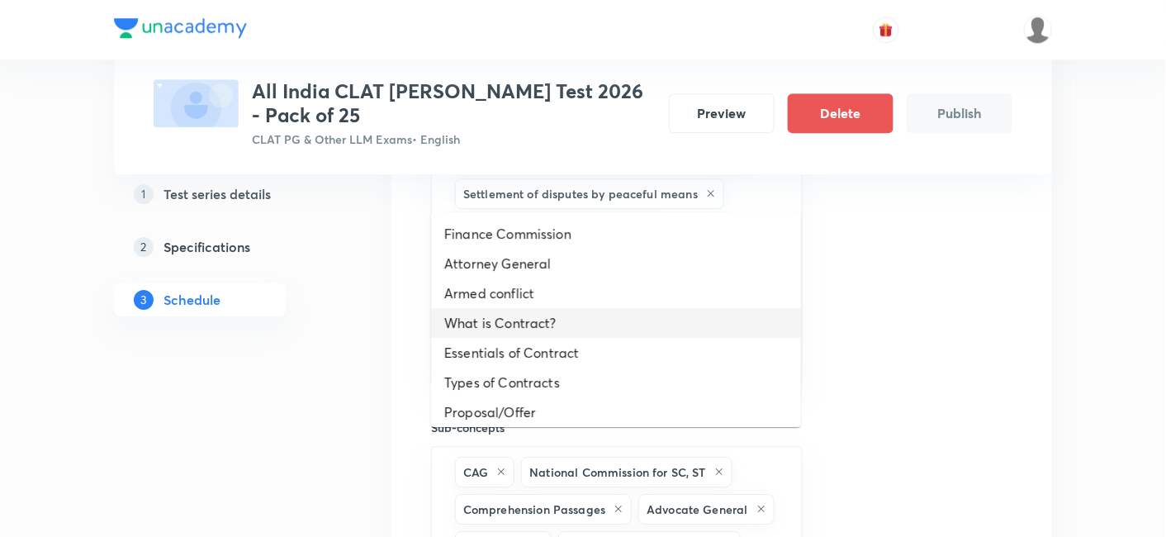
click at [592, 319] on li "What is Contract?" at bounding box center [616, 323] width 370 height 30
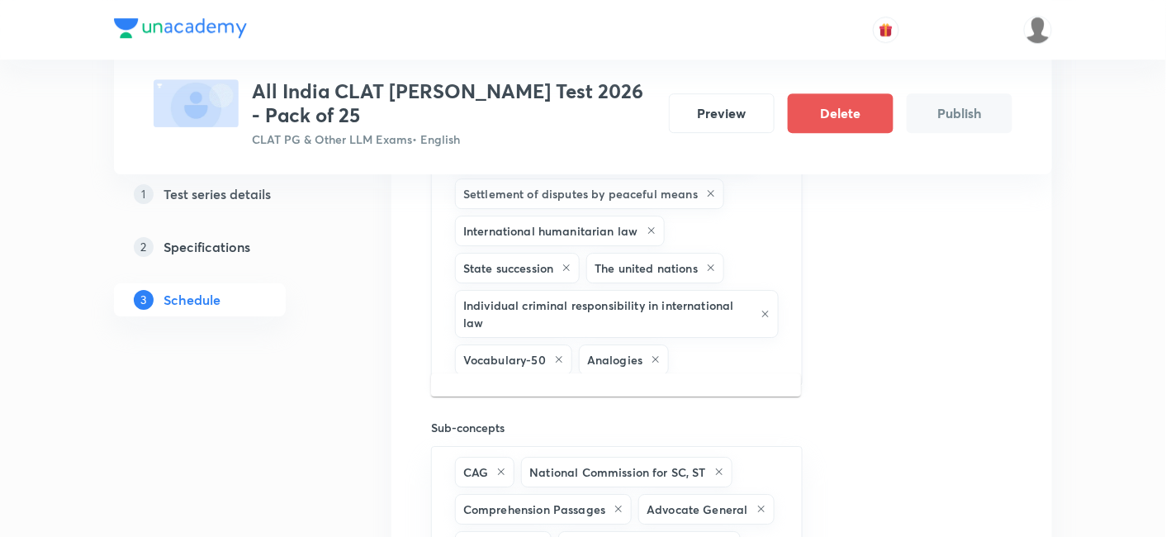
click at [714, 344] on input "text" at bounding box center [727, 359] width 110 height 31
type input "k"
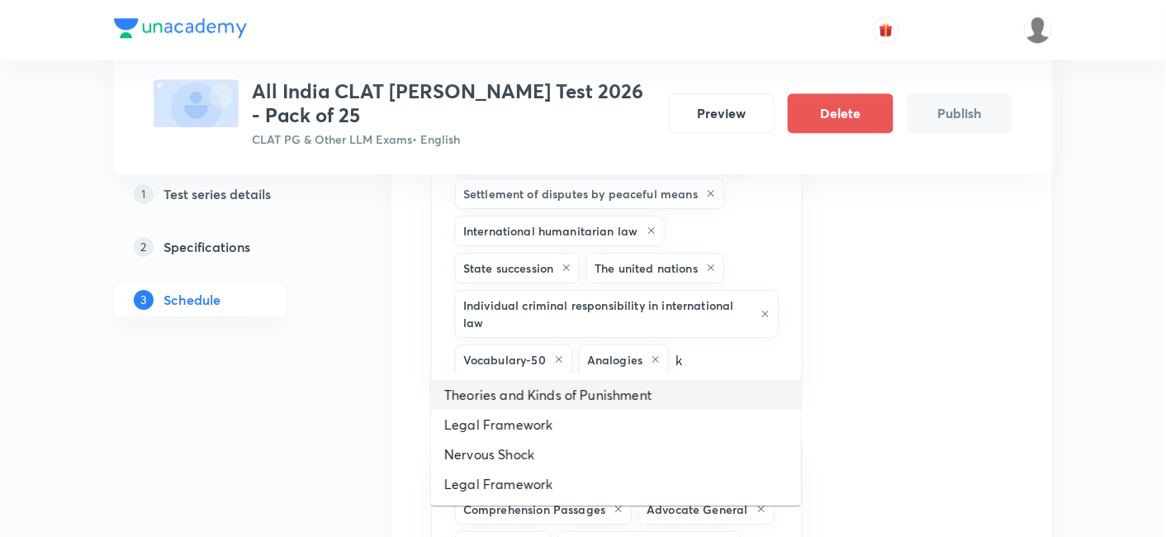
click at [506, 419] on li "Legal Framework" at bounding box center [616, 424] width 370 height 30
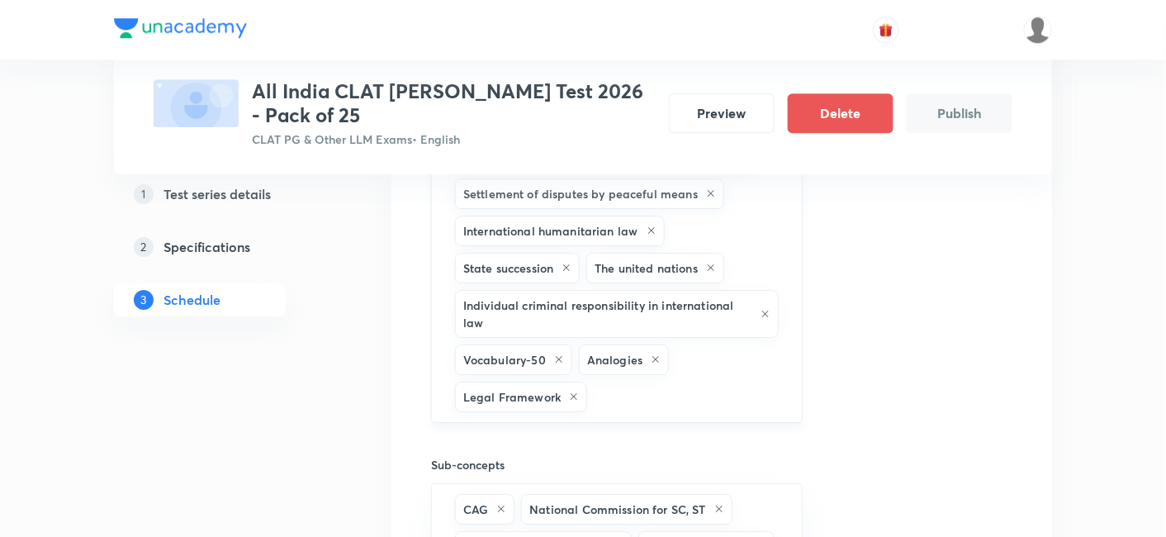
click at [672, 388] on input "text" at bounding box center [686, 396] width 192 height 31
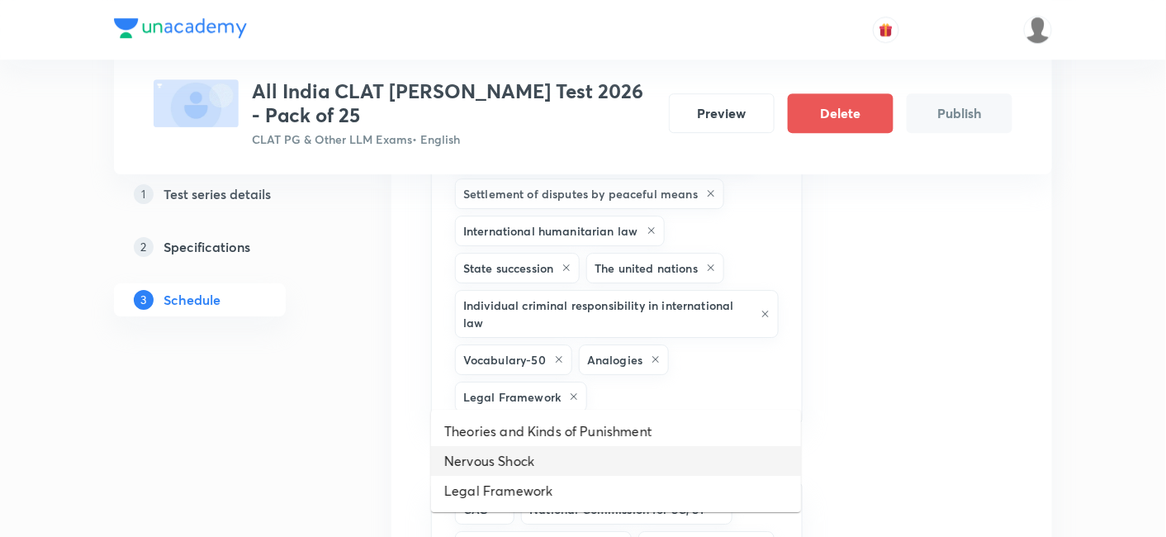
click at [646, 458] on li "Nervous Shock" at bounding box center [616, 461] width 370 height 30
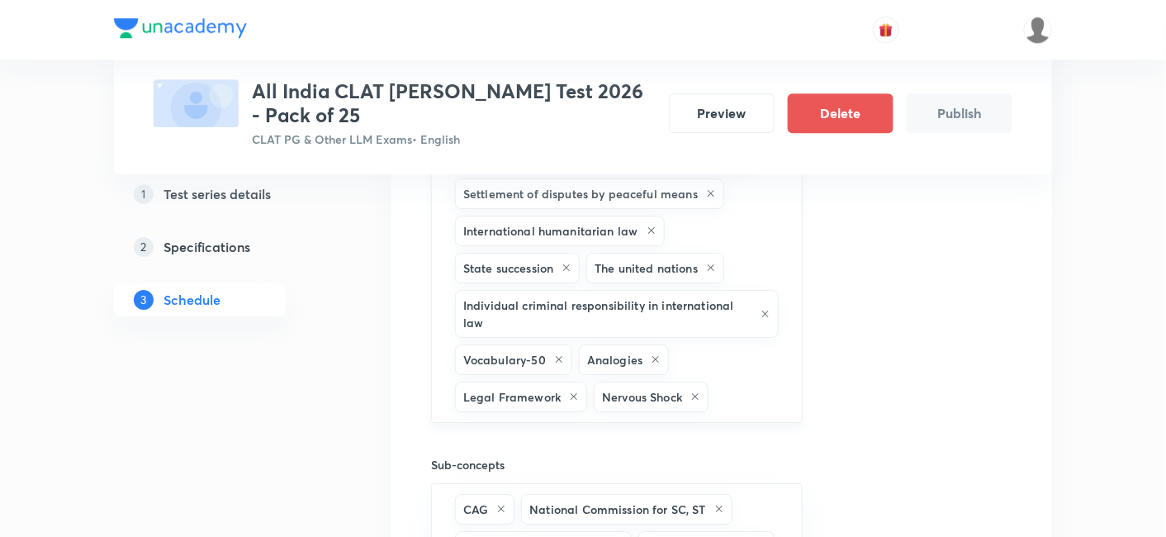
scroll to position [1828, 0]
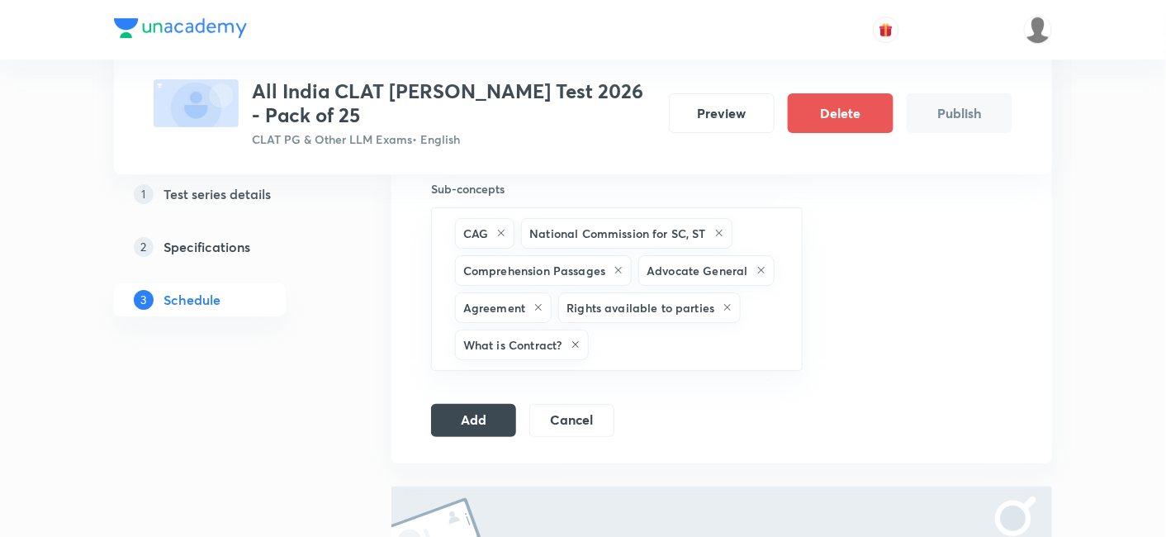
click at [503, 412] on button "Add" at bounding box center [473, 418] width 85 height 33
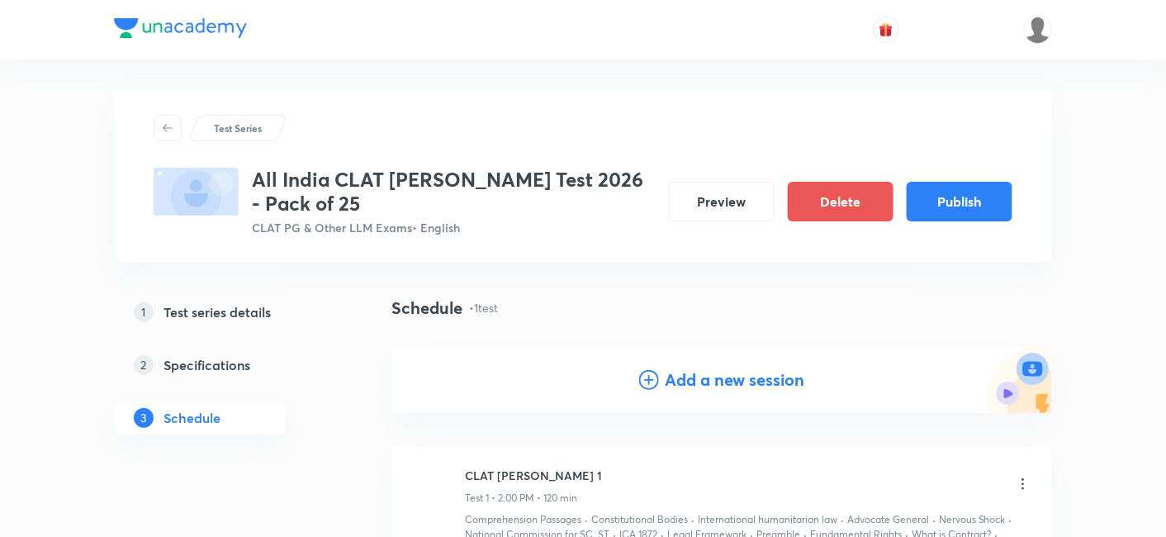
scroll to position [0, 0]
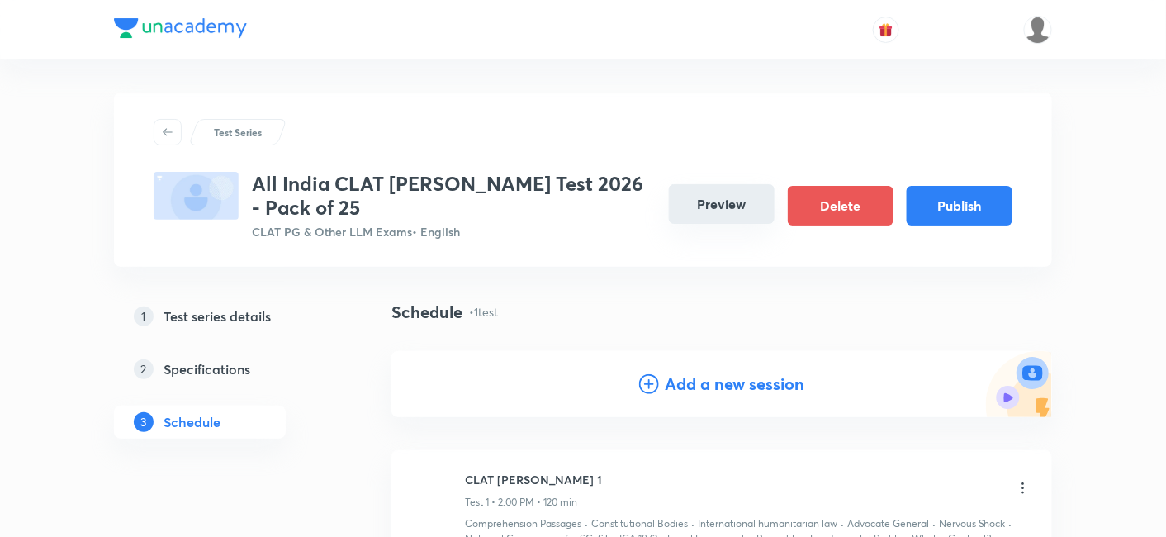
click at [756, 210] on button "Preview" at bounding box center [722, 204] width 106 height 40
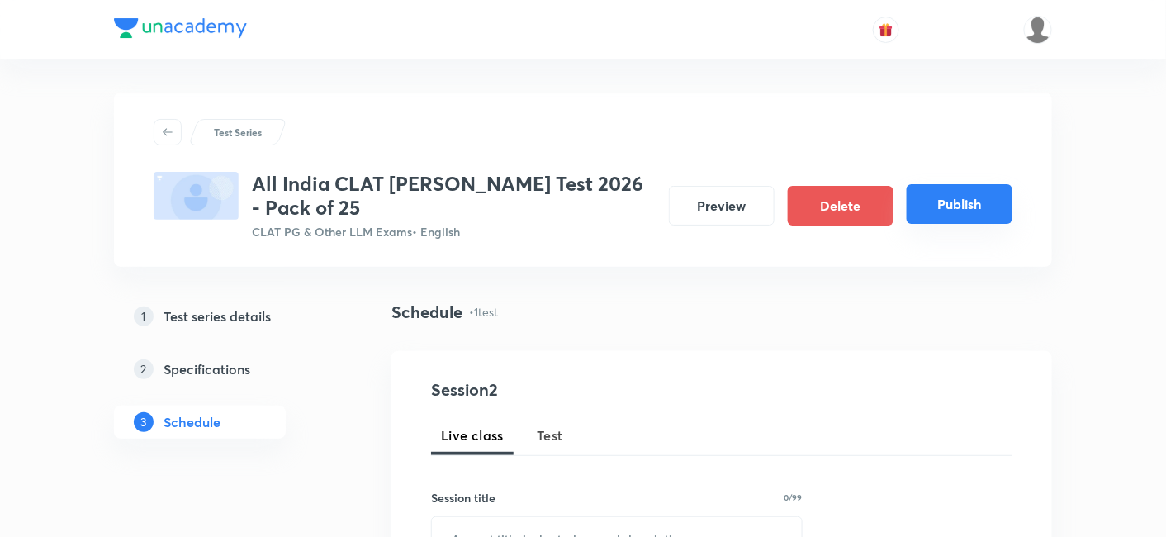
click at [976, 208] on button "Publish" at bounding box center [959, 204] width 106 height 40
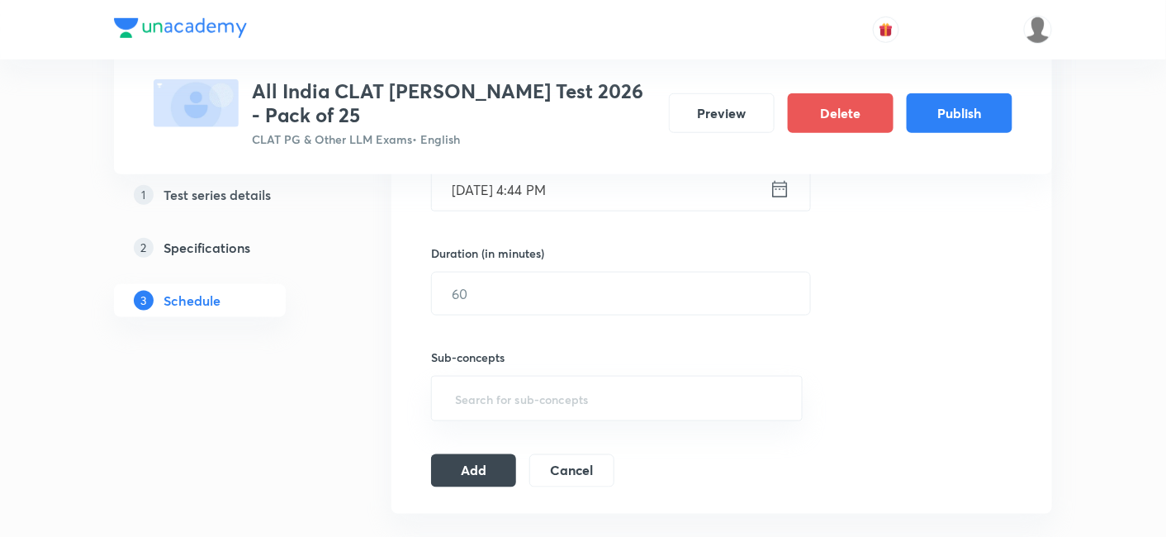
scroll to position [530, 0]
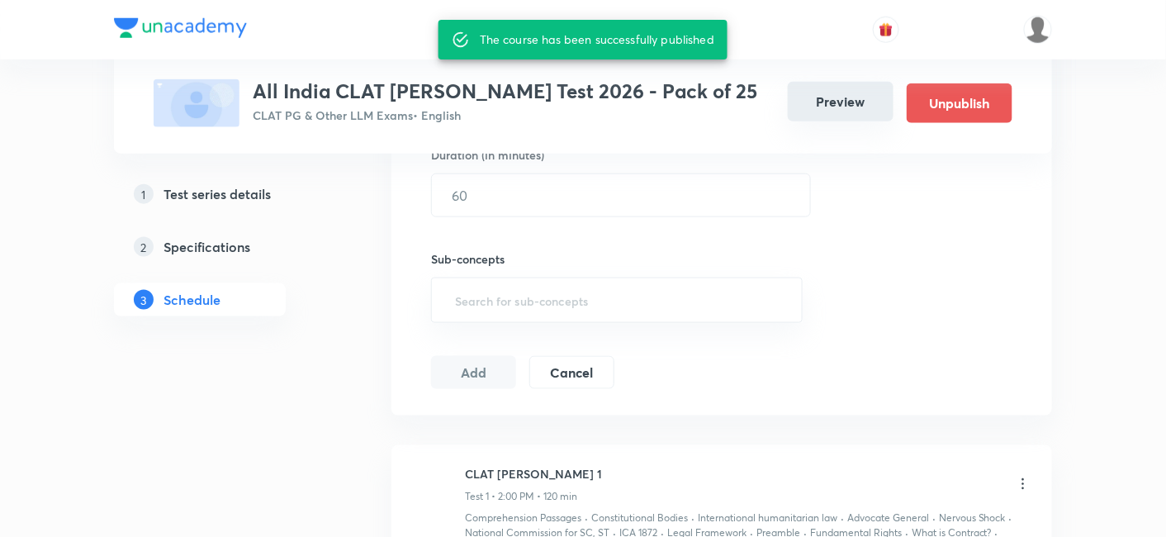
click at [835, 88] on button "Preview" at bounding box center [841, 102] width 106 height 40
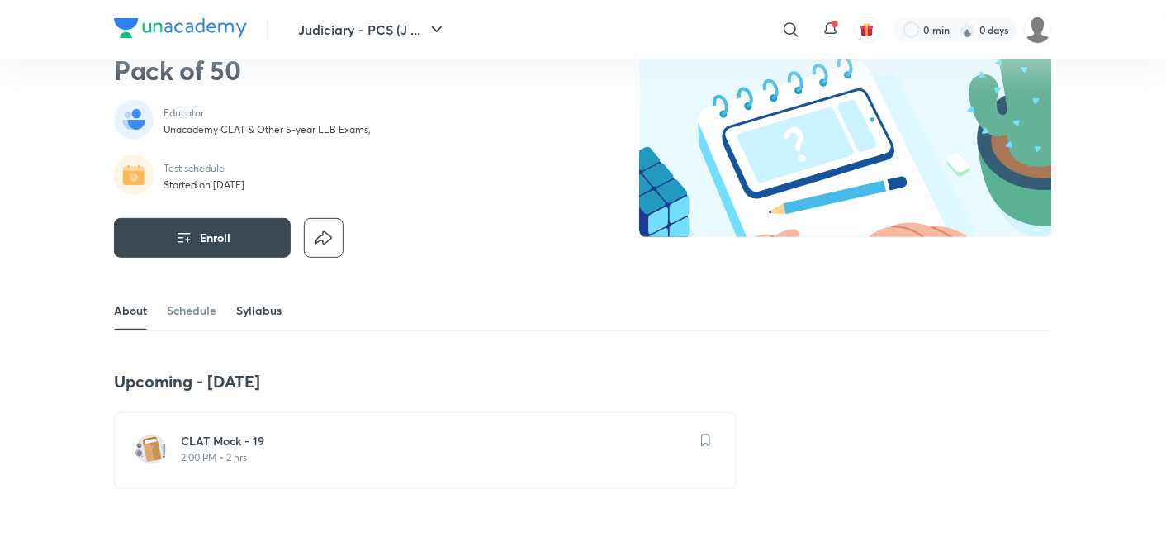
click at [262, 306] on link "Syllabus" at bounding box center [258, 311] width 45 height 40
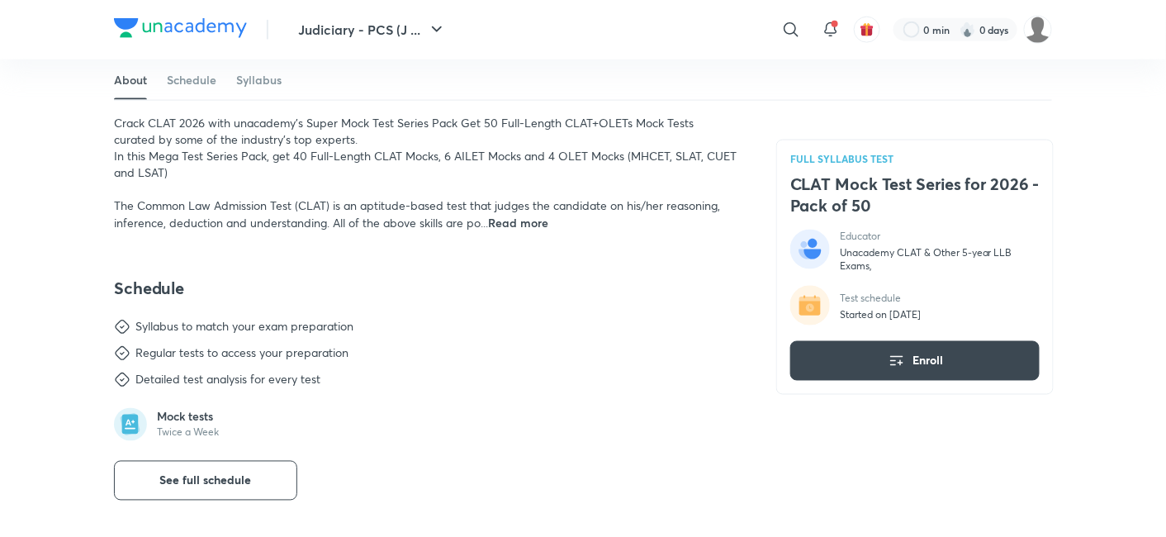
scroll to position [633, 0]
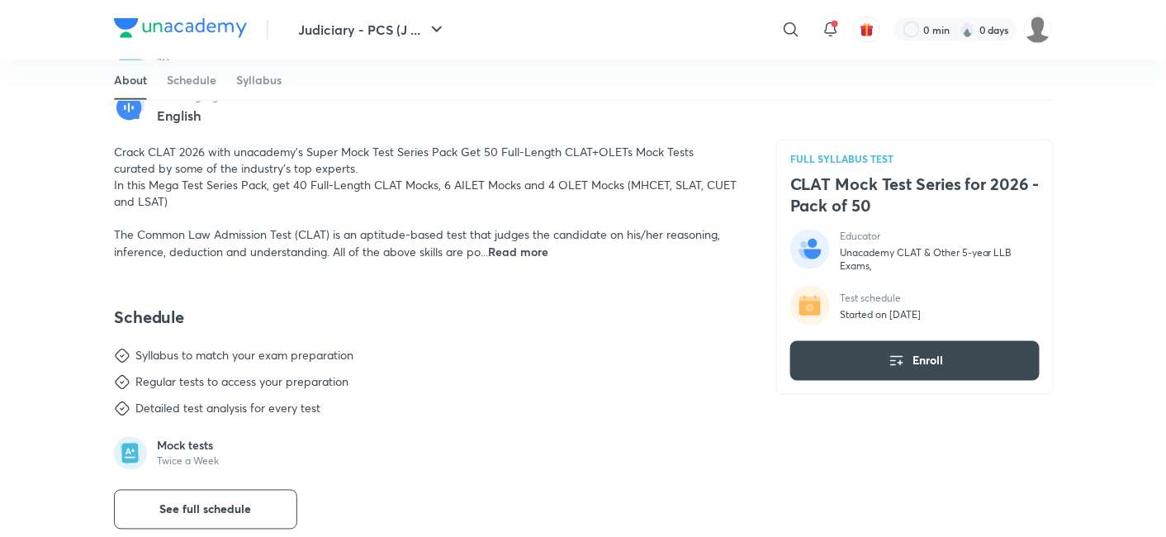
click at [502, 237] on span "Crack CLAT 2026 with unacademy's Super Mock Test Series Pack Get 50 Full-Length…" at bounding box center [425, 202] width 622 height 116
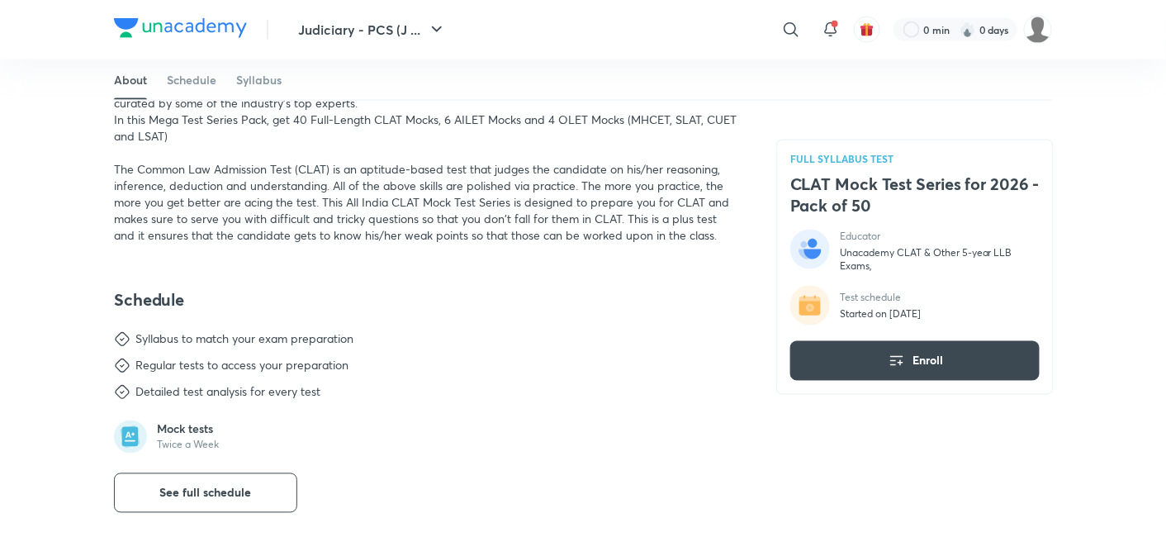
scroll to position [725, 0]
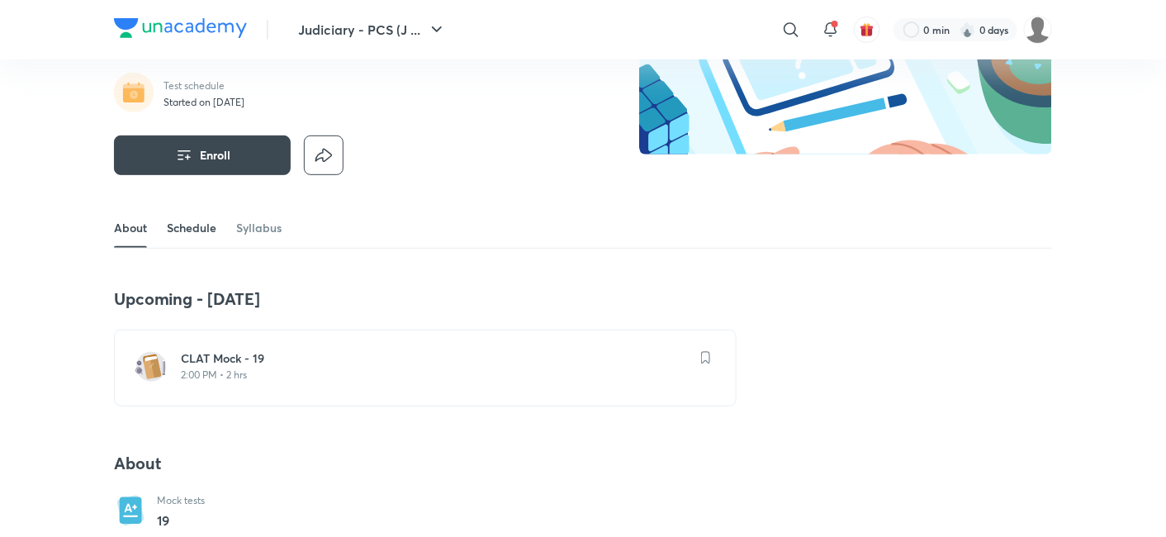
click at [203, 234] on link "Schedule" at bounding box center [192, 228] width 50 height 40
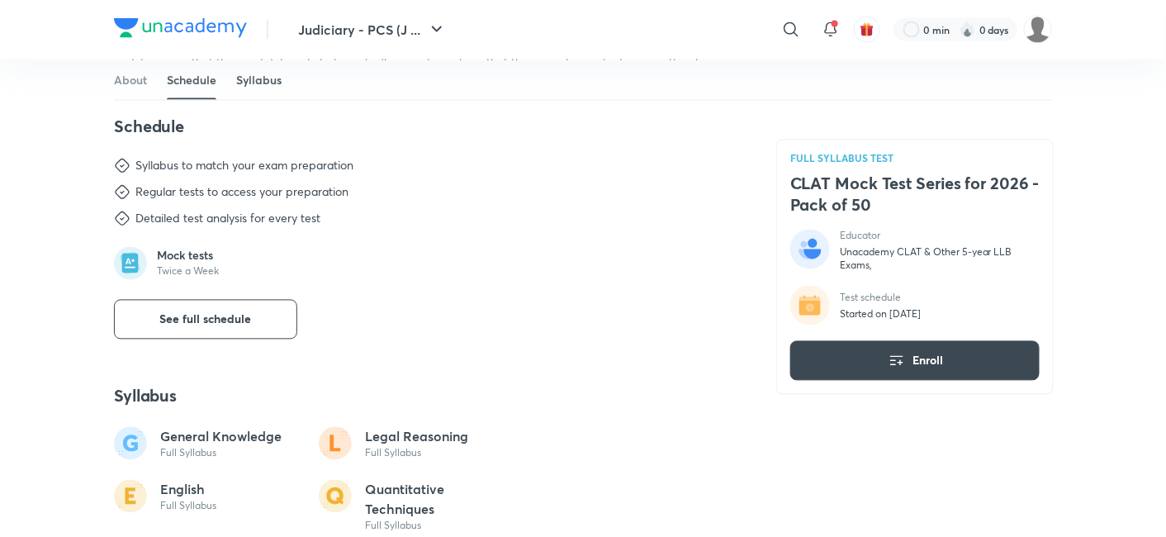
click at [252, 88] on link "Syllabus" at bounding box center [258, 79] width 45 height 40
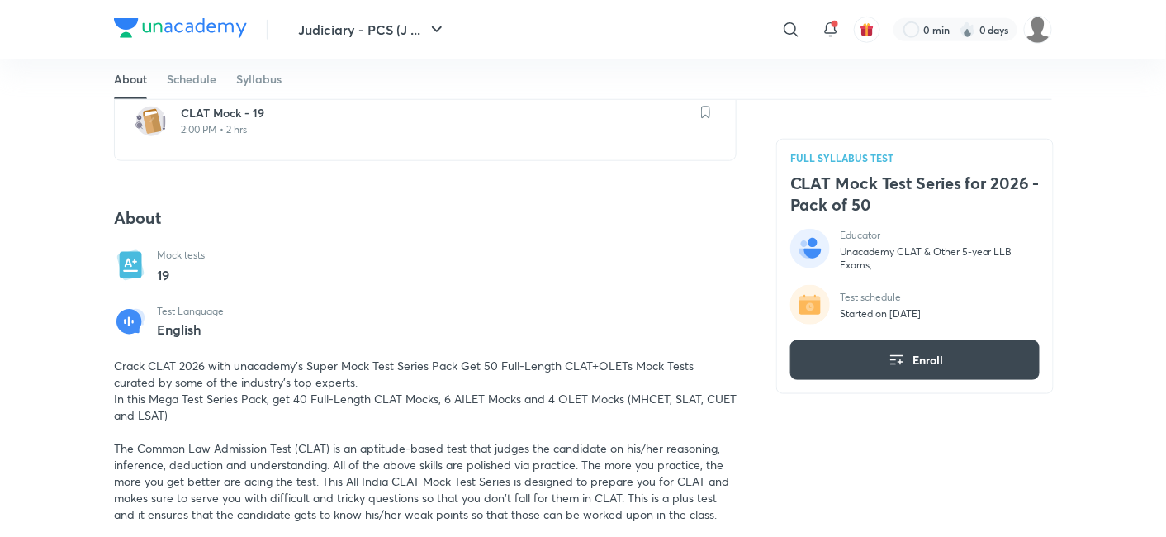
scroll to position [407, 0]
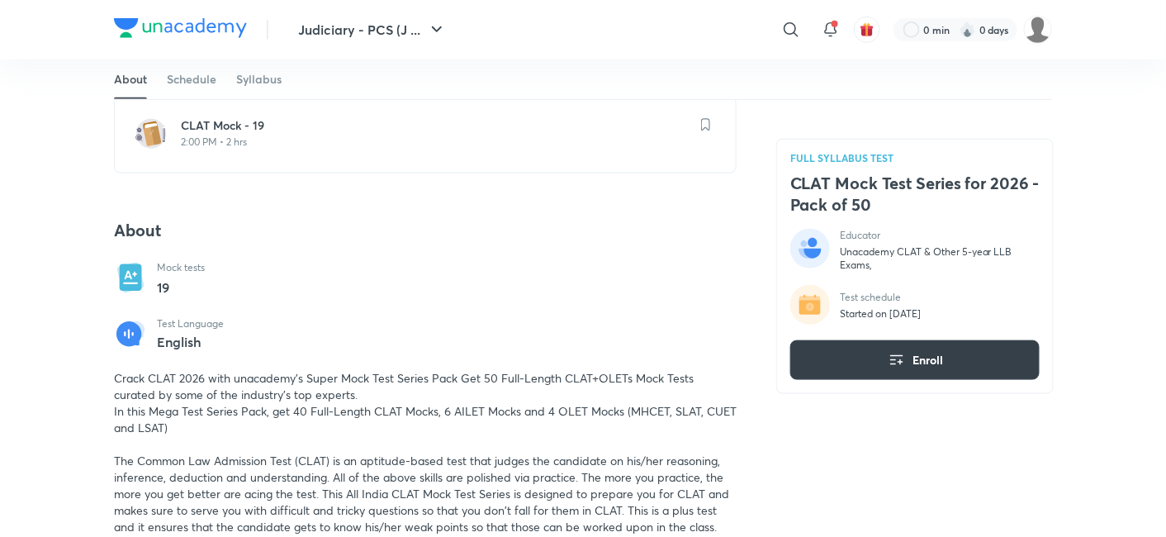
click at [868, 350] on button "Enroll" at bounding box center [914, 360] width 249 height 40
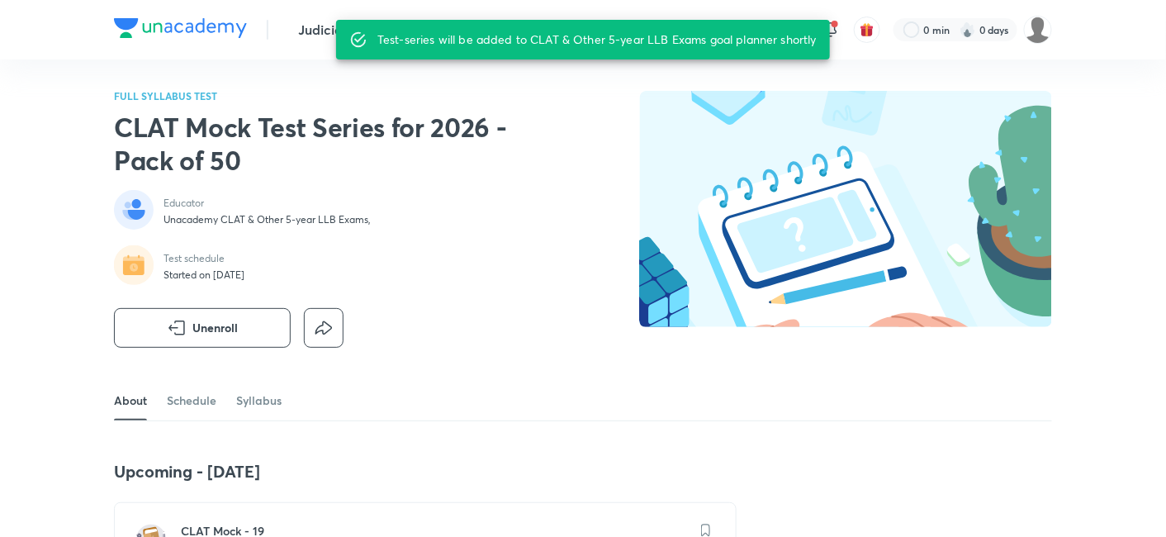
scroll to position [0, 0]
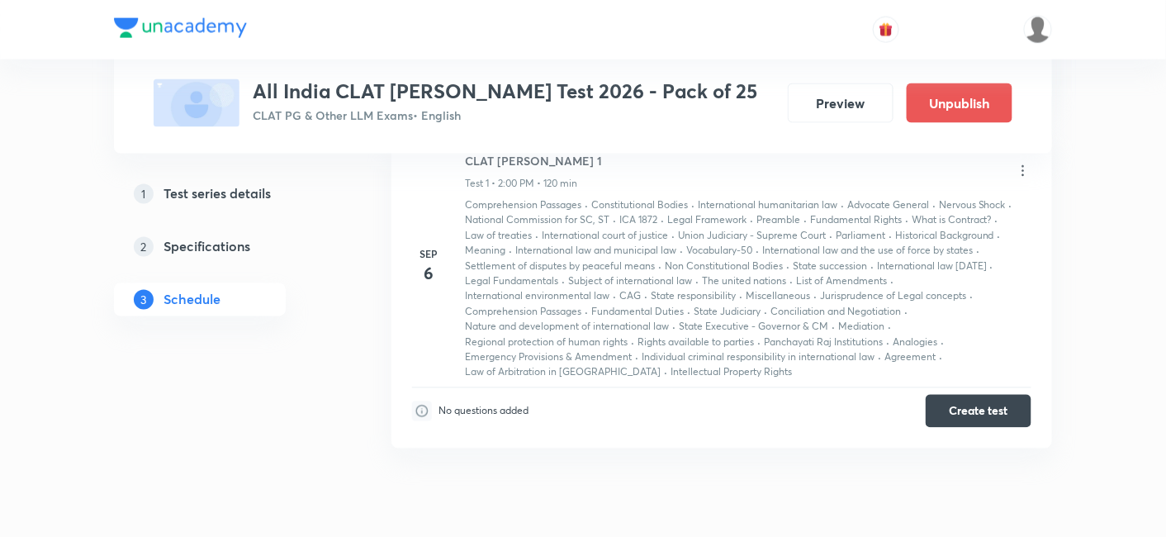
scroll to position [814, 0]
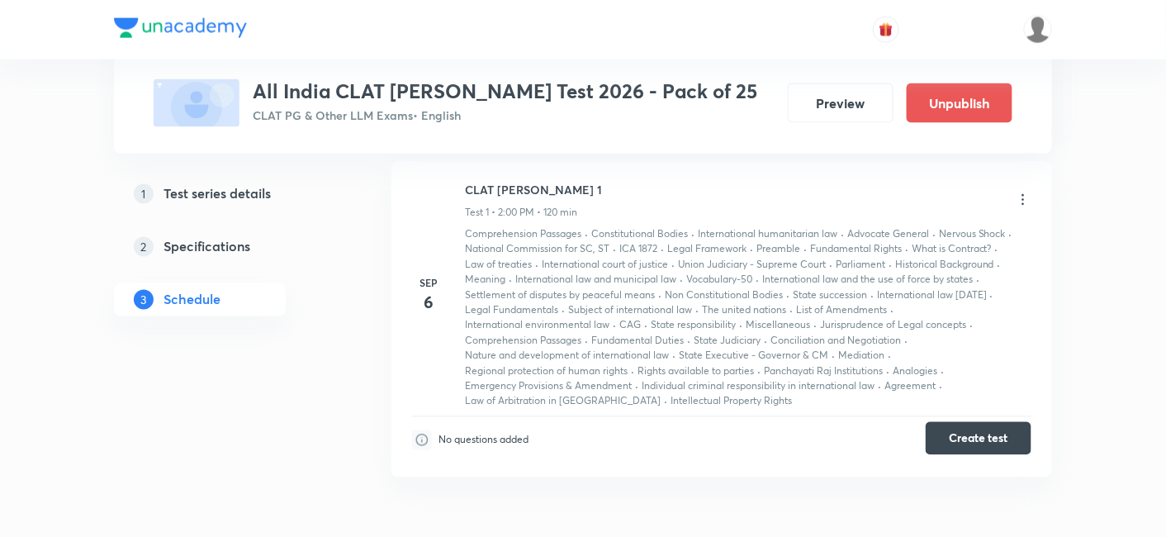
click at [976, 438] on button "Create test" at bounding box center [978, 438] width 106 height 33
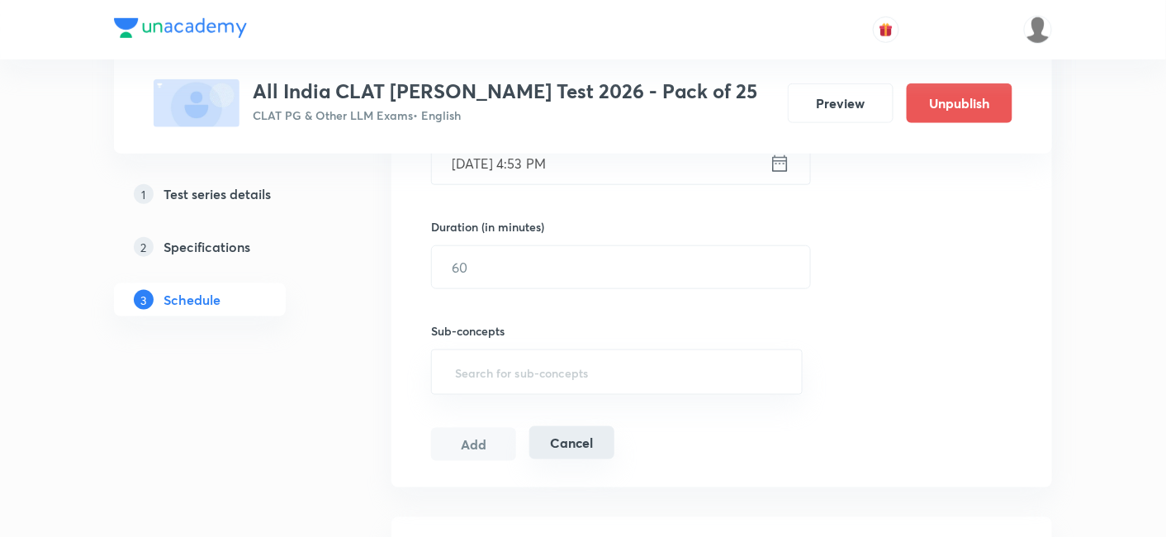
scroll to position [733, 0]
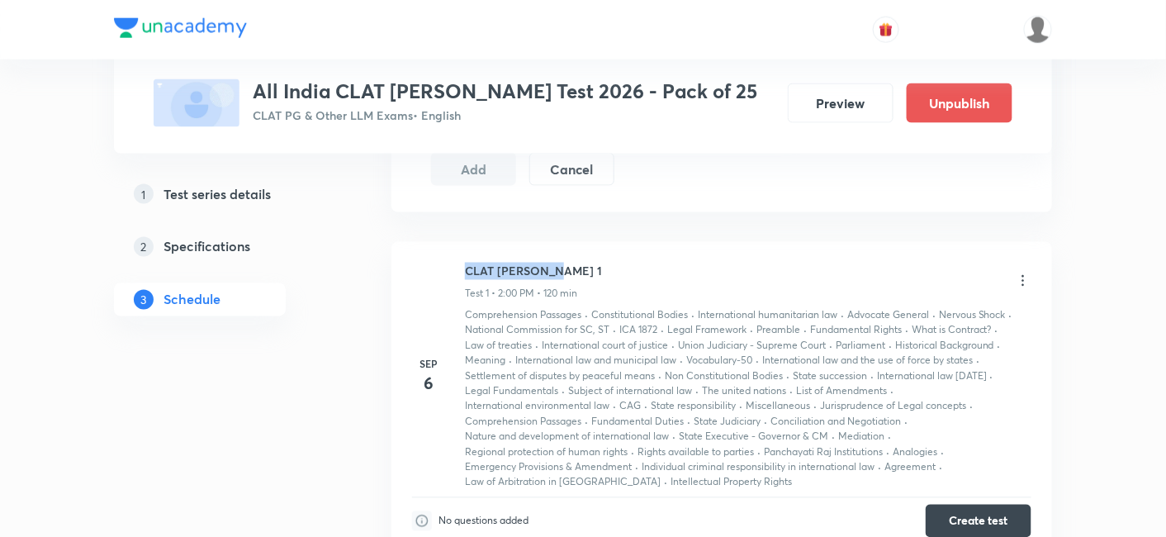
copy h6 "CLAT [PERSON_NAME] 1"
drag, startPoint x: 511, startPoint y: 272, endPoint x: 454, endPoint y: 272, distance: 57.0
click at [454, 272] on div "[DATE] CLAT [PERSON_NAME] 1 Test 1 • 2:00 PM • 120 min Comprehension Passages ·…" at bounding box center [721, 377] width 619 height 228
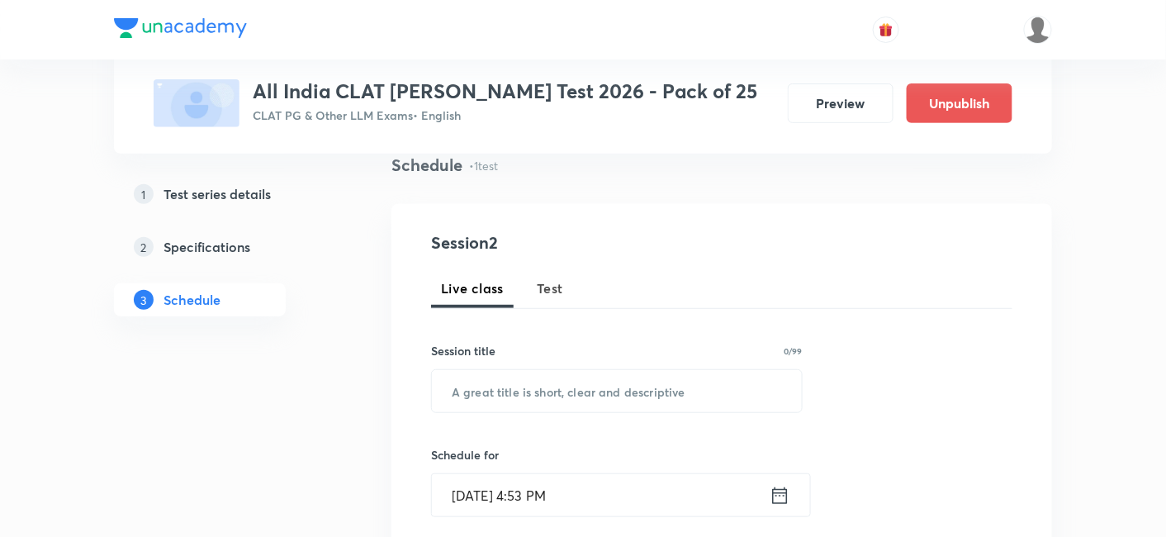
scroll to position [0, 0]
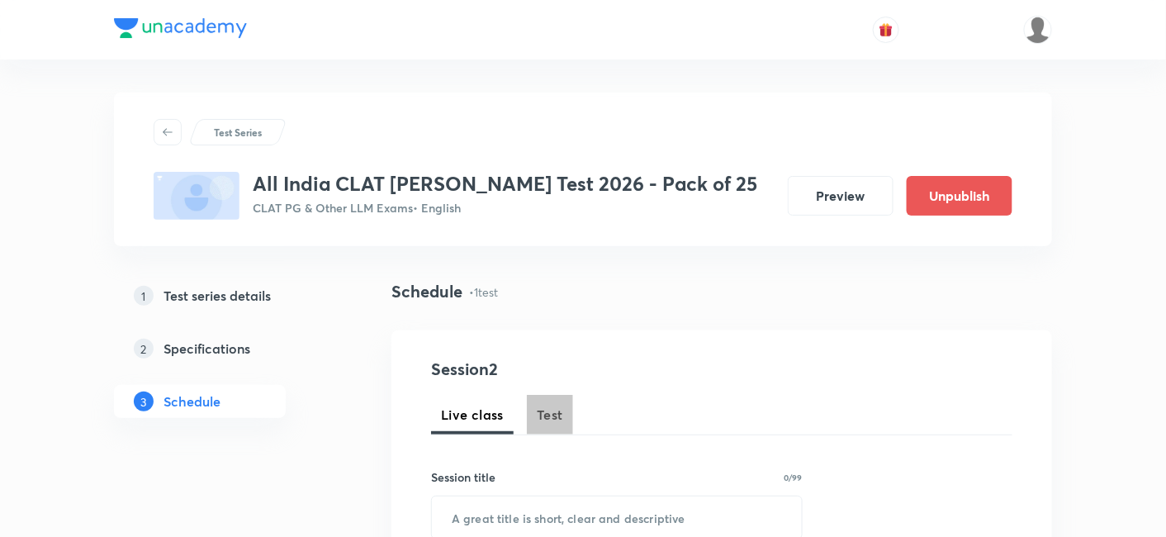
click at [546, 423] on span "Test" at bounding box center [550, 414] width 26 height 20
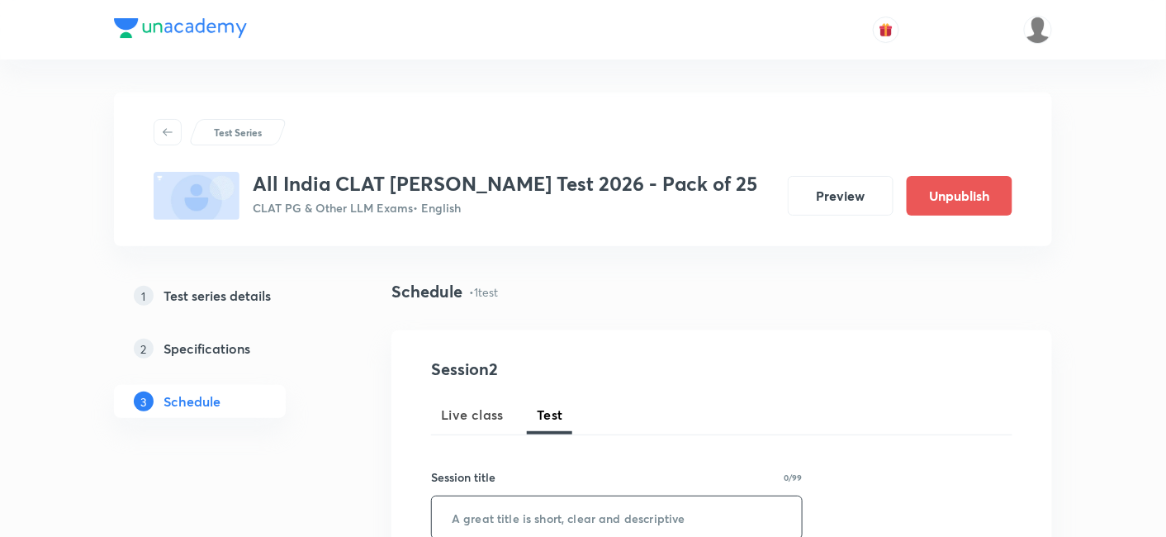
click at [551, 501] on input "text" at bounding box center [617, 517] width 370 height 42
paste input "CLAT [PERSON_NAME] 1"
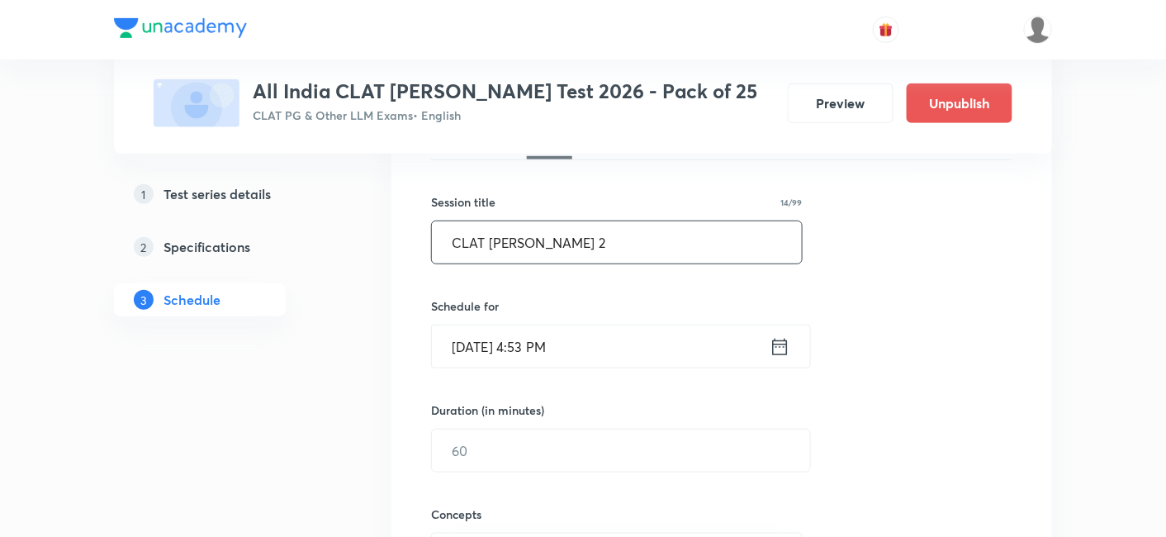
type input "CLAT [PERSON_NAME] 2"
click at [773, 340] on icon at bounding box center [780, 346] width 15 height 17
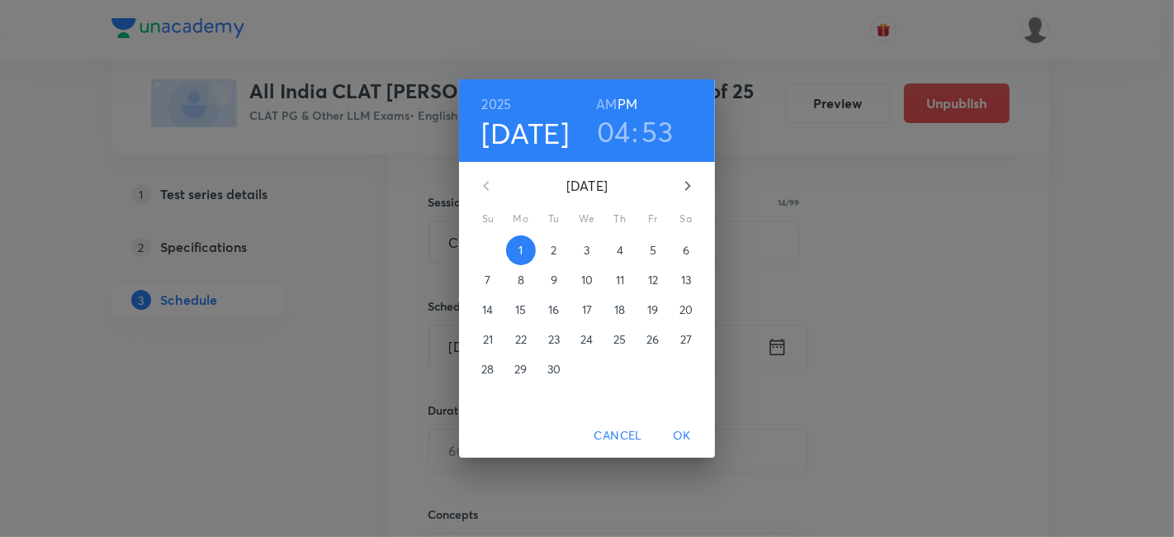
click at [490, 284] on span "7" at bounding box center [488, 280] width 30 height 17
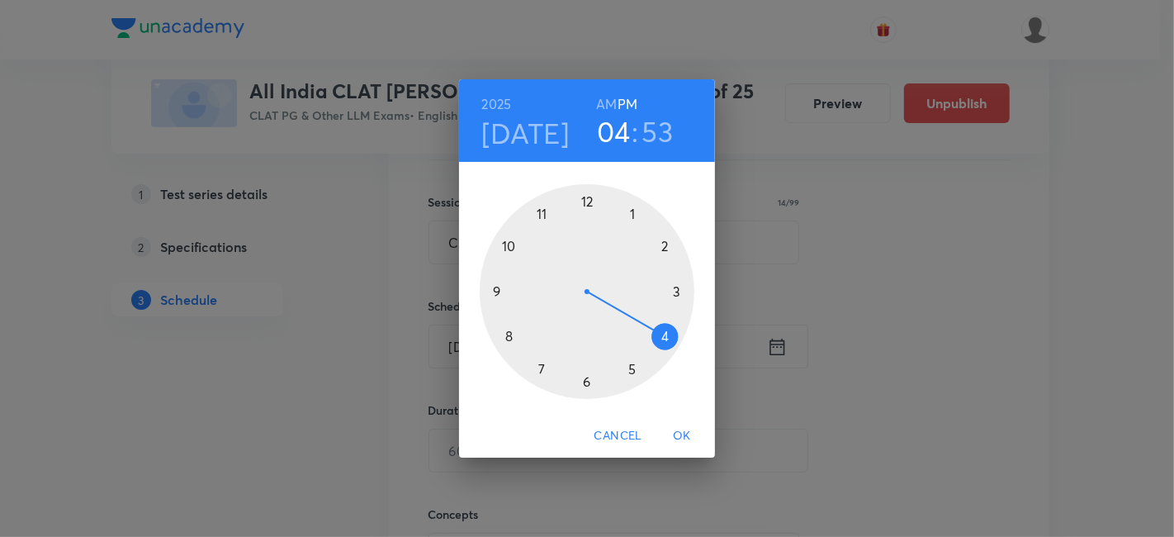
click at [662, 241] on div at bounding box center [587, 291] width 215 height 215
click at [586, 194] on div at bounding box center [587, 291] width 215 height 215
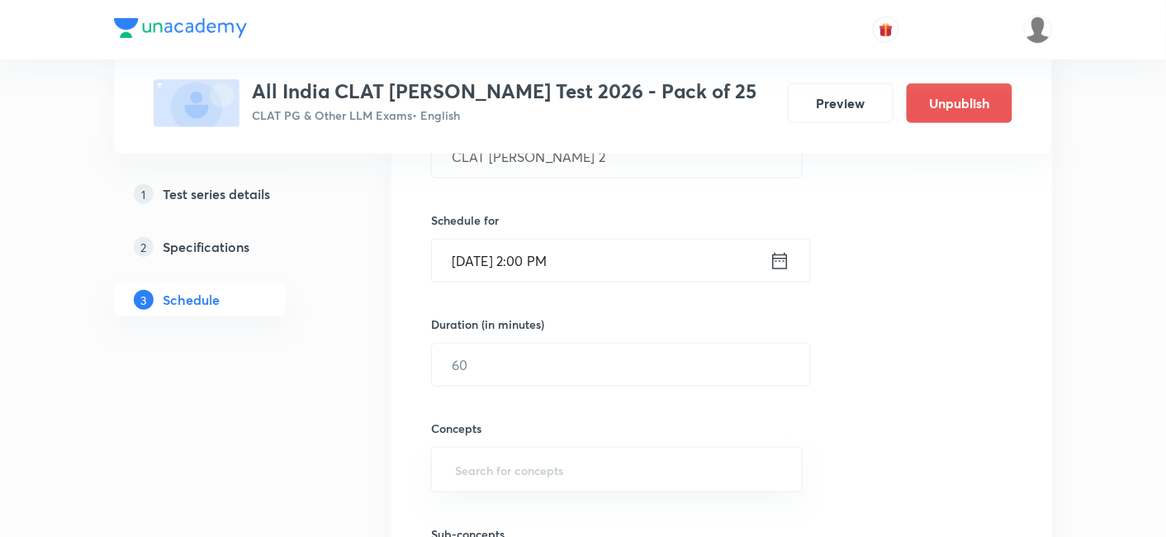
scroll to position [458, 0]
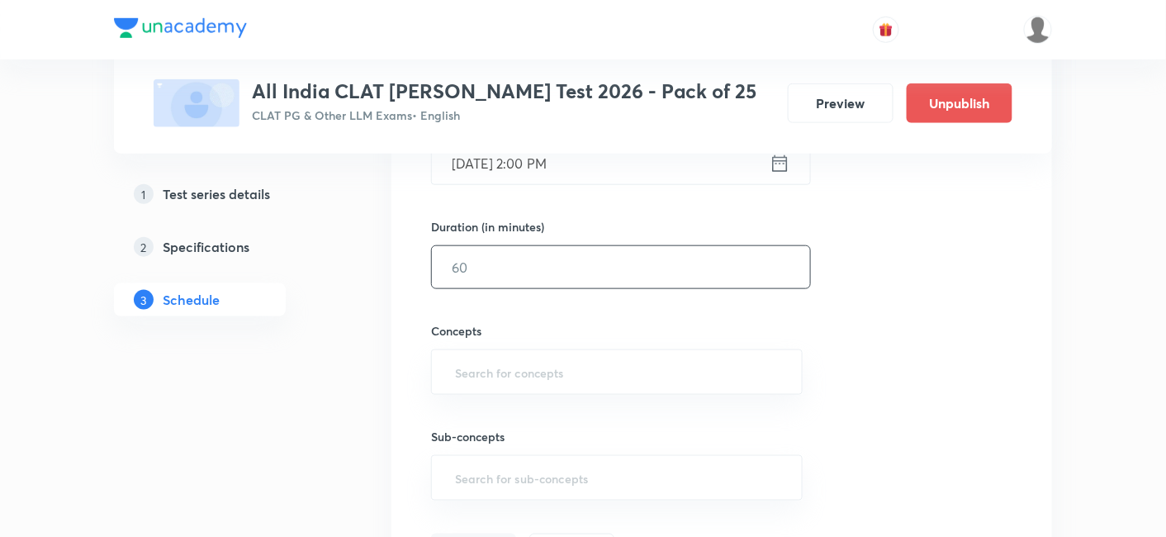
click at [483, 248] on input "text" at bounding box center [621, 267] width 378 height 42
type input "120"
click at [494, 367] on input "text" at bounding box center [617, 372] width 330 height 31
type input "a"
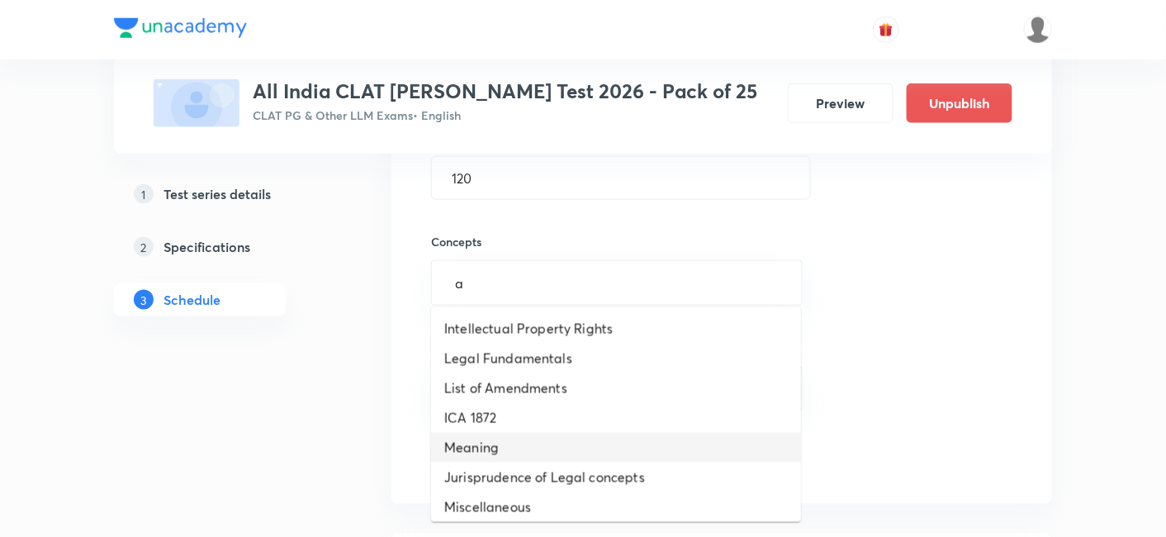
scroll to position [641, 0]
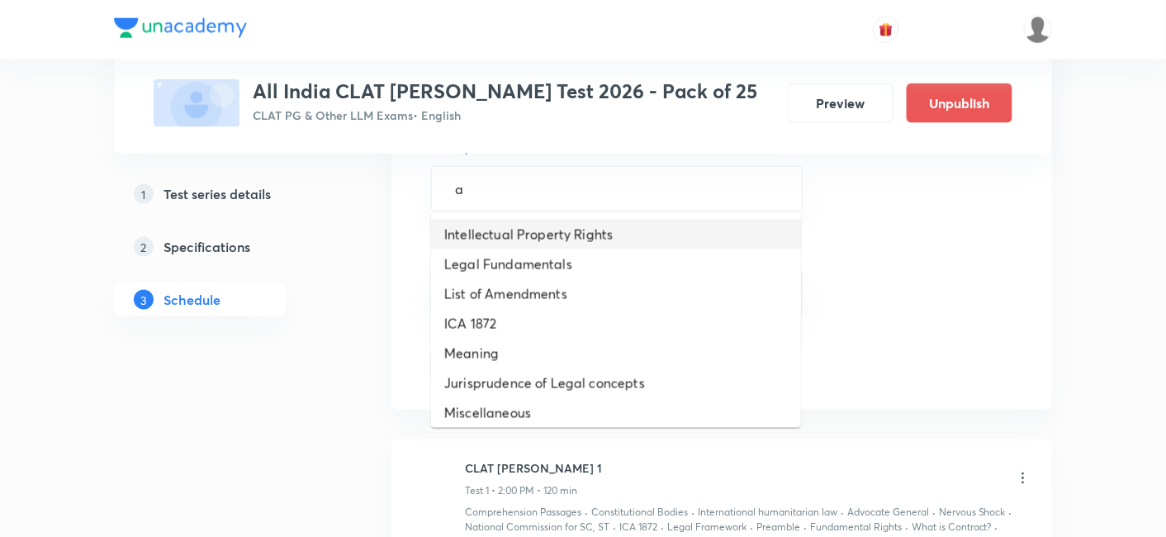
click at [523, 237] on li "Intellectual Property Rights" at bounding box center [616, 235] width 370 height 30
type input "a"
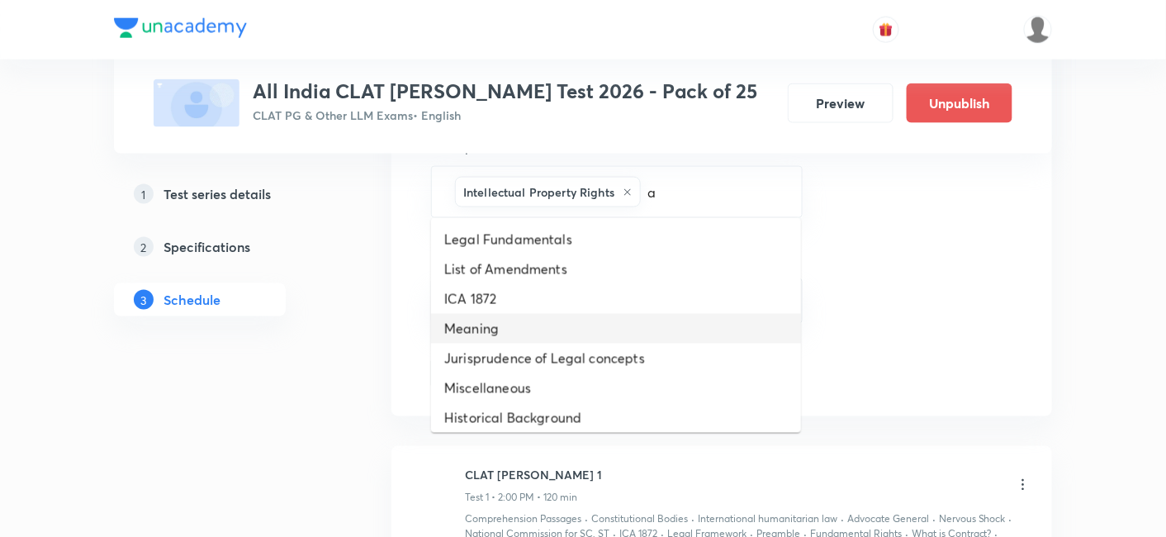
click at [526, 330] on li "Meaning" at bounding box center [616, 329] width 370 height 30
type input "a"
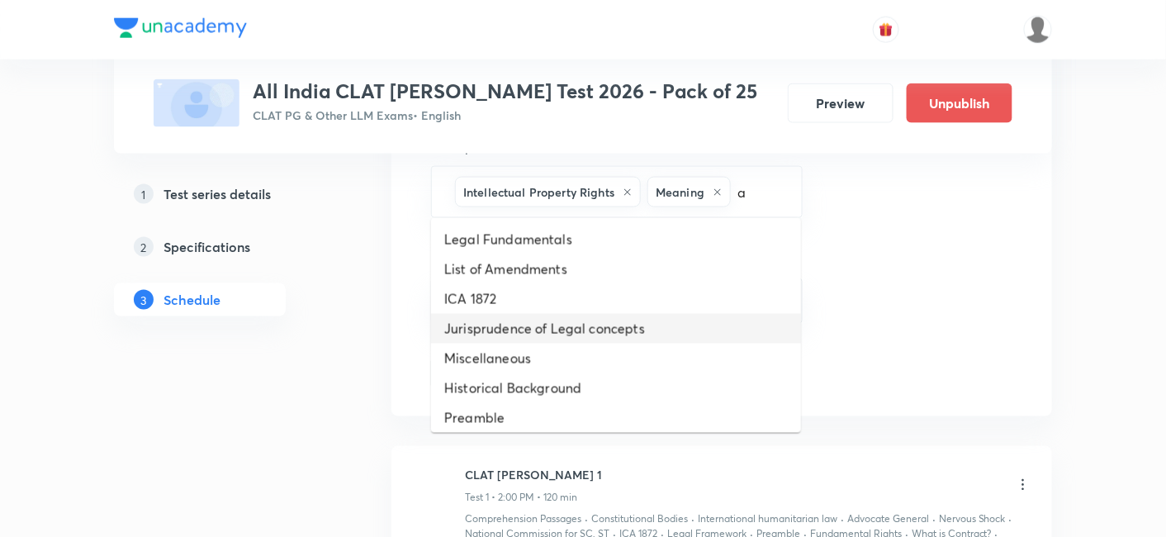
click at [525, 331] on li "Jurisprudence of Legal concepts" at bounding box center [616, 329] width 370 height 30
type input "a"
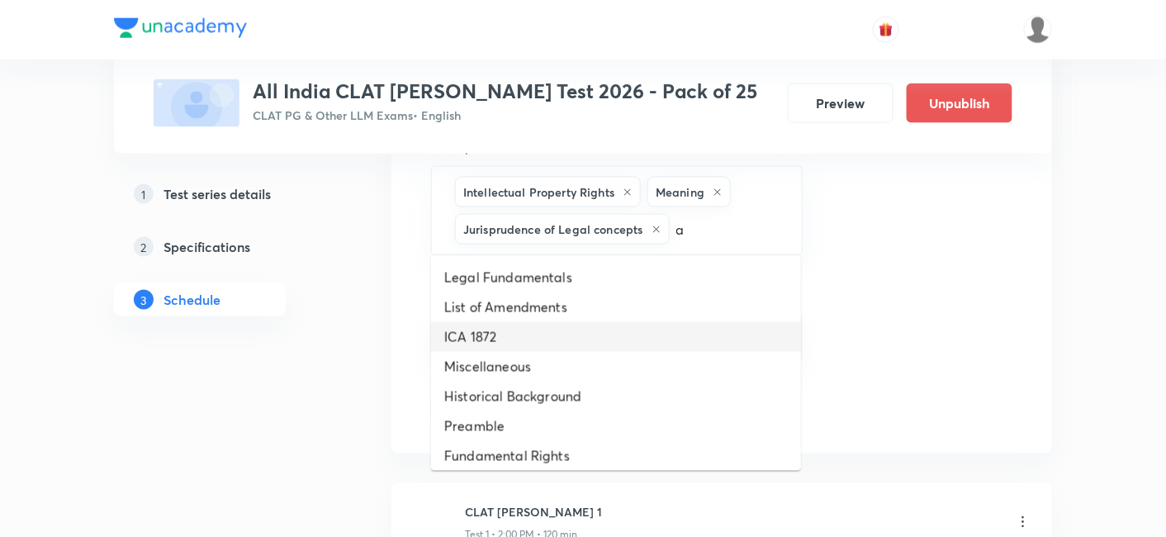
click at [519, 336] on li "ICA 1872" at bounding box center [616, 337] width 370 height 30
type input "a"
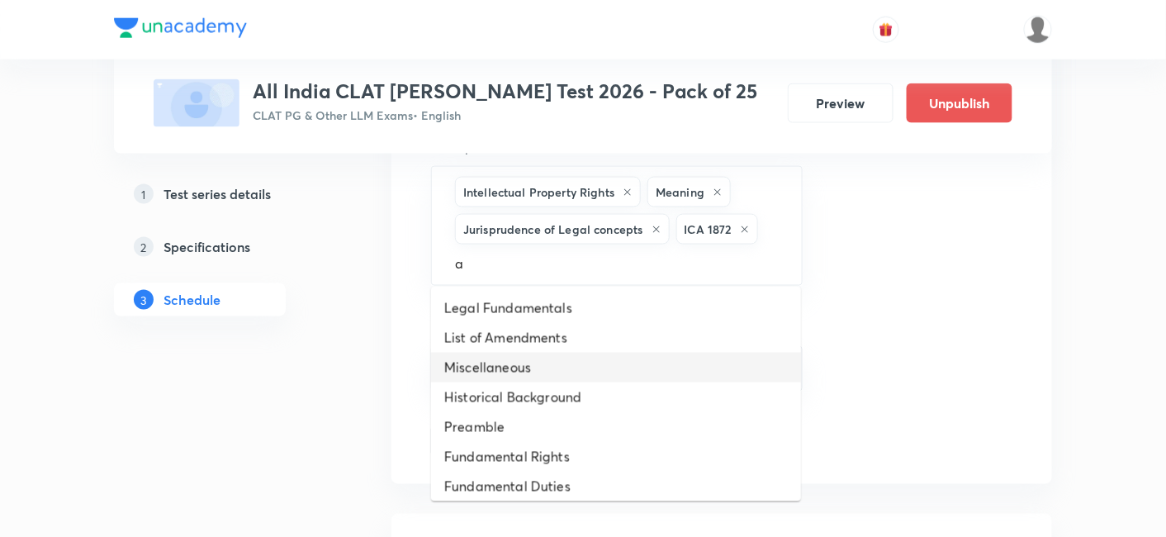
click at [518, 355] on li "Miscellaneous" at bounding box center [616, 367] width 370 height 30
type input "a"
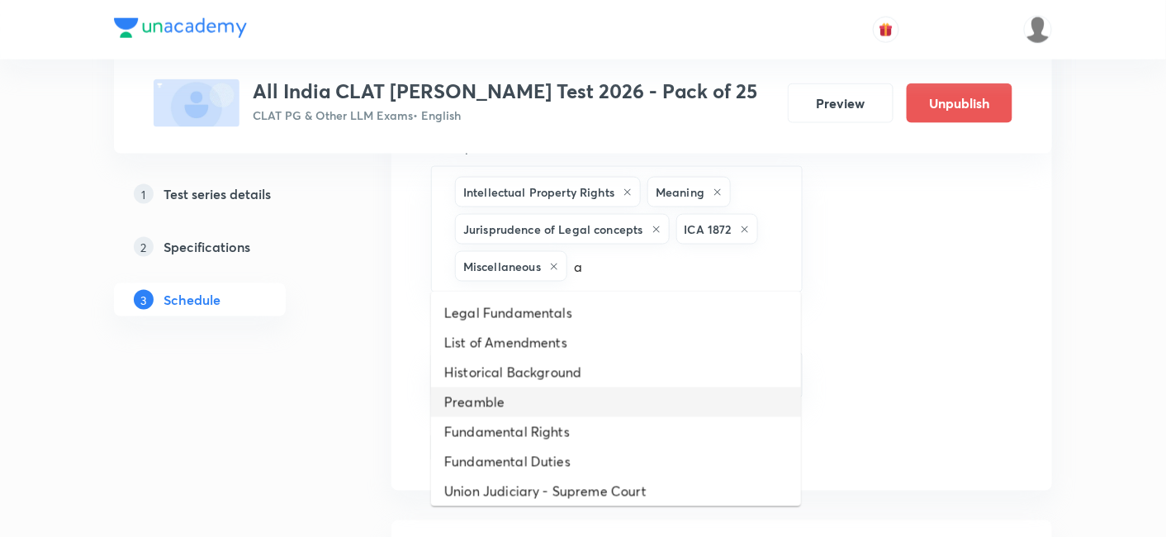
click at [524, 400] on li "Preamble" at bounding box center [616, 402] width 370 height 30
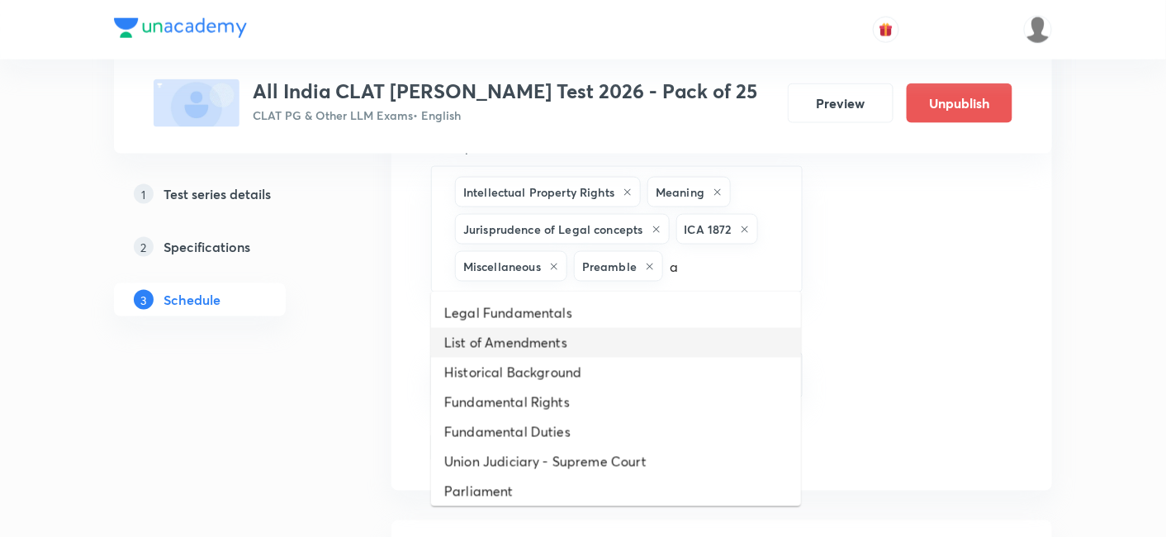
type input "a"
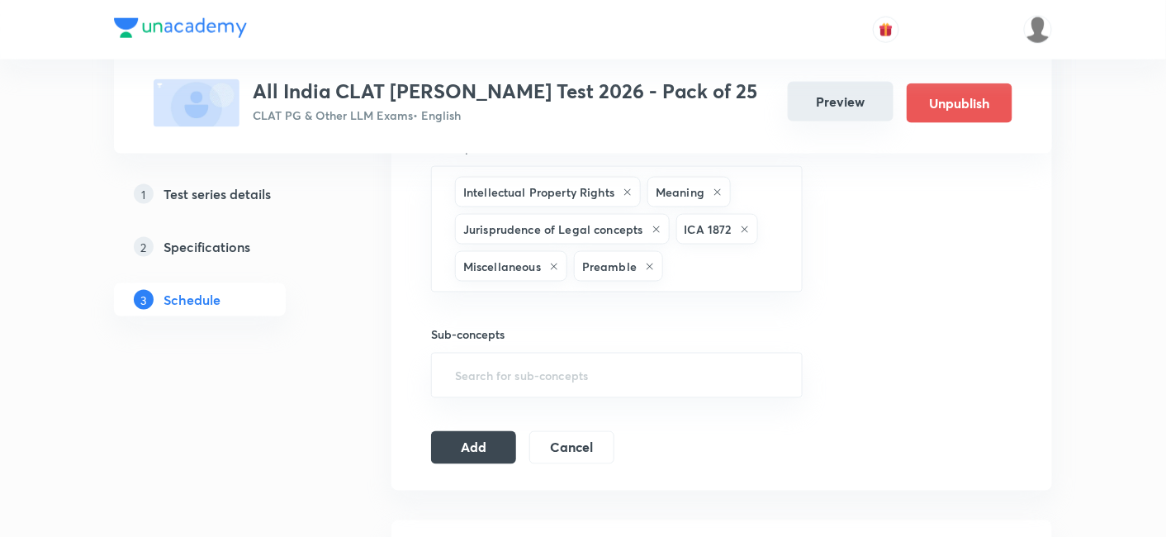
click at [873, 108] on button "Preview" at bounding box center [841, 102] width 106 height 40
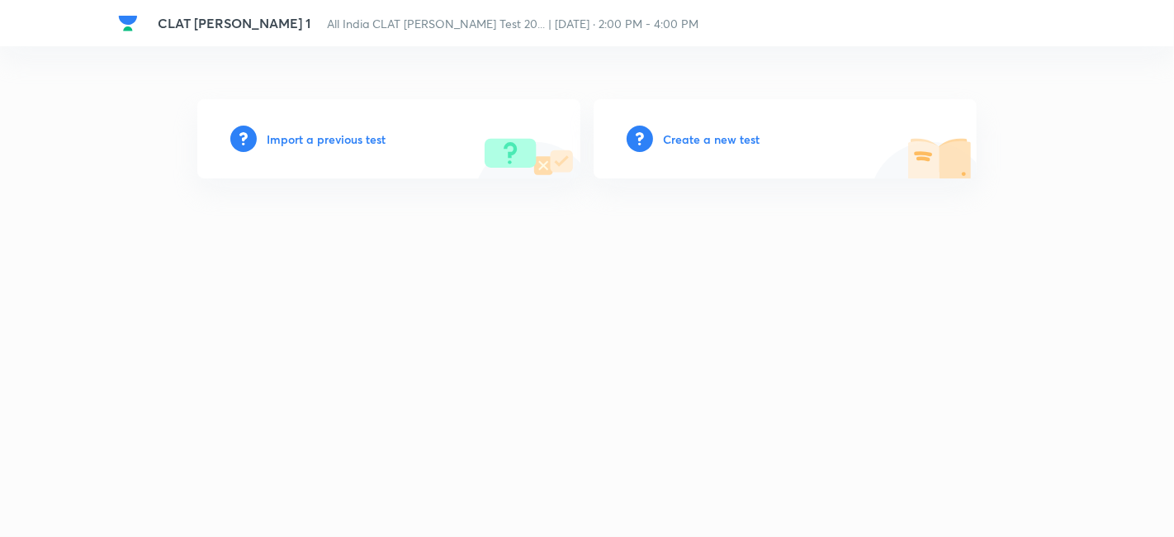
click at [750, 135] on h6 "Create a new test" at bounding box center [711, 138] width 97 height 17
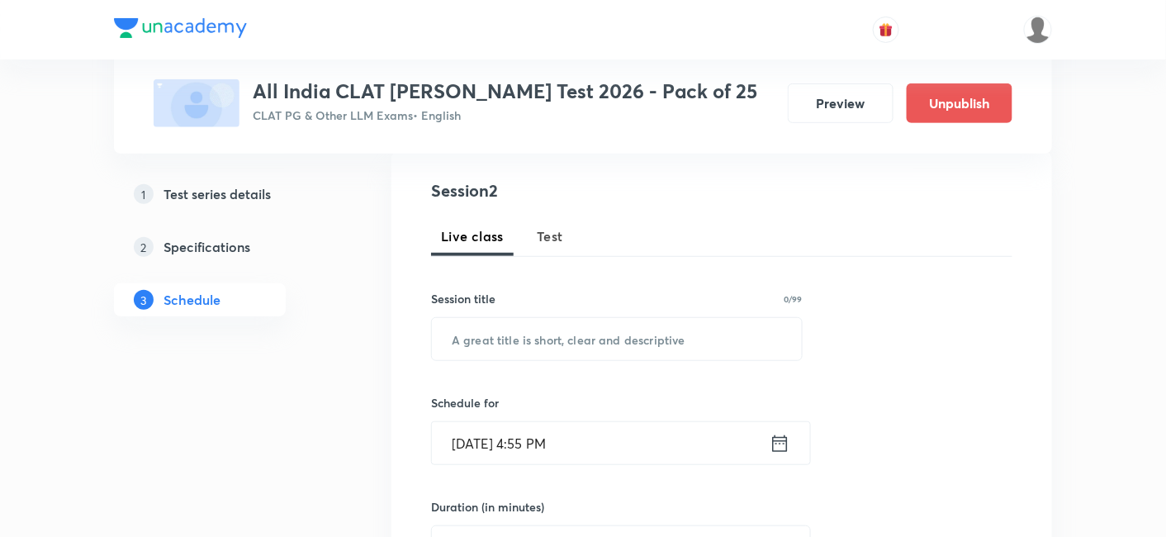
scroll to position [80, 0]
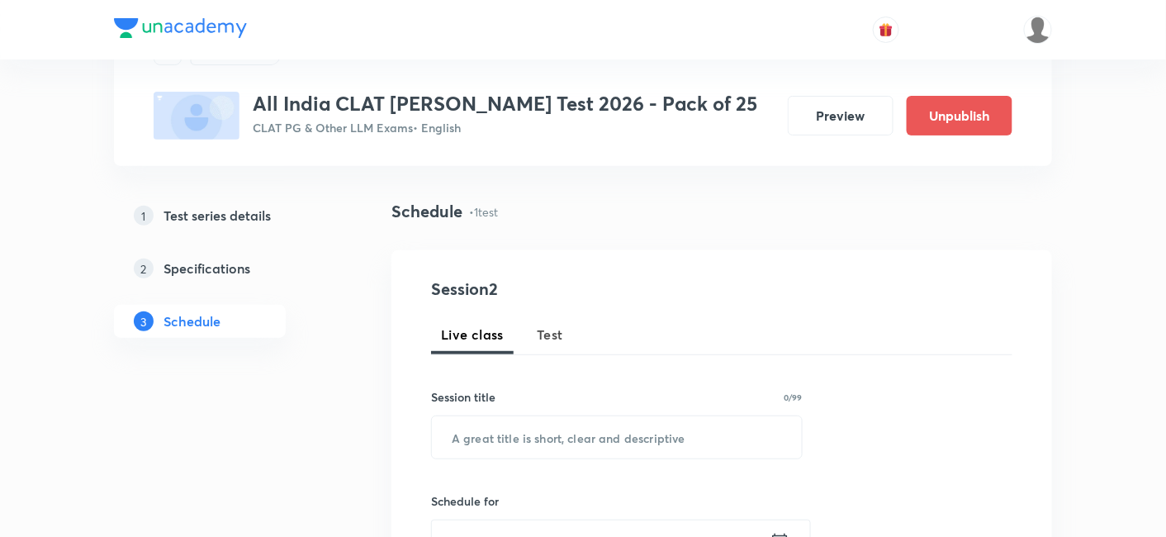
click at [550, 334] on span "Test" at bounding box center [550, 334] width 26 height 20
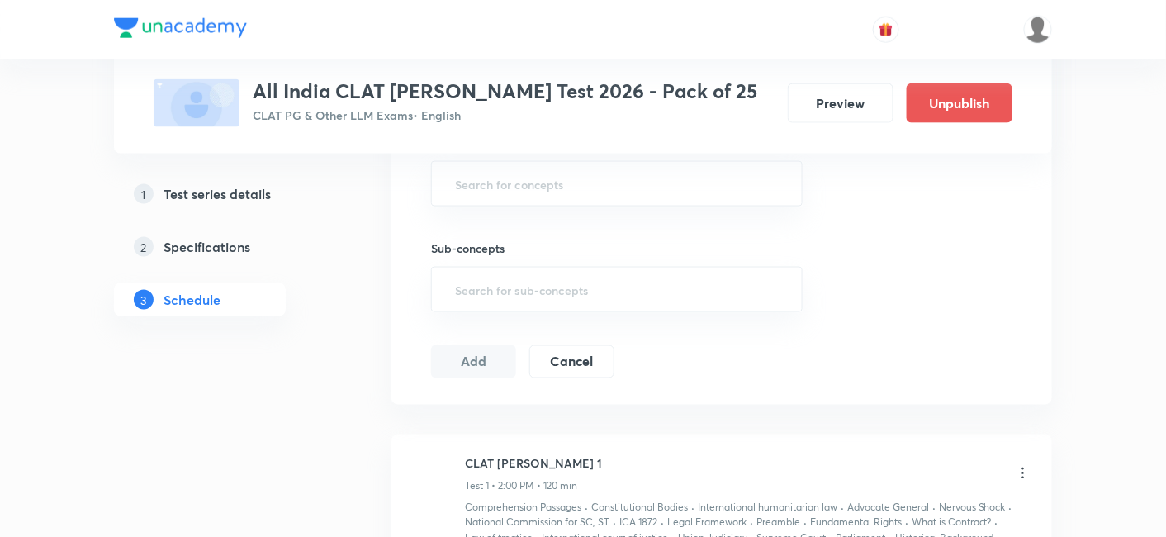
scroll to position [722, 0]
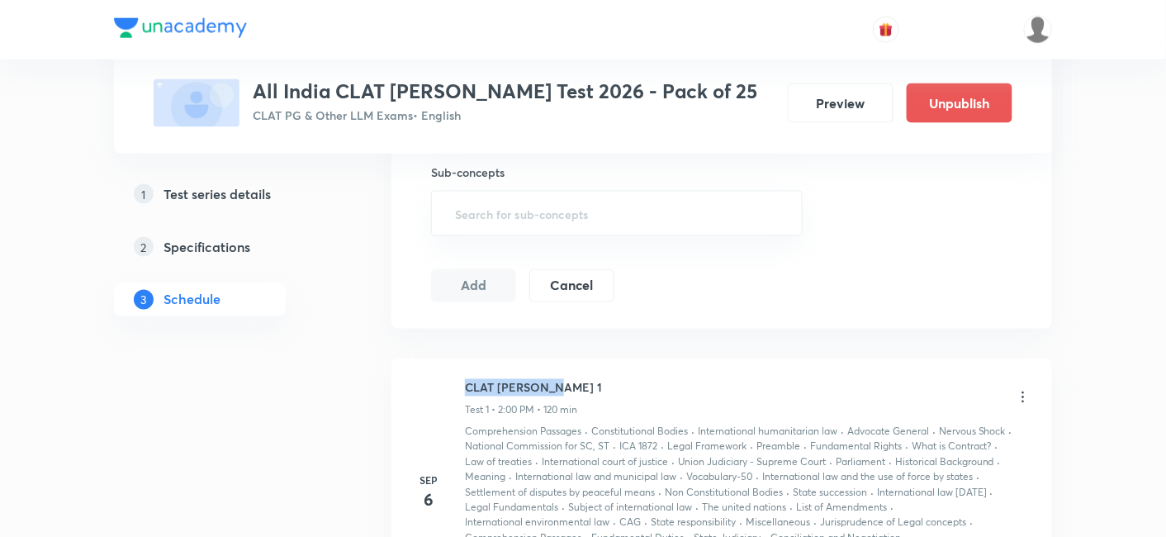
copy h6 "CLAT [PERSON_NAME] 1"
drag, startPoint x: 542, startPoint y: 379, endPoint x: 462, endPoint y: 380, distance: 80.1
click at [462, 380] on div "Sep 6 CLAT PG Mock 1 Test 1 • 2:00 PM • 120 min Comprehension Passages · Consti…" at bounding box center [721, 493] width 619 height 228
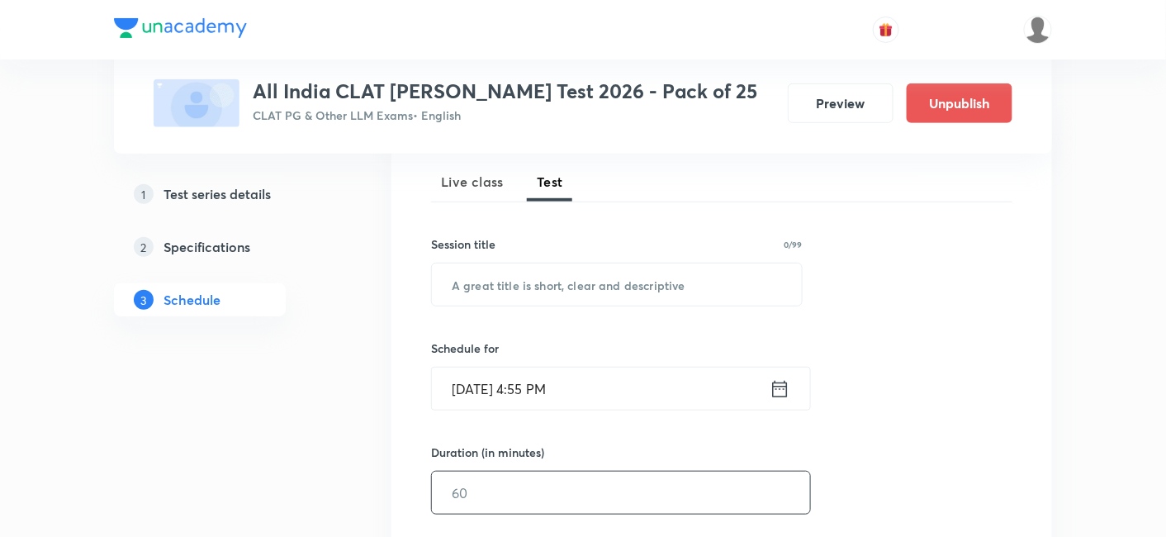
scroll to position [172, 0]
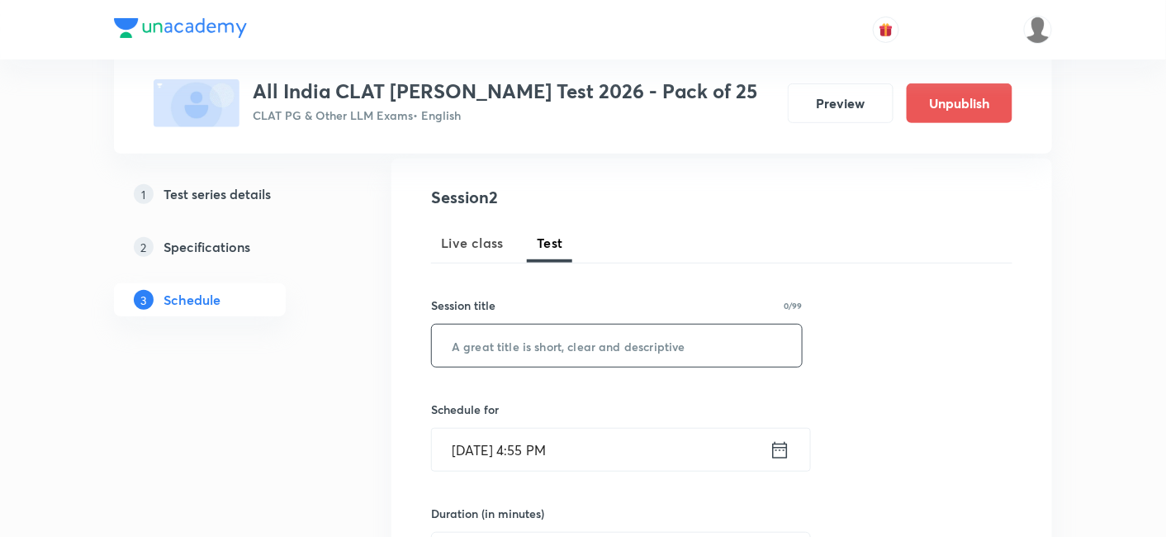
click at [485, 352] on input "text" at bounding box center [617, 345] width 370 height 42
paste input "CLAT PG Mock 1"
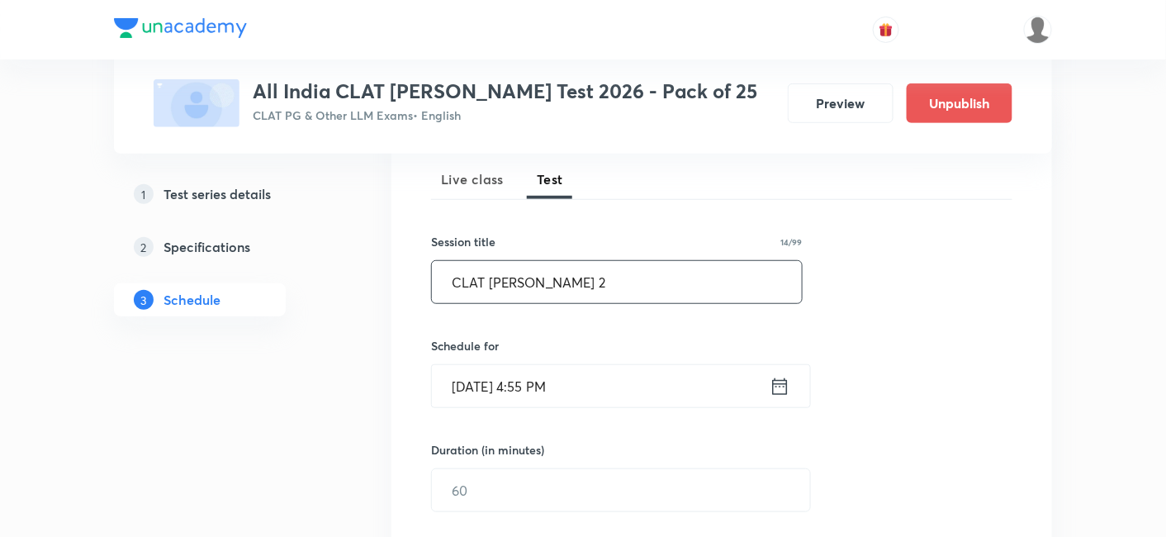
scroll to position [264, 0]
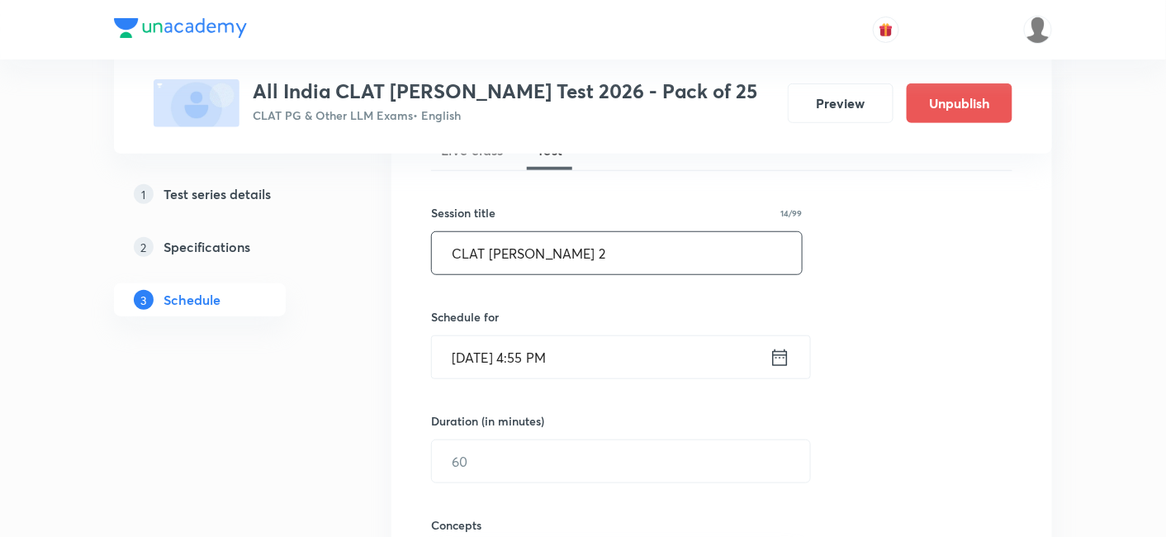
type input "CLAT PG Mock 2"
click at [783, 357] on icon at bounding box center [779, 357] width 21 height 23
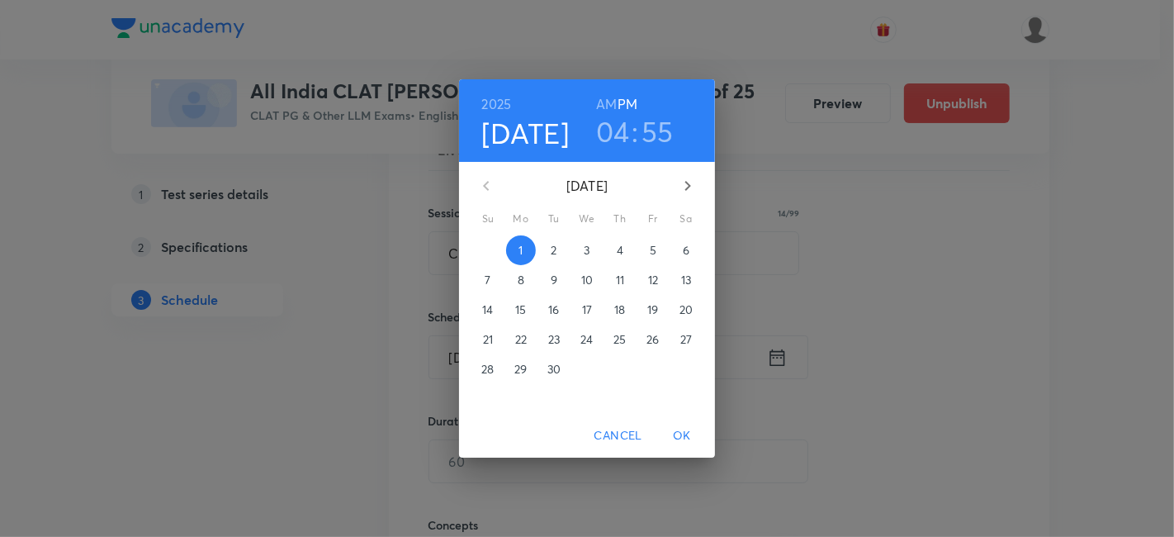
click at [484, 277] on span "7" at bounding box center [488, 280] width 30 height 17
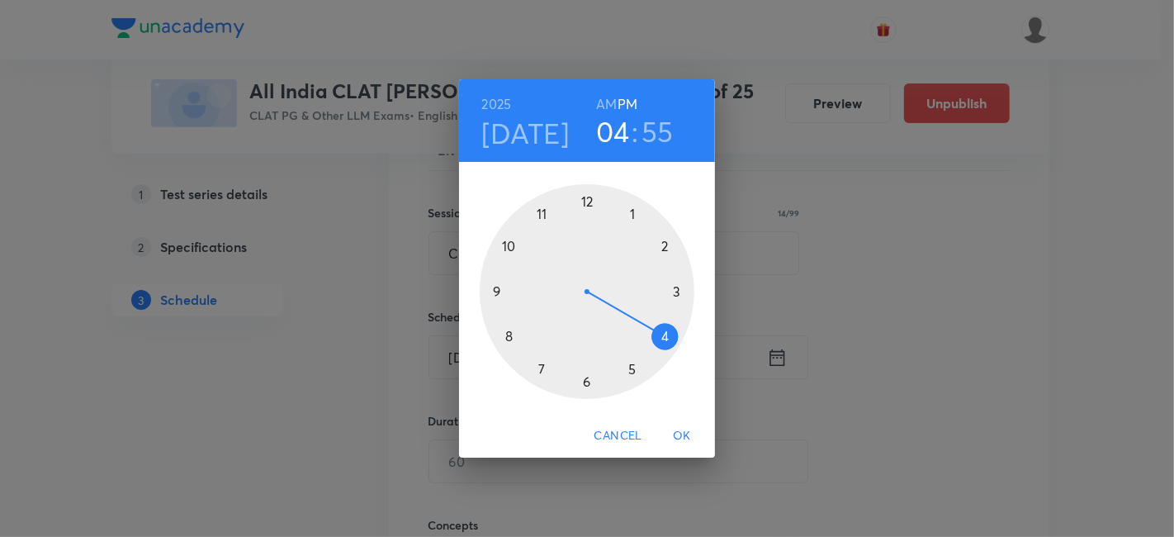
click at [660, 244] on div at bounding box center [587, 291] width 215 height 215
click at [592, 197] on div at bounding box center [587, 291] width 215 height 215
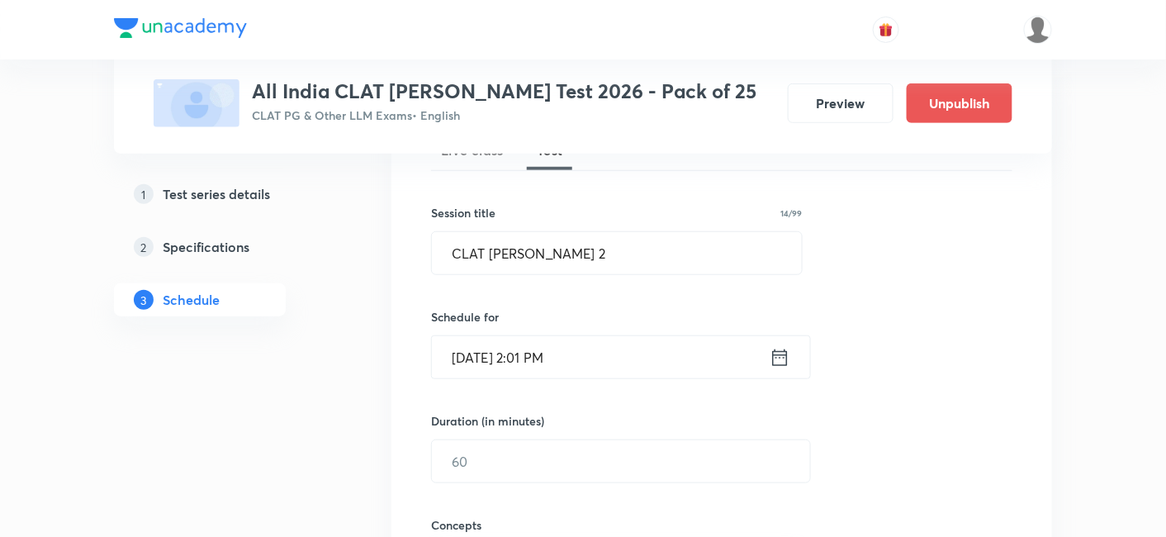
click at [556, 350] on input "Sep 7, 2025, 2:01 PM" at bounding box center [601, 357] width 338 height 42
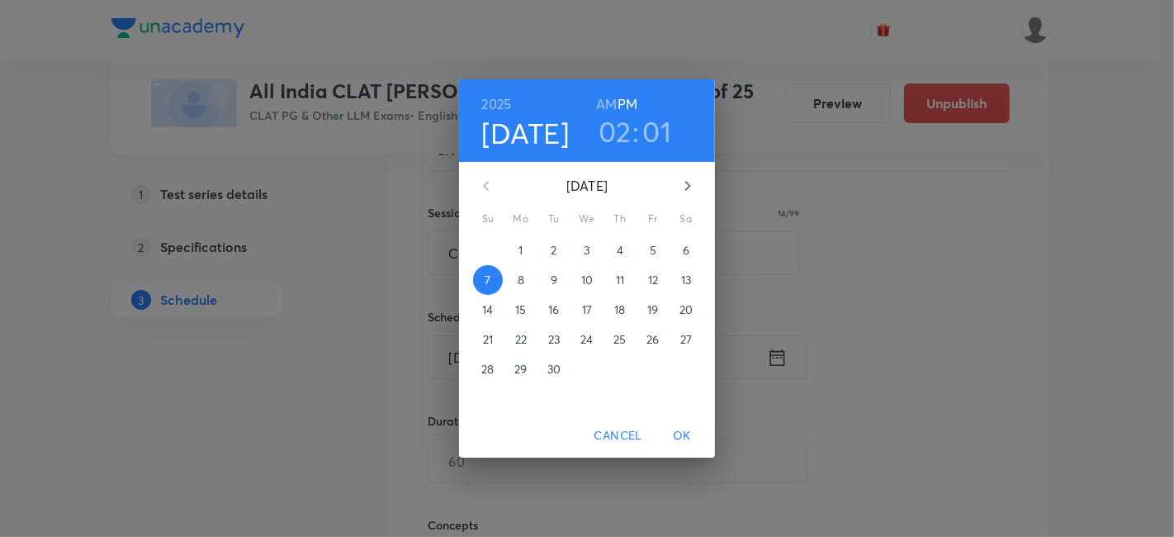
click at [643, 159] on div "2025 Sep 7 02 : 01 AM PM" at bounding box center [587, 120] width 256 height 83
click at [648, 139] on h3 "01" at bounding box center [657, 131] width 29 height 35
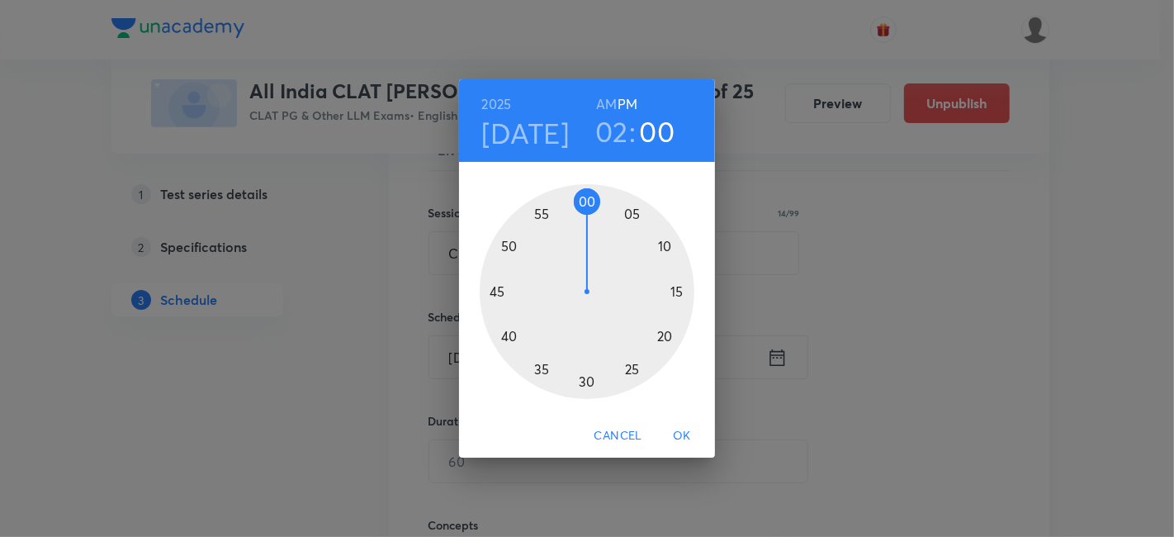
click at [585, 196] on div at bounding box center [587, 291] width 215 height 215
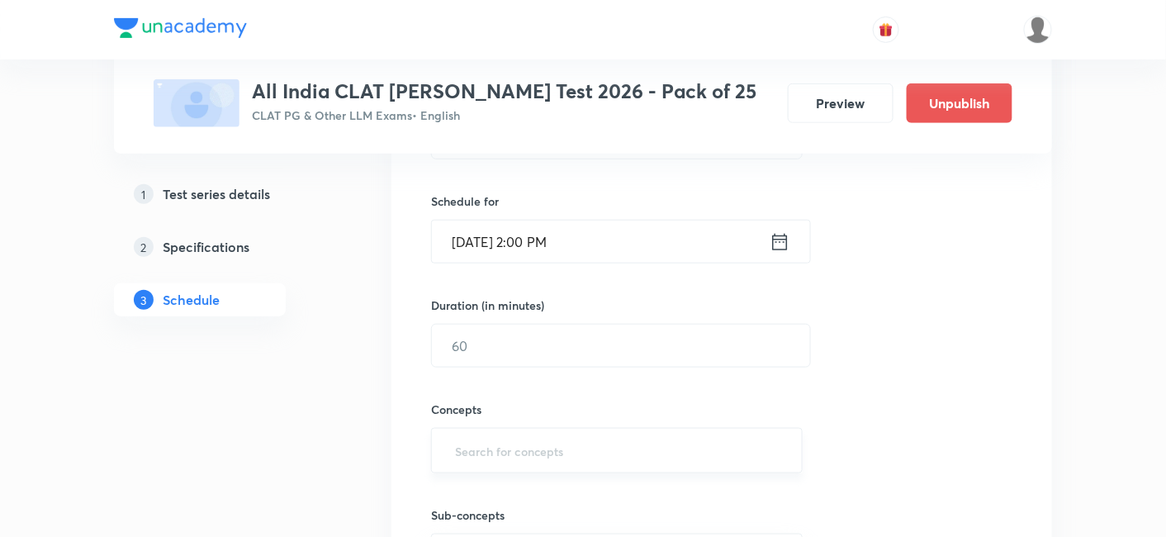
scroll to position [447, 0]
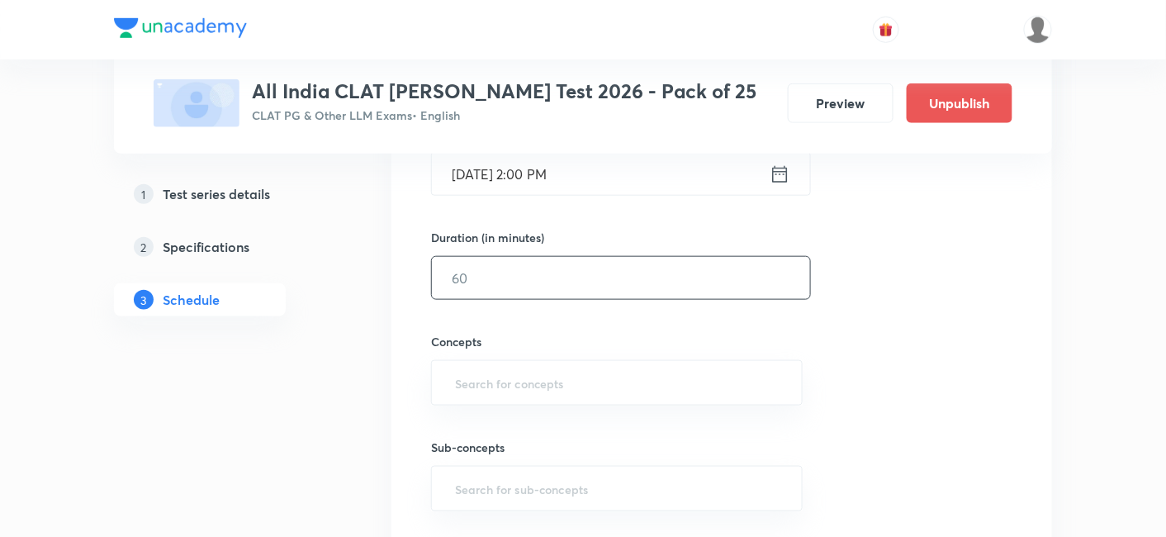
click at [475, 267] on input "text" at bounding box center [621, 278] width 378 height 42
type input "120"
click at [487, 372] on input "text" at bounding box center [617, 382] width 330 height 31
type input "a"
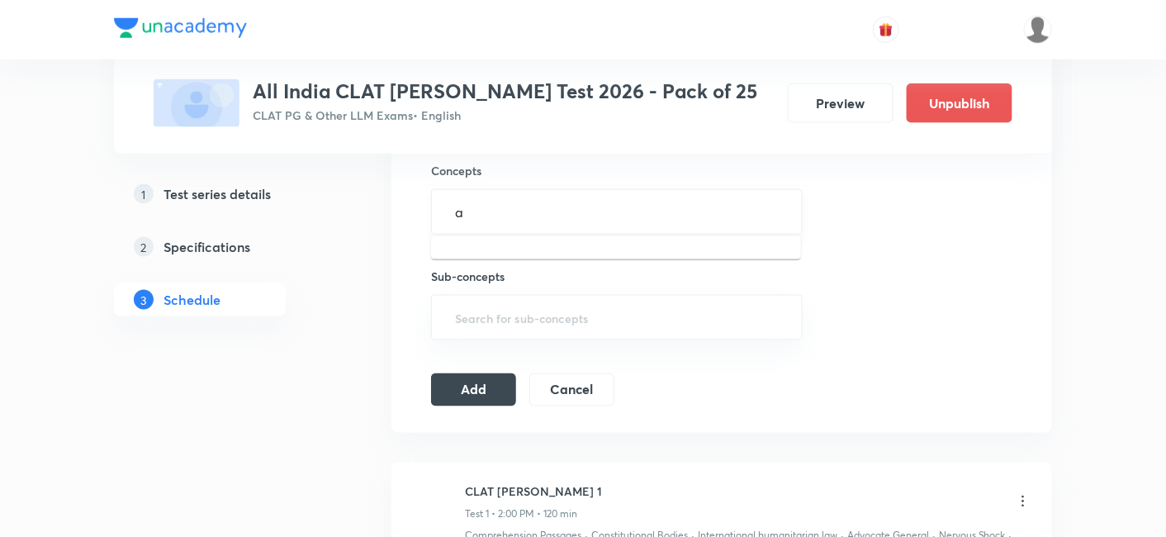
scroll to position [722, 0]
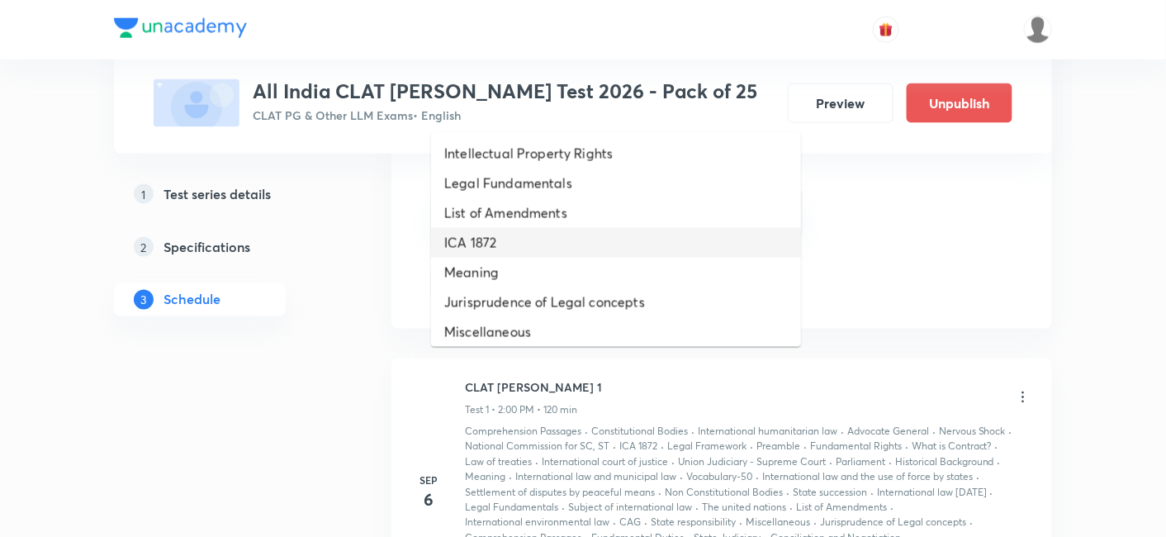
click at [503, 234] on li "ICA 1872" at bounding box center [616, 243] width 370 height 30
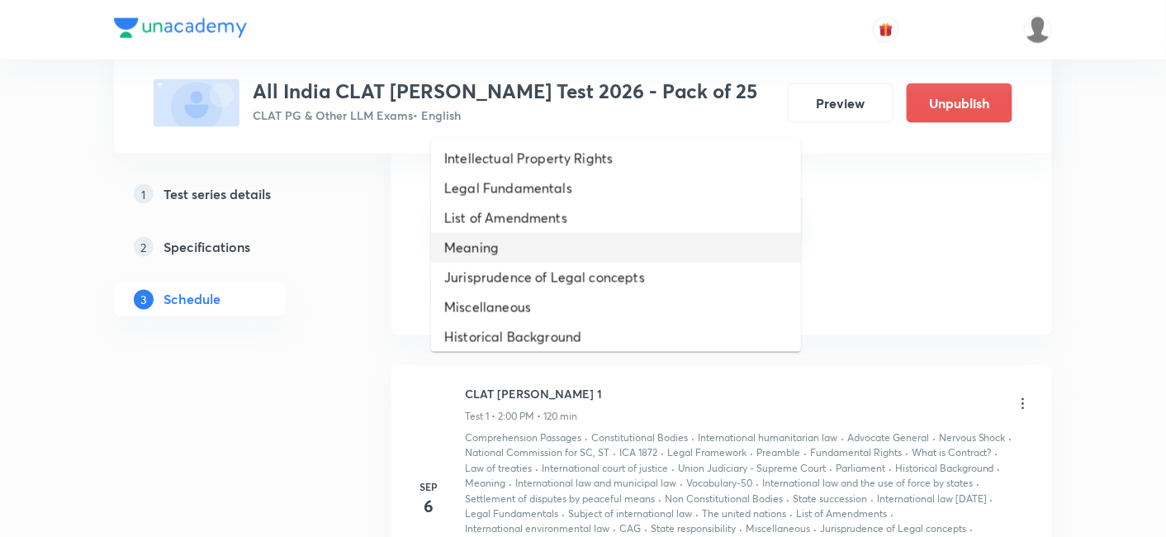
type input "aa"
click at [503, 234] on li "Meaning" at bounding box center [616, 248] width 370 height 30
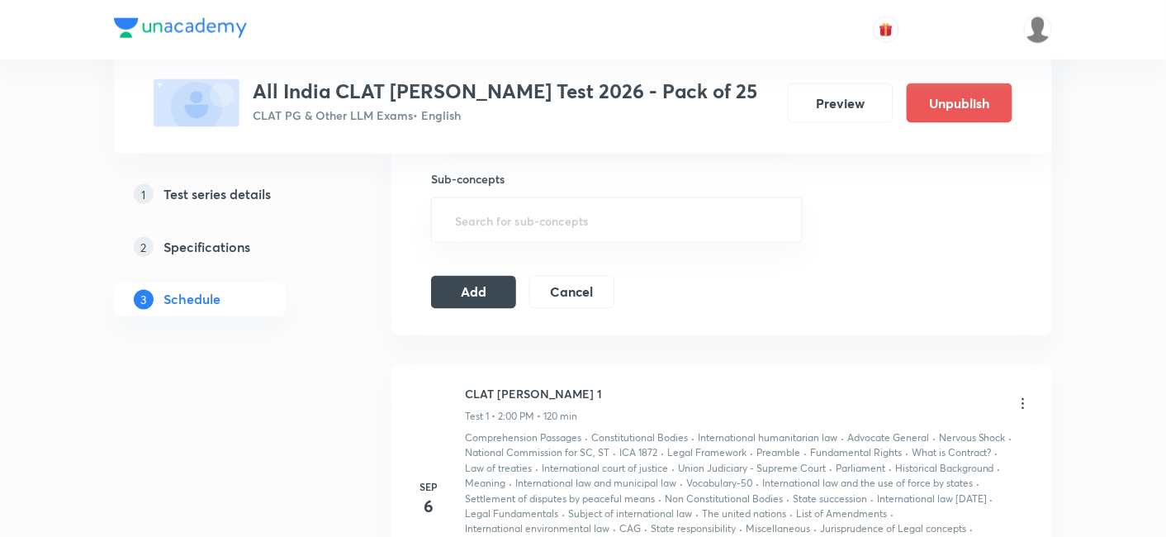
type input "a"
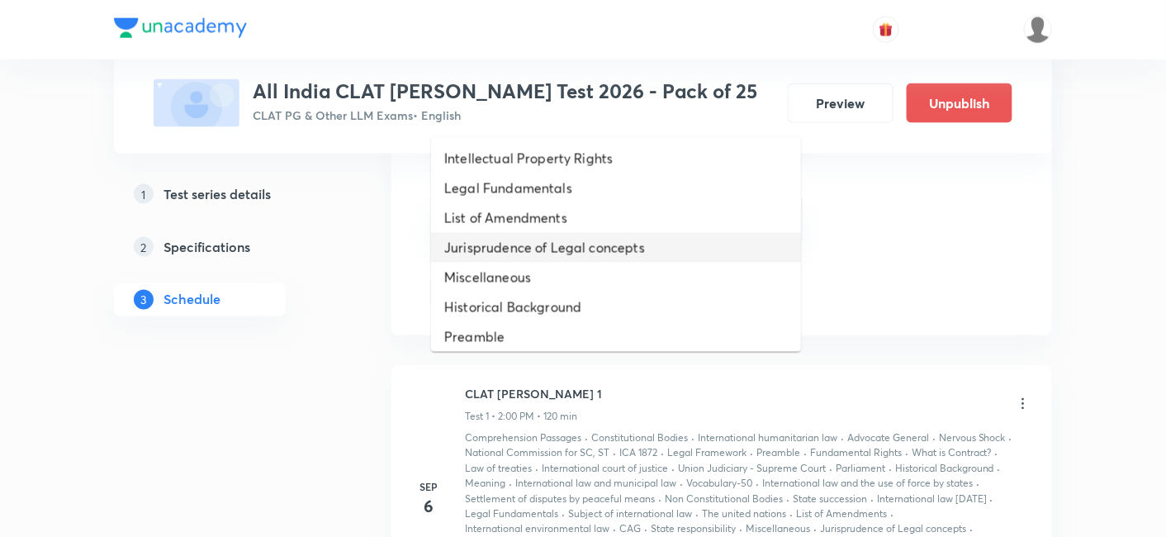
click at [508, 247] on li "Jurisprudence of Legal concepts" at bounding box center [616, 248] width 370 height 30
type input "a"
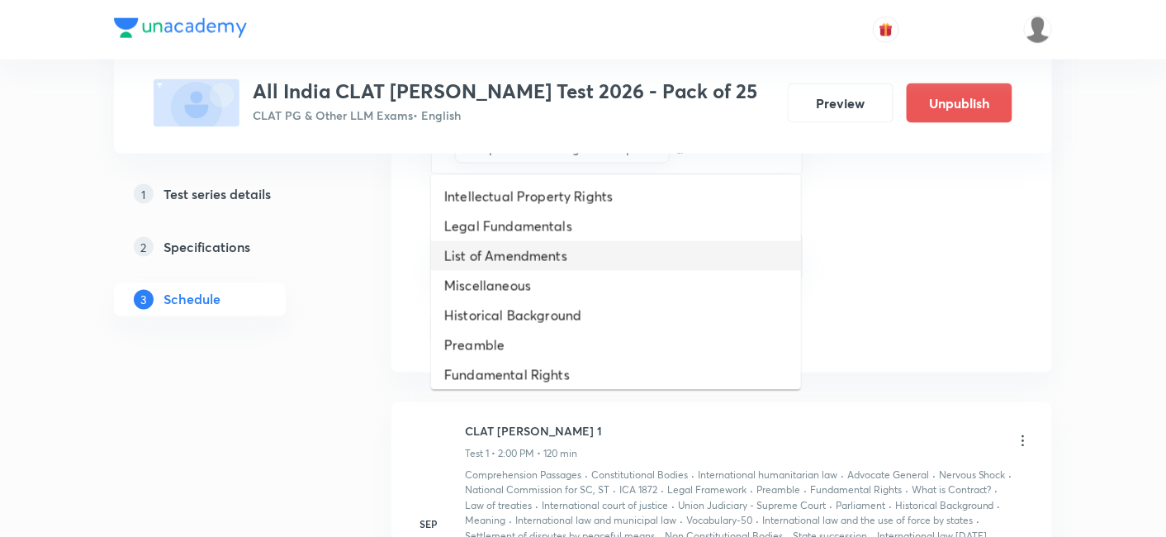
click at [508, 247] on li "List of Amendments" at bounding box center [616, 256] width 370 height 30
type input "a"
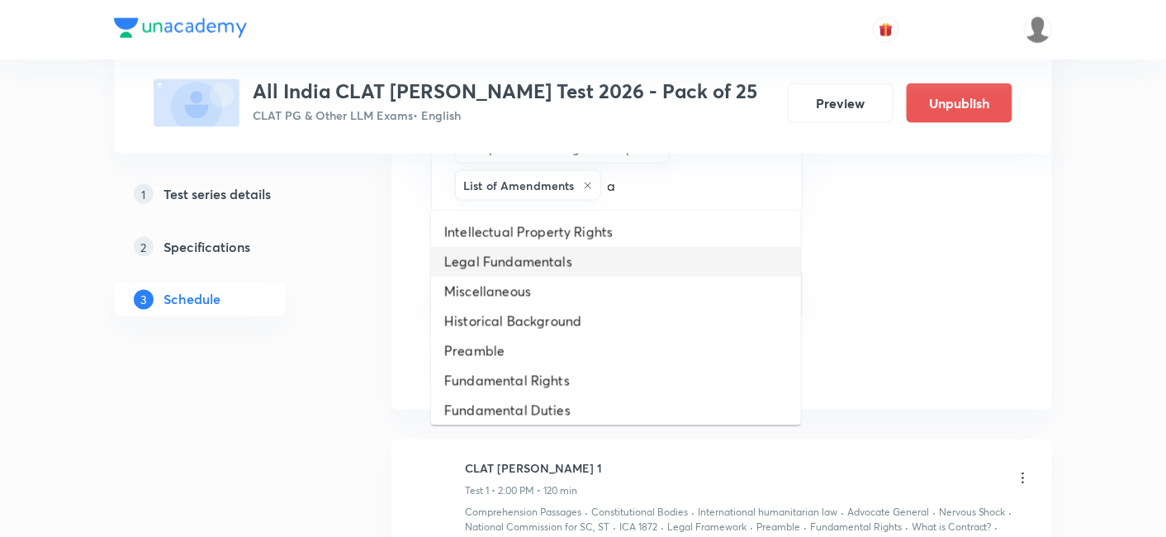
click at [508, 247] on li "Legal Fundamentals" at bounding box center [616, 262] width 370 height 30
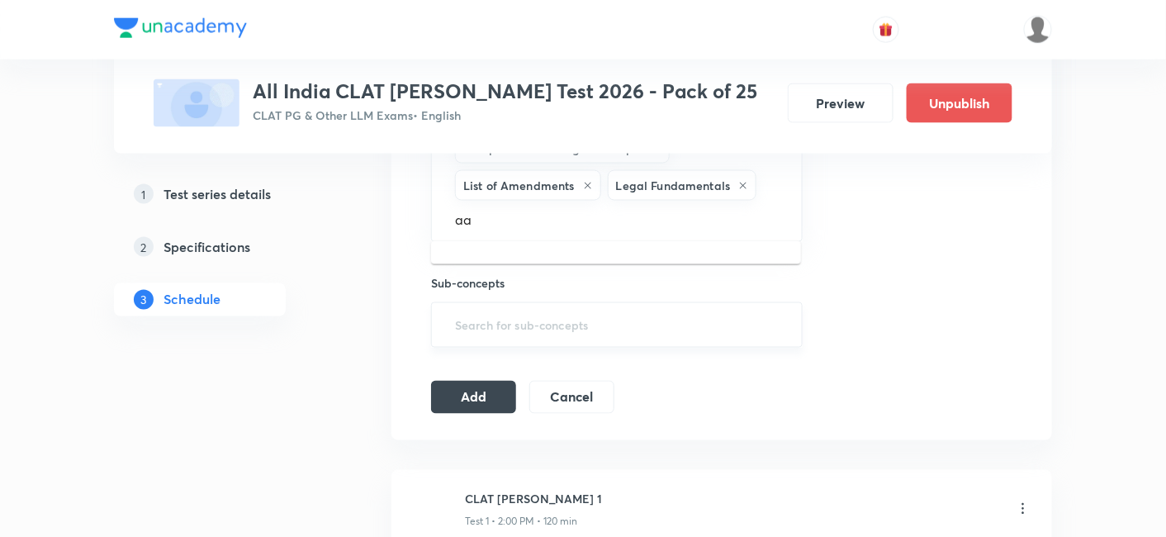
type input "a"
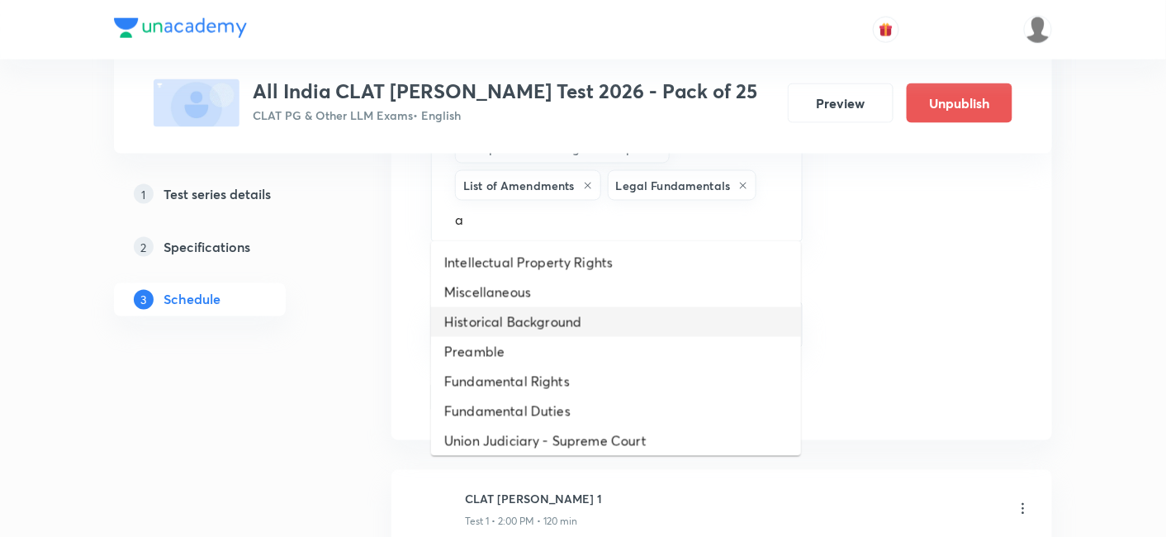
click at [464, 307] on li "Historical Background" at bounding box center [616, 322] width 370 height 30
type input "a"
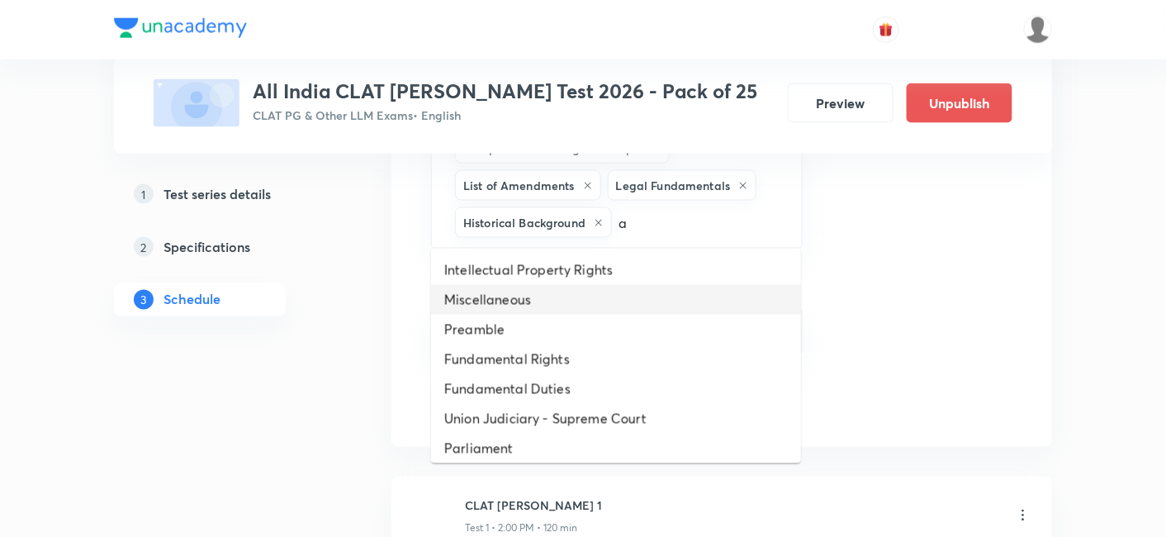
click at [471, 311] on li "Miscellaneous" at bounding box center [616, 300] width 370 height 30
type input "a"
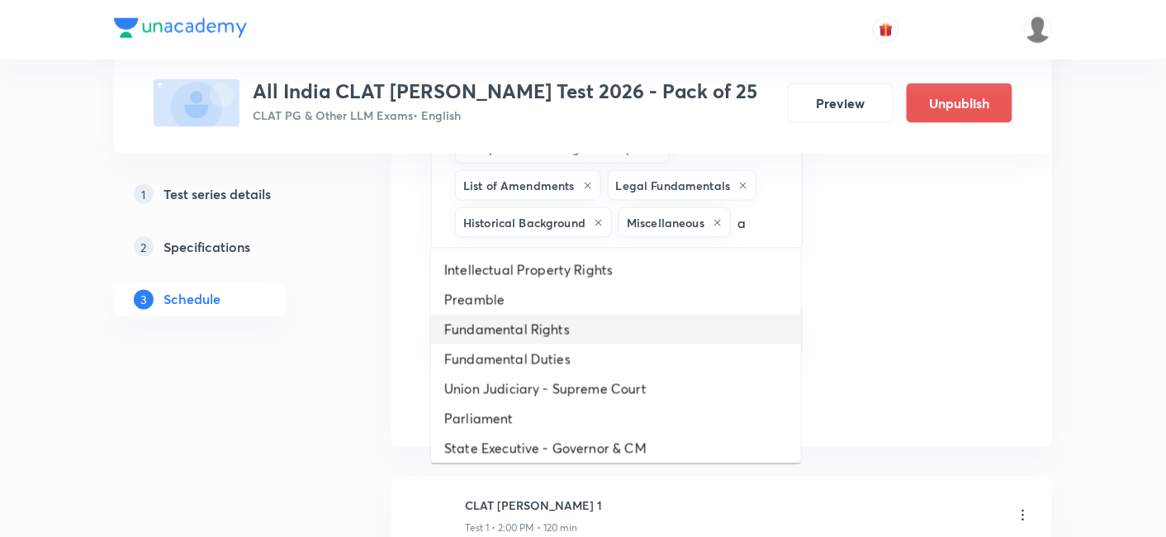
click at [479, 338] on li "Fundamental Rights" at bounding box center [616, 330] width 370 height 30
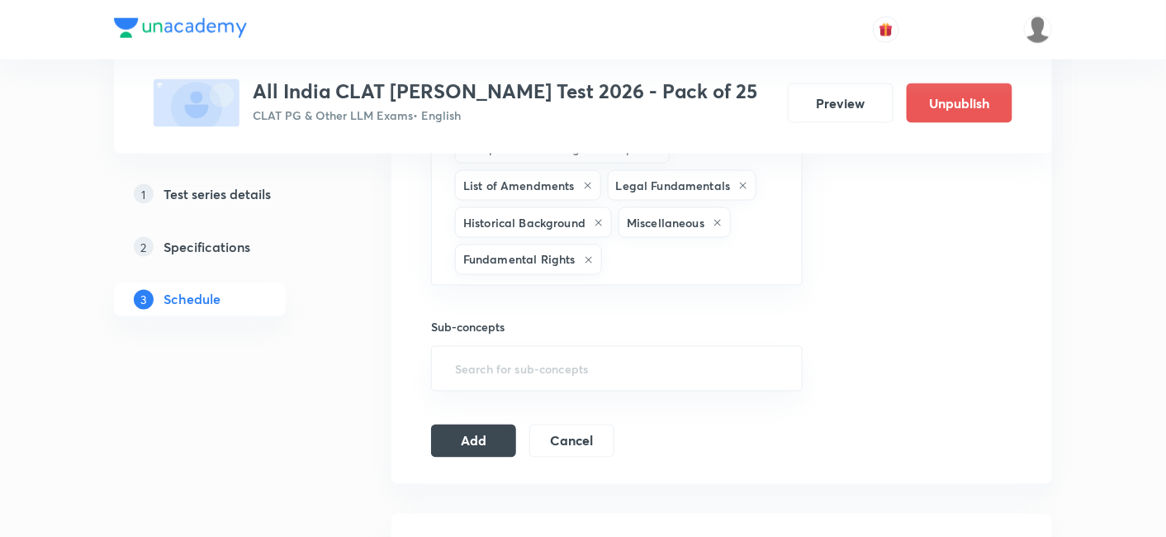
type input "a"
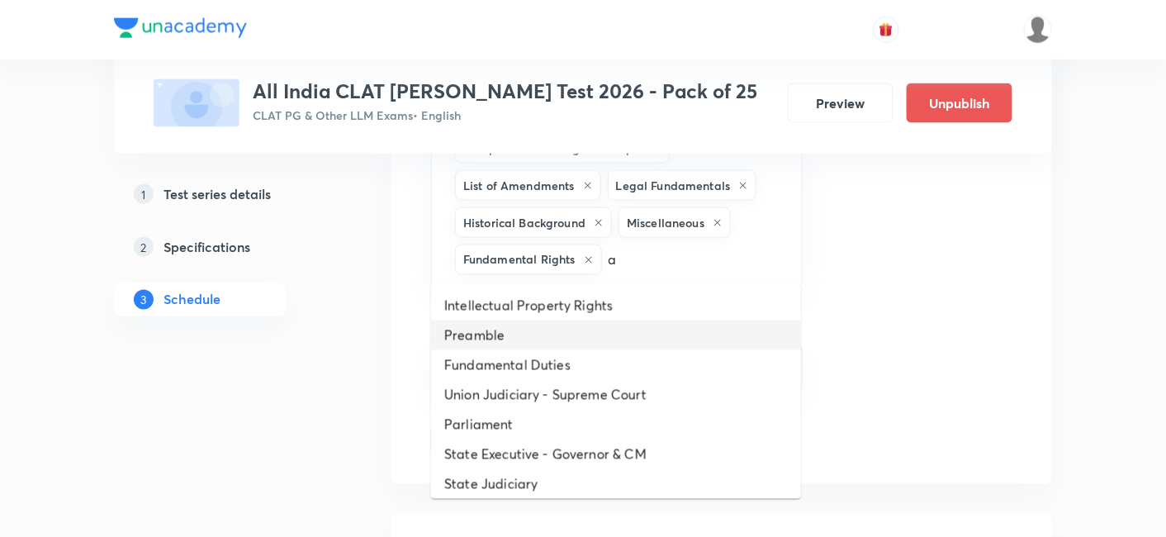
click at [479, 338] on li "Preamble" at bounding box center [616, 335] width 370 height 30
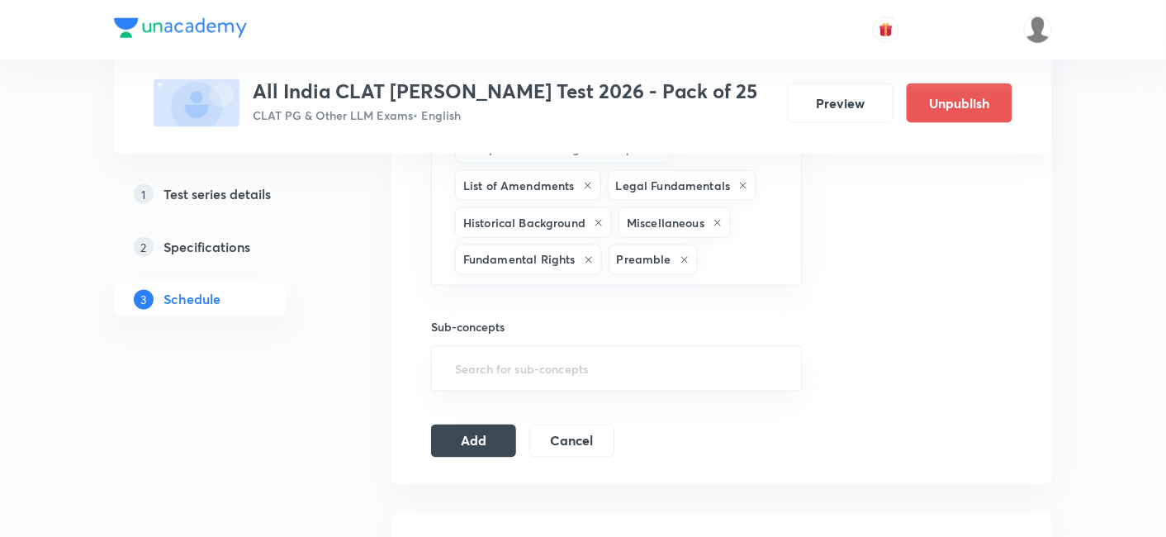
type input "a"
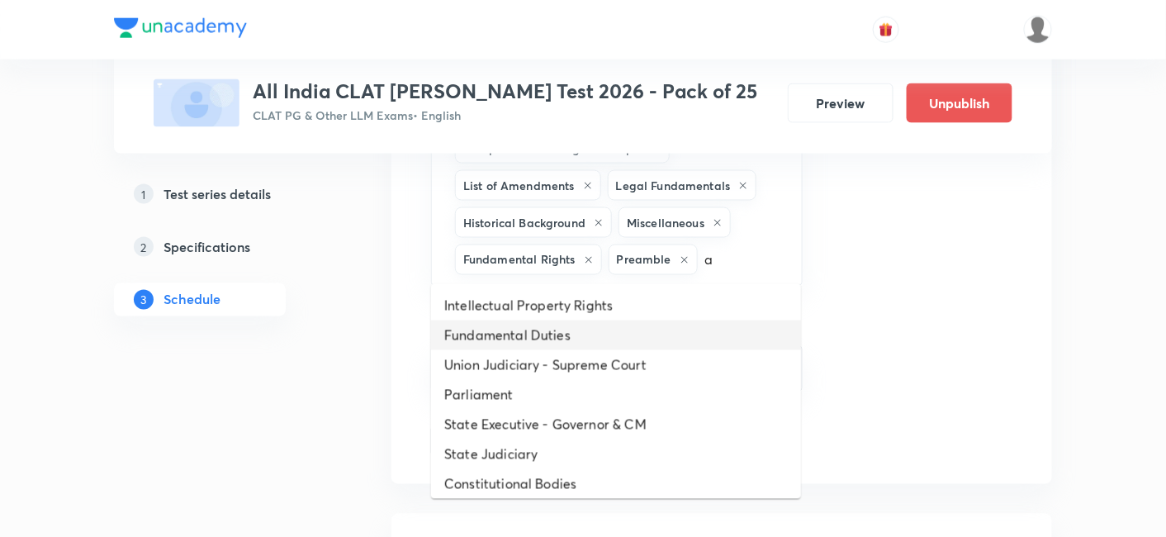
click at [482, 343] on li "Fundamental Duties" at bounding box center [616, 335] width 370 height 30
type input "a"
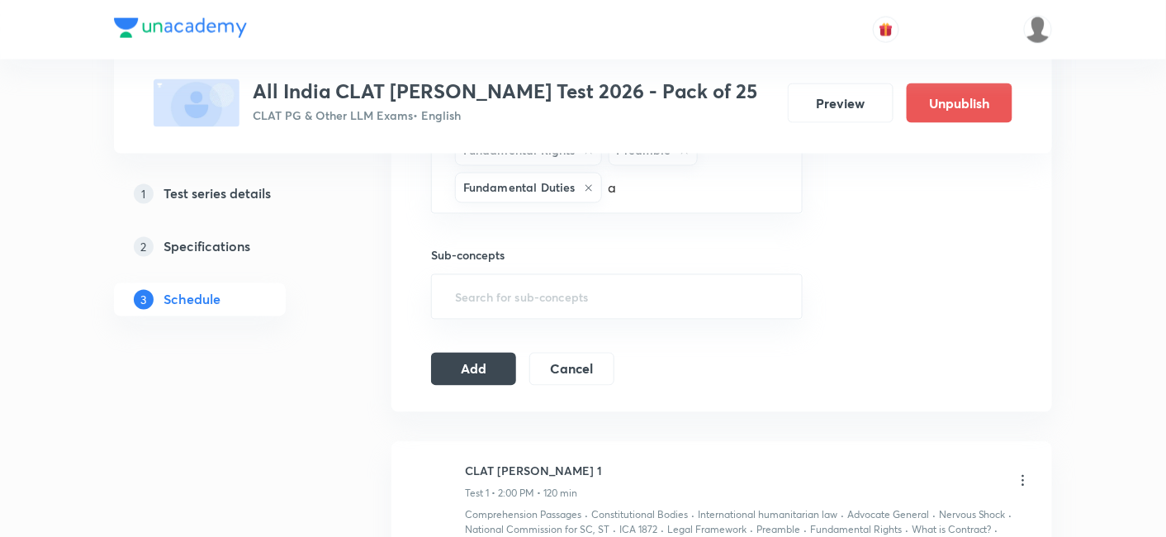
scroll to position [906, 0]
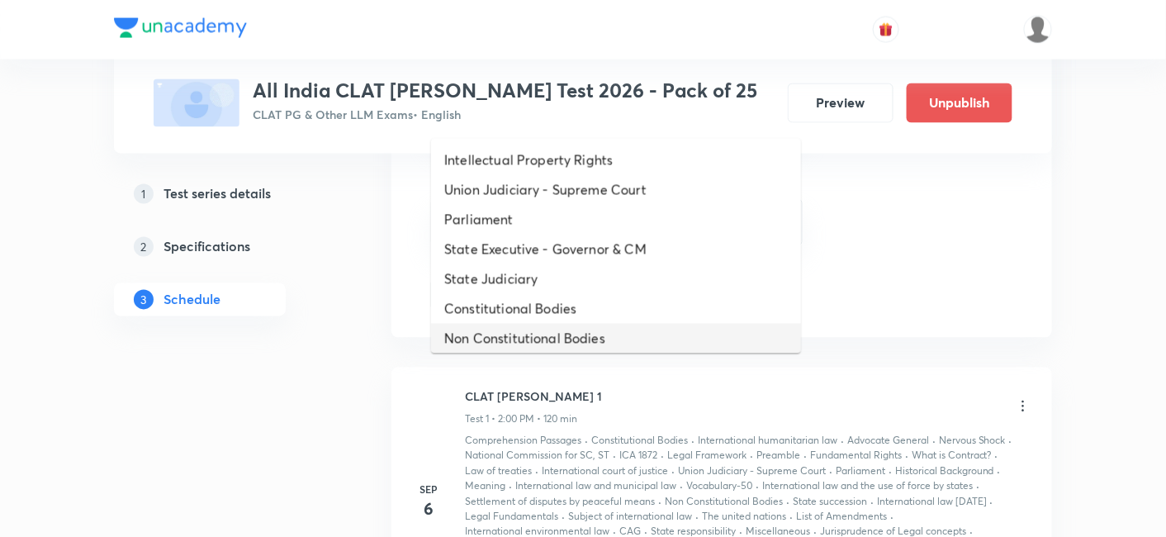
click at [499, 338] on li "Non Constitutional Bodies" at bounding box center [616, 339] width 370 height 30
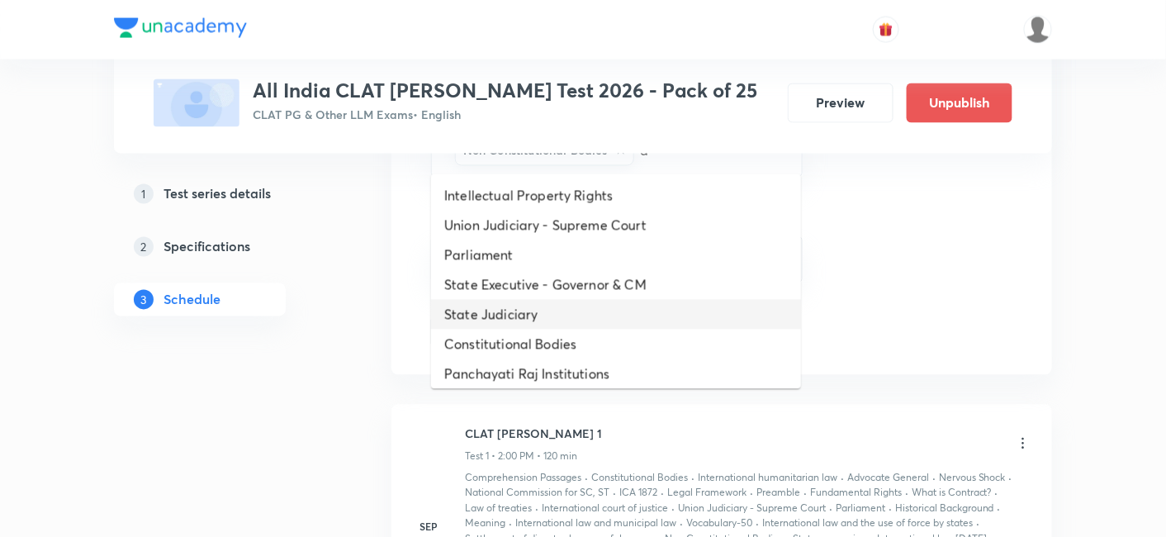
type input "aa"
click at [507, 324] on li "State Judiciary" at bounding box center [616, 315] width 370 height 30
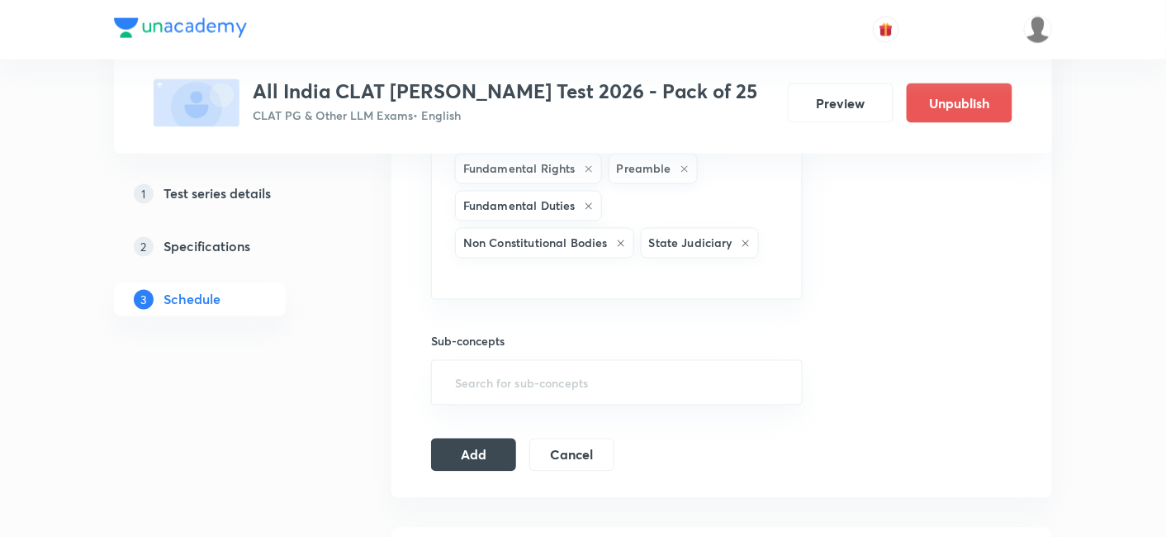
scroll to position [722, 0]
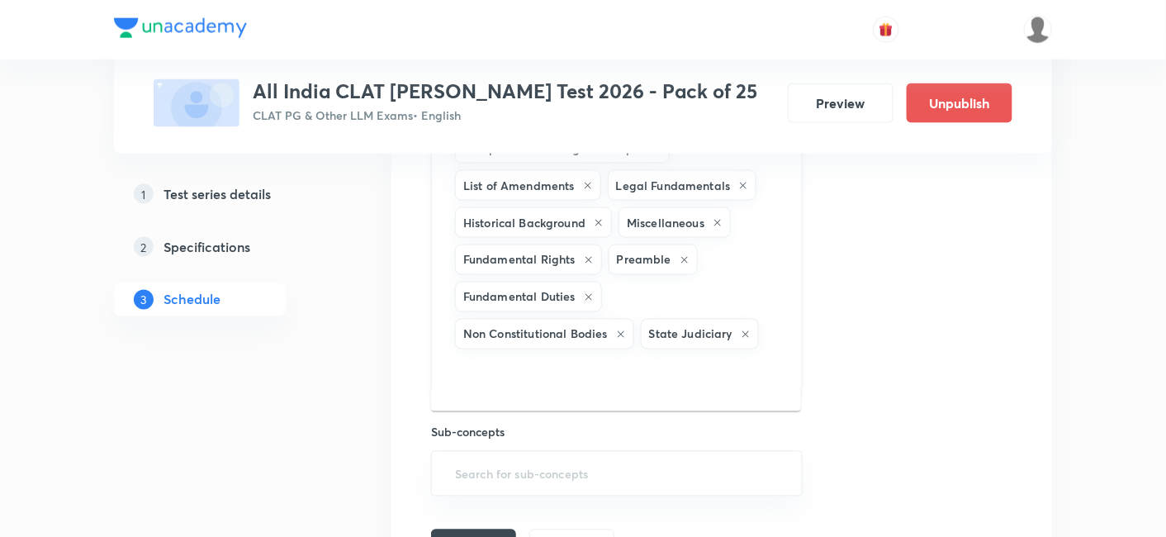
click at [537, 358] on input "text" at bounding box center [617, 367] width 330 height 31
type input "a"
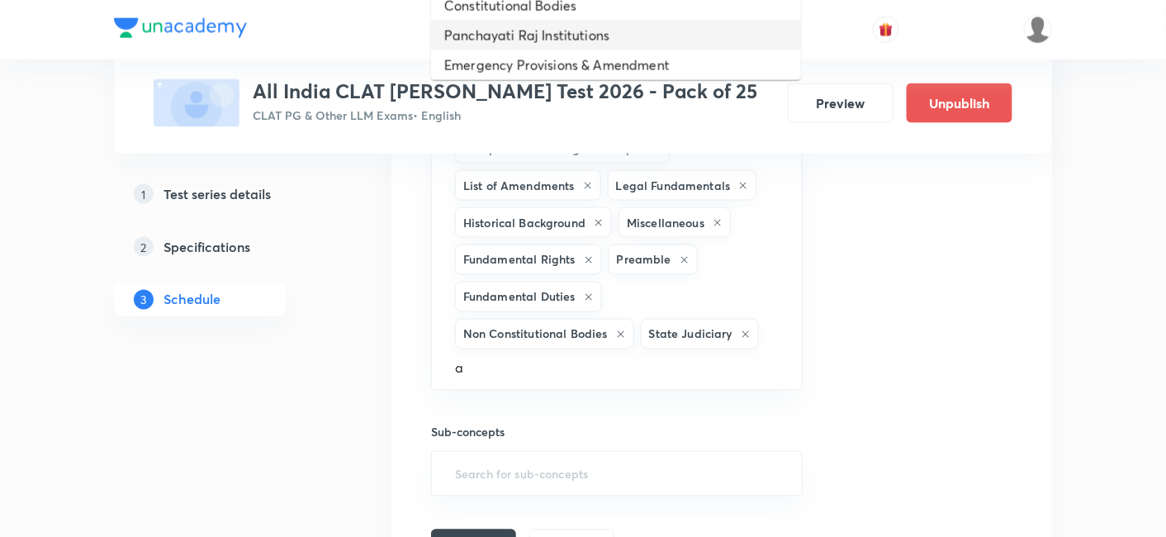
click at [536, 22] on li "Panchayati Raj Institutions" at bounding box center [616, 36] width 370 height 30
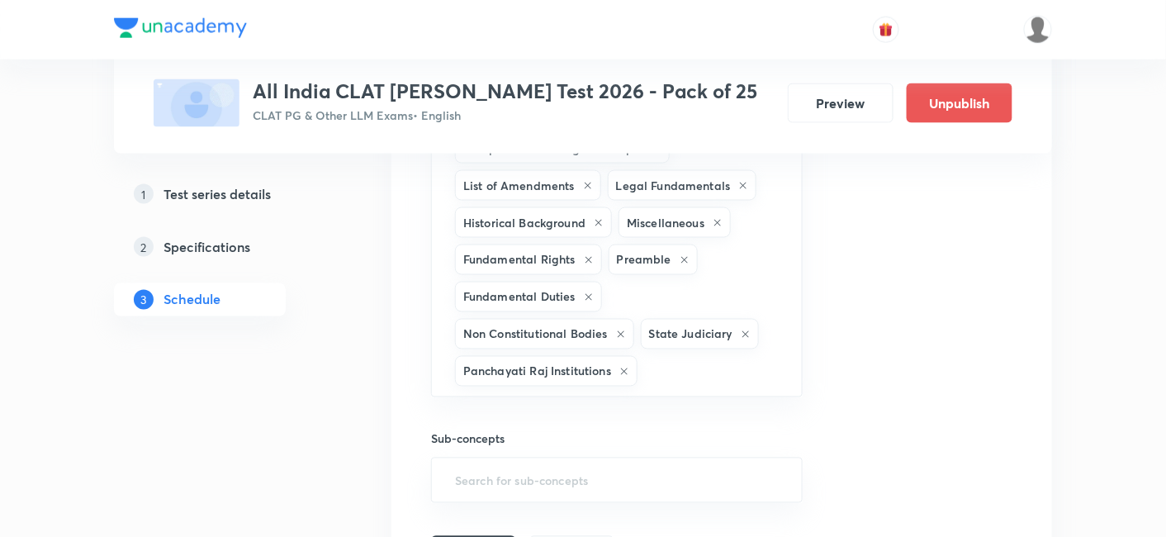
type input "a"
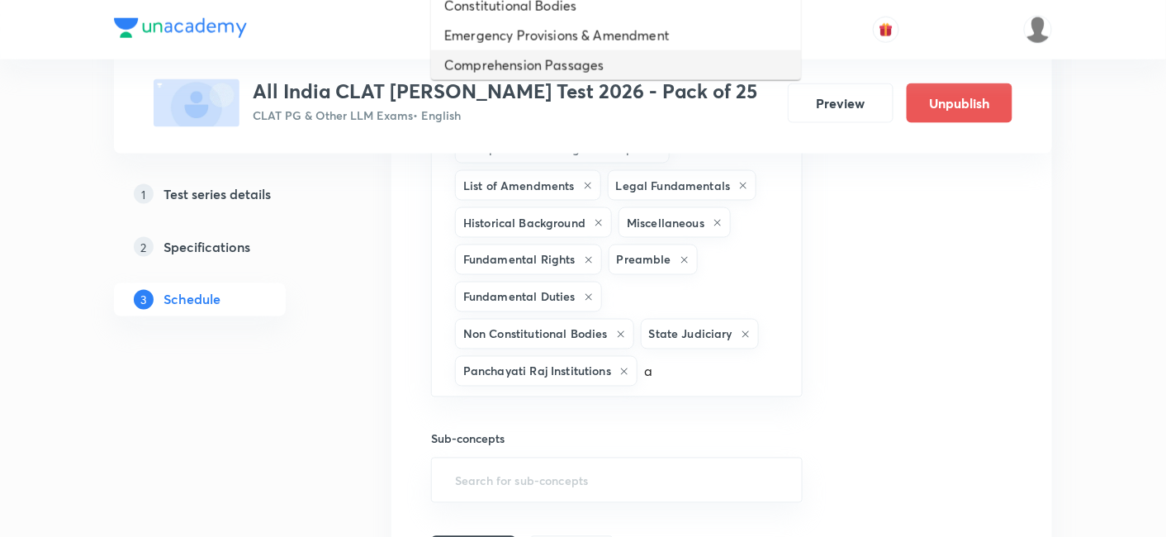
click at [554, 54] on li "Comprehension Passages" at bounding box center [616, 65] width 370 height 30
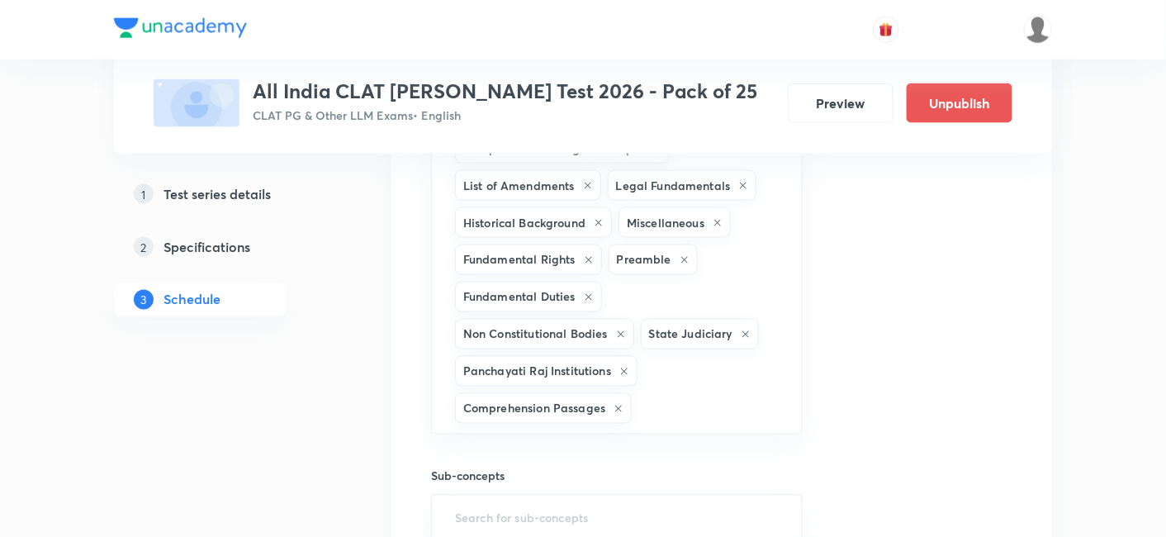
type input "a"
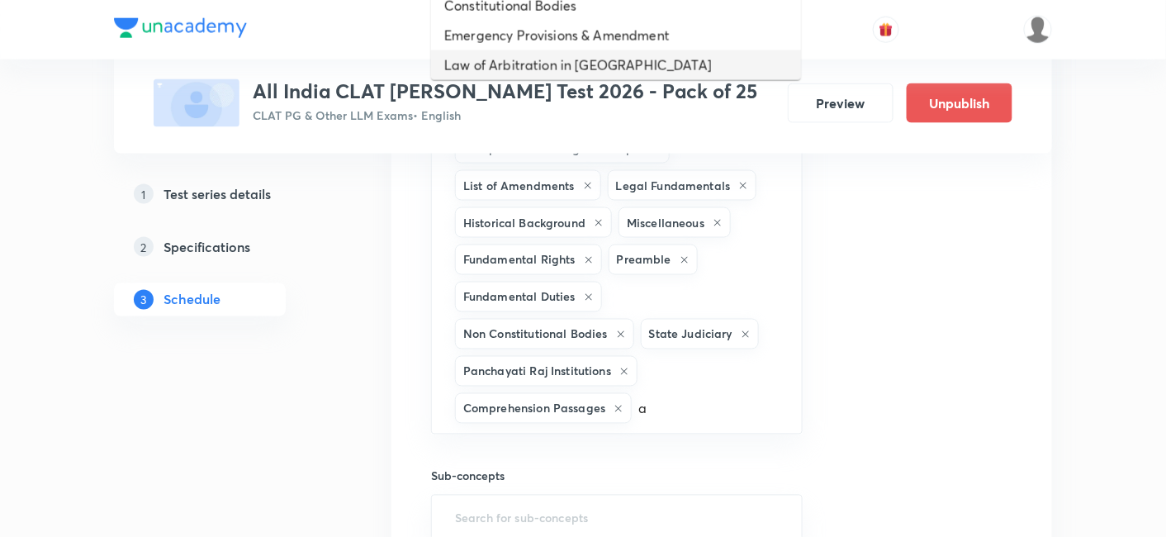
click at [561, 58] on li "Law of Arbitration in India" at bounding box center [616, 65] width 370 height 30
type input "a"
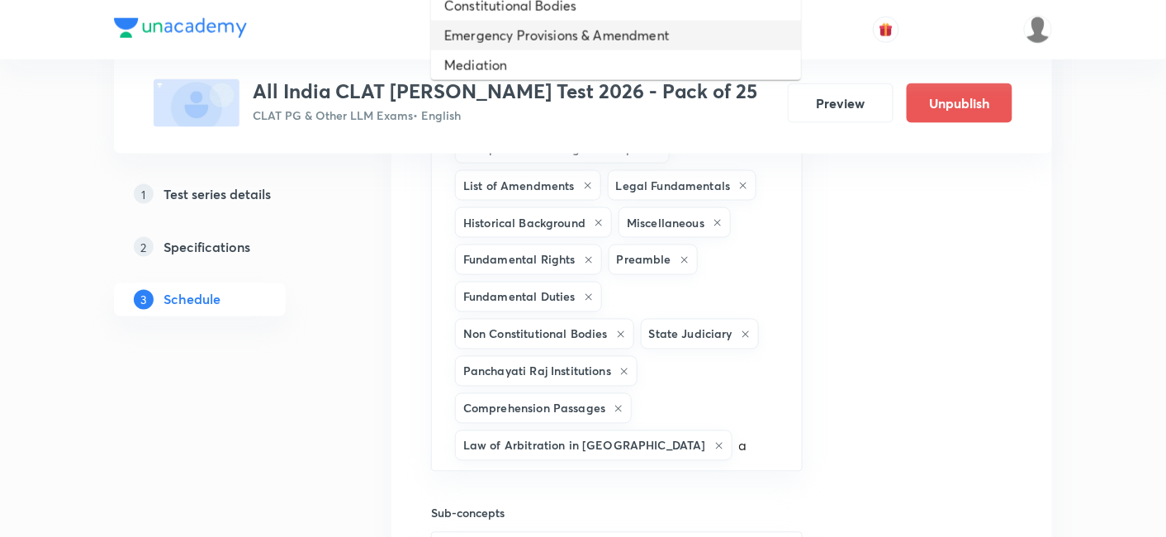
click at [576, 41] on li "Emergency Provisions & Amendment" at bounding box center [616, 36] width 370 height 30
type input "a"
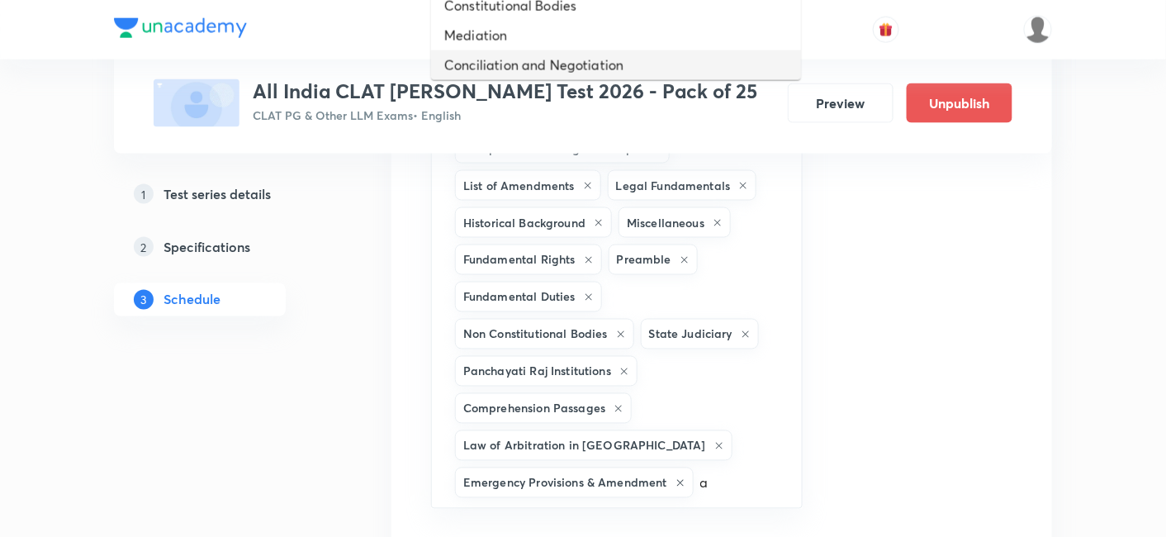
click at [582, 59] on li "Conciliation and Negotiation" at bounding box center [616, 65] width 370 height 30
type input "a"
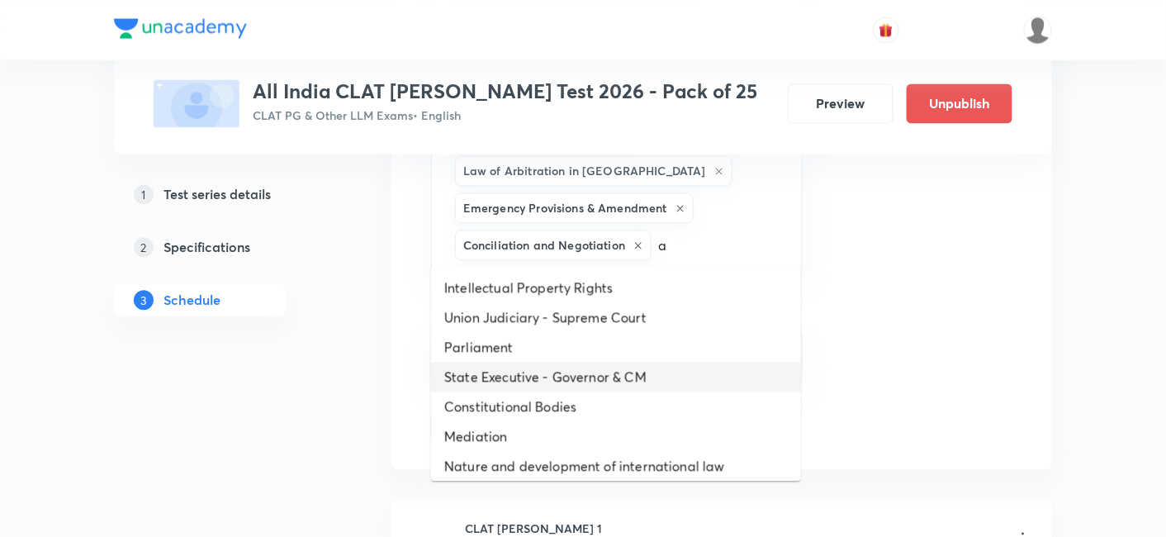
click at [595, 381] on li "State Executive - Governor & CM" at bounding box center [616, 377] width 370 height 30
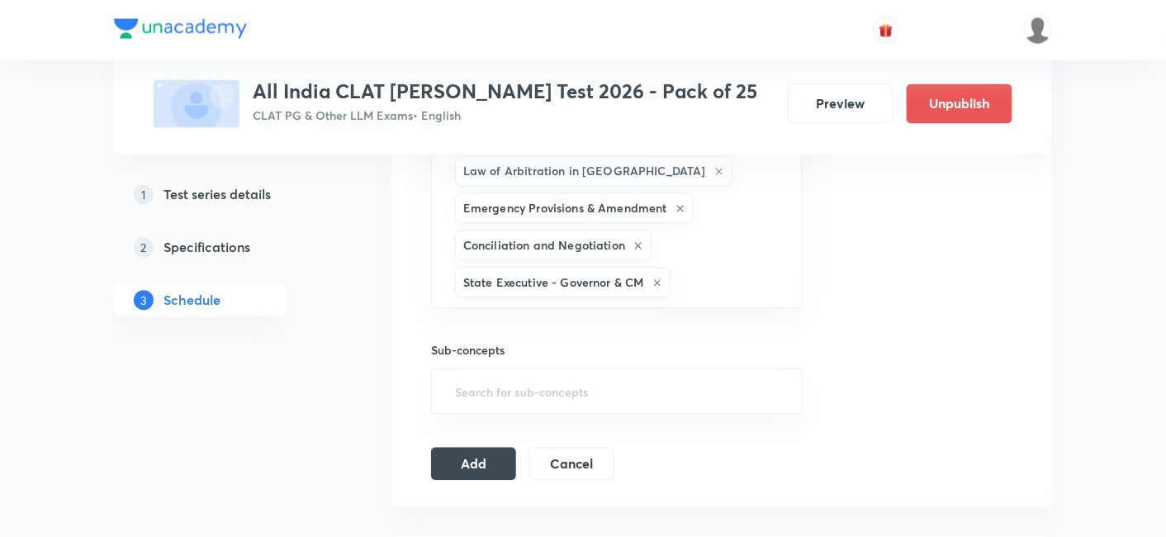
type input "a"
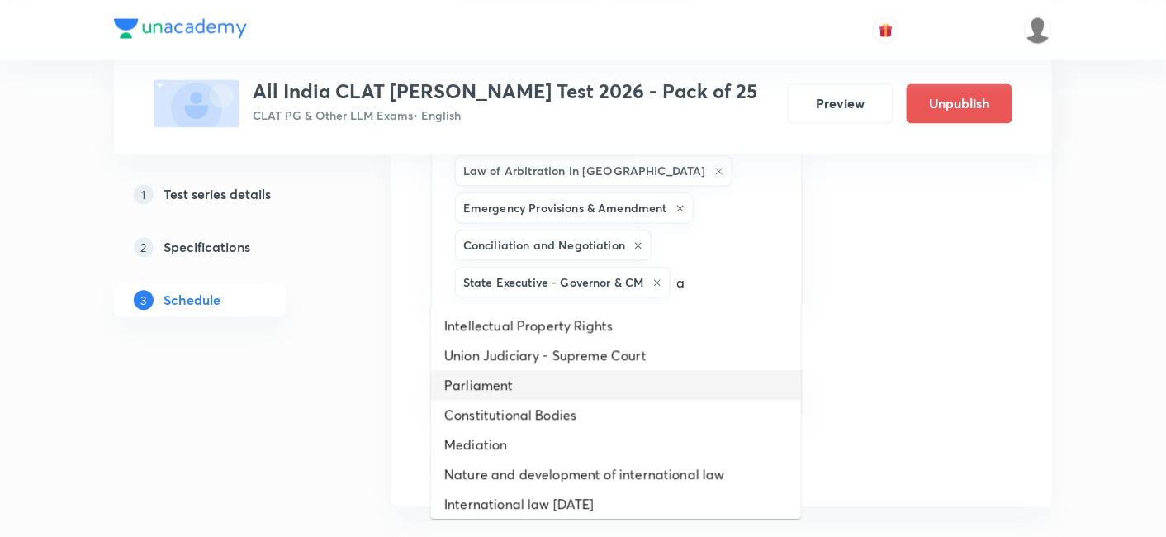
click at [589, 390] on li "Parliament" at bounding box center [616, 385] width 370 height 30
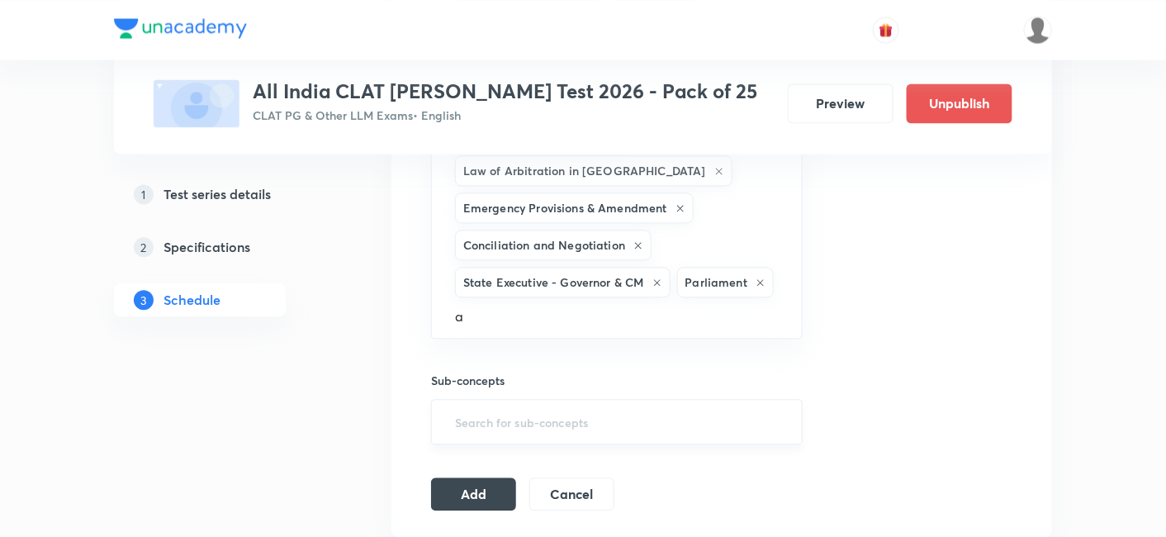
type input "a"
click at [585, 416] on input "text" at bounding box center [617, 421] width 330 height 31
type input "a"
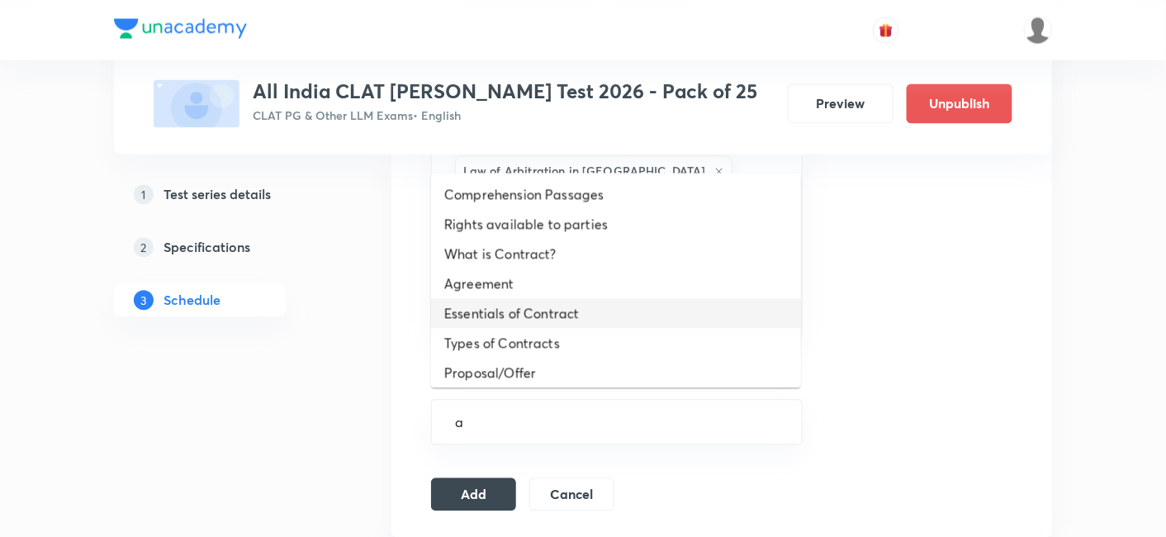
click at [506, 333] on li "Types of Contracts" at bounding box center [616, 343] width 370 height 30
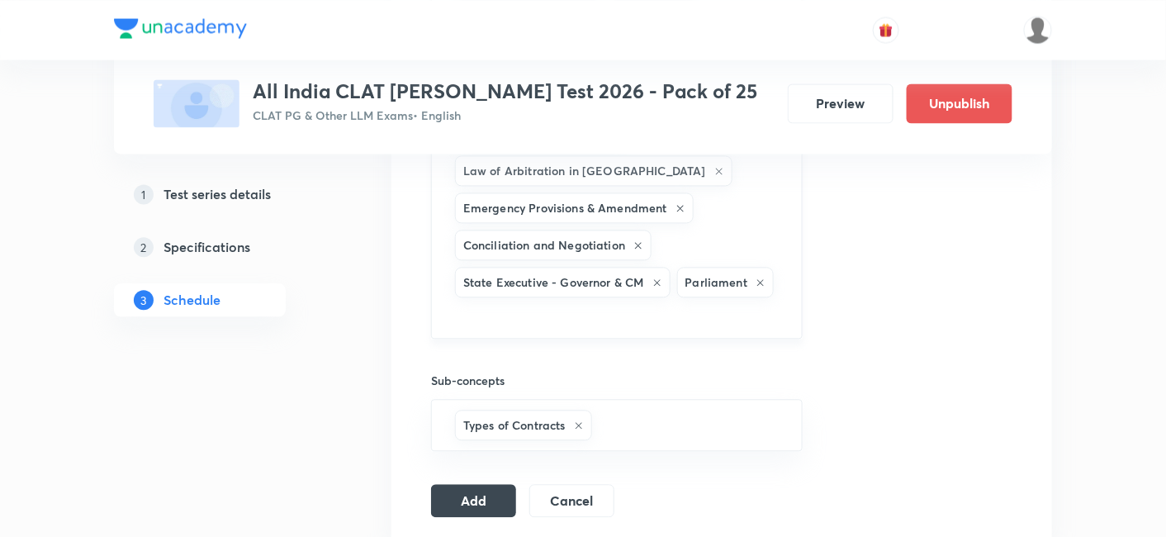
type input "a"
click at [514, 305] on input "a" at bounding box center [617, 315] width 330 height 31
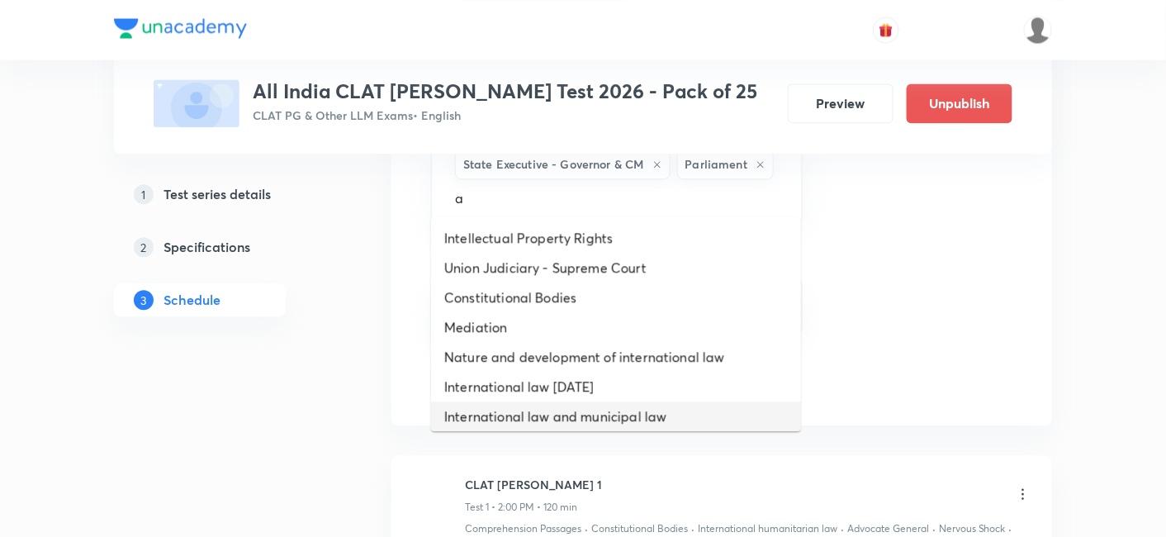
scroll to position [1181, 0]
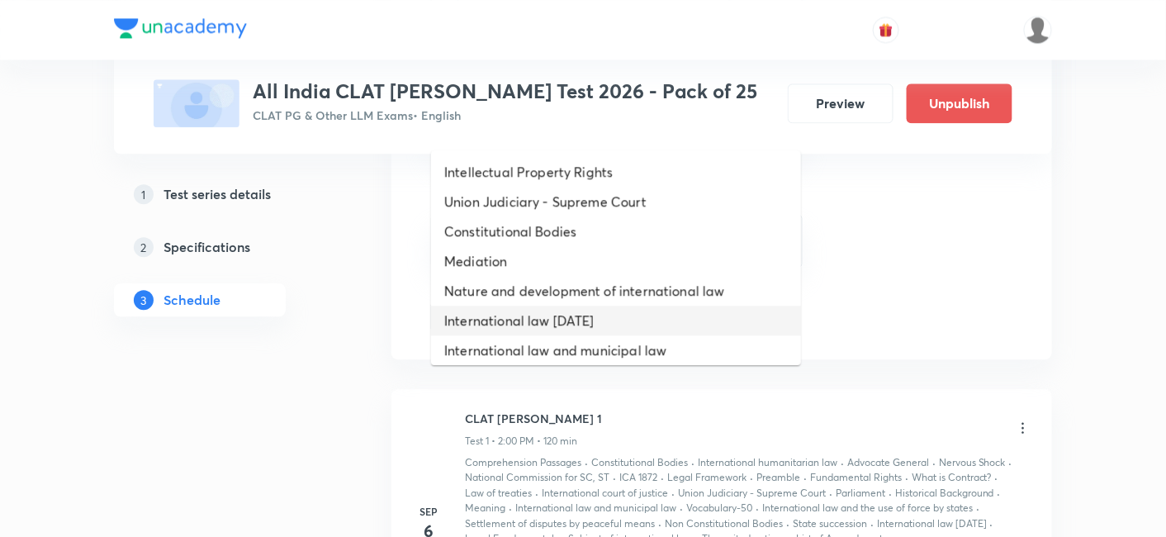
click at [514, 296] on li "Nature and development of international law" at bounding box center [616, 291] width 370 height 30
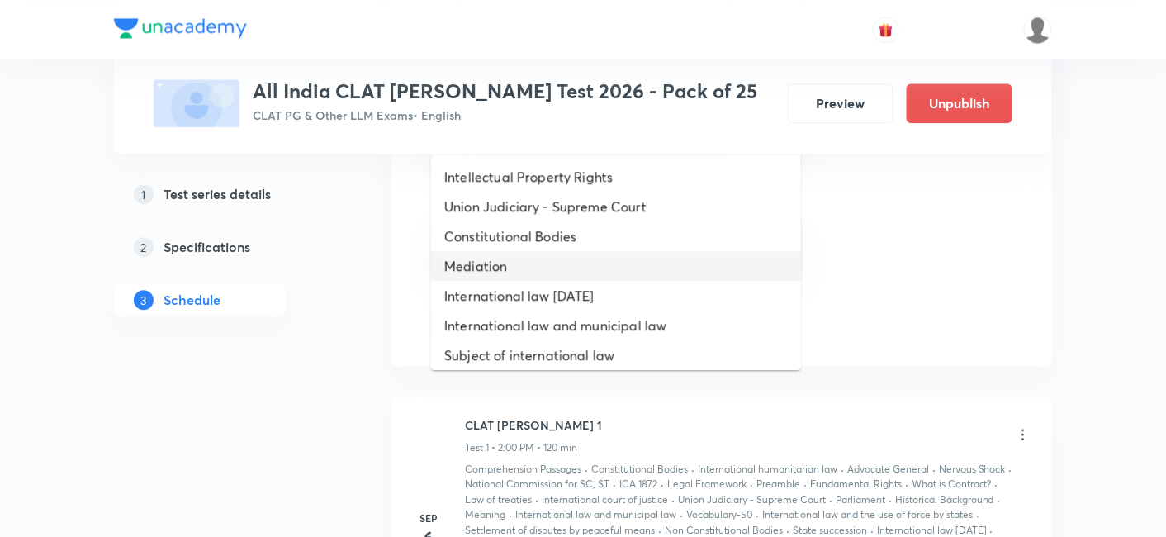
type input "a"
